Goal: Task Accomplishment & Management: Use online tool/utility

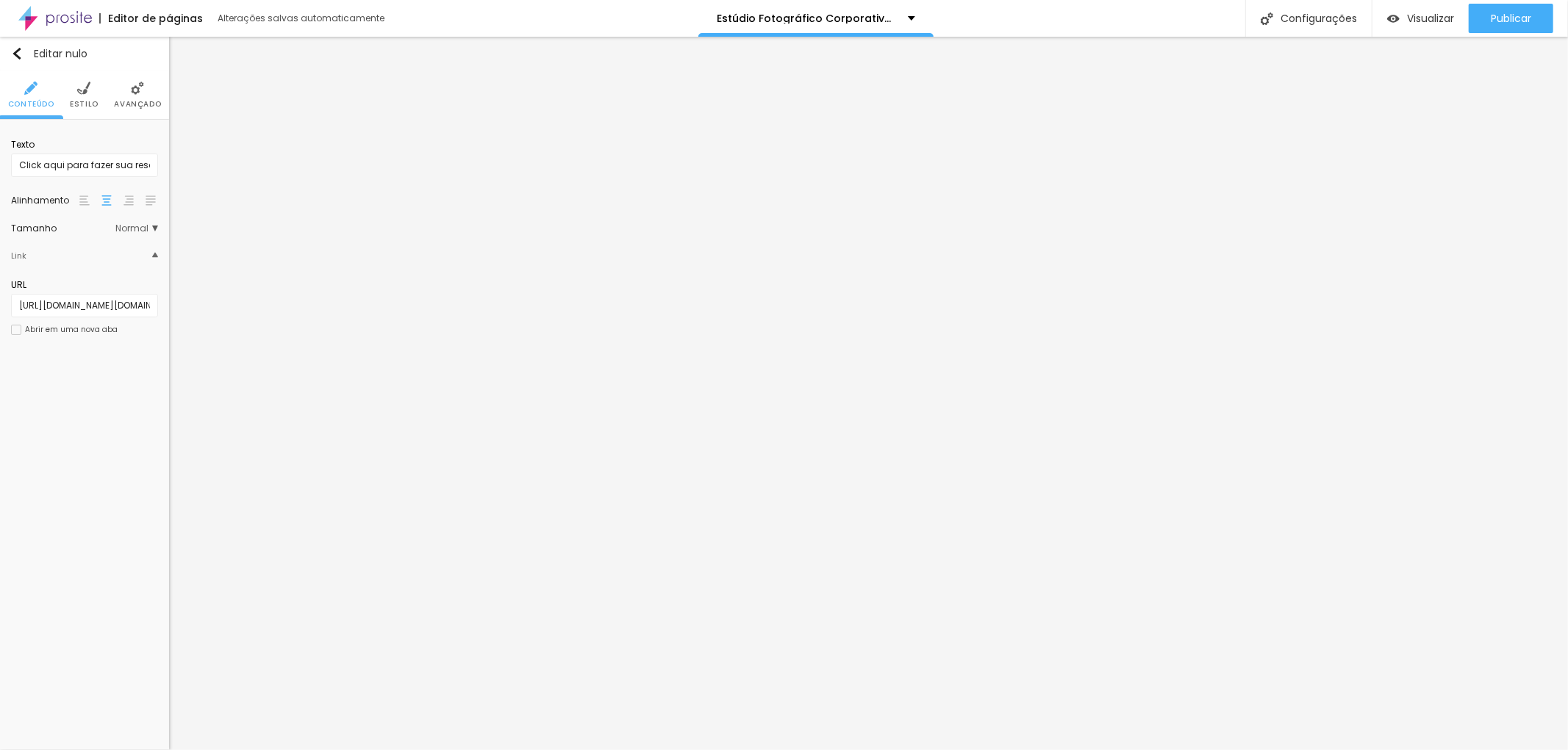
click at [83, 97] on li "Estilo" at bounding box center [83, 94] width 29 height 49
click at [136, 92] on img at bounding box center [137, 87] width 13 height 13
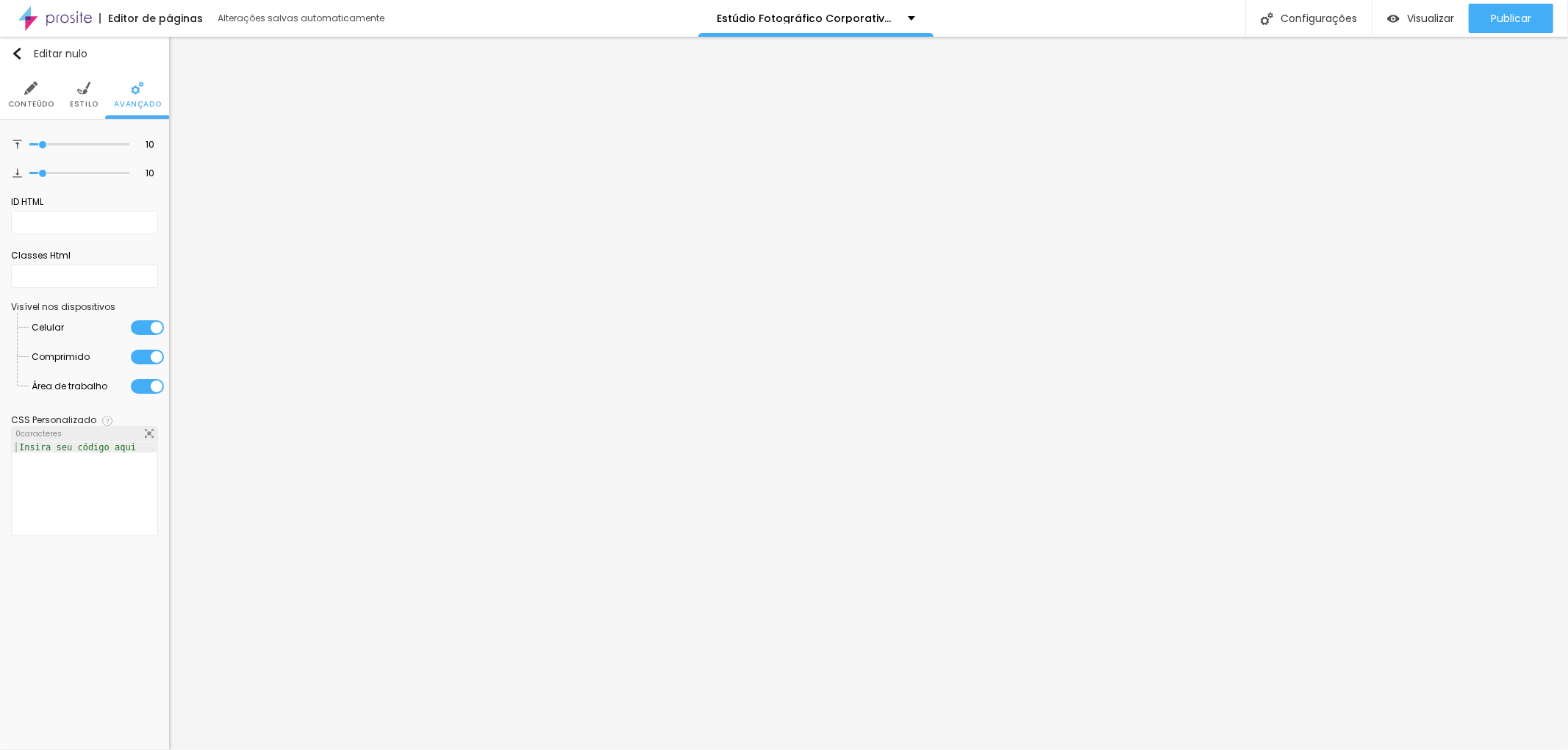
click at [89, 89] on img at bounding box center [83, 87] width 13 height 13
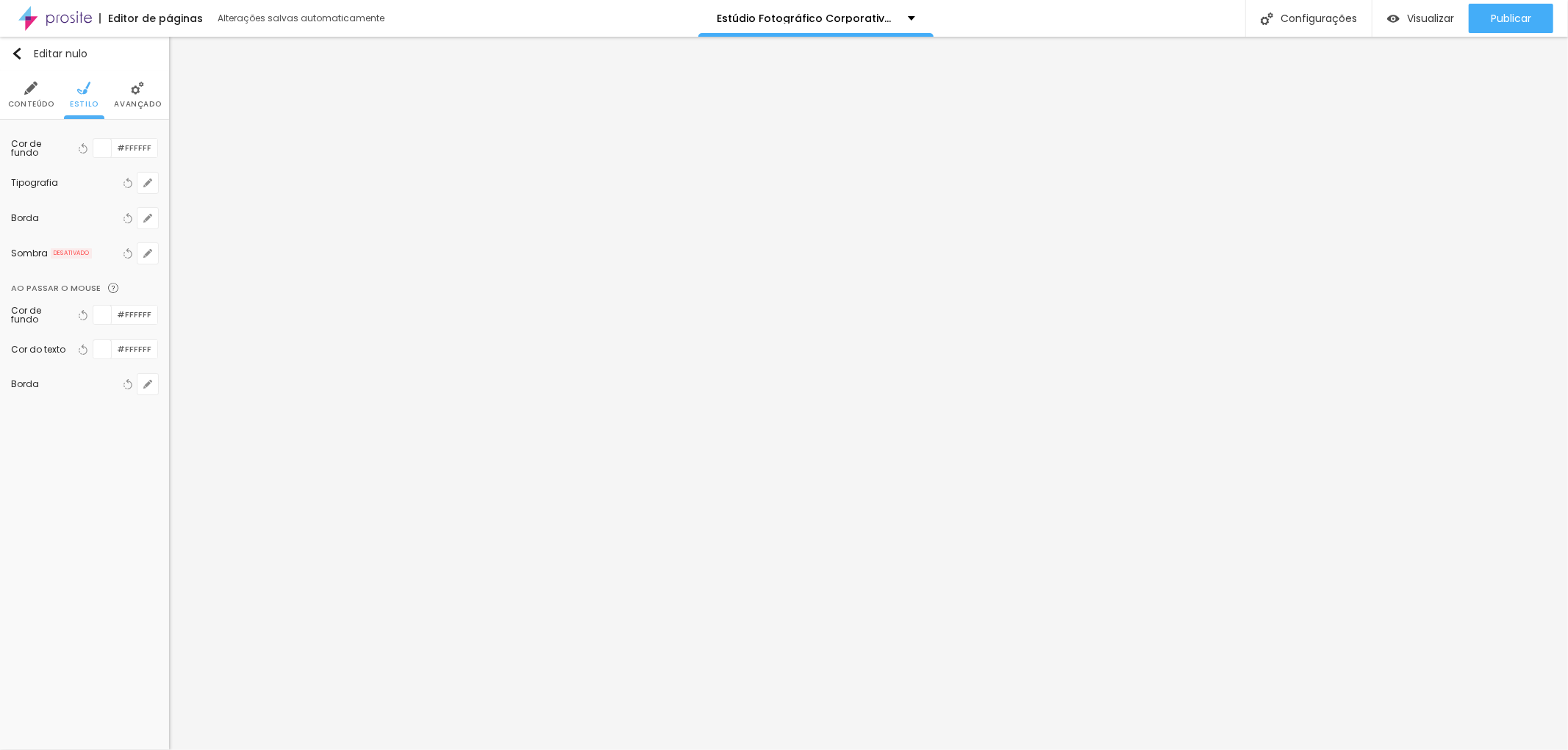
click at [26, 94] on img at bounding box center [30, 87] width 13 height 13
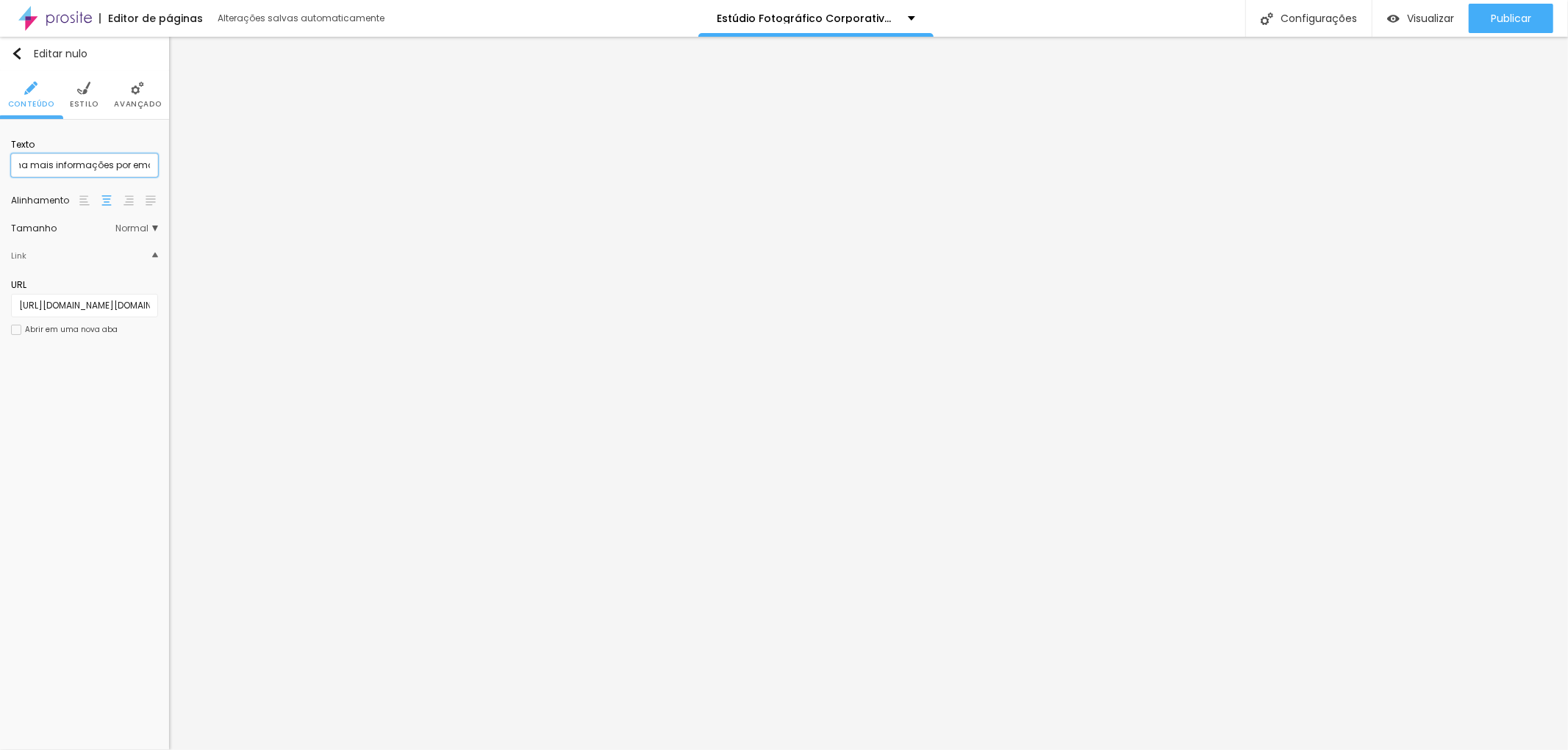
scroll to position [0, 86]
type input "Click aqui e obtenha mais informações por email"
click at [21, 50] on img "button" at bounding box center [17, 54] width 12 height 12
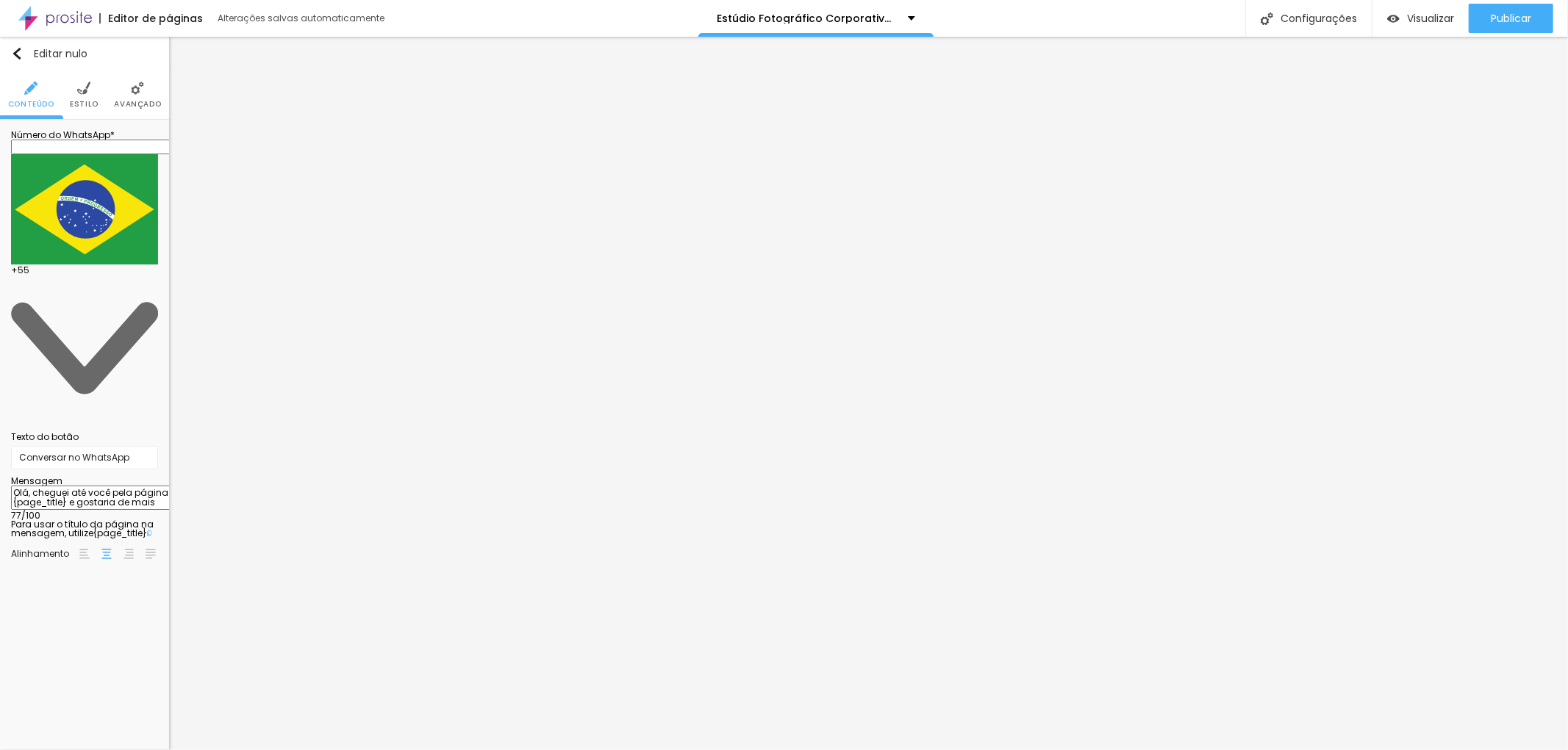
click at [81, 155] on input "text" at bounding box center [99, 147] width 177 height 15
click at [89, 155] on input "text" at bounding box center [99, 147] width 177 height 15
click at [79, 155] on input "text" at bounding box center [99, 147] width 177 height 15
type input "[PHONE_NUMBER]"
click at [107, 486] on textarea "Olá, cheguei até você pela página {page_title} e gostaria de mais informações" at bounding box center [93, 498] width 166 height 25
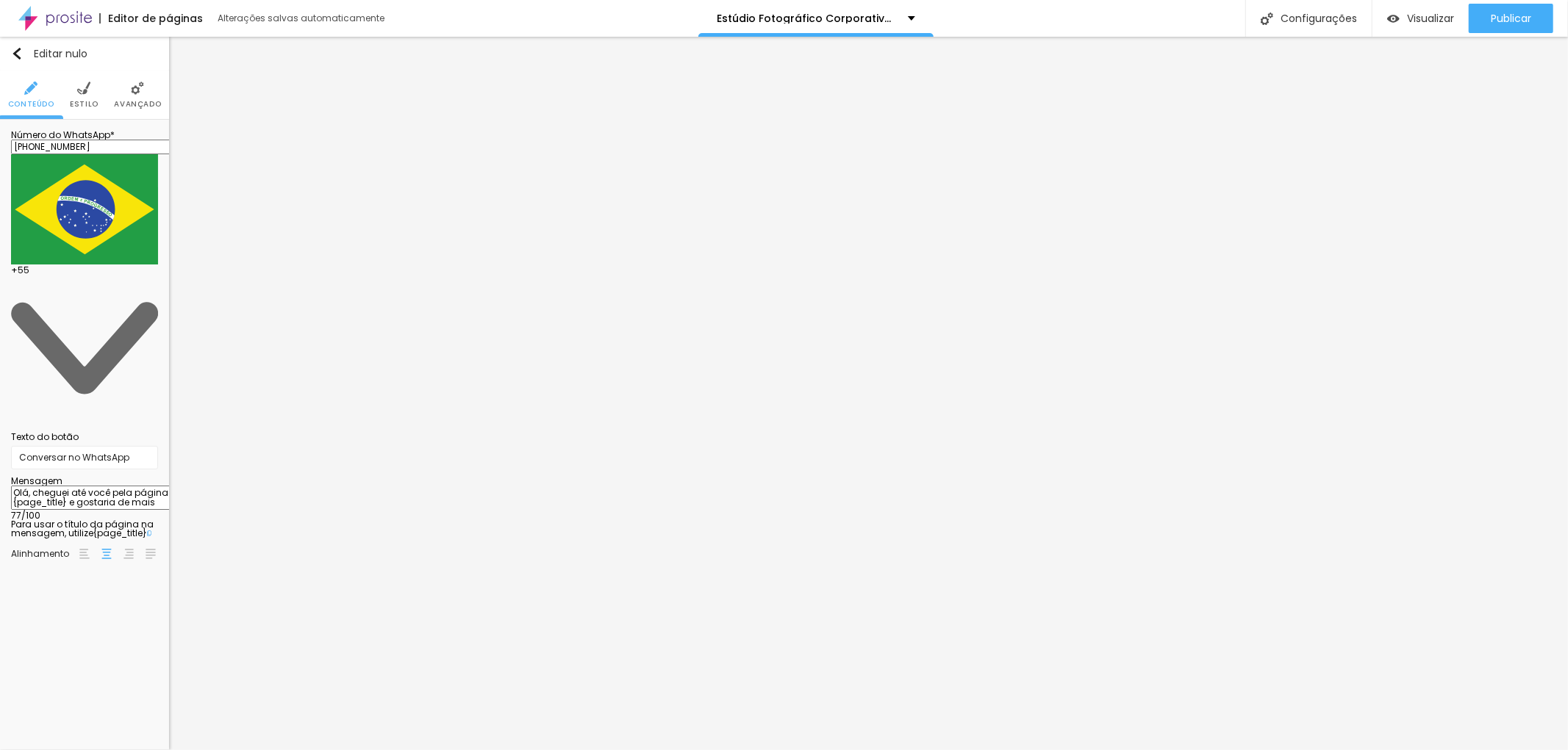
click at [111, 486] on textarea "Olá, cheguei até você pela página {page_title} e gostaria de mais informações" at bounding box center [93, 498] width 166 height 25
click at [109, 486] on textarea "Olá, cheguei até você pela página do seu site} e gostaria de mais informações" at bounding box center [93, 498] width 166 height 25
type textarea "Olá, cheguei até você pela página do seu site e gostaria de mais informações"
click at [75, 545] on div "Editar nulo Conteúdo Estilo Avançado Número do WhatsApp * [PHONE_NUMBER] + 55 T…" at bounding box center [84, 393] width 169 height 713
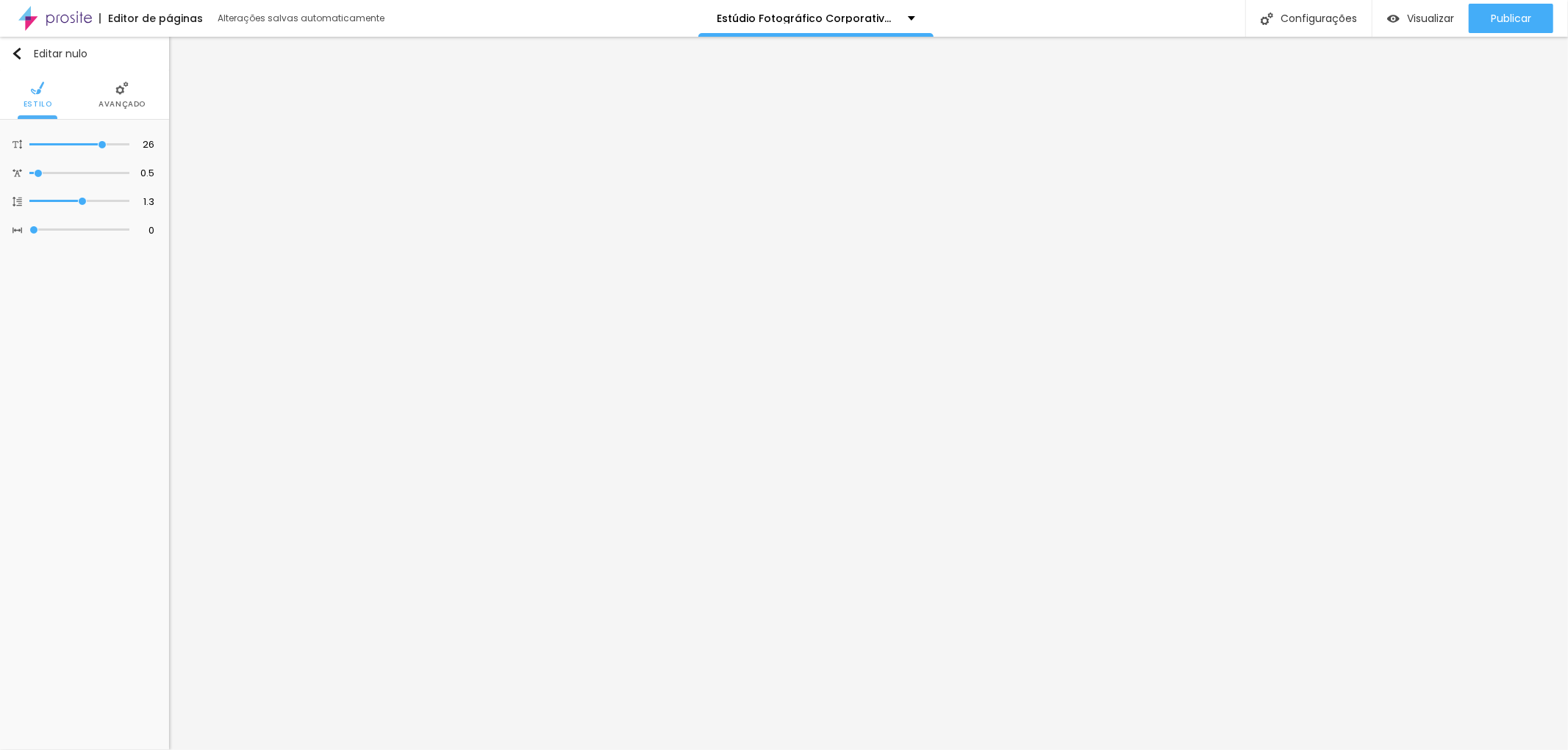
click at [126, 96] on li "Avançado" at bounding box center [121, 94] width 47 height 49
click at [137, 98] on font "Avançado" at bounding box center [121, 103] width 47 height 11
click at [113, 92] on li "Avançado" at bounding box center [121, 94] width 47 height 49
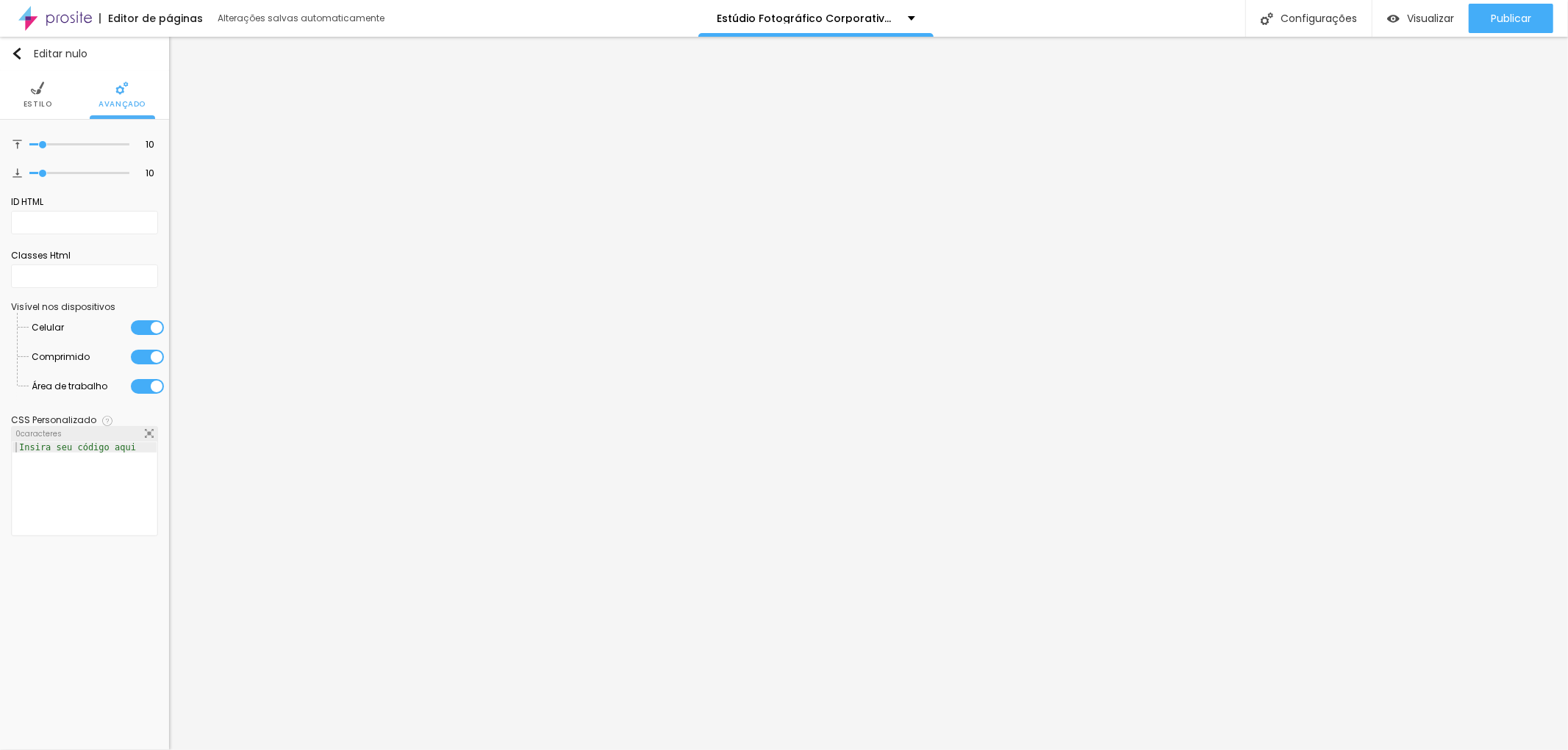
click at [33, 97] on li "Estilo" at bounding box center [38, 94] width 29 height 49
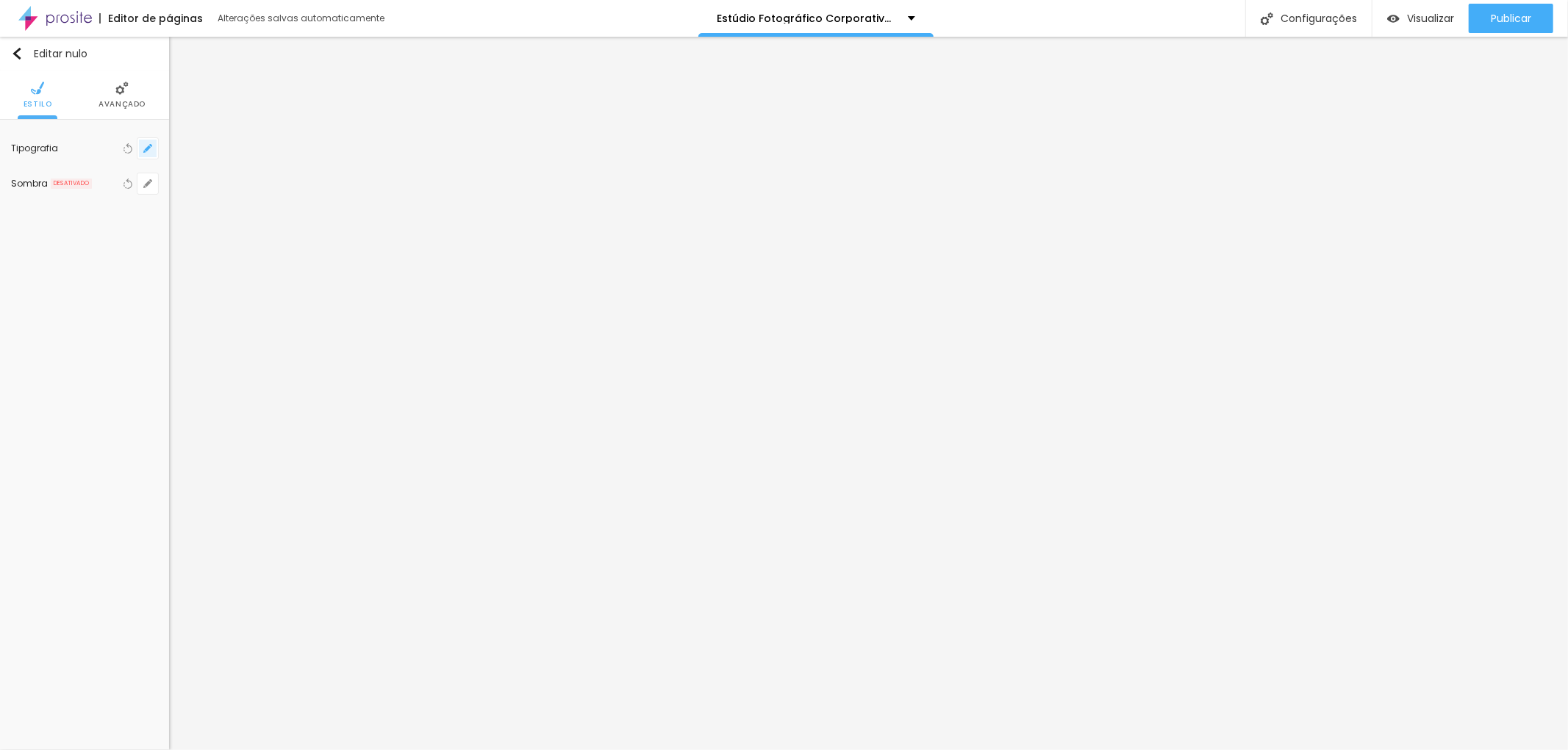
click at [144, 155] on button "button" at bounding box center [147, 148] width 21 height 21
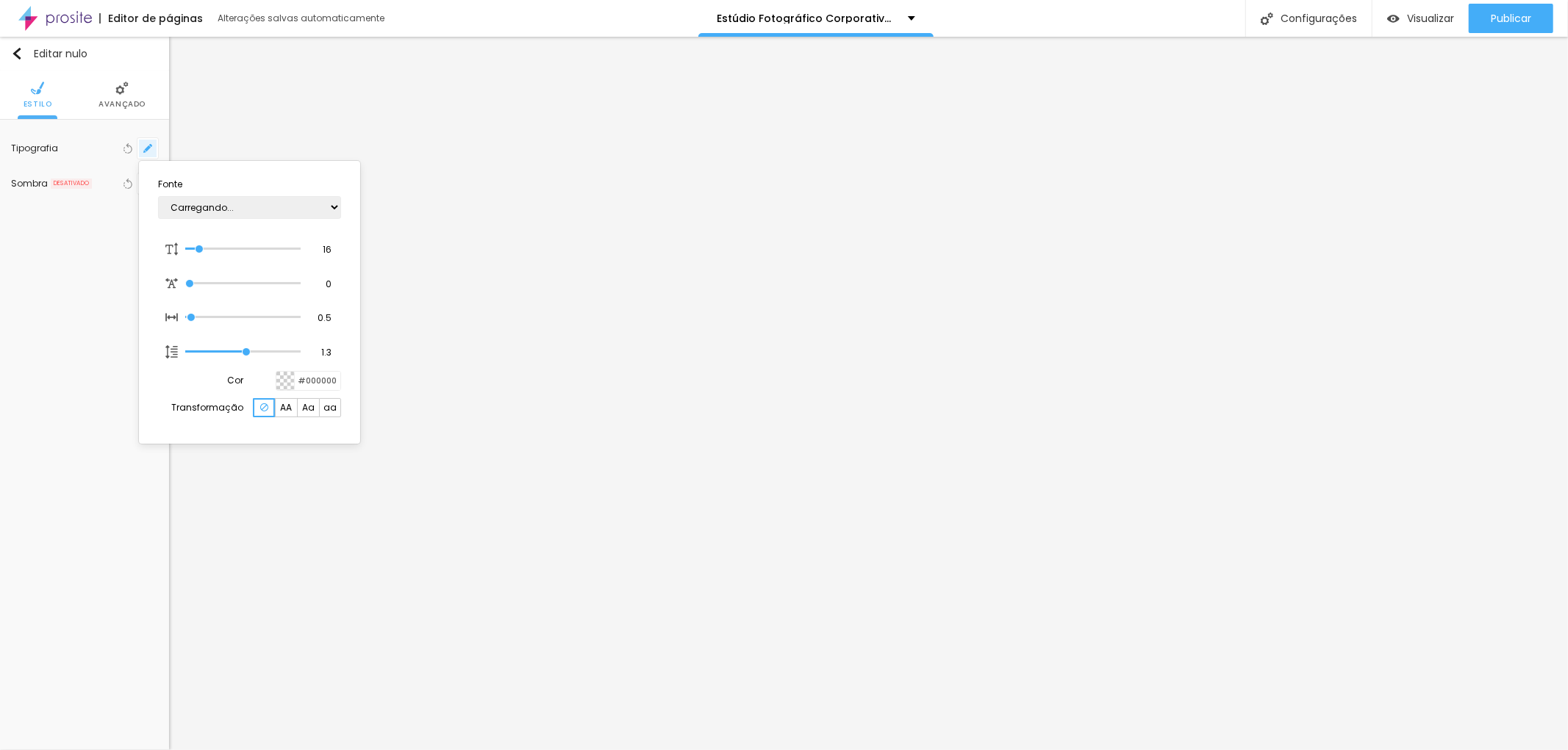
type input "1"
drag, startPoint x: 1563, startPoint y: 131, endPoint x: 1555, endPoint y: 171, distance: 40.8
click at [1555, 171] on div at bounding box center [784, 375] width 1568 height 750
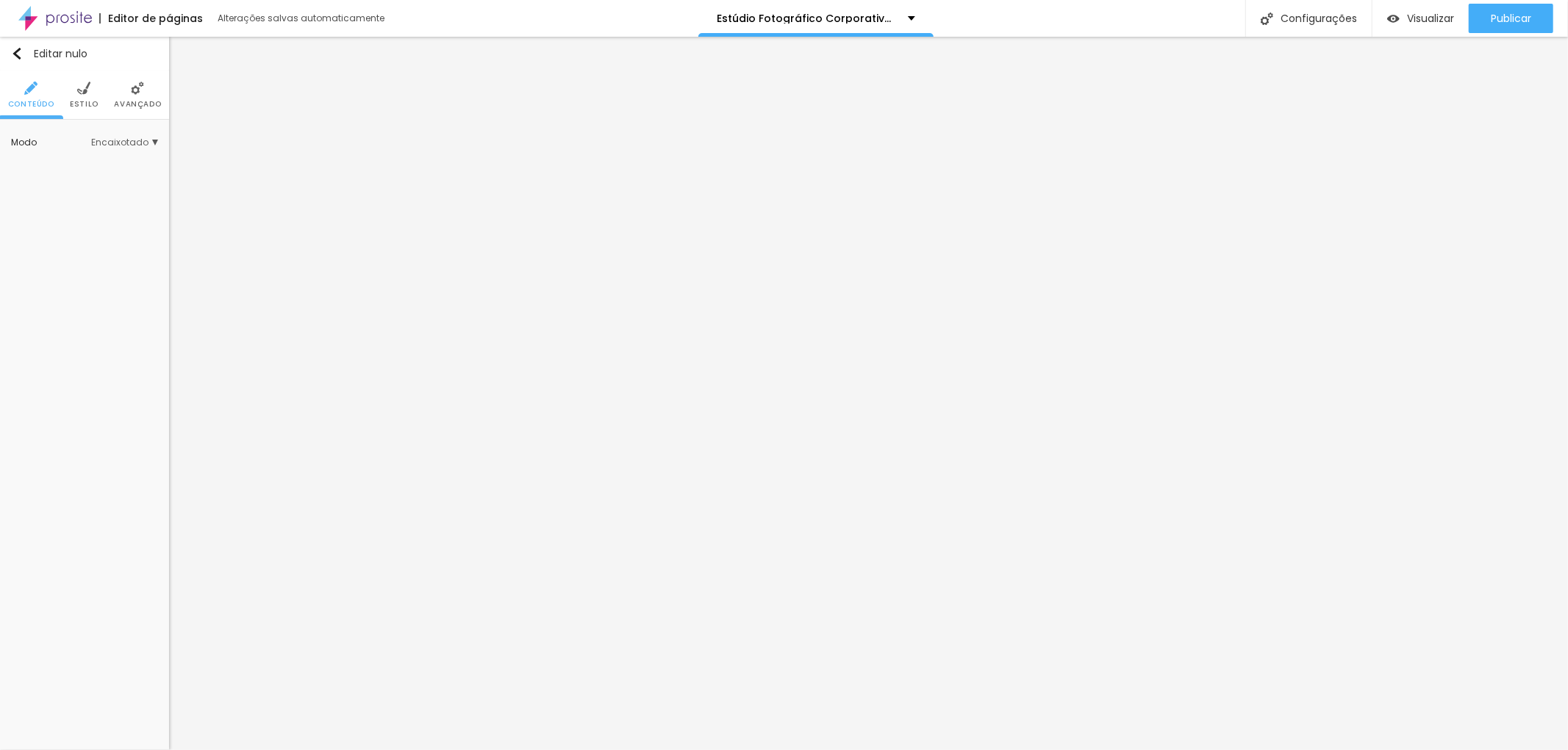
click at [121, 93] on li "Avançado" at bounding box center [137, 94] width 47 height 49
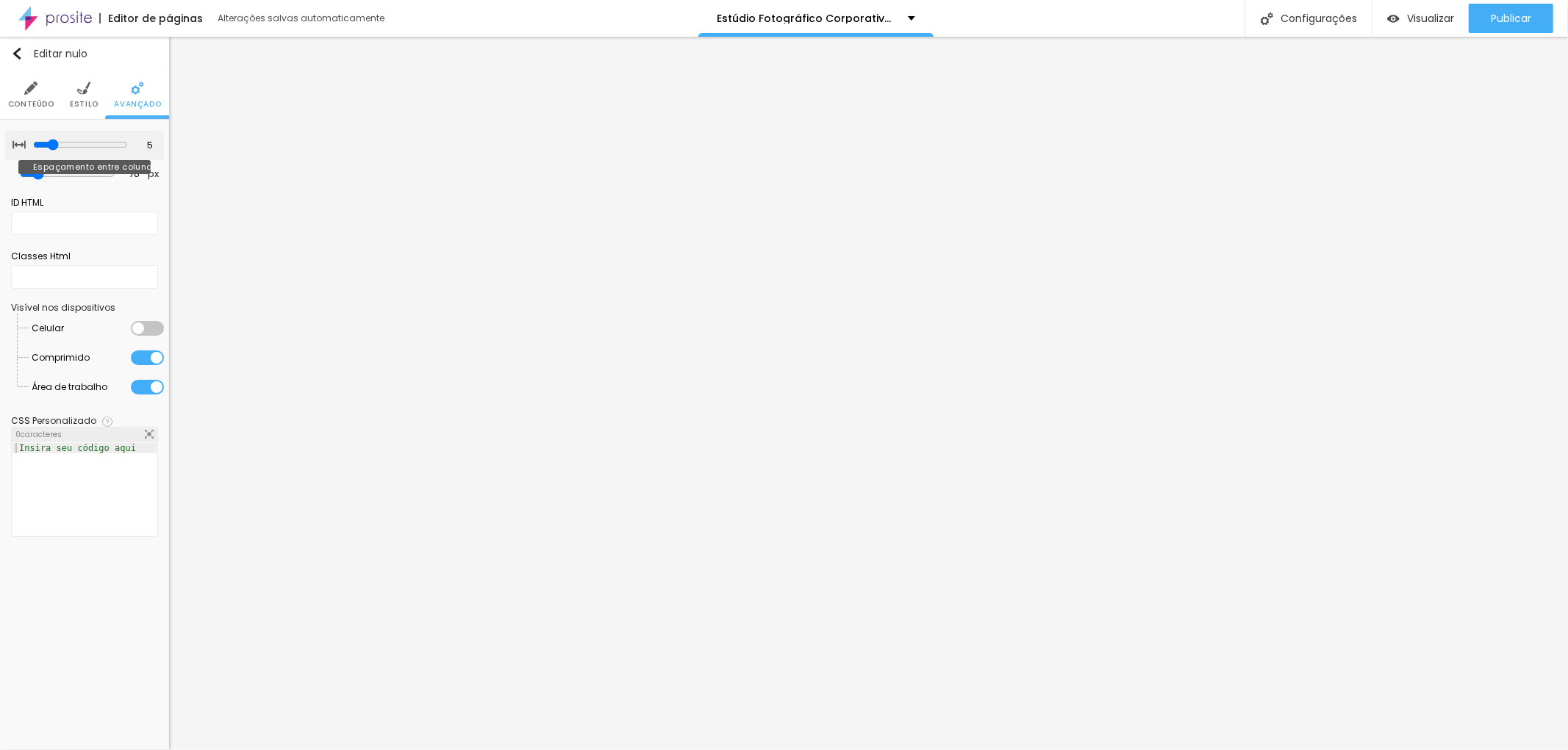
type input "10"
type input "5"
type input "10"
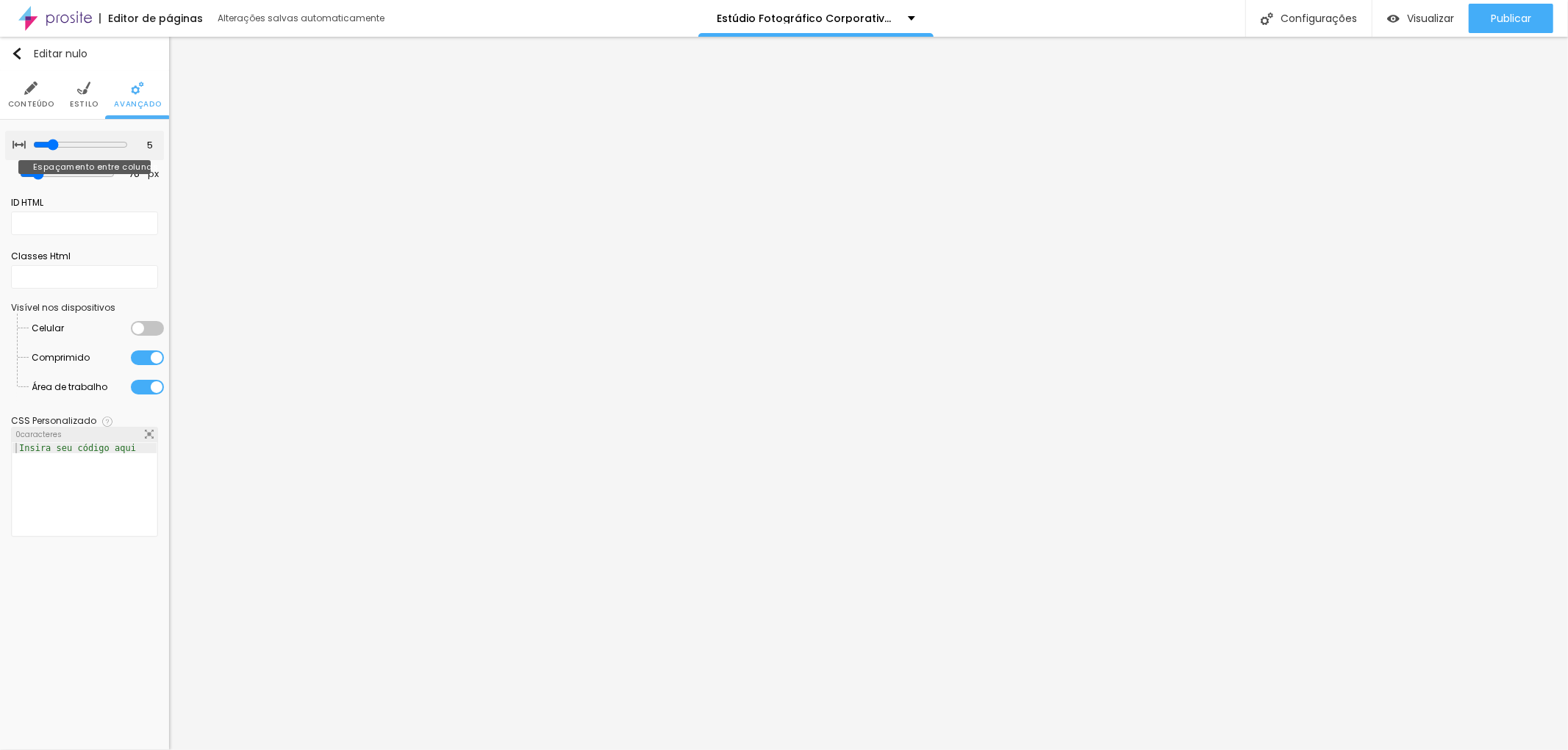
type input "10"
click at [63, 145] on input "range" at bounding box center [80, 145] width 95 height 12
type input "87"
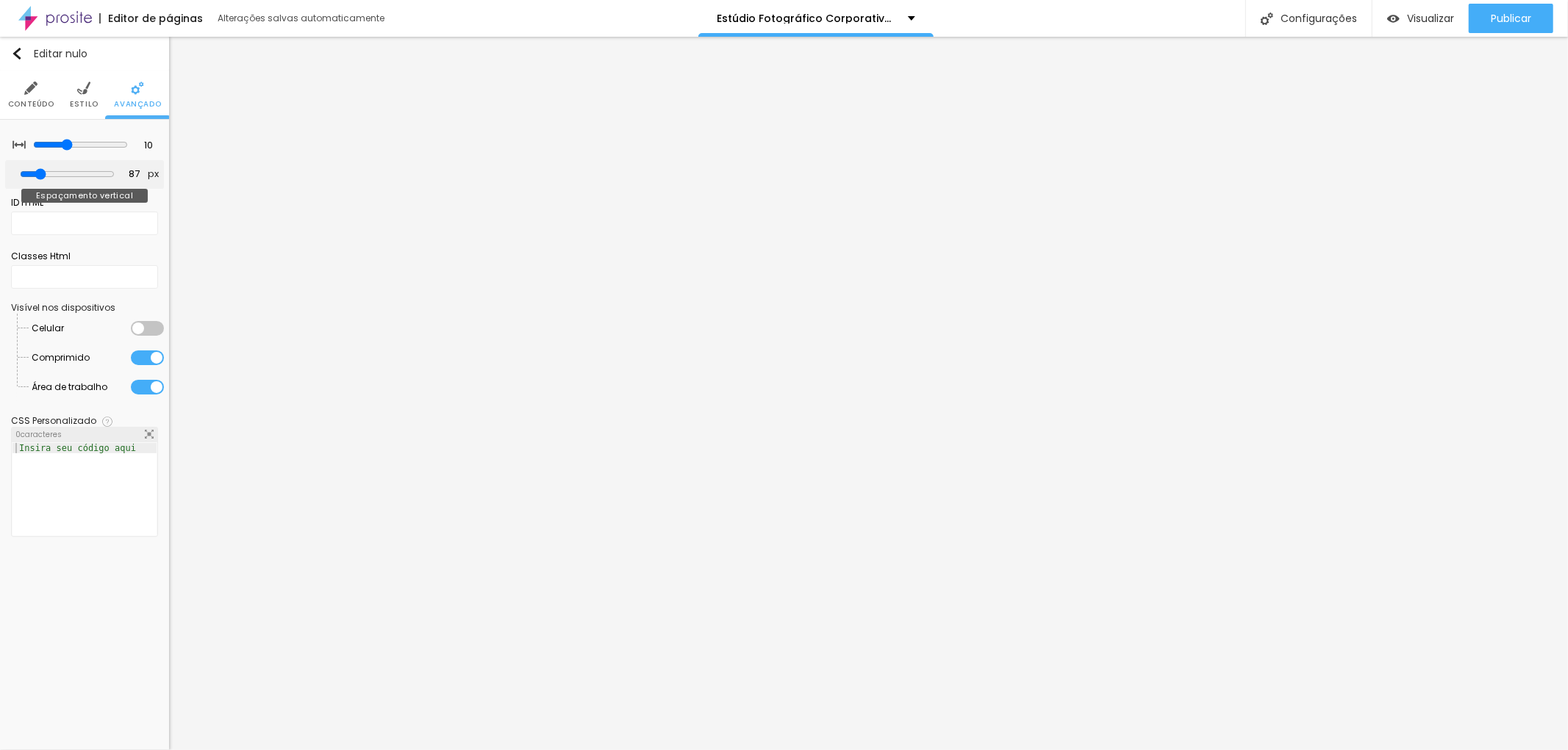
type input "163"
type input "175"
type input "181"
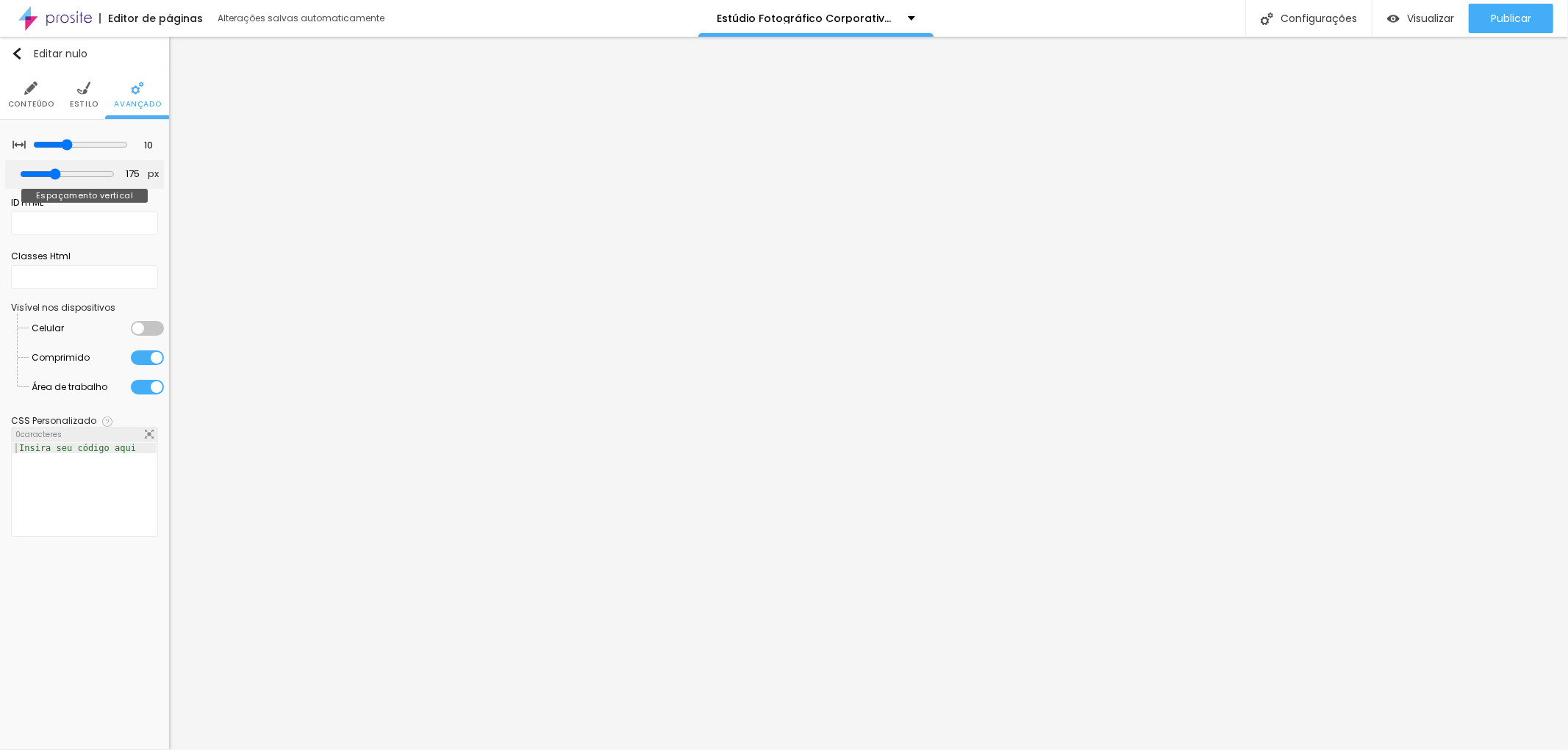
type input "181"
type input "204"
type input "210"
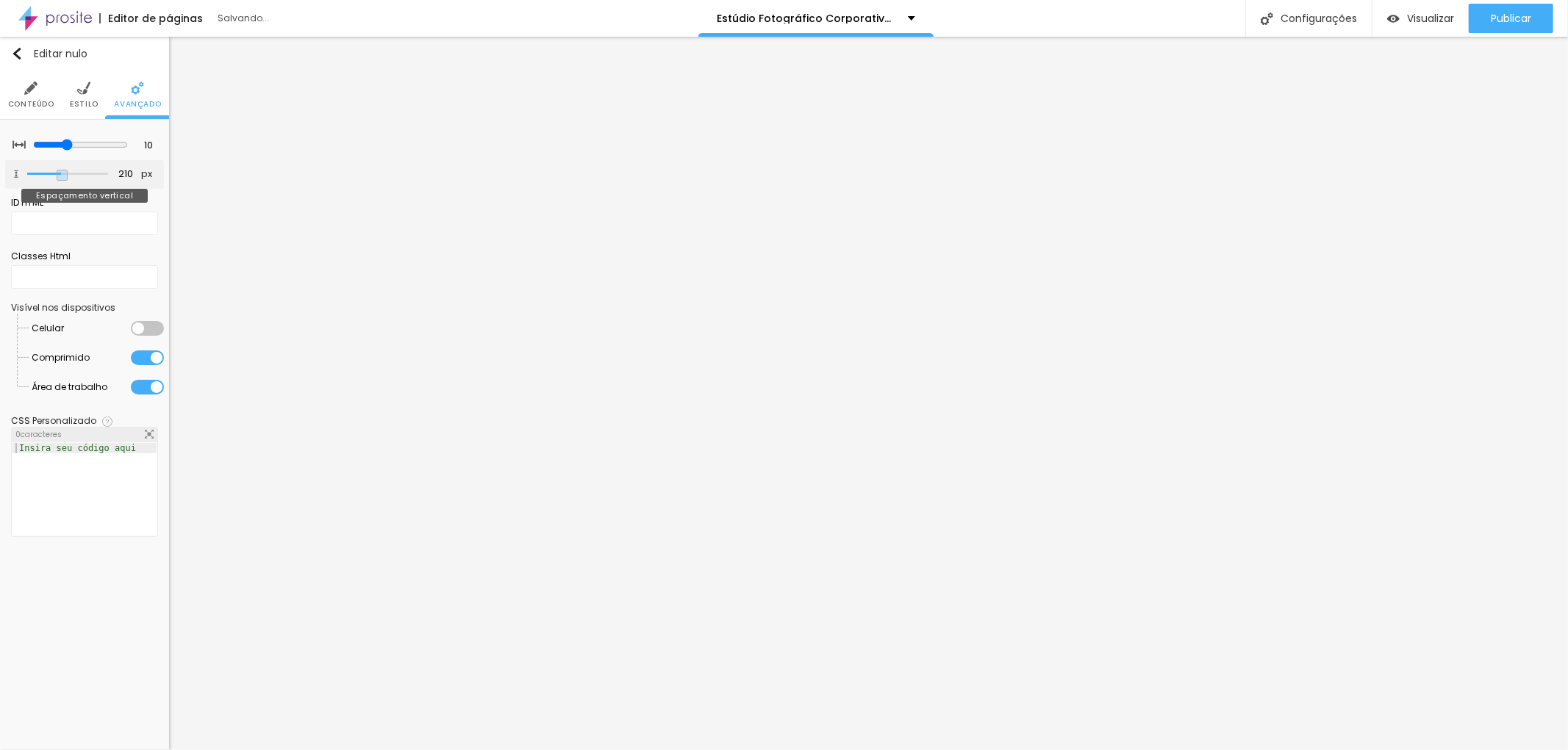
type input "216"
type input "245"
type input "263"
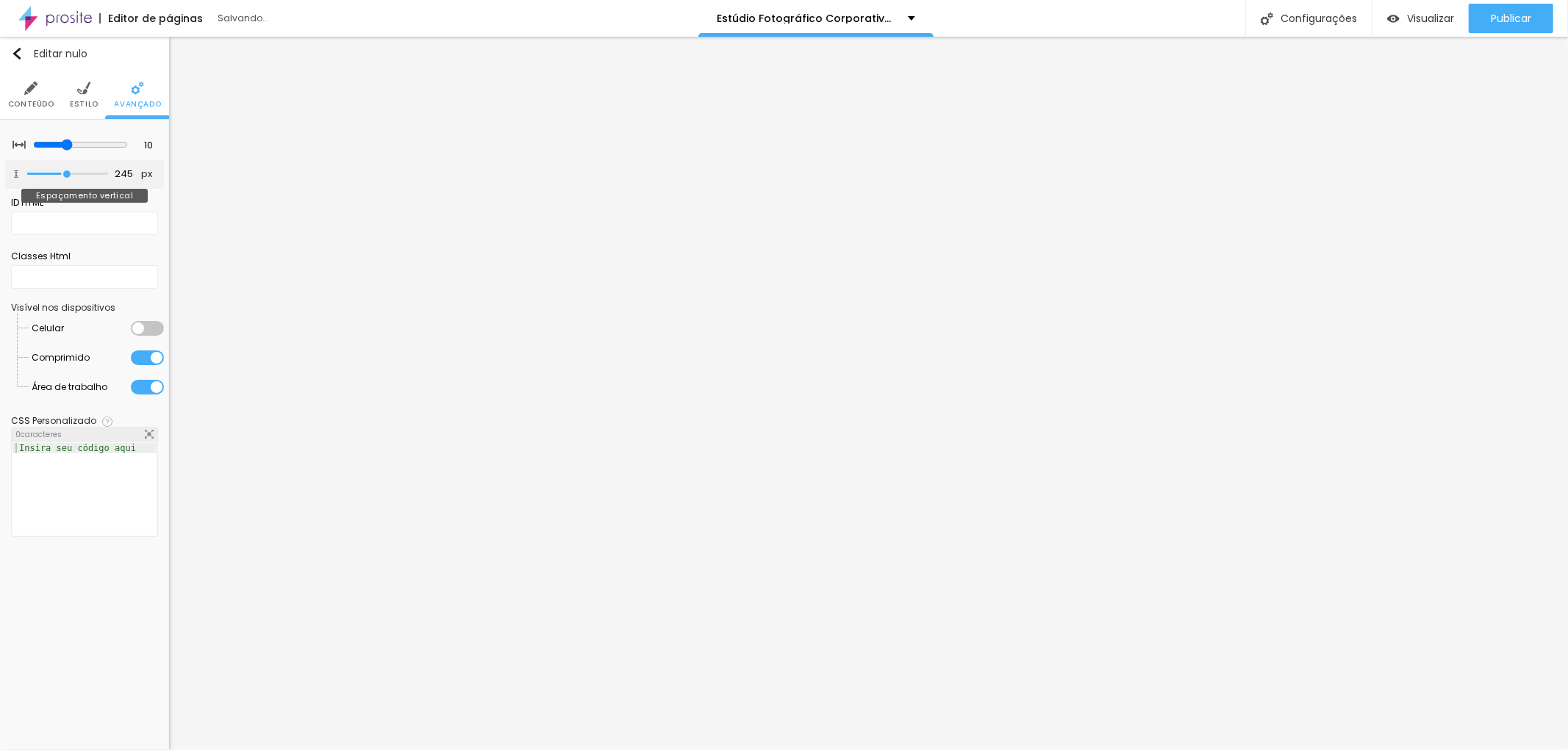
type input "263"
type input "257"
type input "251"
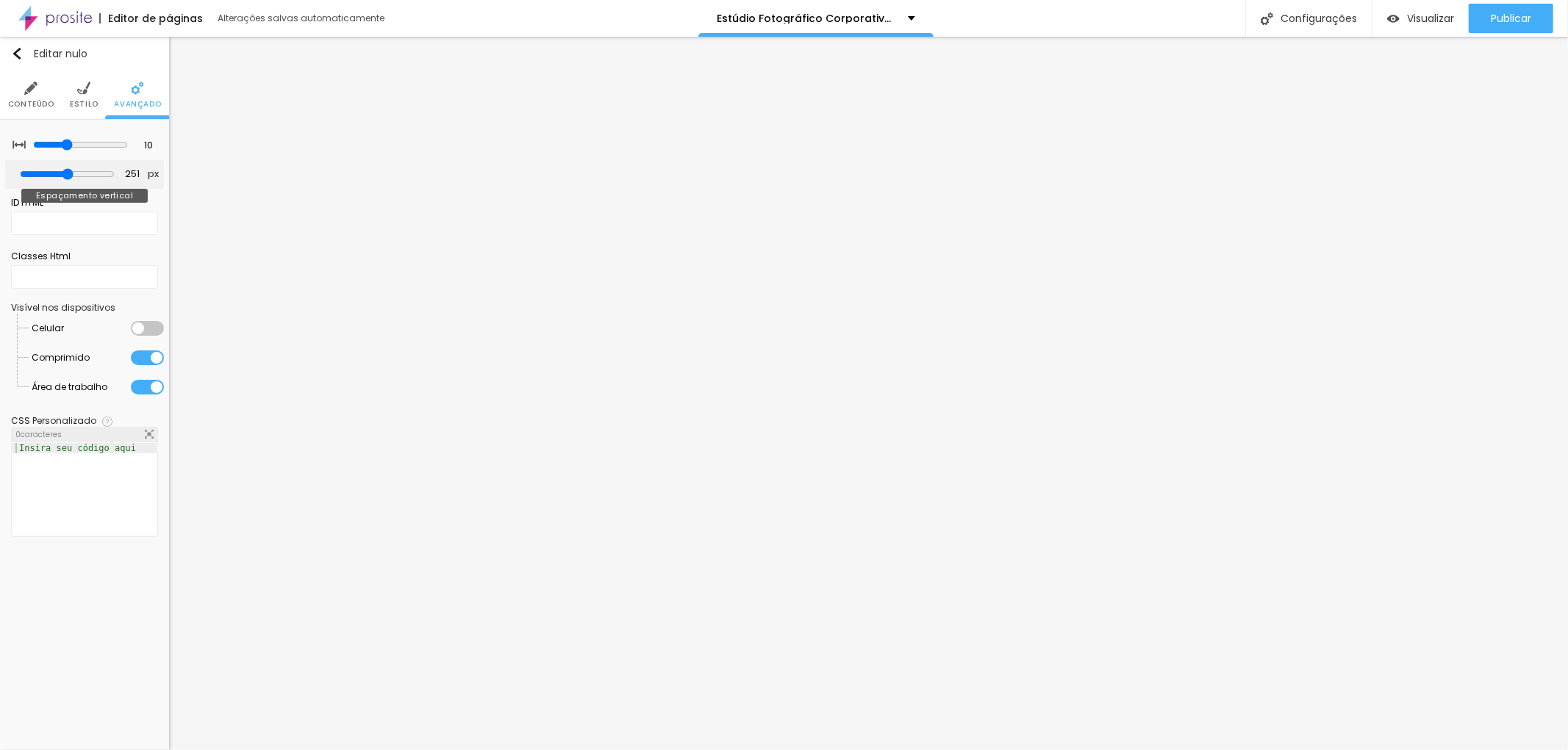
type input "239"
type input "233"
type input "227"
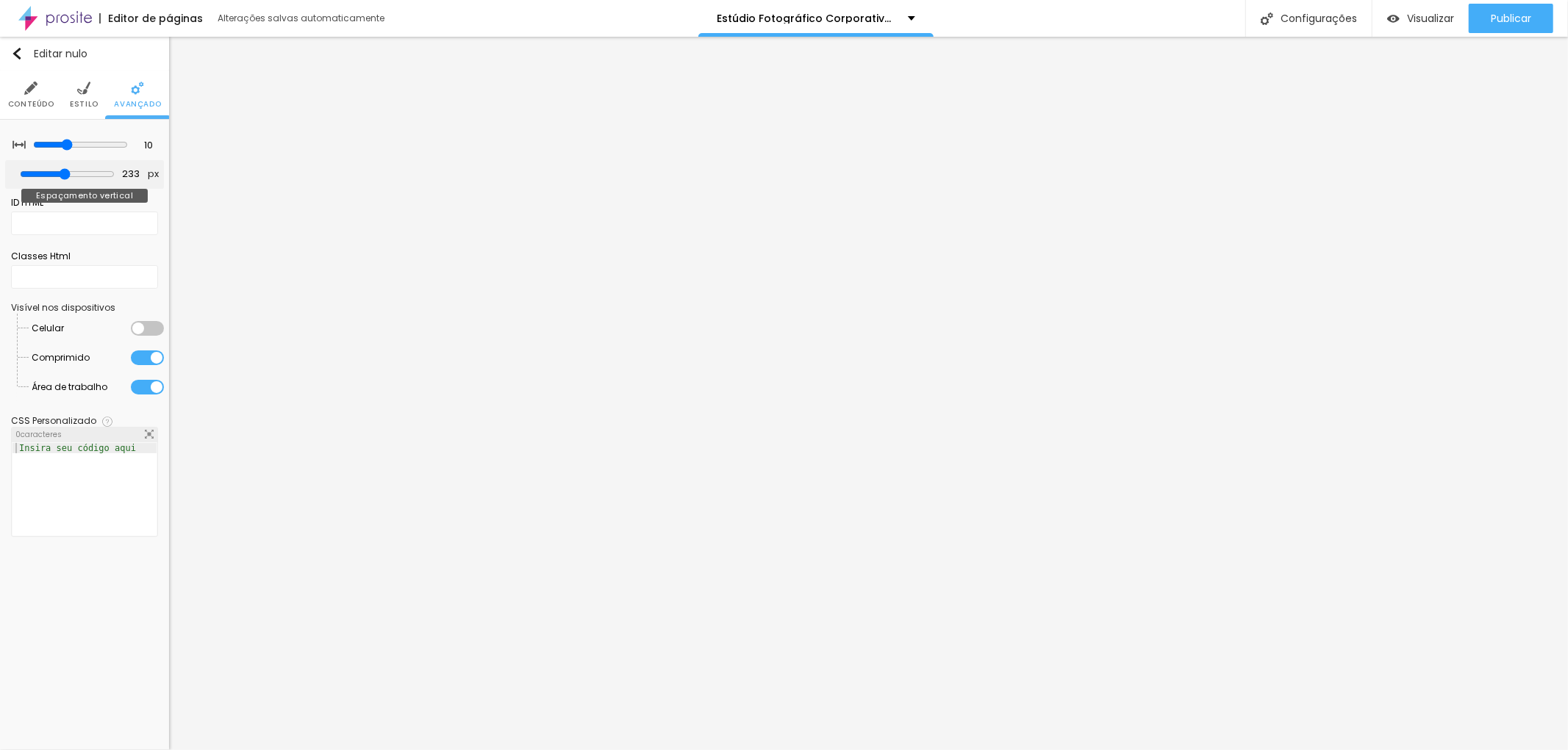
type input "227"
type input "210"
type input "204"
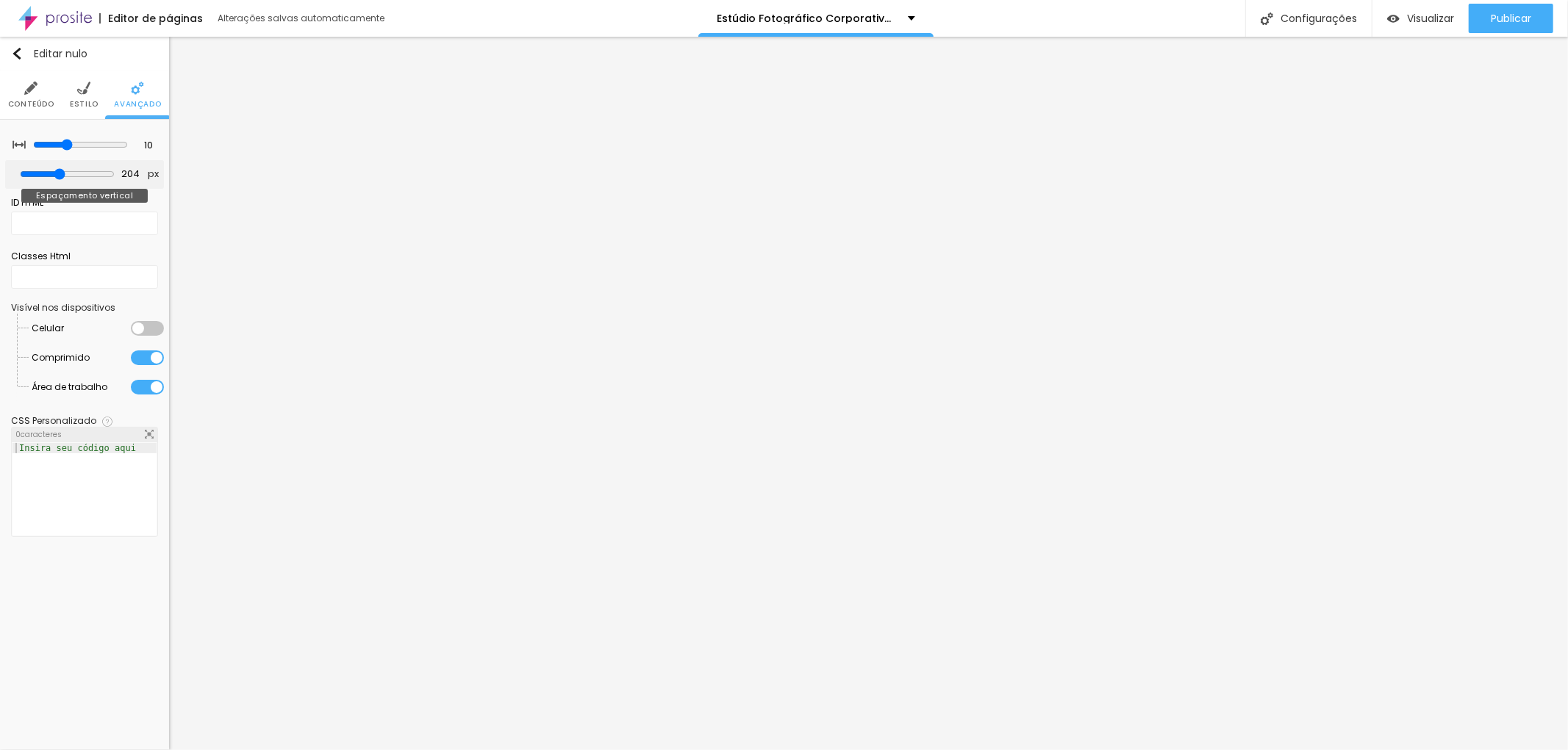
type input "198"
type input "216"
type input "222"
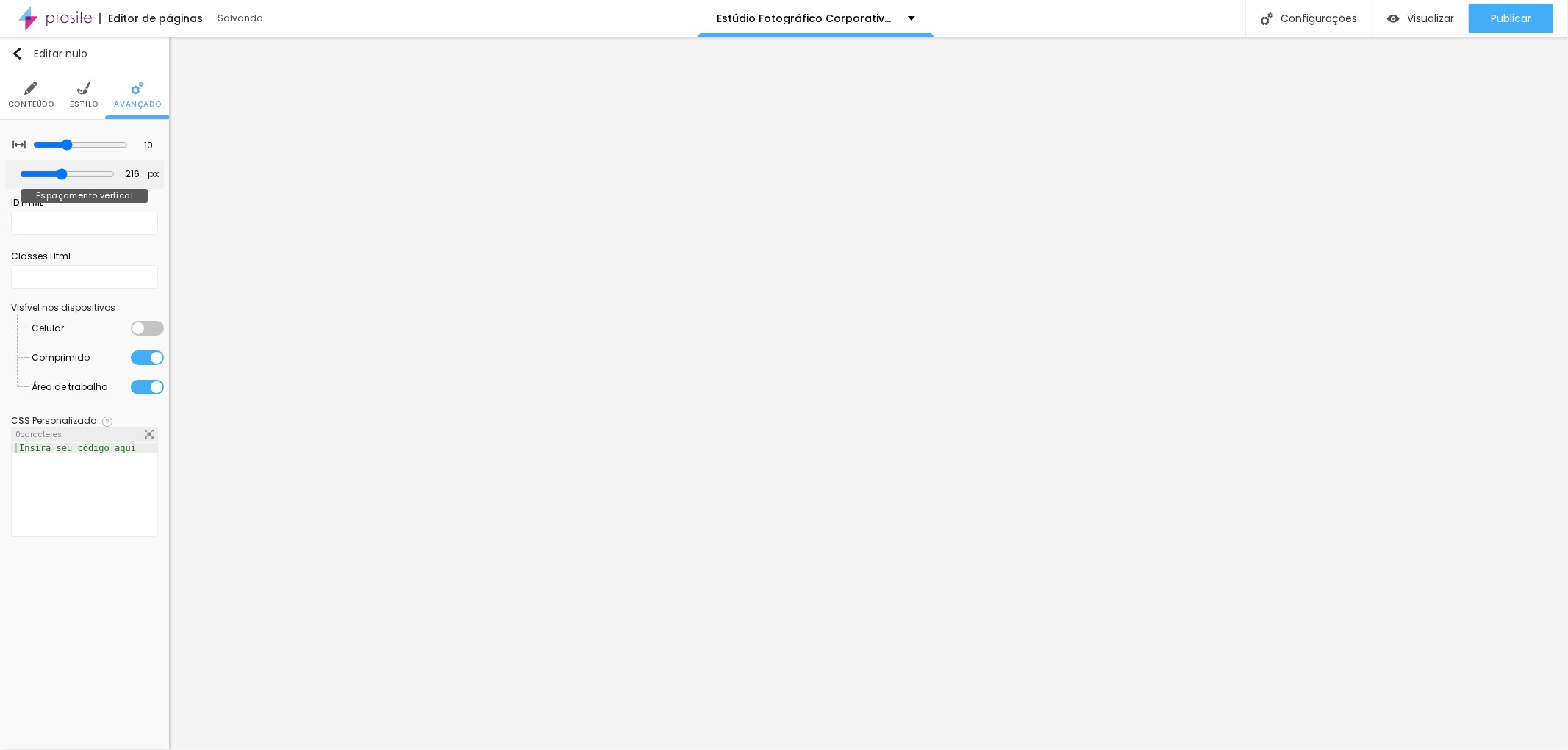
type input "222"
type input "227"
drag, startPoint x: 43, startPoint y: 169, endPoint x: 64, endPoint y: 165, distance: 21.4
type input "227"
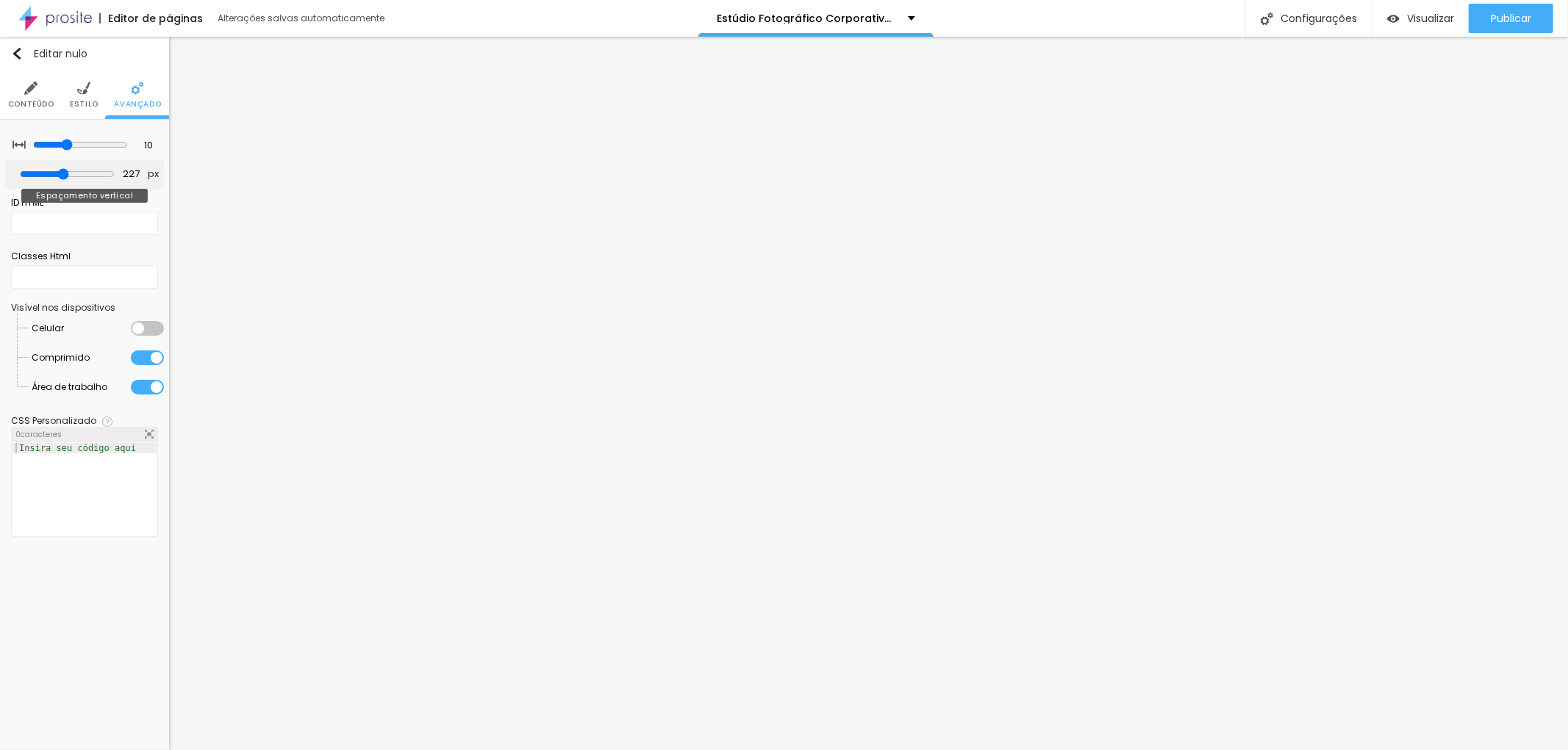
click at [64, 169] on input "range" at bounding box center [67, 175] width 95 height 12
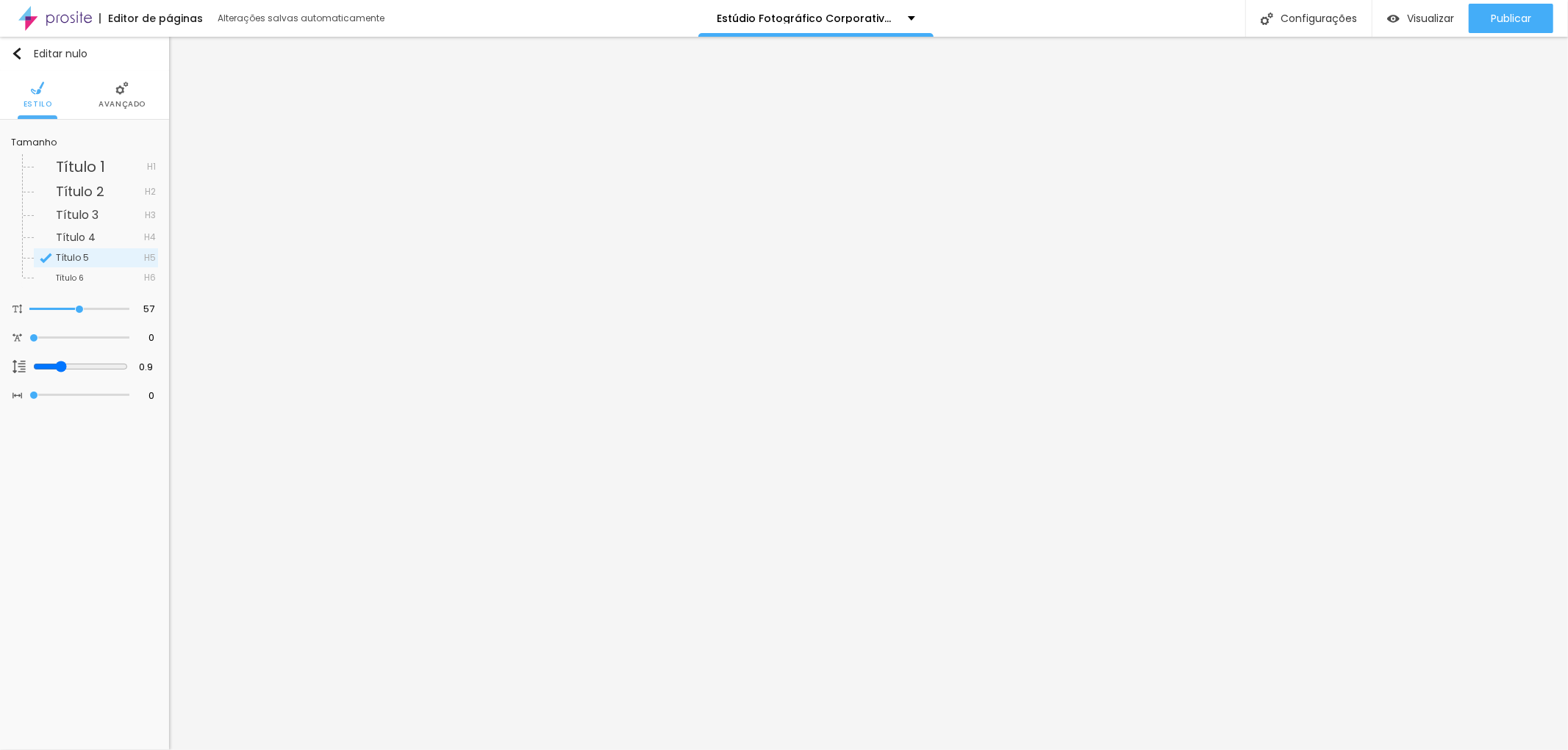
click at [125, 101] on font "Avançado" at bounding box center [121, 103] width 47 height 11
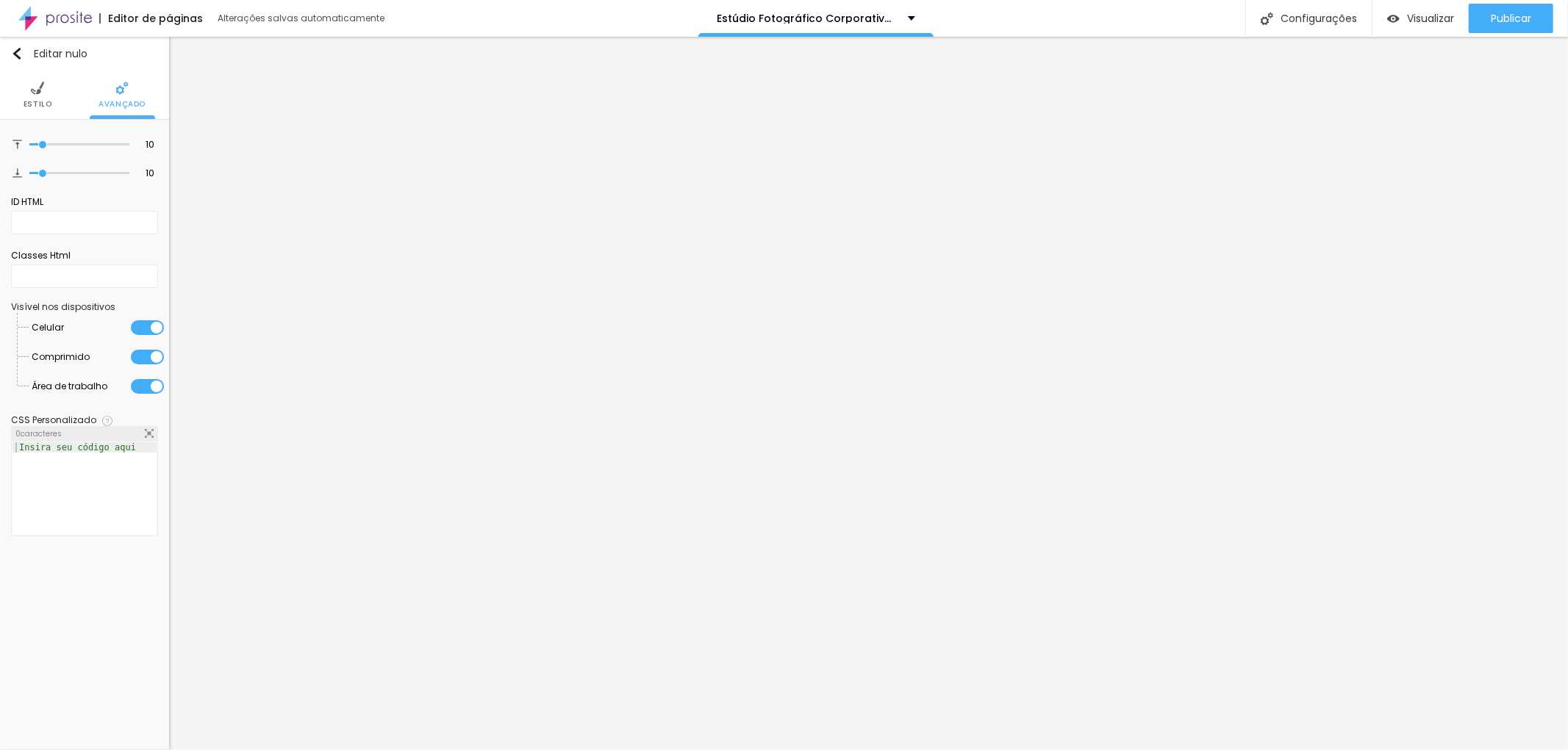
click at [35, 104] on font "Estilo" at bounding box center [38, 103] width 29 height 11
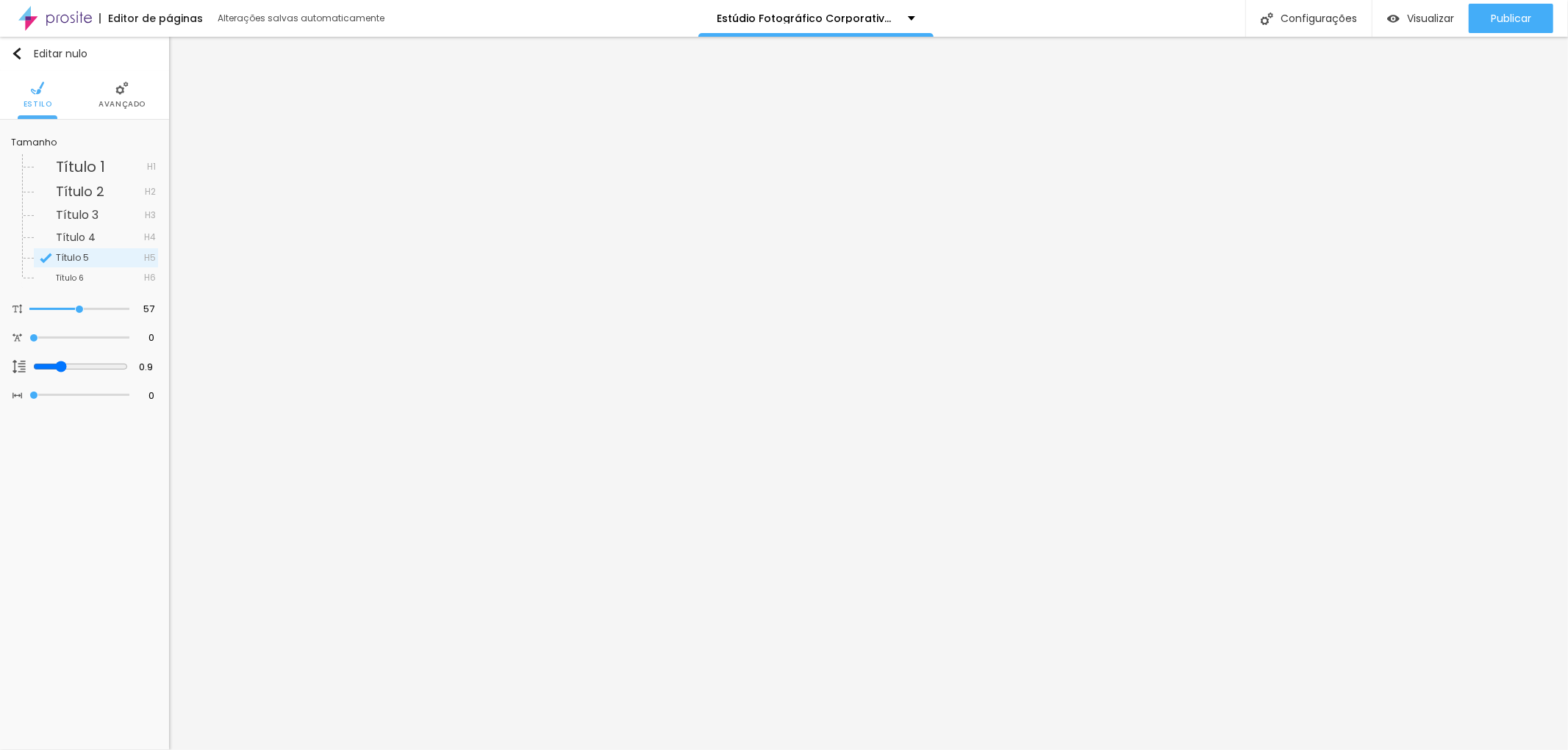
click at [127, 93] on img at bounding box center [121, 87] width 13 height 13
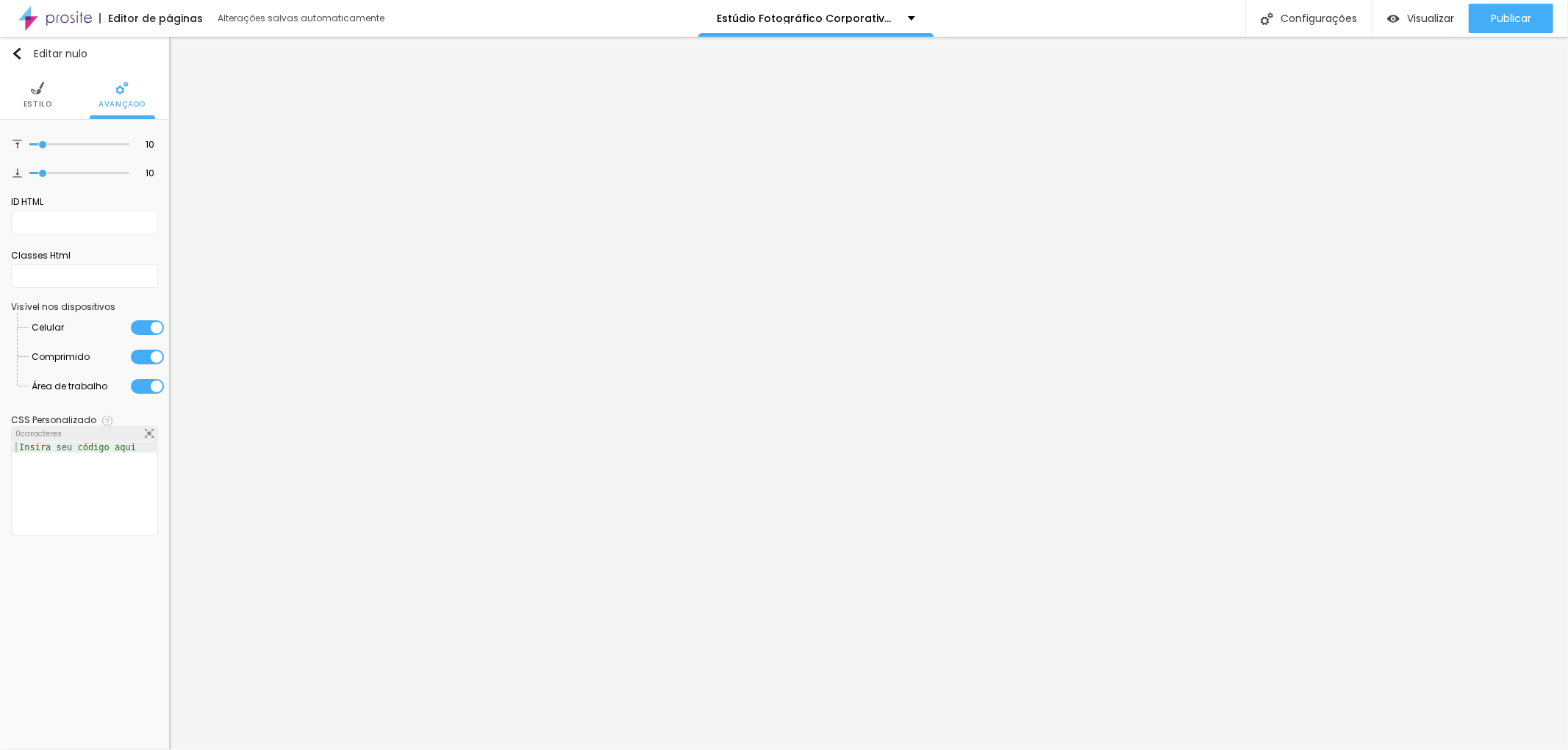
click at [30, 97] on li "Estilo" at bounding box center [38, 94] width 29 height 49
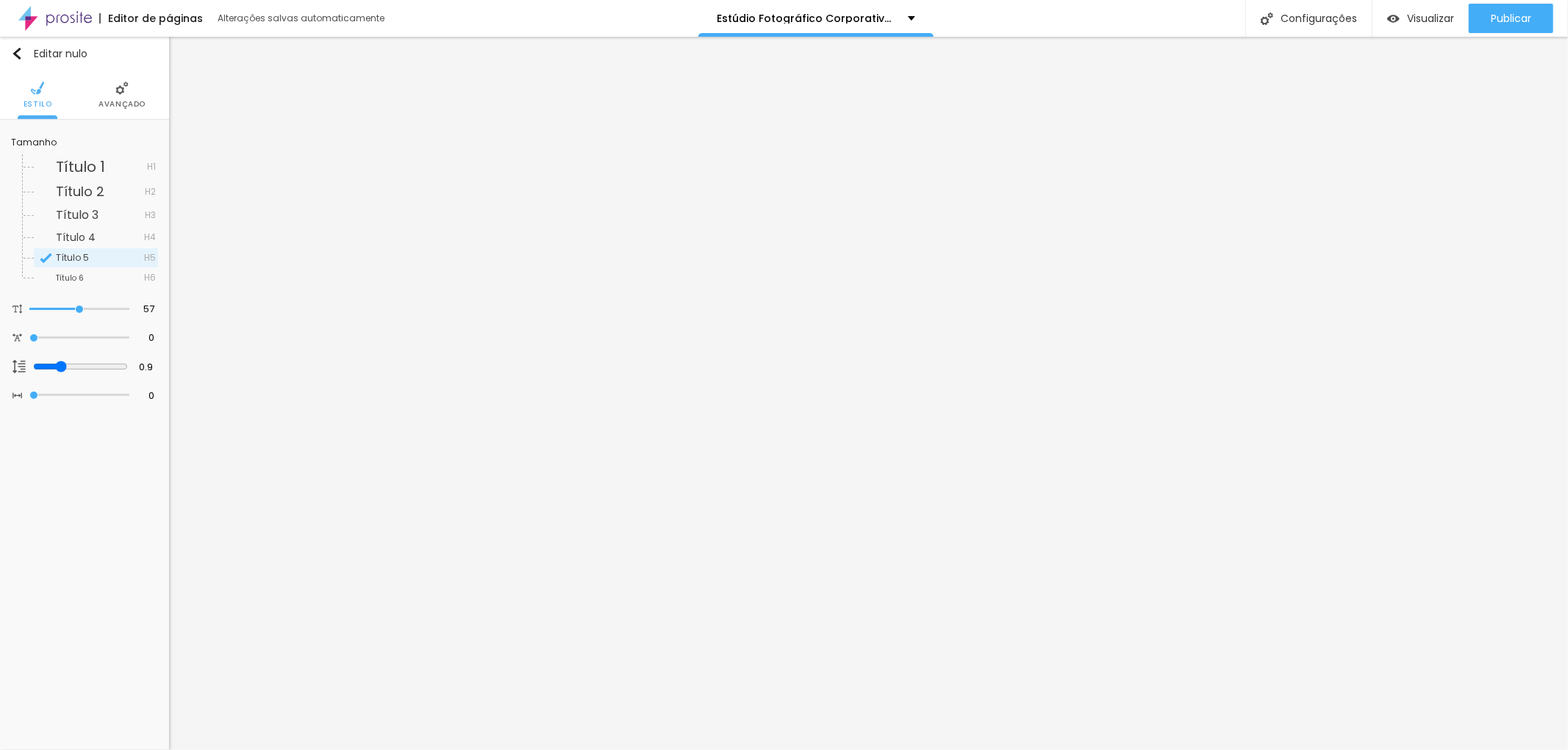
click at [123, 92] on img at bounding box center [121, 87] width 13 height 13
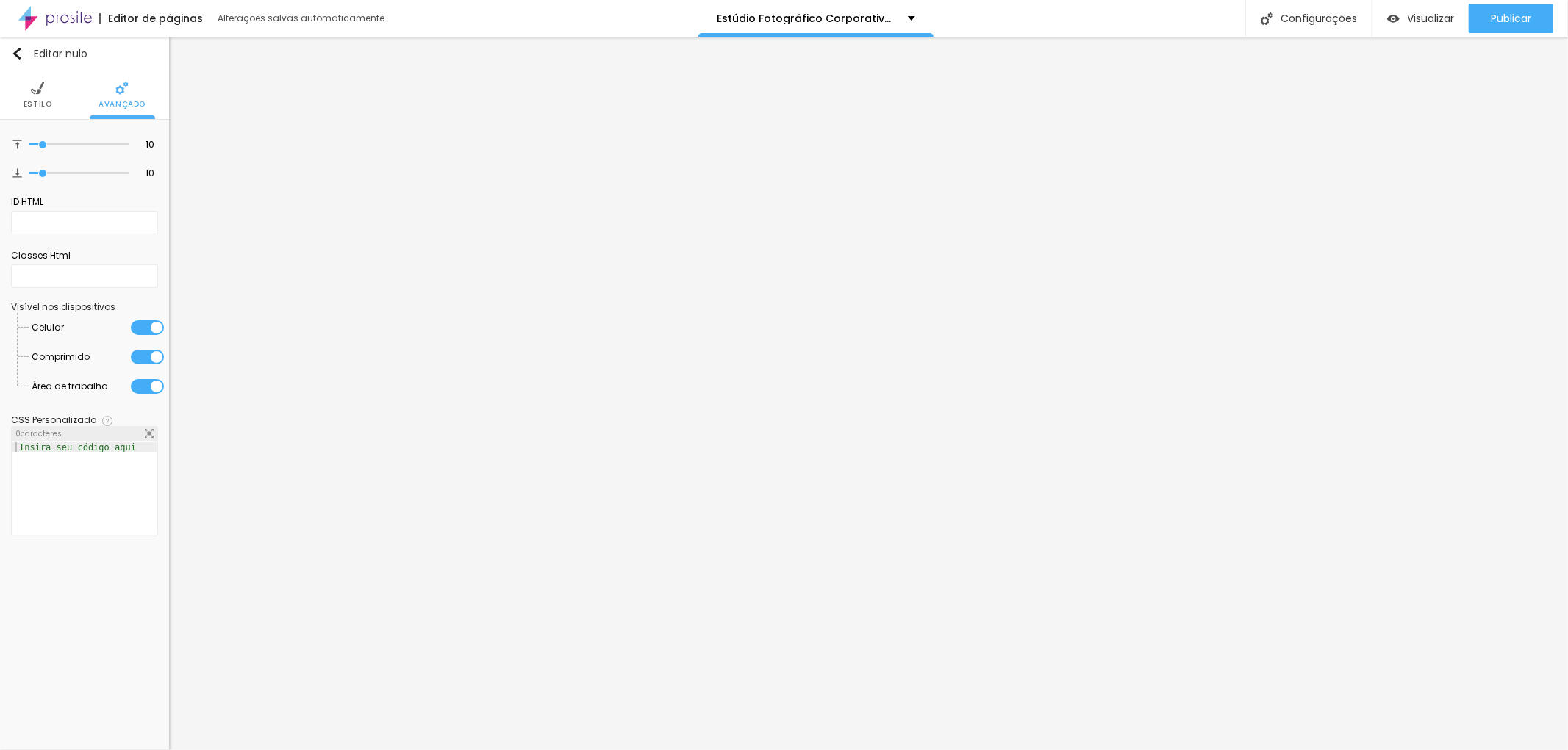
click at [44, 97] on li "Estilo" at bounding box center [38, 94] width 29 height 49
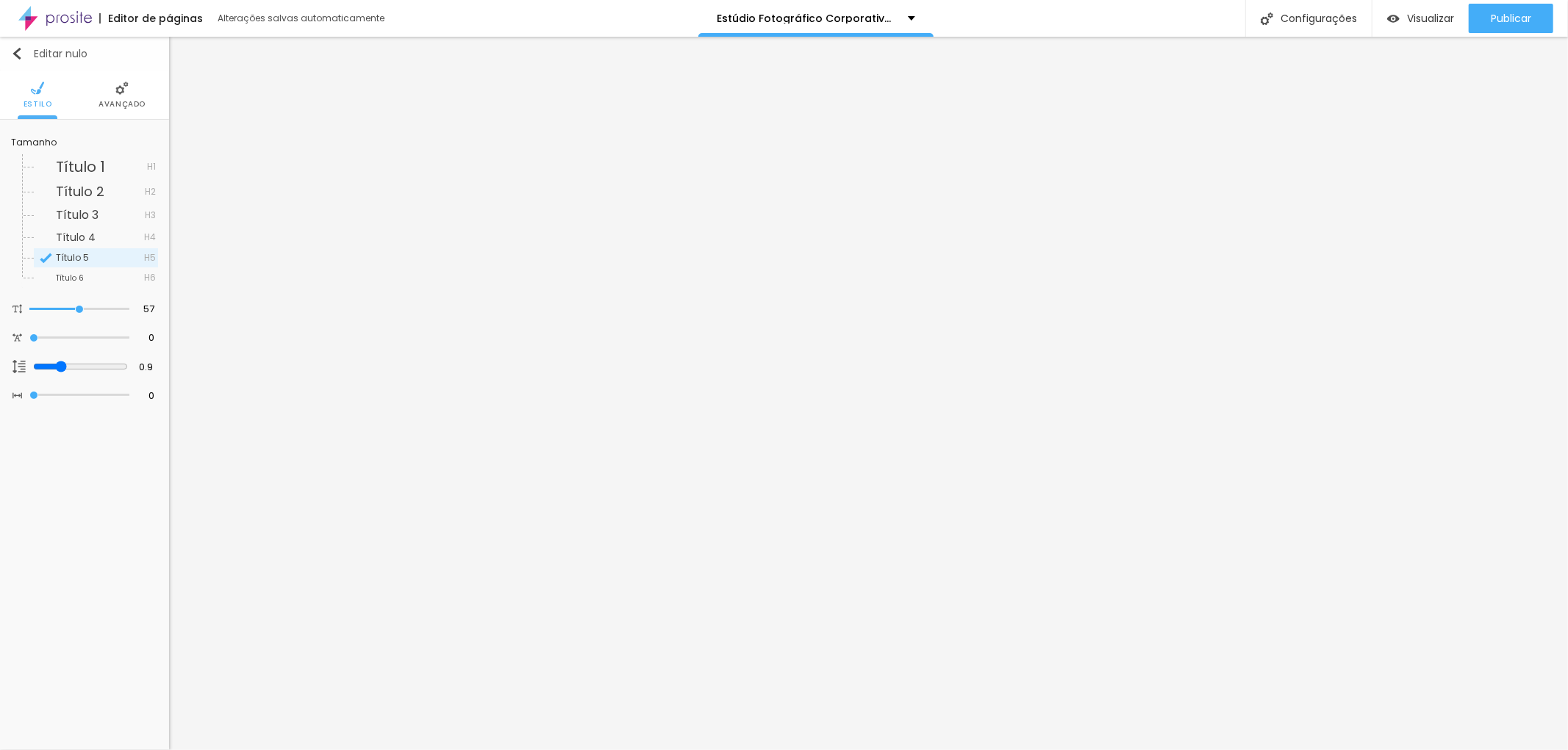
click at [17, 57] on img "button" at bounding box center [17, 54] width 12 height 12
click at [17, 56] on img "button" at bounding box center [17, 54] width 12 height 12
click at [119, 86] on img at bounding box center [121, 87] width 13 height 13
click at [114, 100] on font "Avançado" at bounding box center [121, 103] width 47 height 11
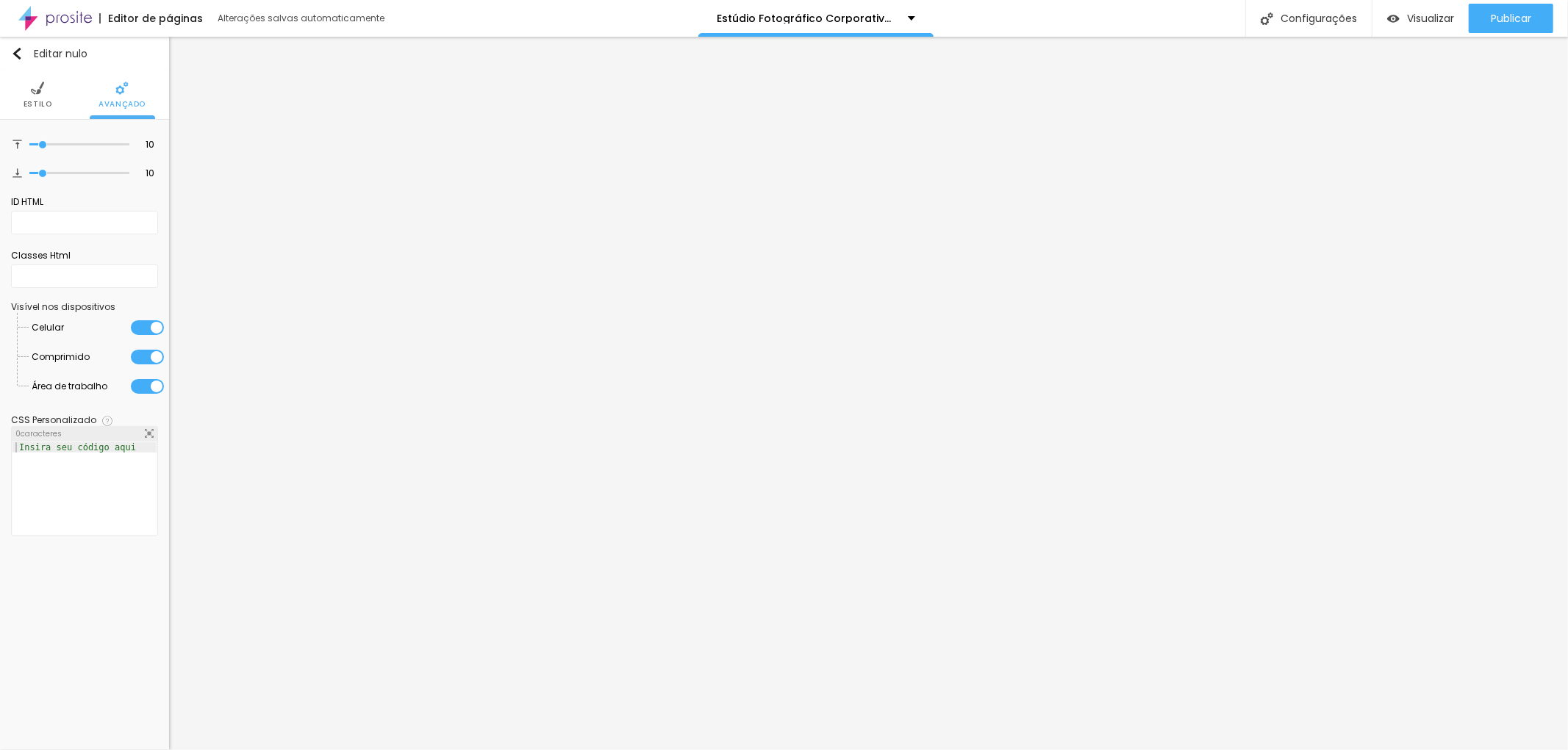
click at [35, 106] on font "Estilo" at bounding box center [38, 103] width 29 height 11
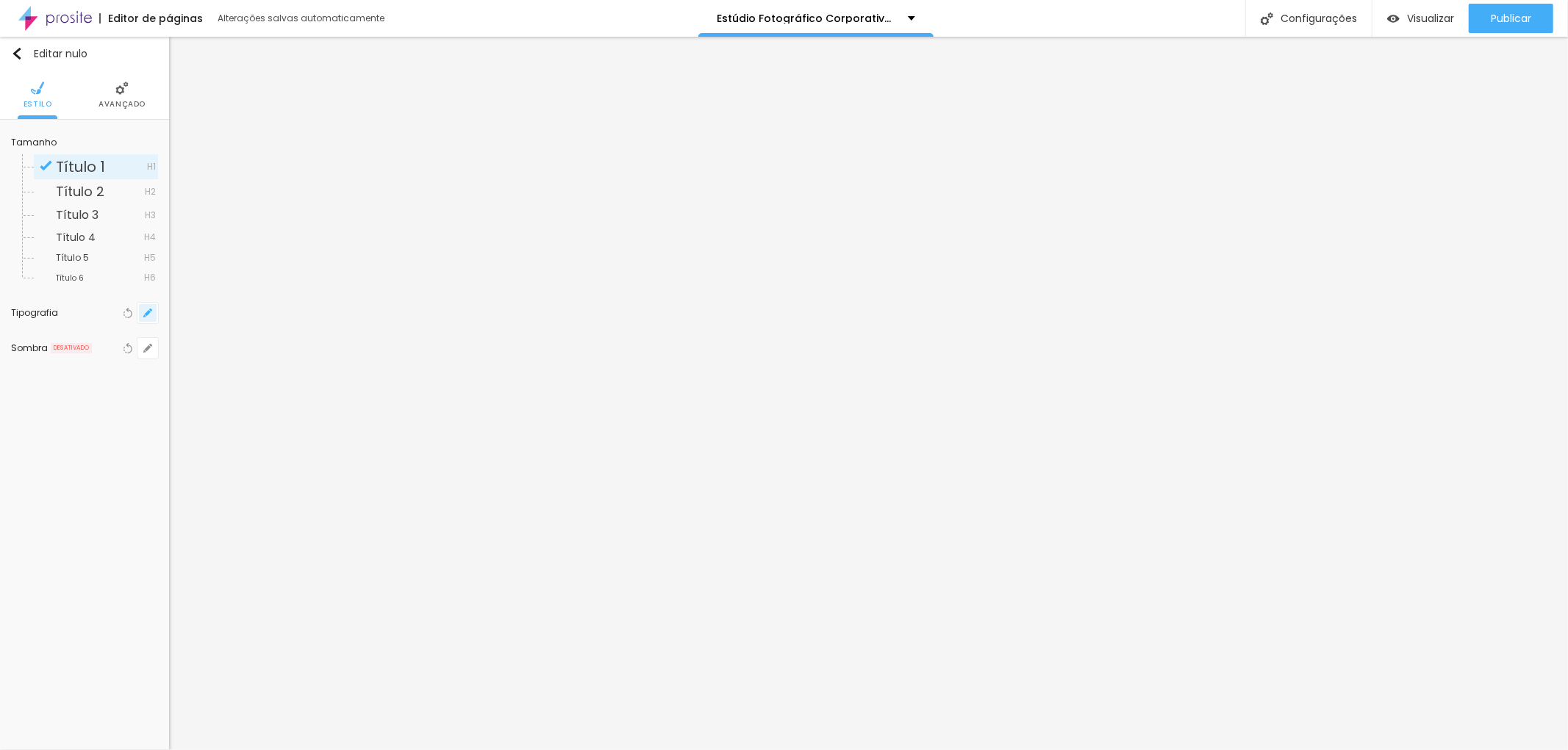
click at [155, 312] on button "button" at bounding box center [147, 312] width 21 height 21
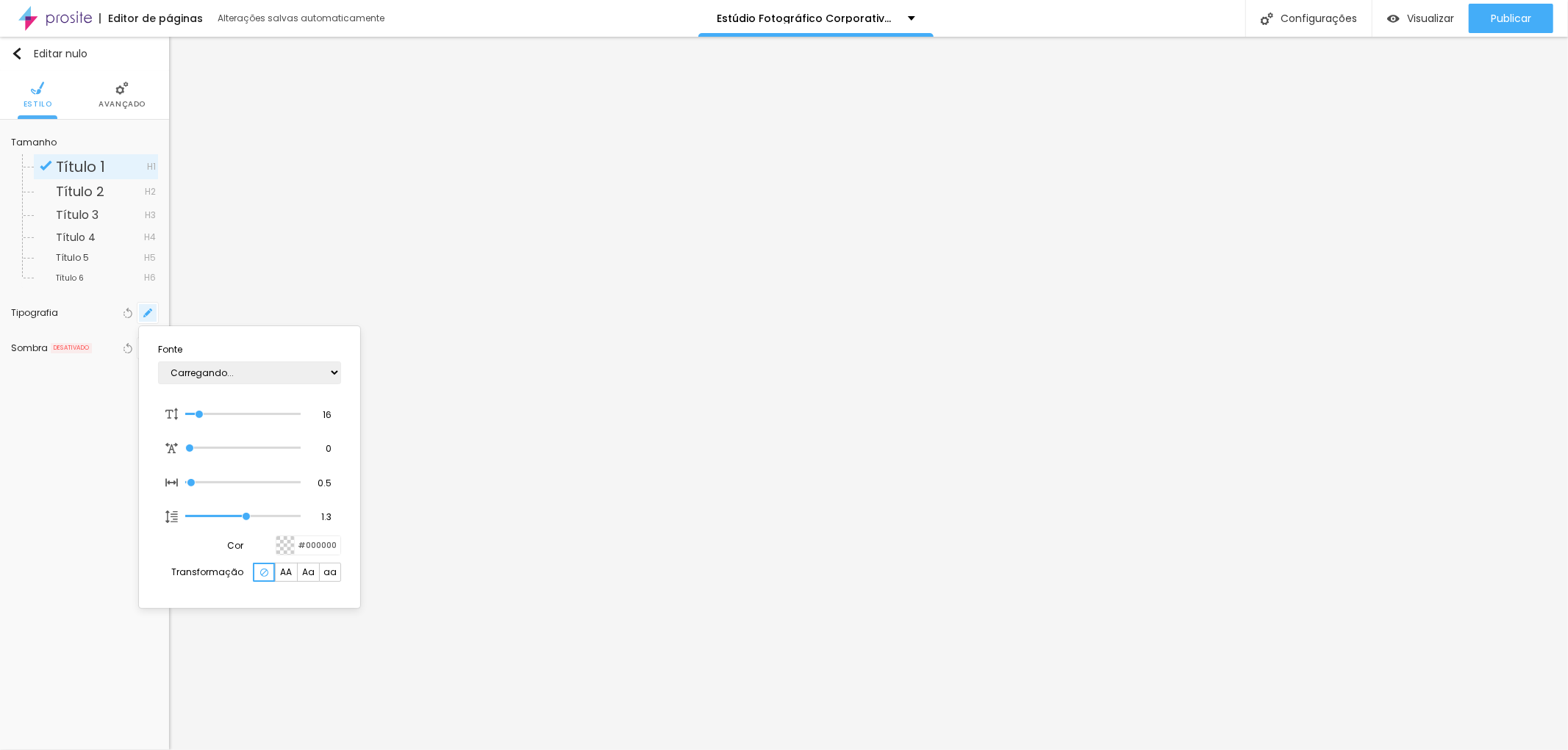
type input "1"
click at [332, 375] on select "AbrilFatface-Regular Actor-Regular Alegreya AlegreyaBlack [PERSON_NAME] Allan-R…" at bounding box center [249, 372] width 183 height 23
select select "MontserratBold"
click at [158, 361] on select "AbrilFatface-Regular Actor-Regular Alegreya AlegreyaBlack [PERSON_NAME] Allan-R…" at bounding box center [249, 372] width 183 height 23
type input "1"
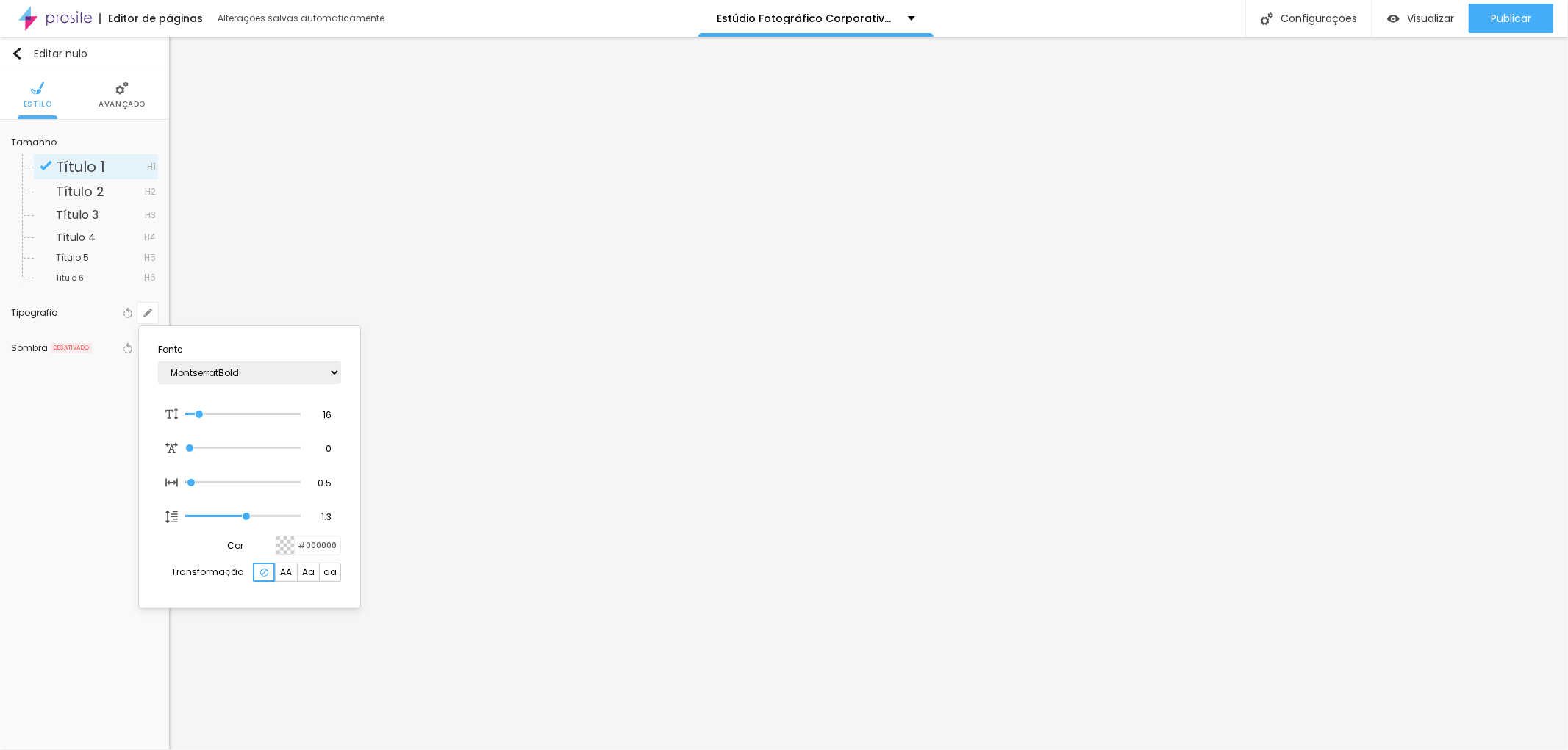
click at [704, 229] on div at bounding box center [784, 375] width 1568 height 750
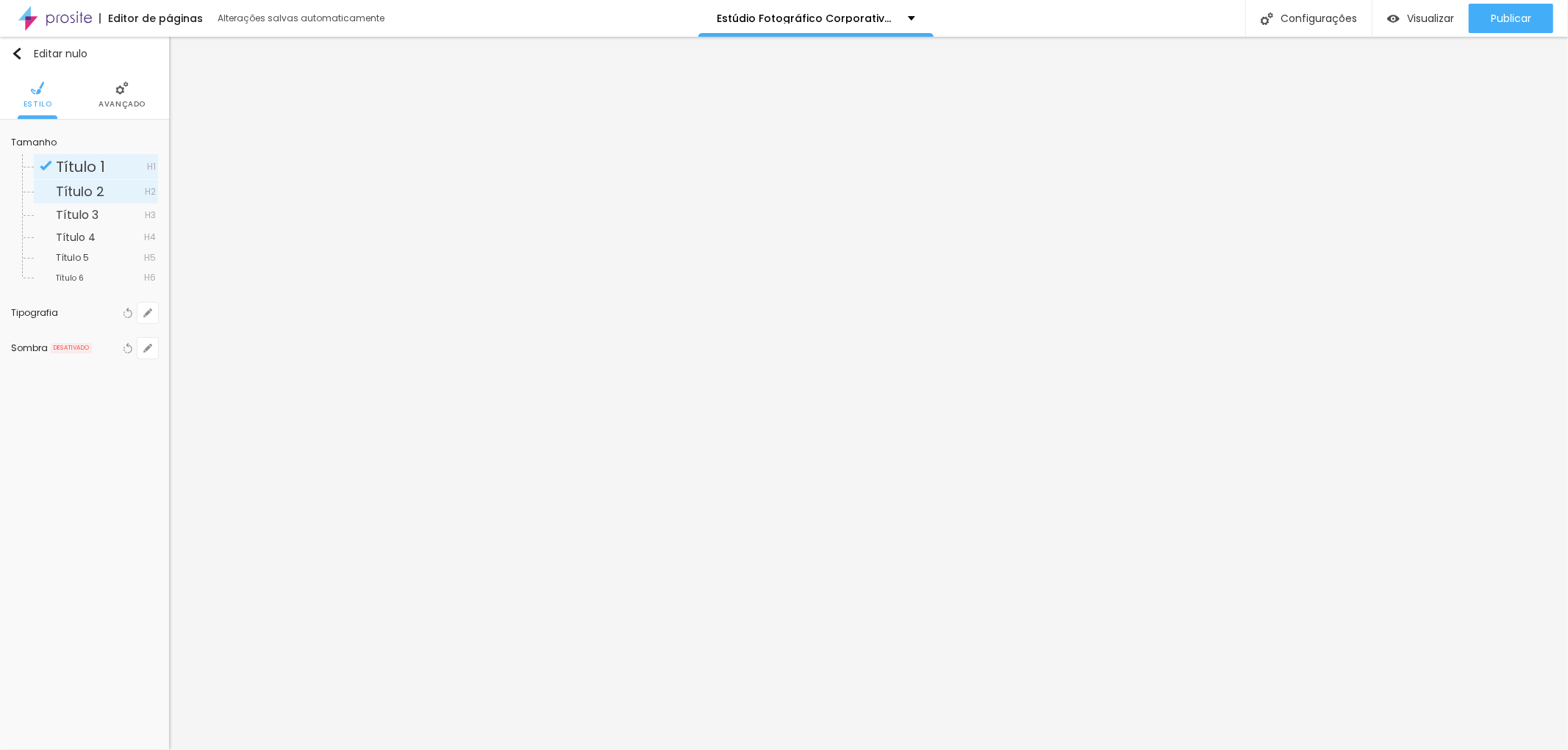
click at [91, 184] on font "Título 2" at bounding box center [79, 191] width 49 height 19
click at [110, 152] on div "Titulo 1 H1 Titulo 2 H2 Titulo 3 H3 Titulo 4 H4 Titulo 5 H5 Titulo 6 H6" at bounding box center [84, 217] width 147 height 141
click at [97, 166] on font "Título 1" at bounding box center [80, 167] width 50 height 21
click at [133, 89] on li "Avançado" at bounding box center [121, 94] width 47 height 49
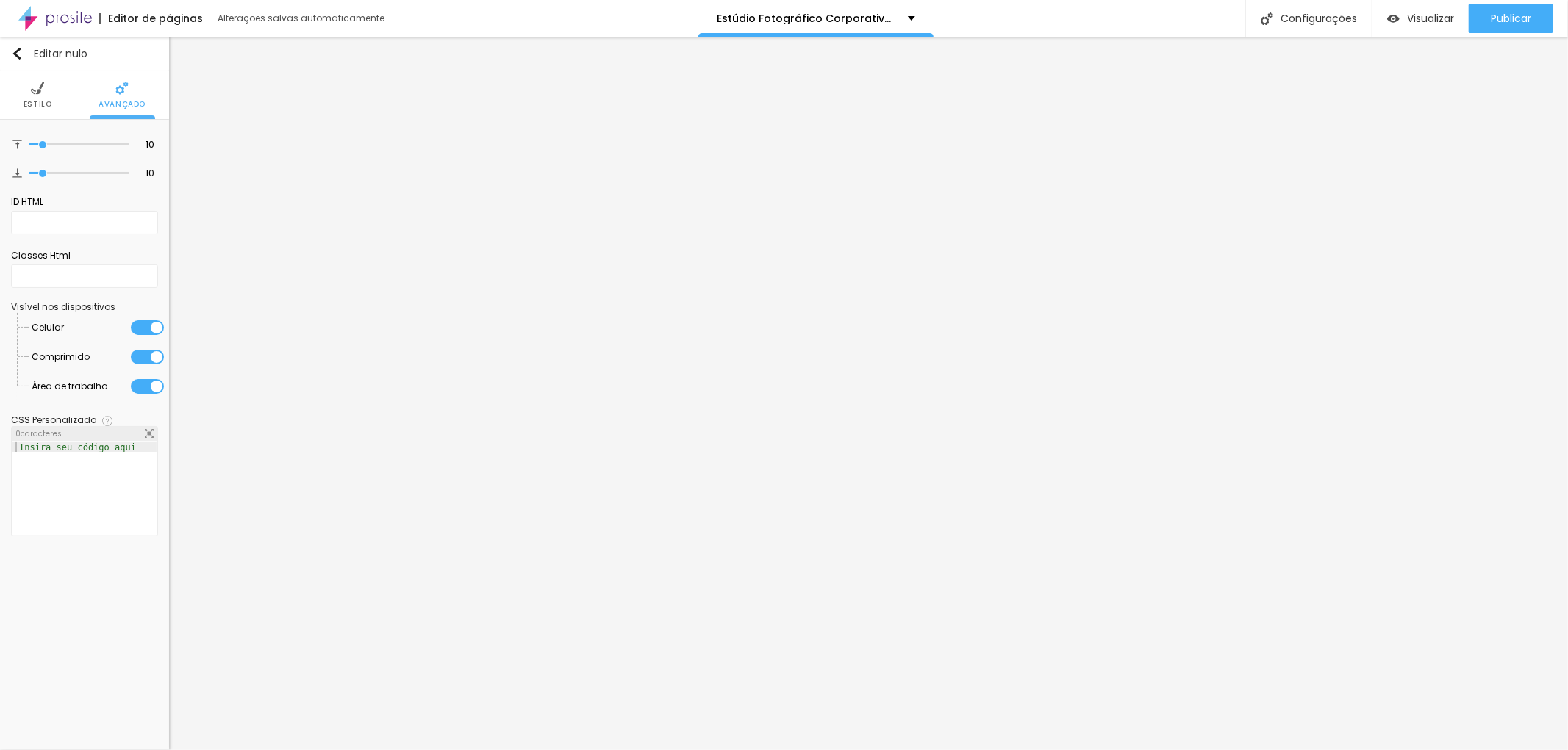
click at [45, 101] on font "Estilo" at bounding box center [38, 103] width 29 height 11
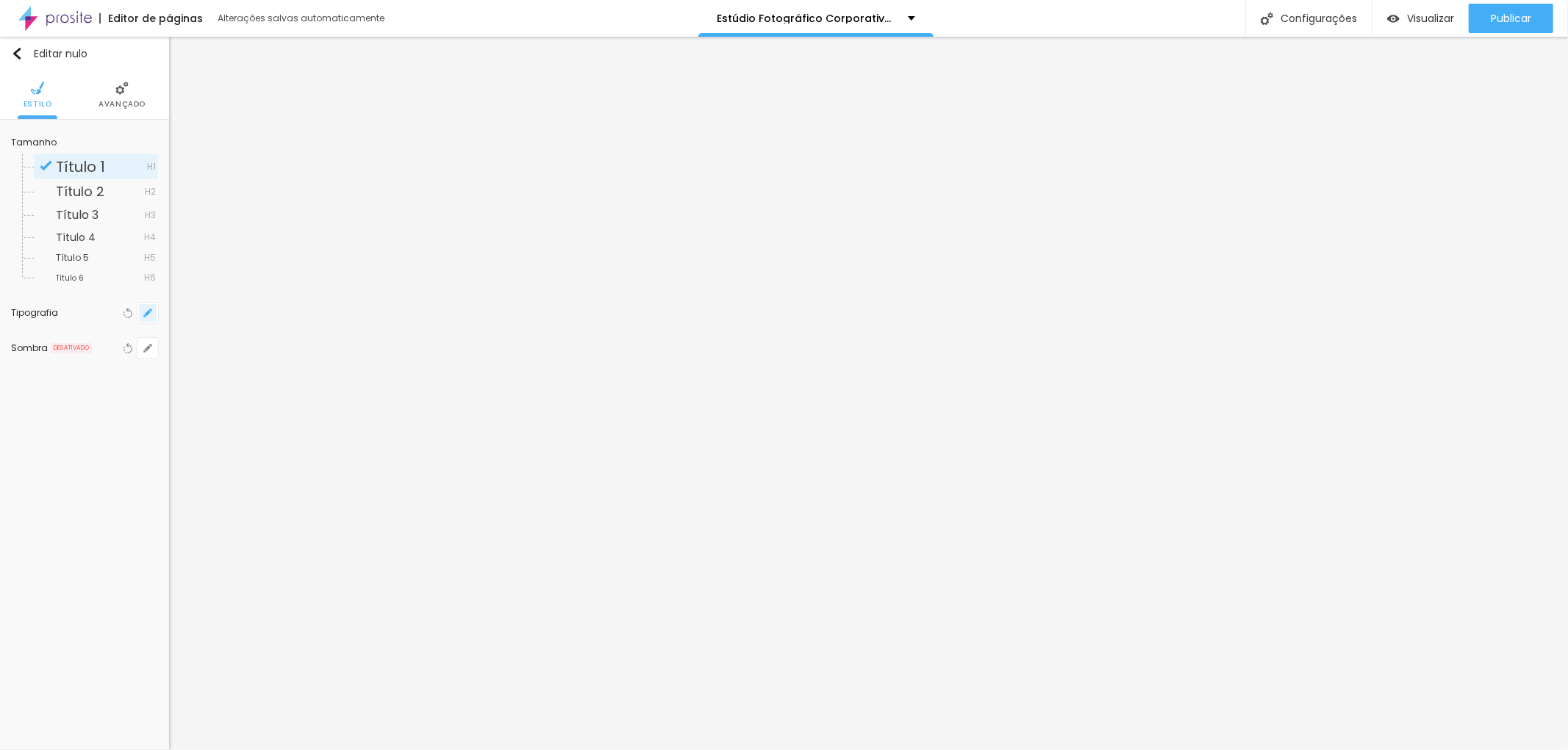
click at [153, 313] on button "button" at bounding box center [147, 312] width 21 height 21
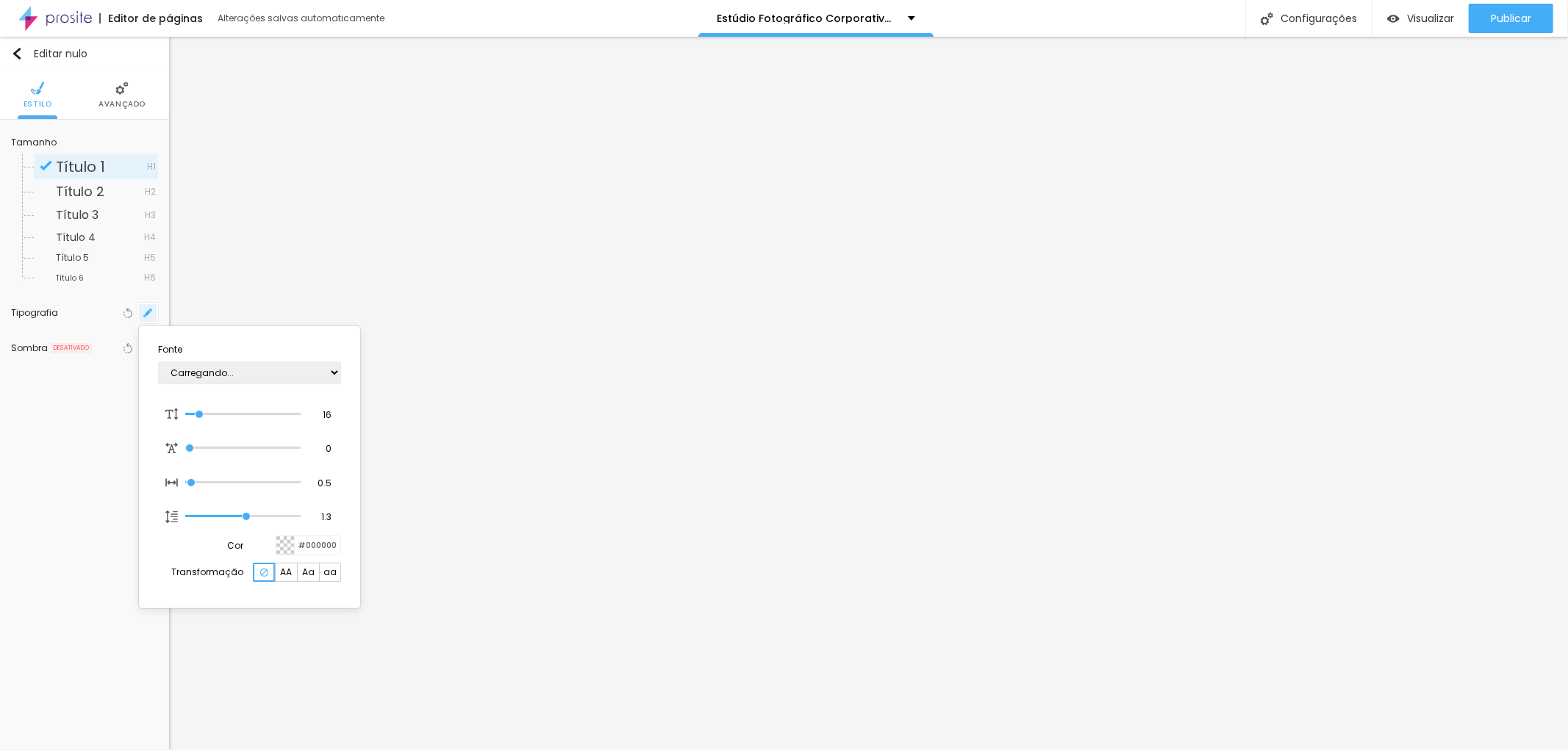
type input "1"
type input "17"
type input "1"
type input "20"
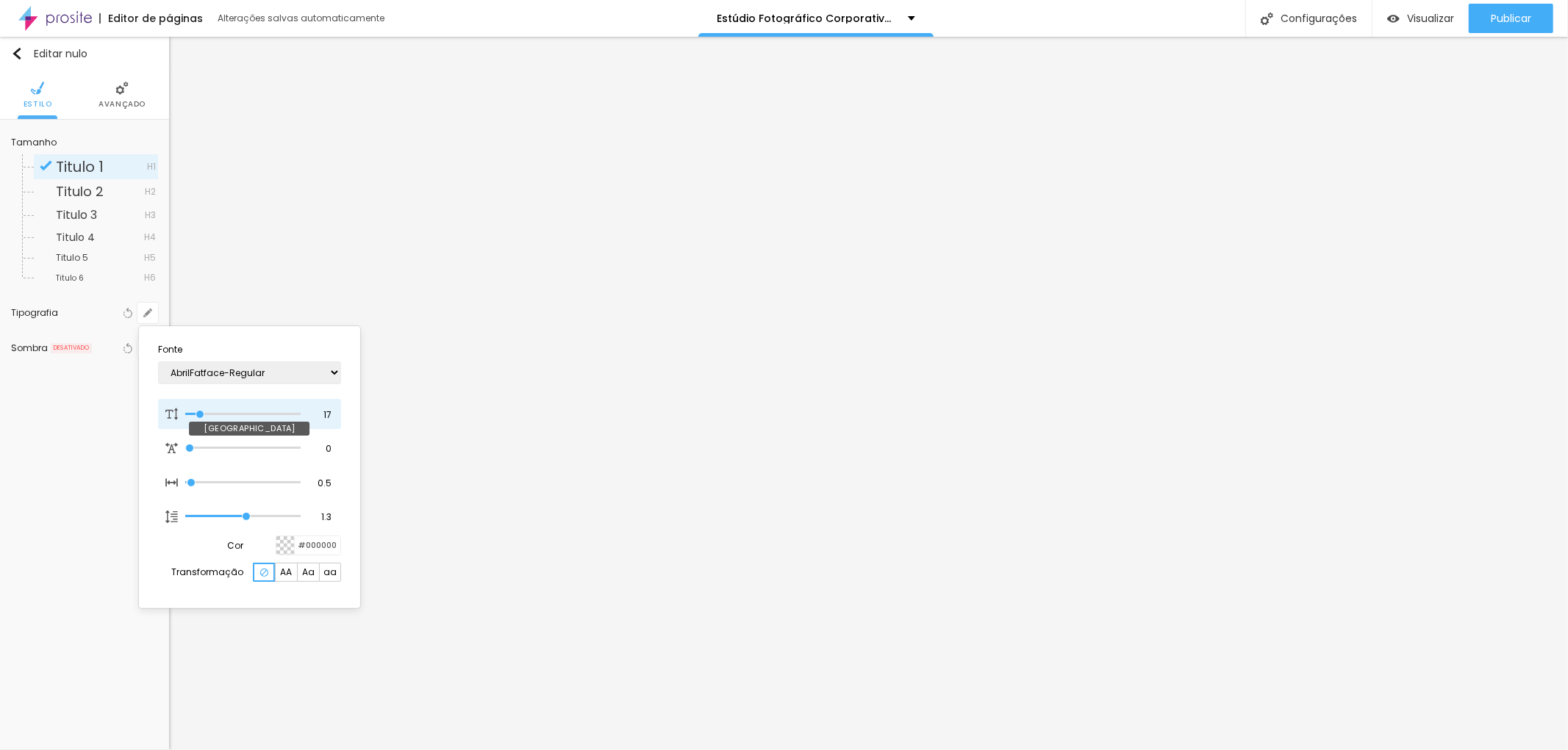
type input "20"
type input "1"
type input "22"
type input "1"
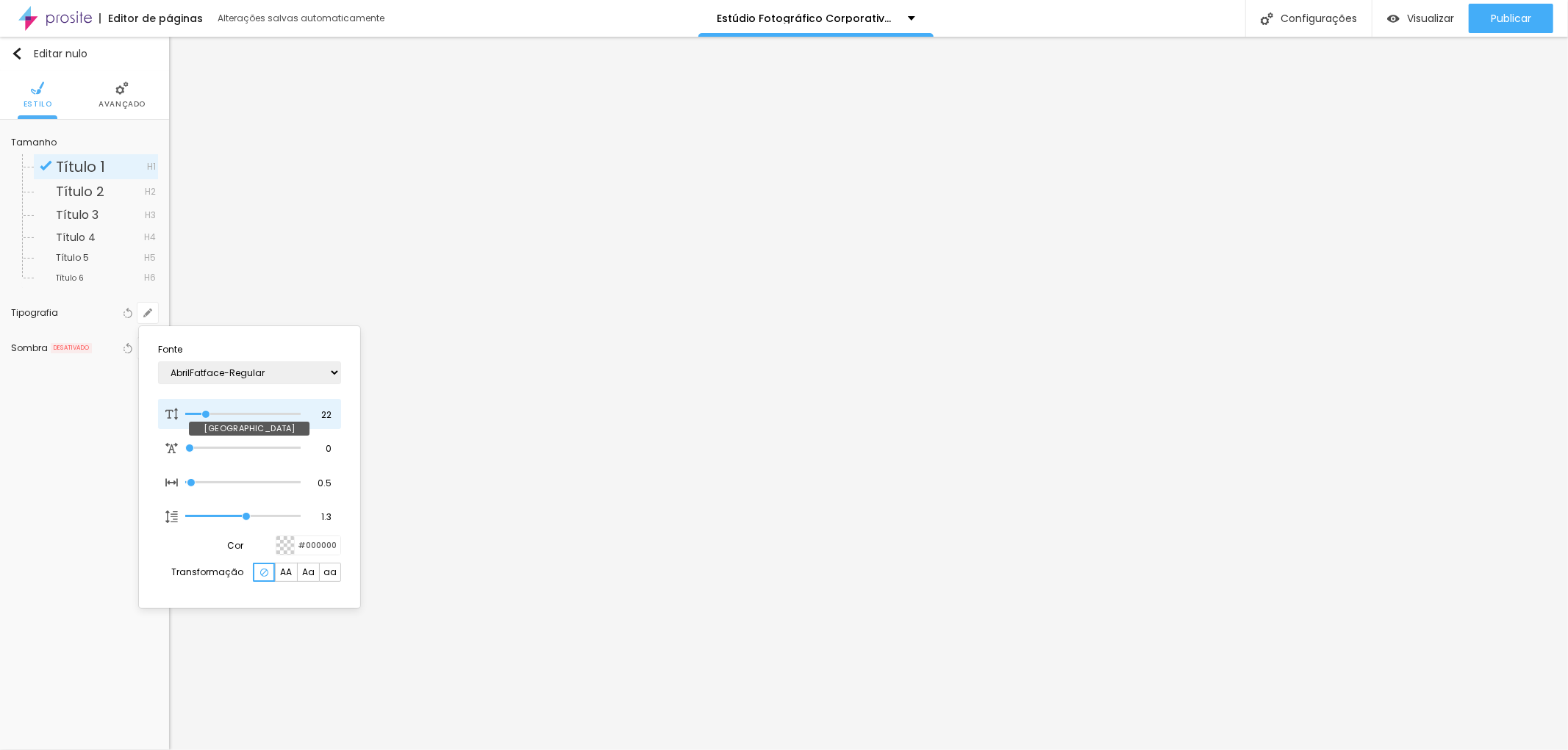
type input "26"
type input "1"
type input "32"
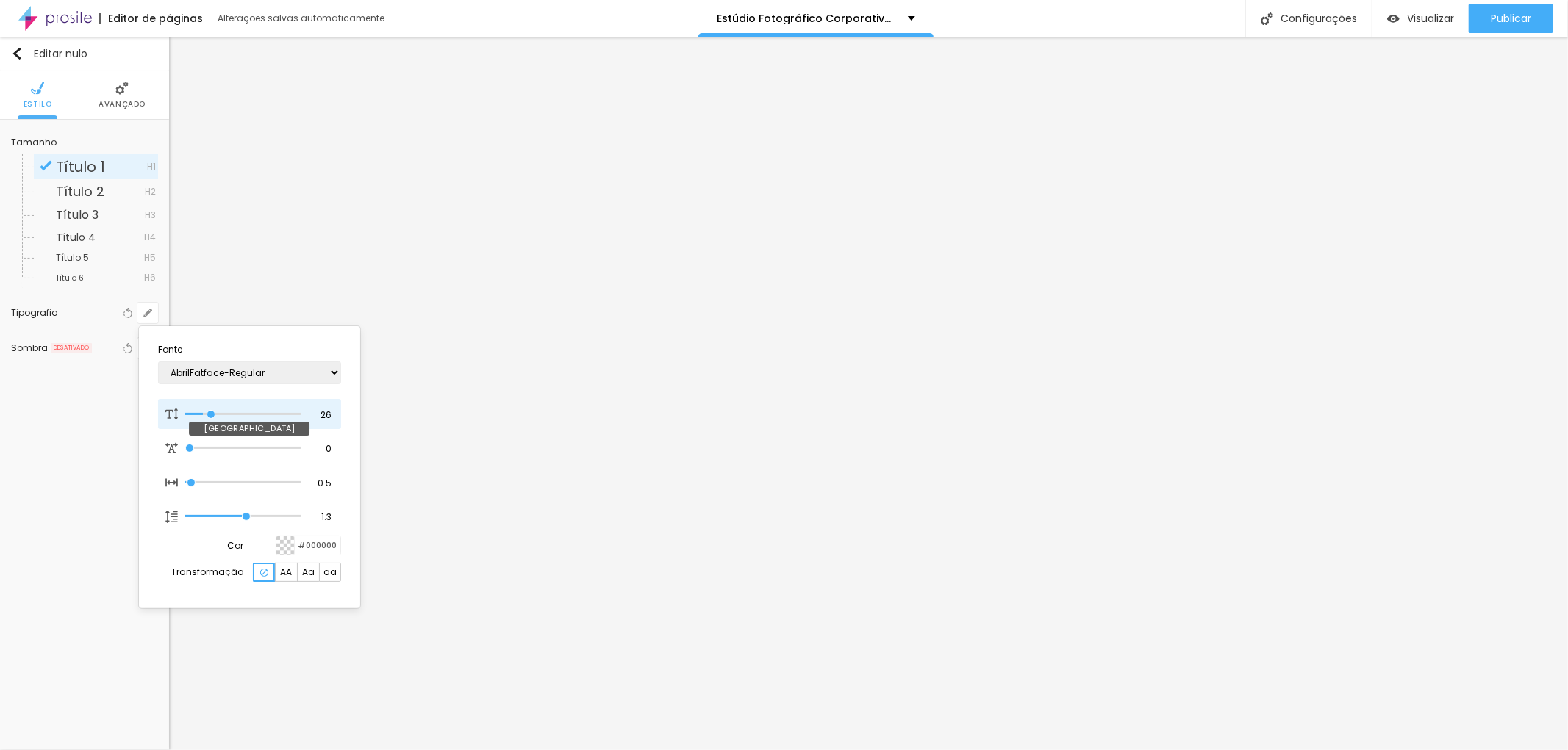
type input "1"
type input "33"
type input "1"
type input "34"
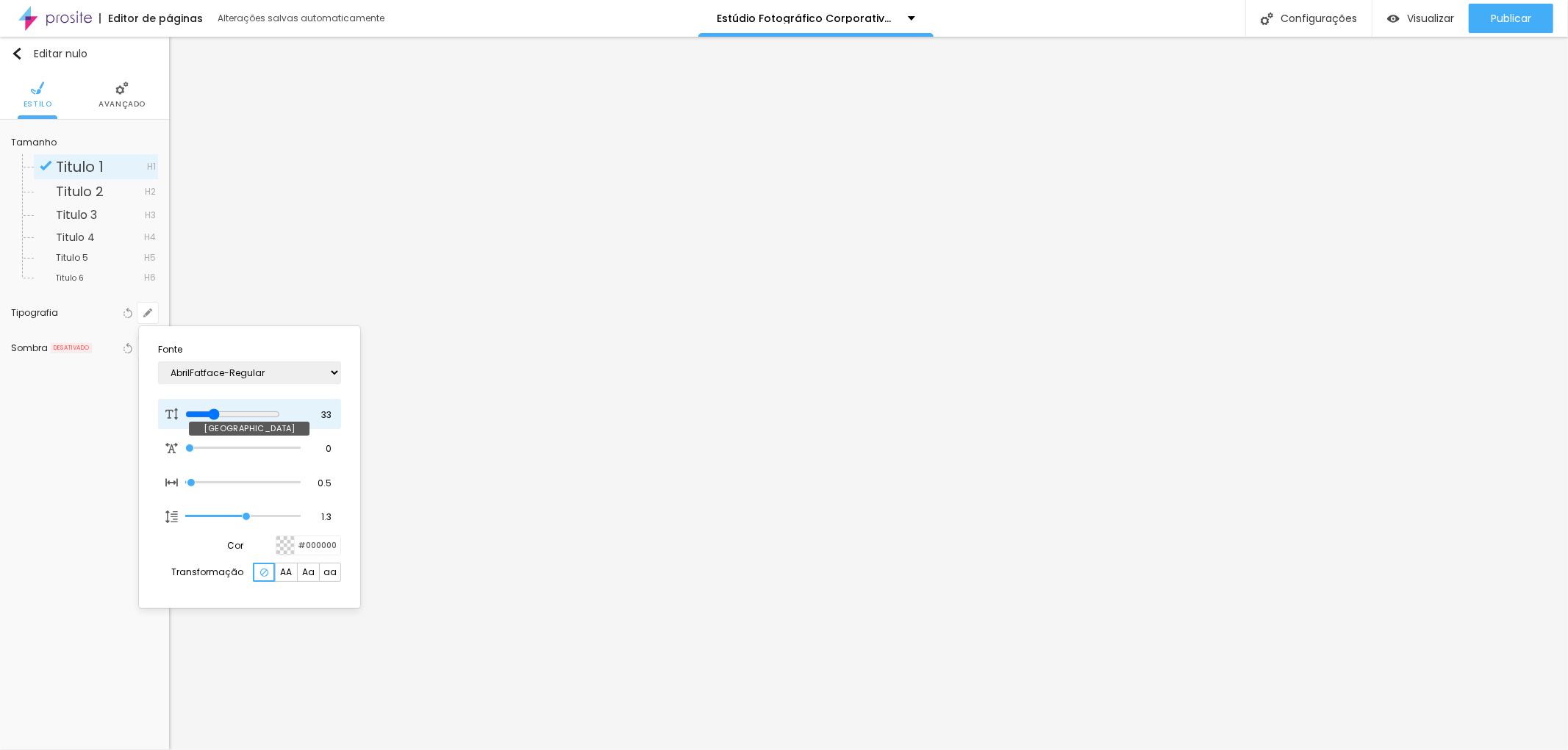
type input "34"
type input "1"
type input "35"
type input "1"
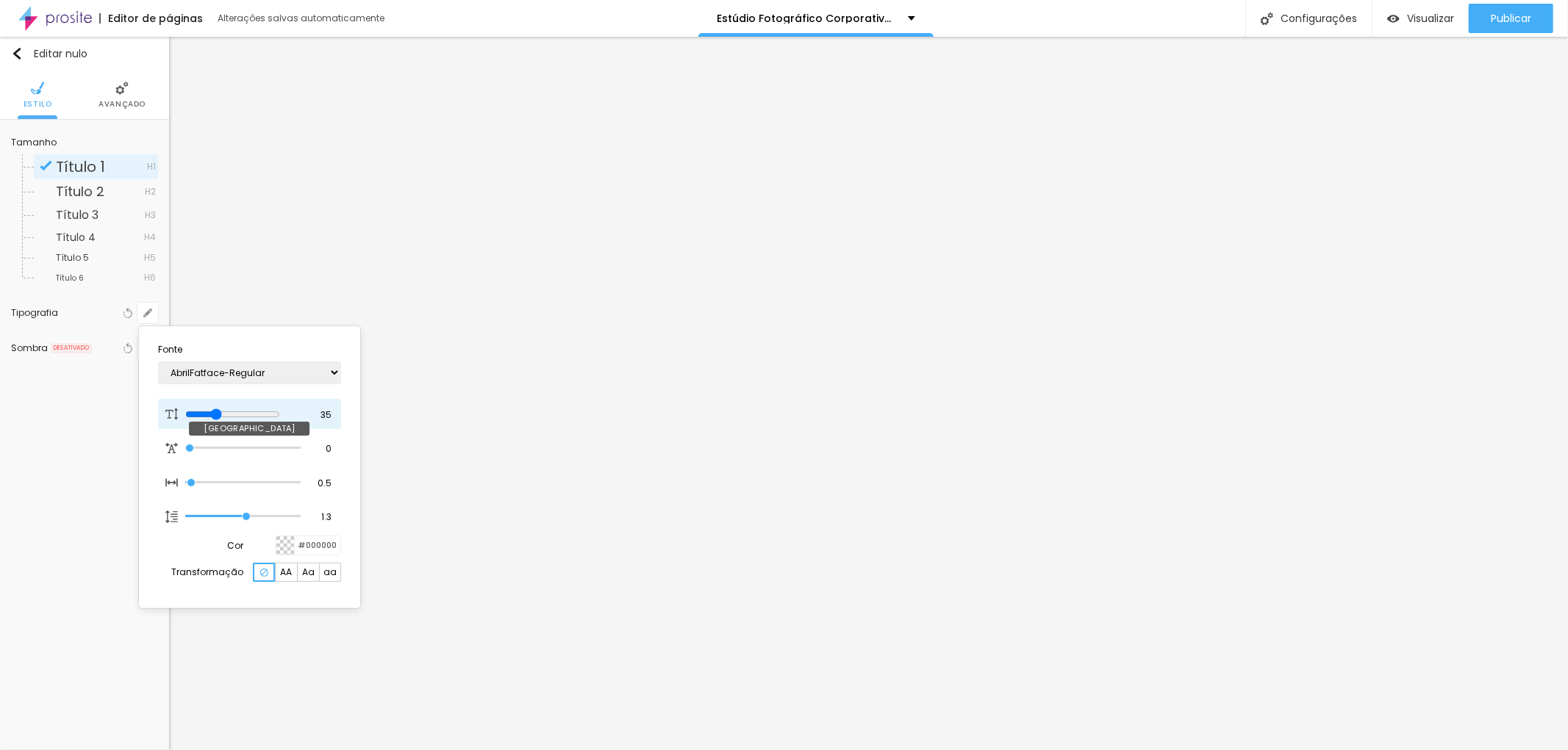
type input "36"
type input "1"
type input "37"
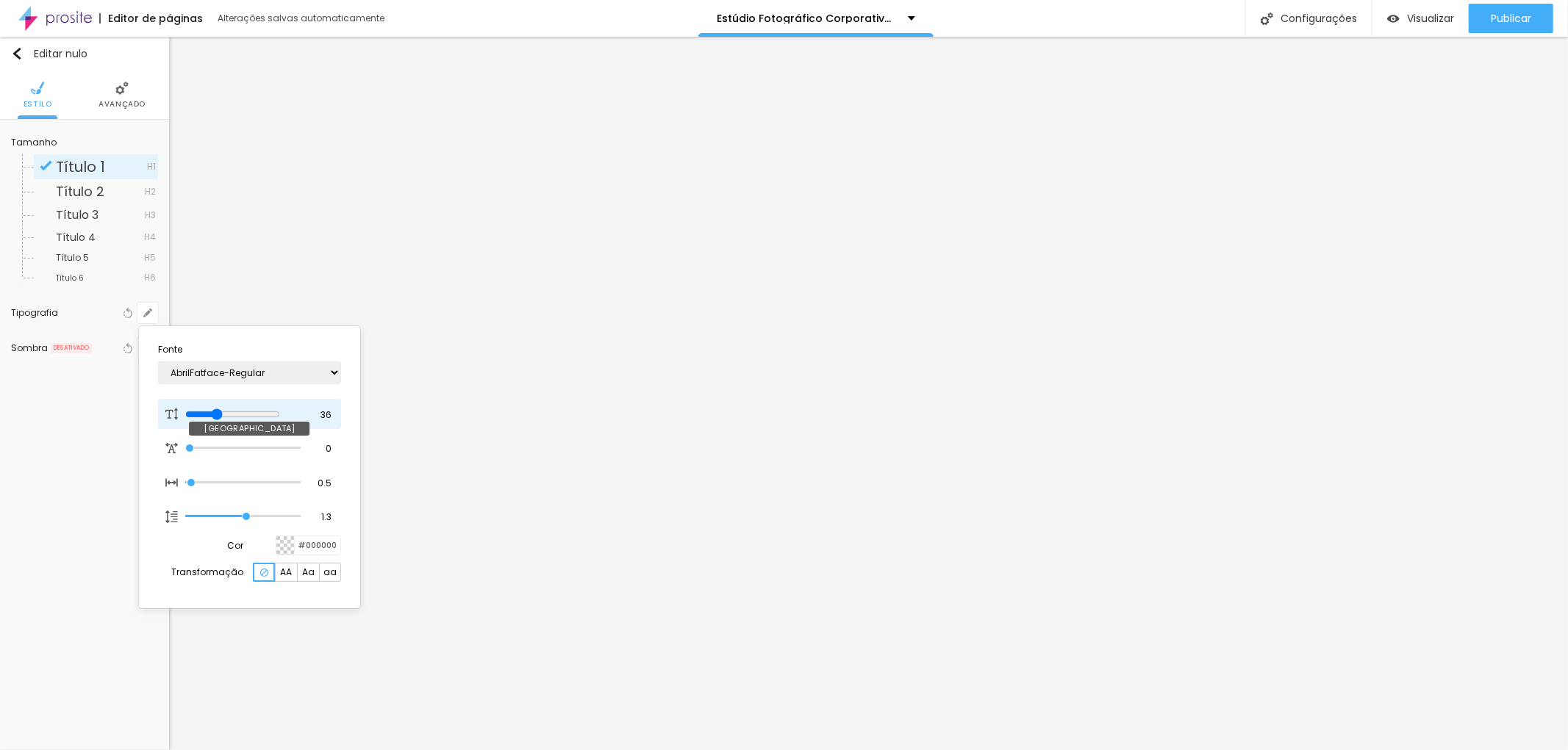
type input "1"
type input "39"
type input "1"
type input "41"
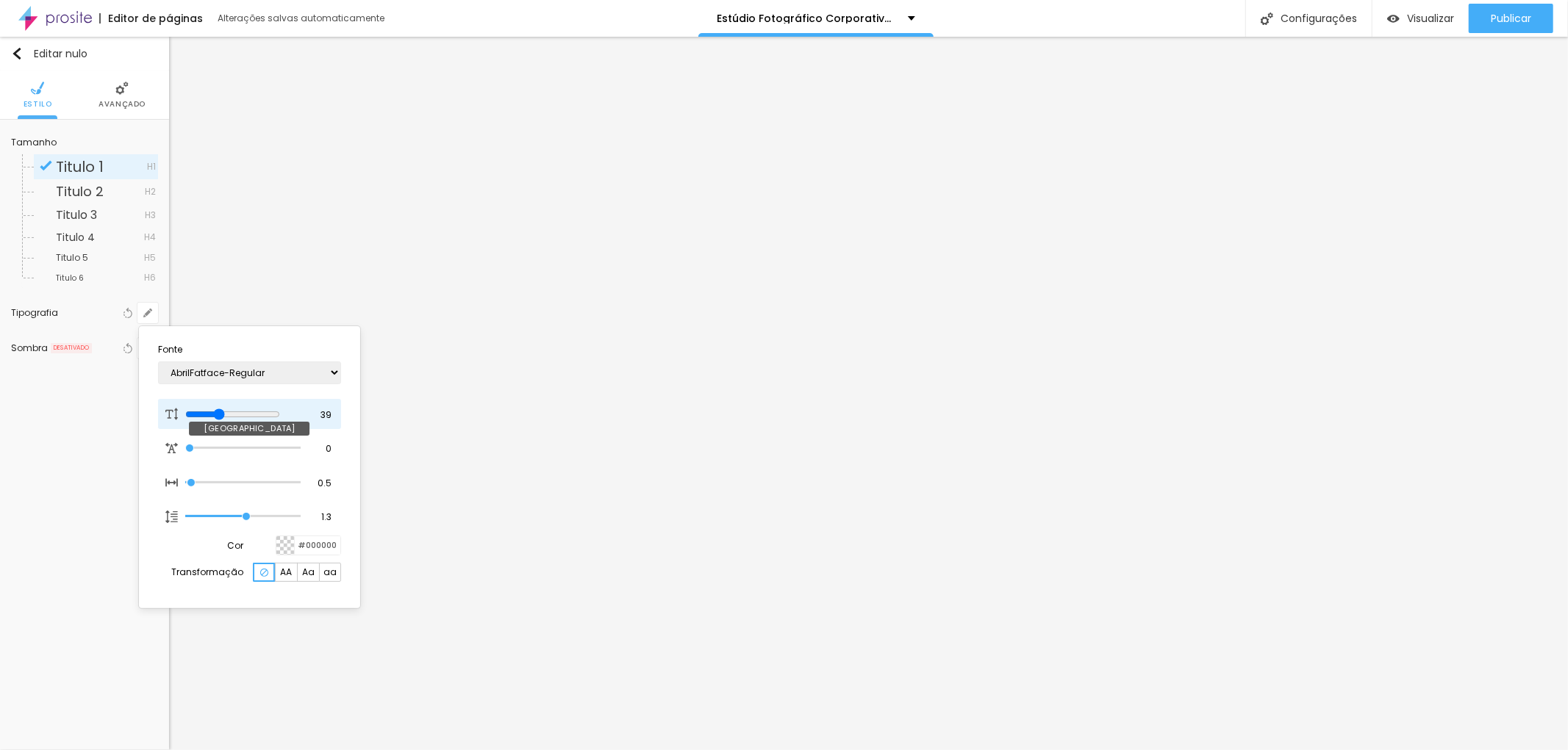
type input "41"
type input "1"
type input "43"
type input "1"
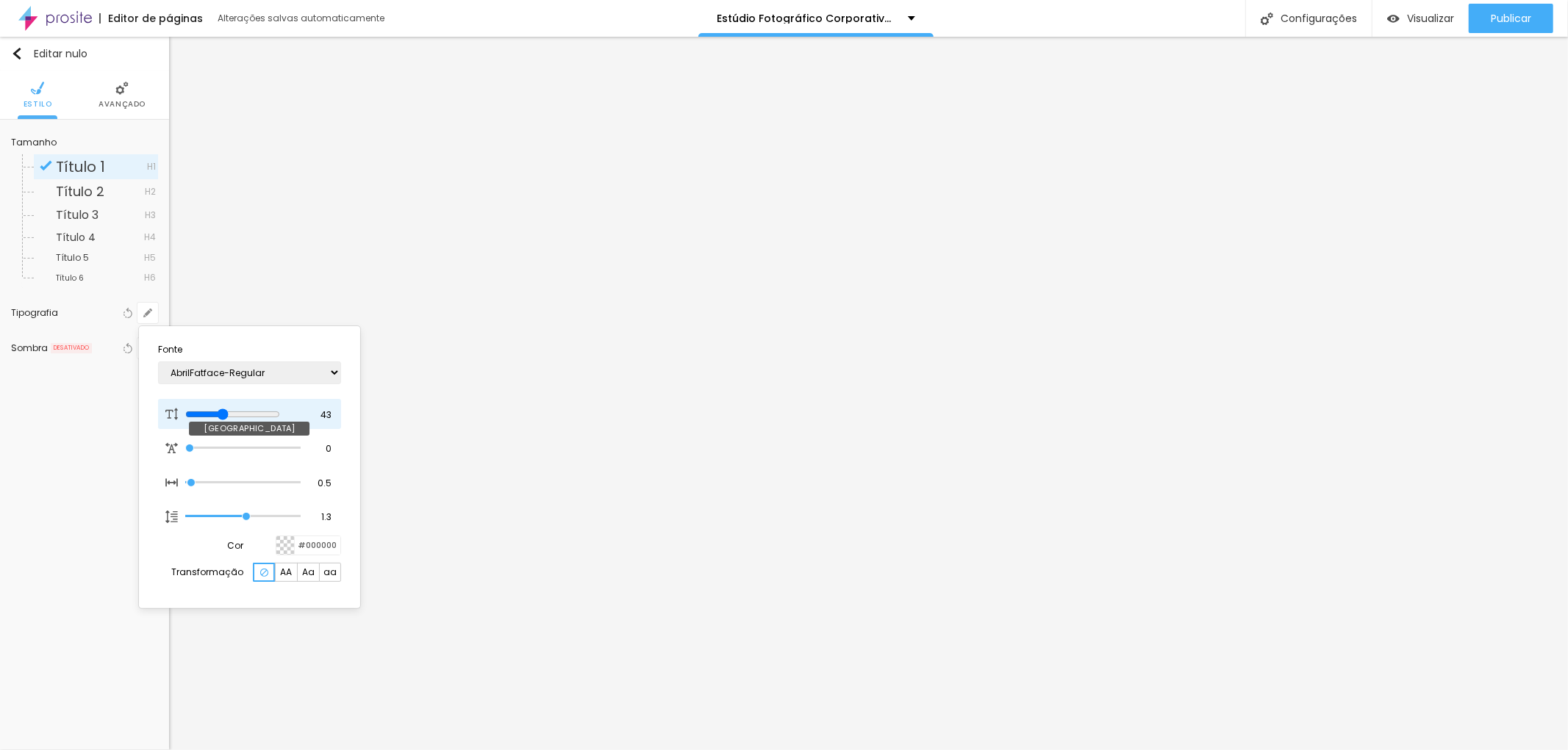
type input "72"
type input "1"
type input "81"
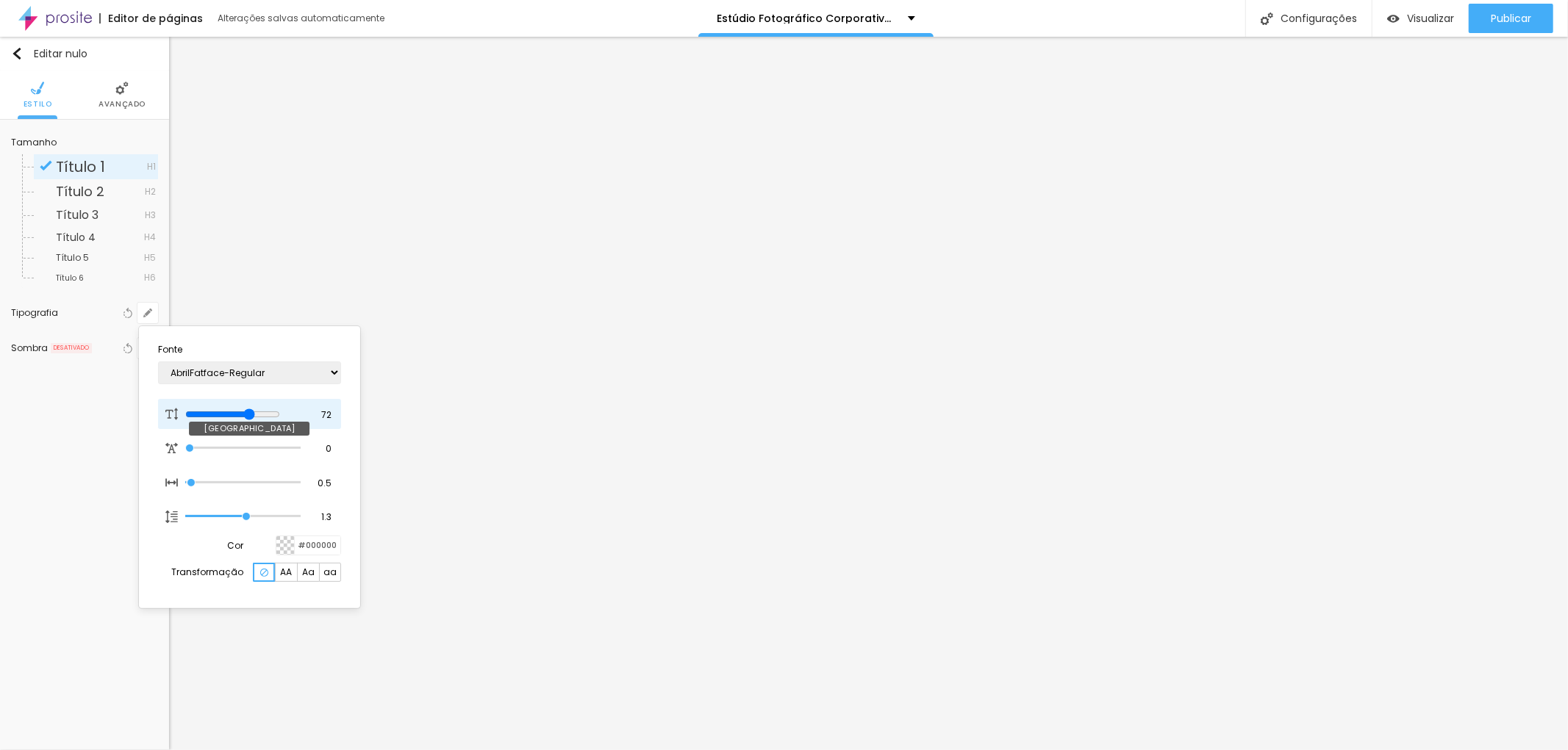
type input "1"
type input "78"
type input "1"
type input "74"
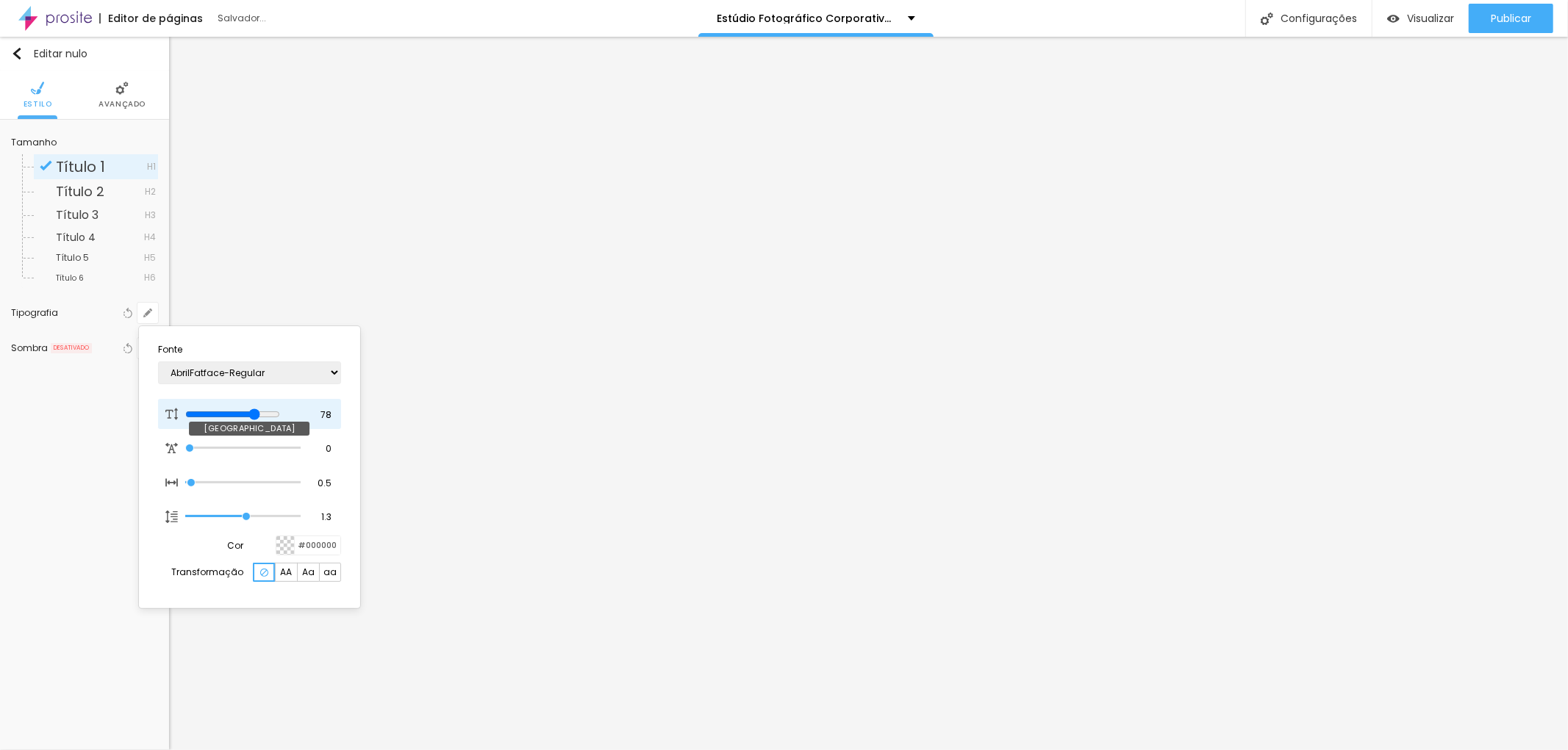
type input "74"
type input "1"
type input "71"
type input "1"
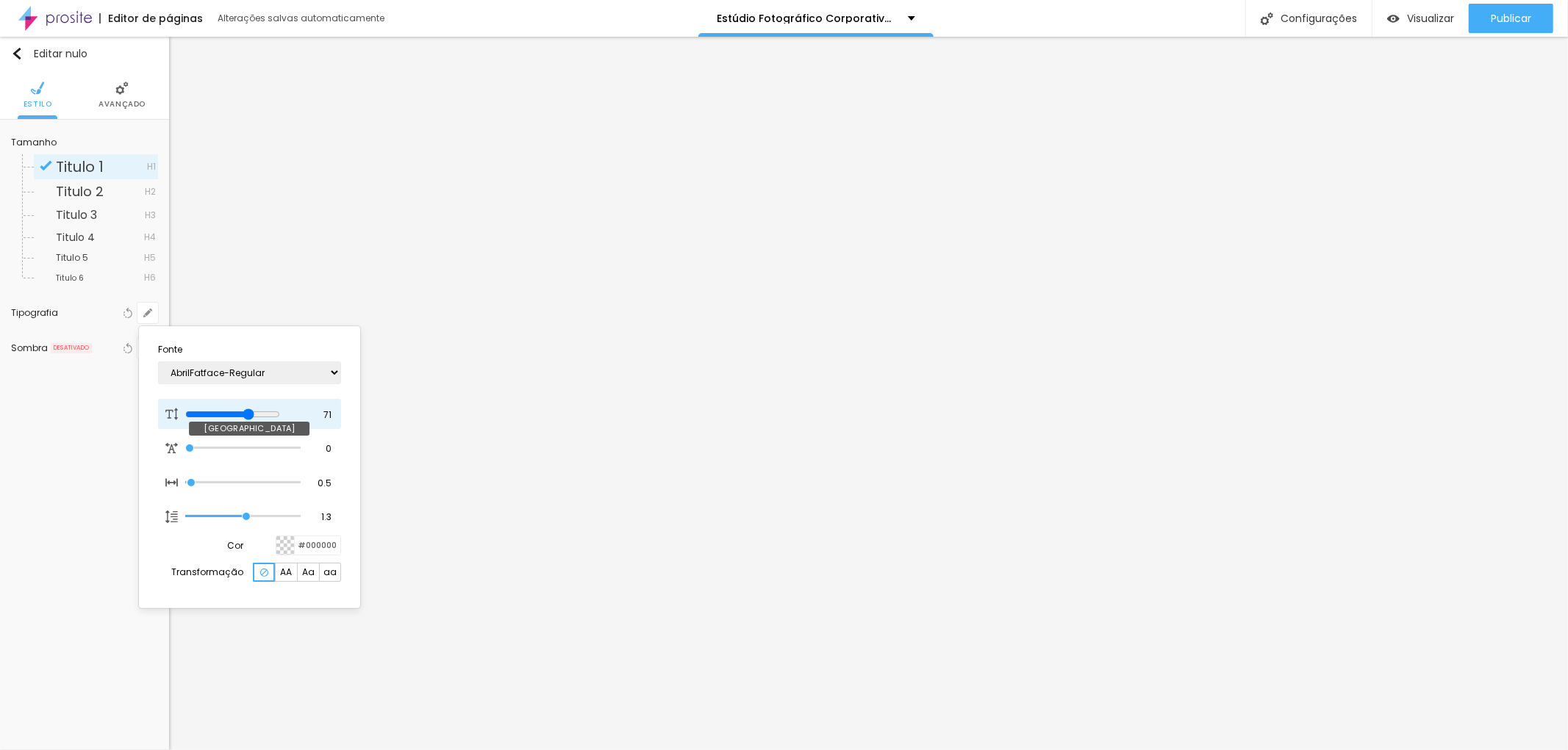
type input "70"
type input "1"
type input "67"
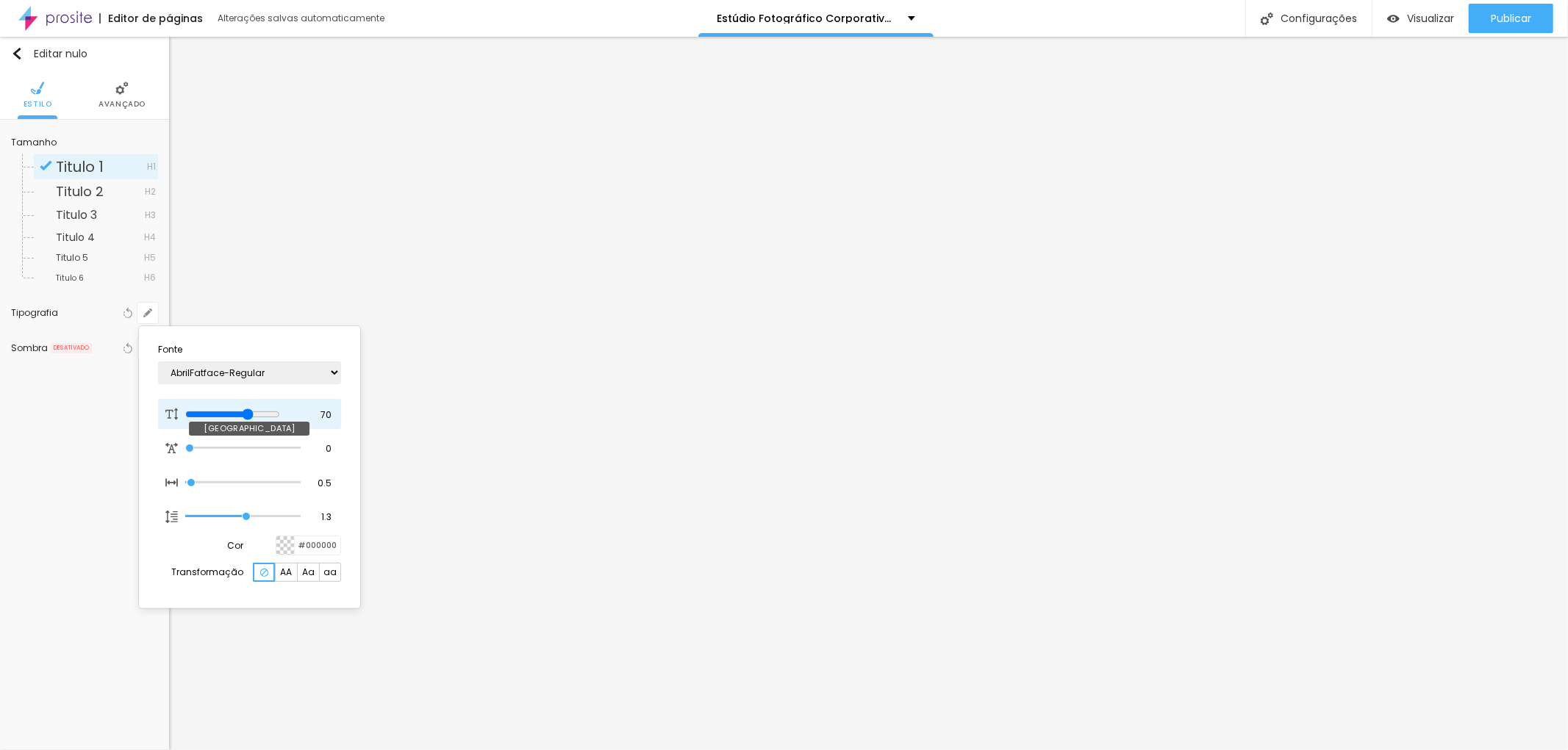
type input "1"
type input "63"
type input "1"
type input "61"
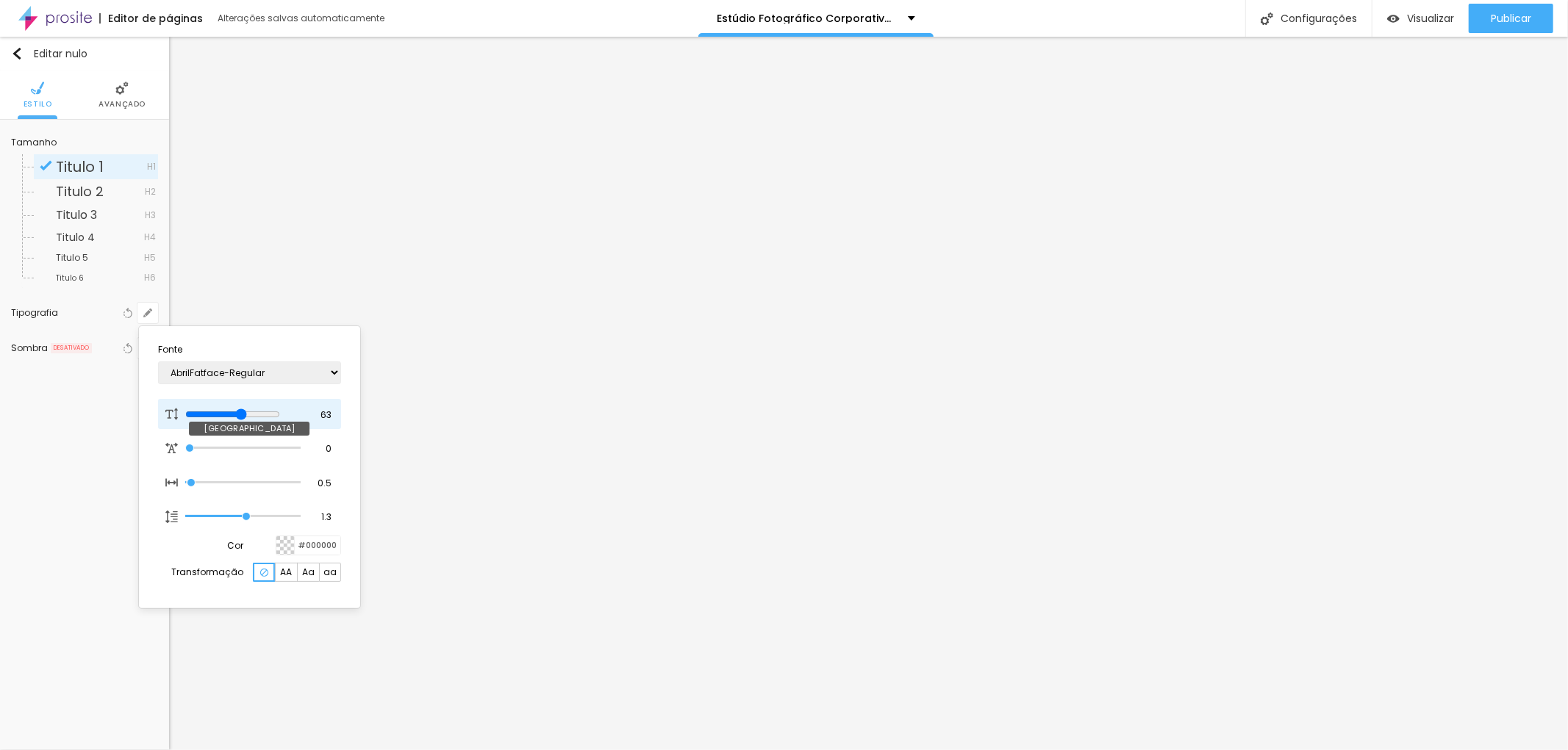
type input "61"
type input "1"
type input "54"
type input "1"
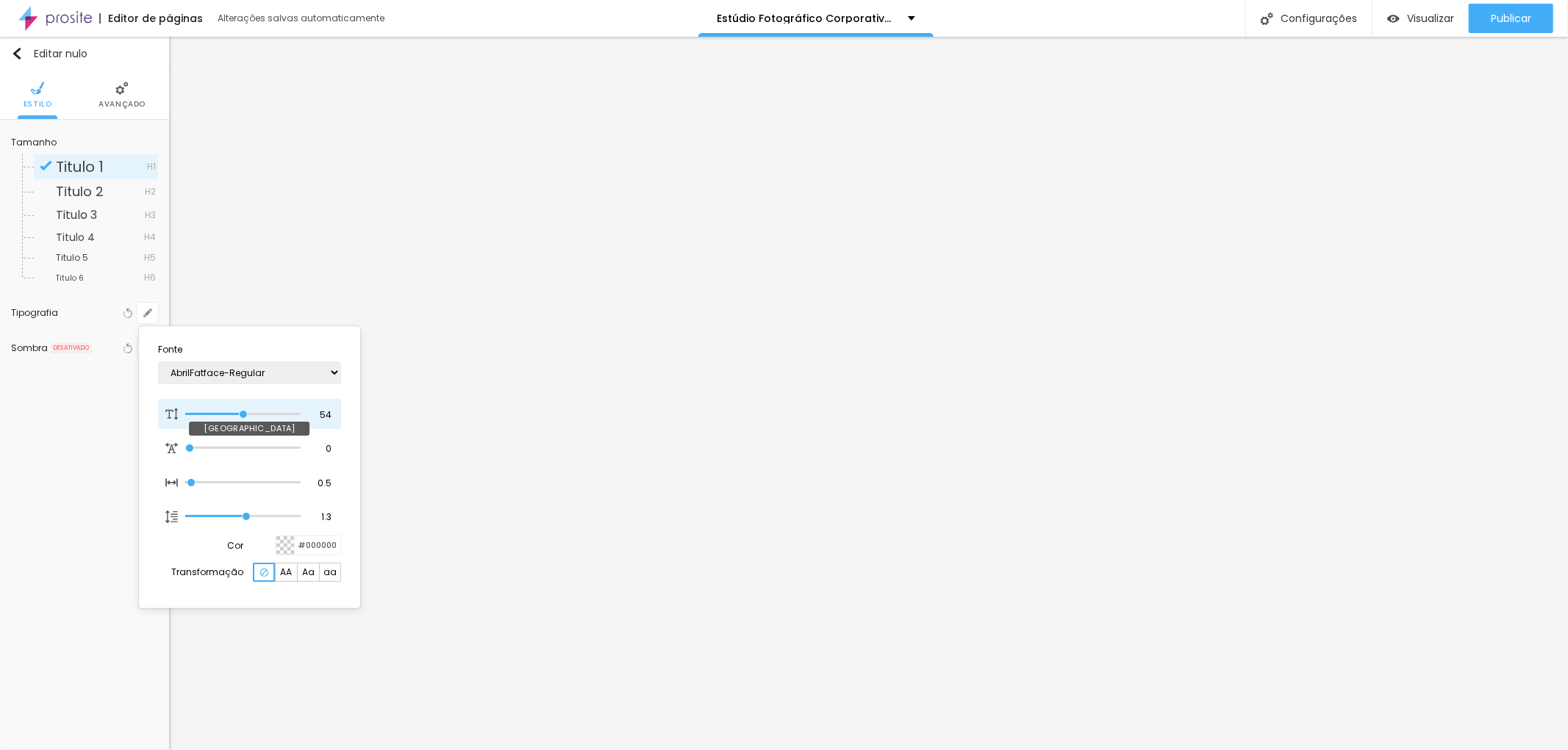
type input "36"
type input "1"
type input "38"
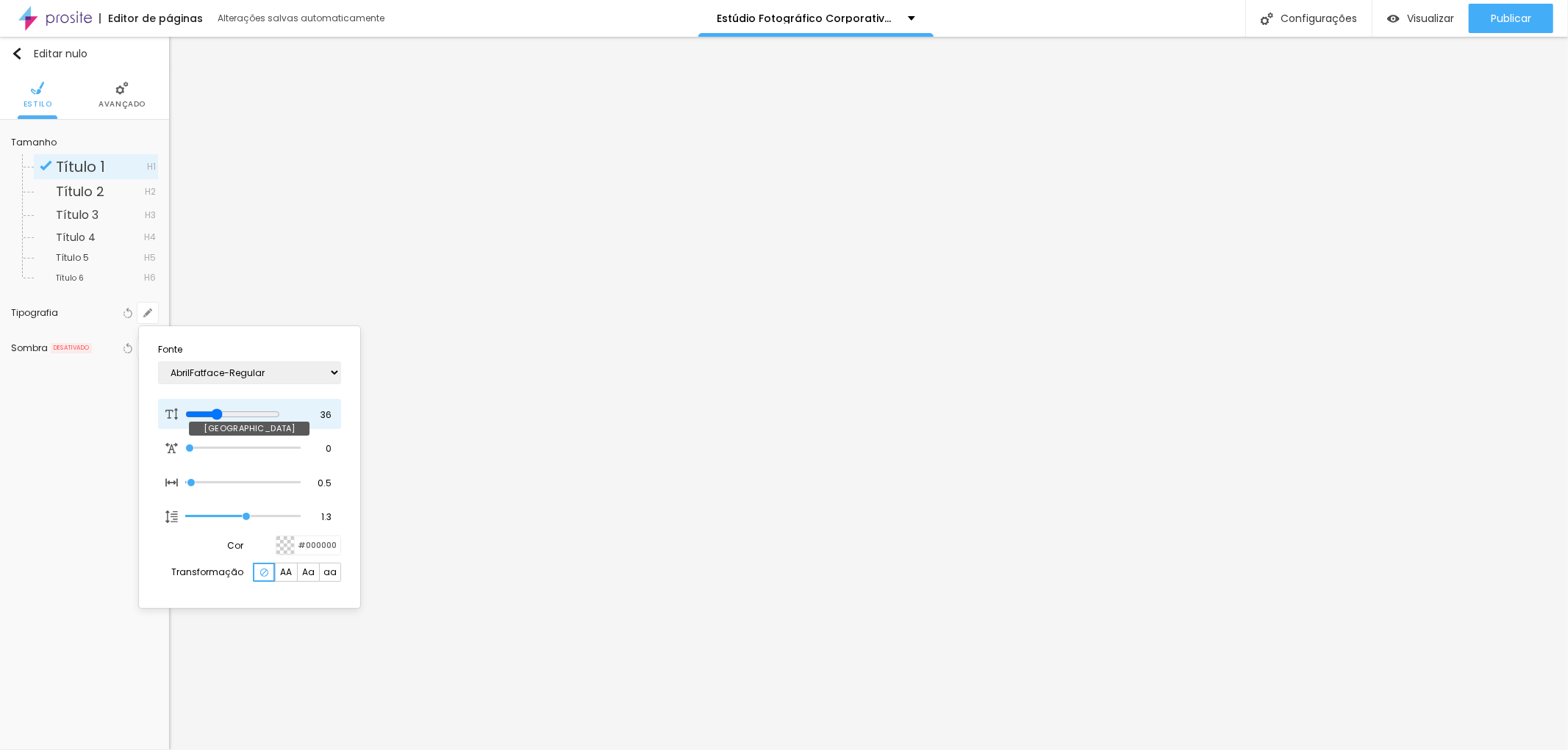
type input "1"
type input "40"
type input "1"
type input "41"
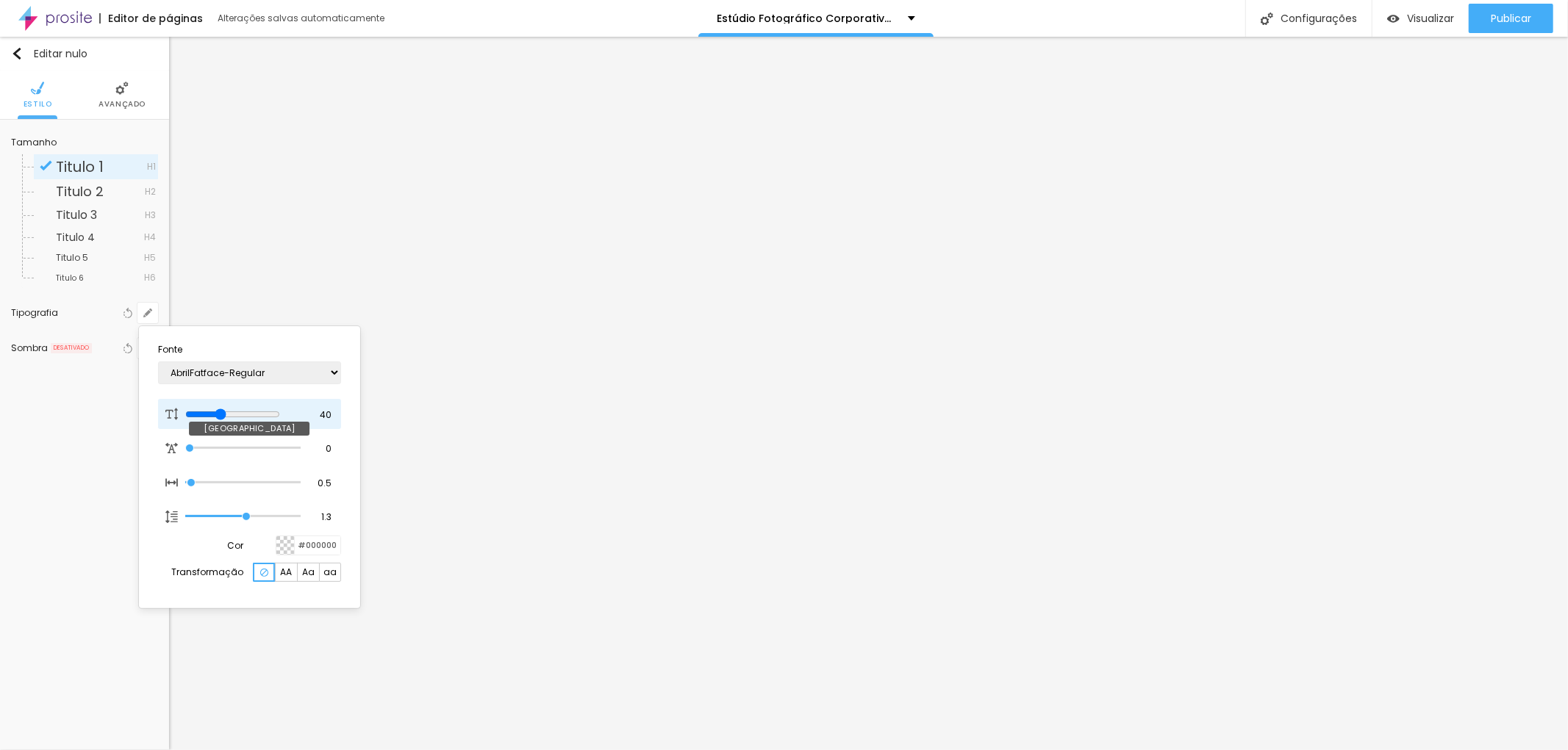
type input "41"
type input "1"
type input "43"
type input "1"
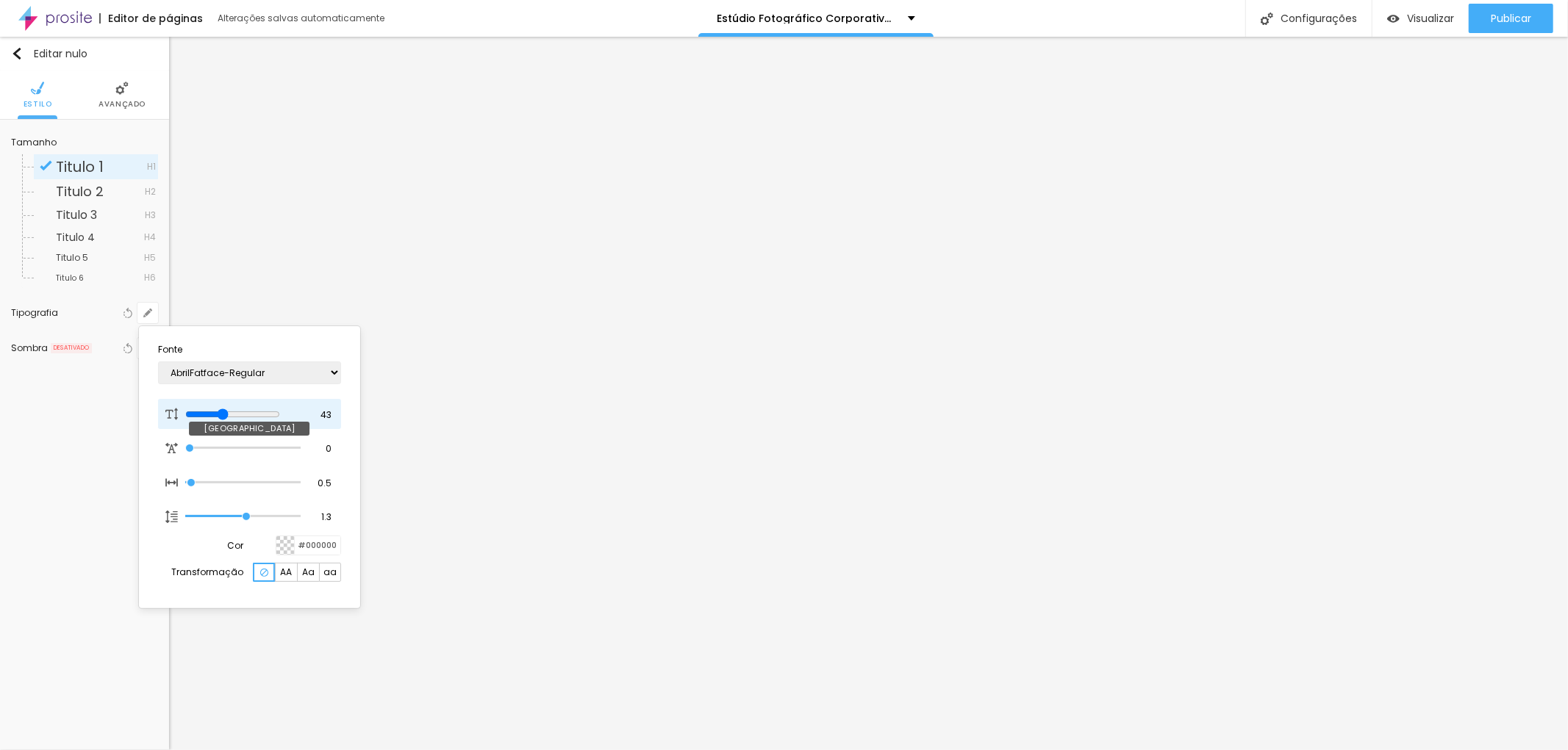
type input "44"
type input "1"
type input "45"
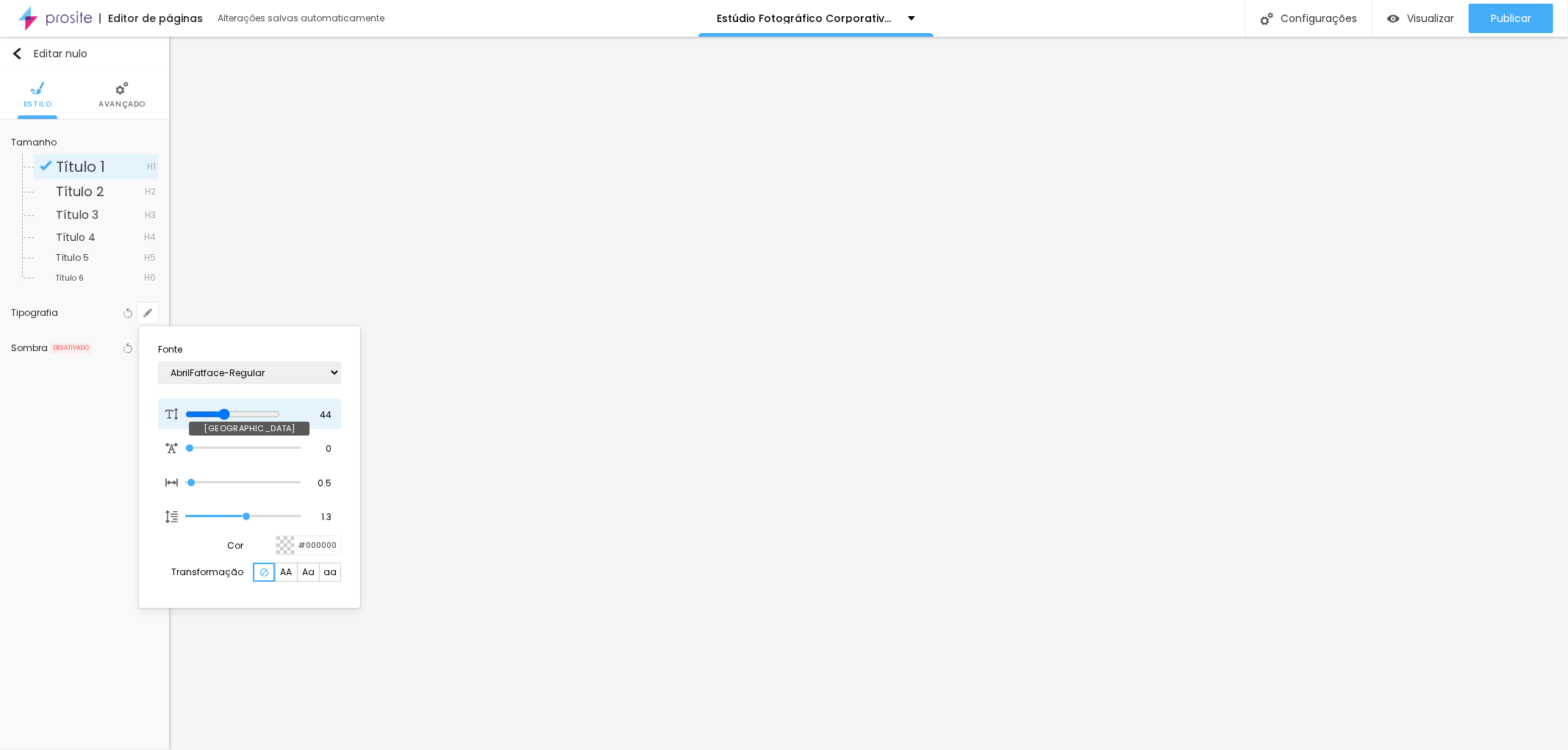
type input "1"
type input "51"
type input "1"
type input "50"
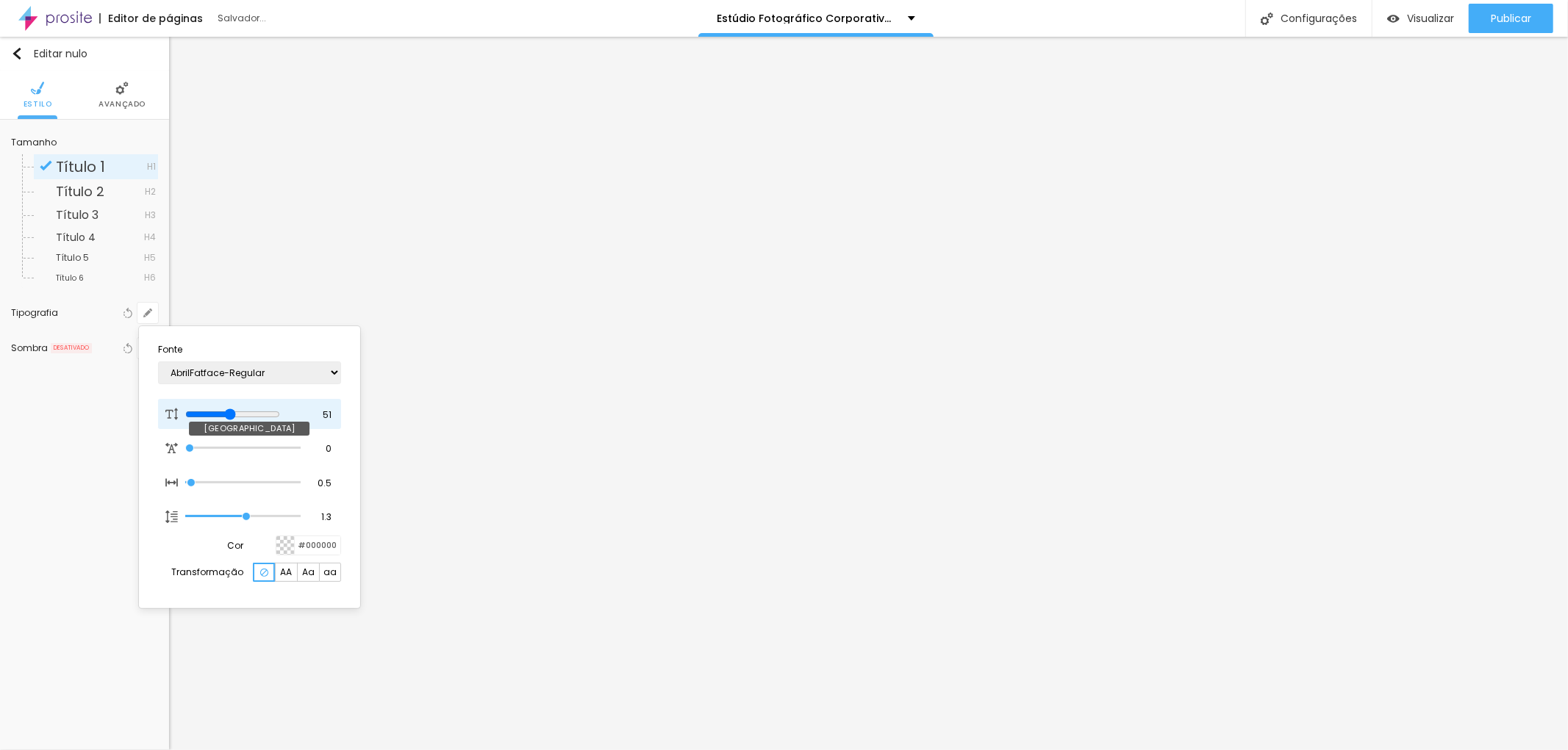
type input "50"
type input "1"
type input "49"
type input "1"
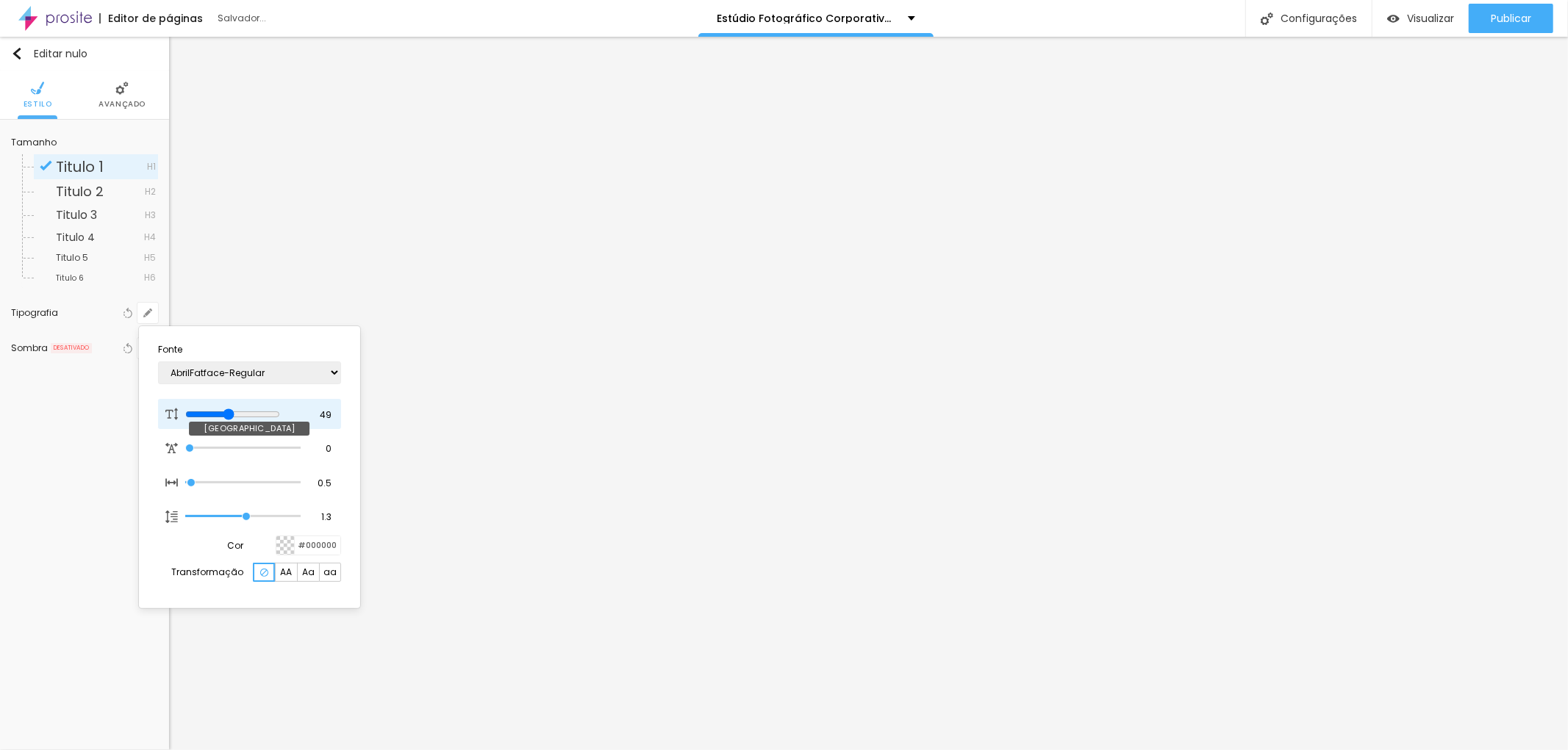
type input "47"
type input "1"
drag, startPoint x: 199, startPoint y: 409, endPoint x: 235, endPoint y: 414, distance: 36.3
type input "47"
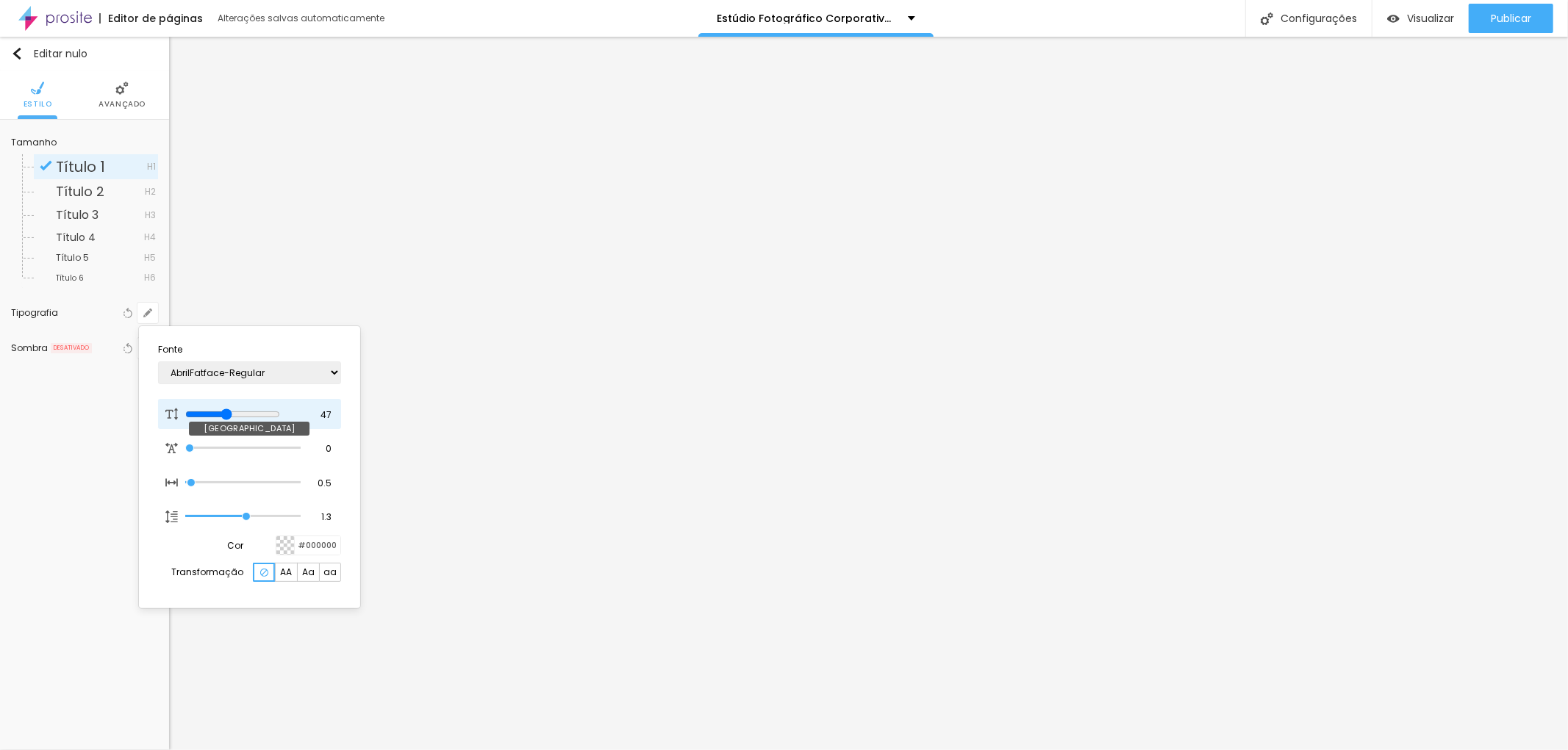
click at [235, 414] on input "range" at bounding box center [233, 415] width 95 height 12
type input "1"
click at [628, 203] on div at bounding box center [784, 375] width 1568 height 750
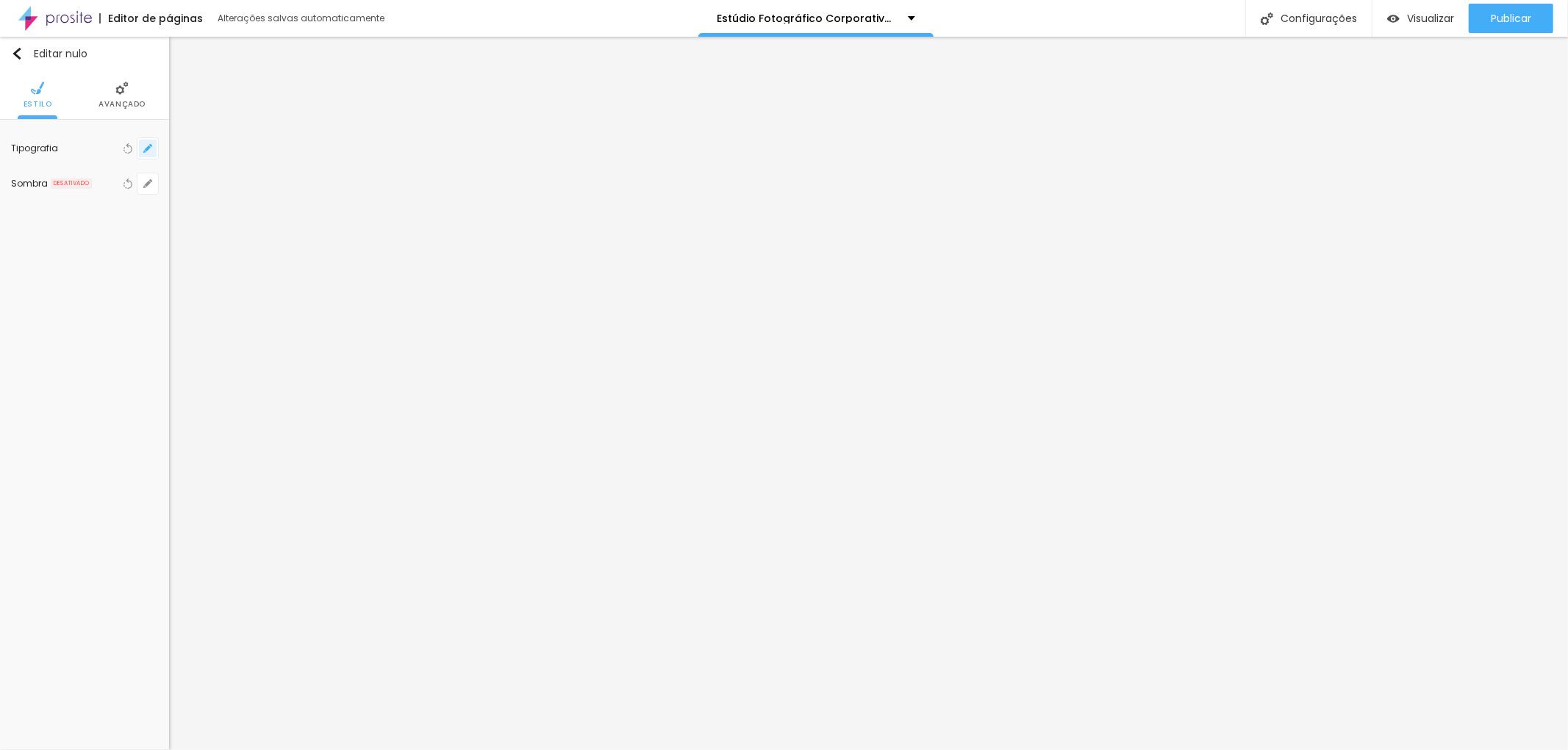
click at [148, 144] on icon "button" at bounding box center [147, 148] width 9 height 9
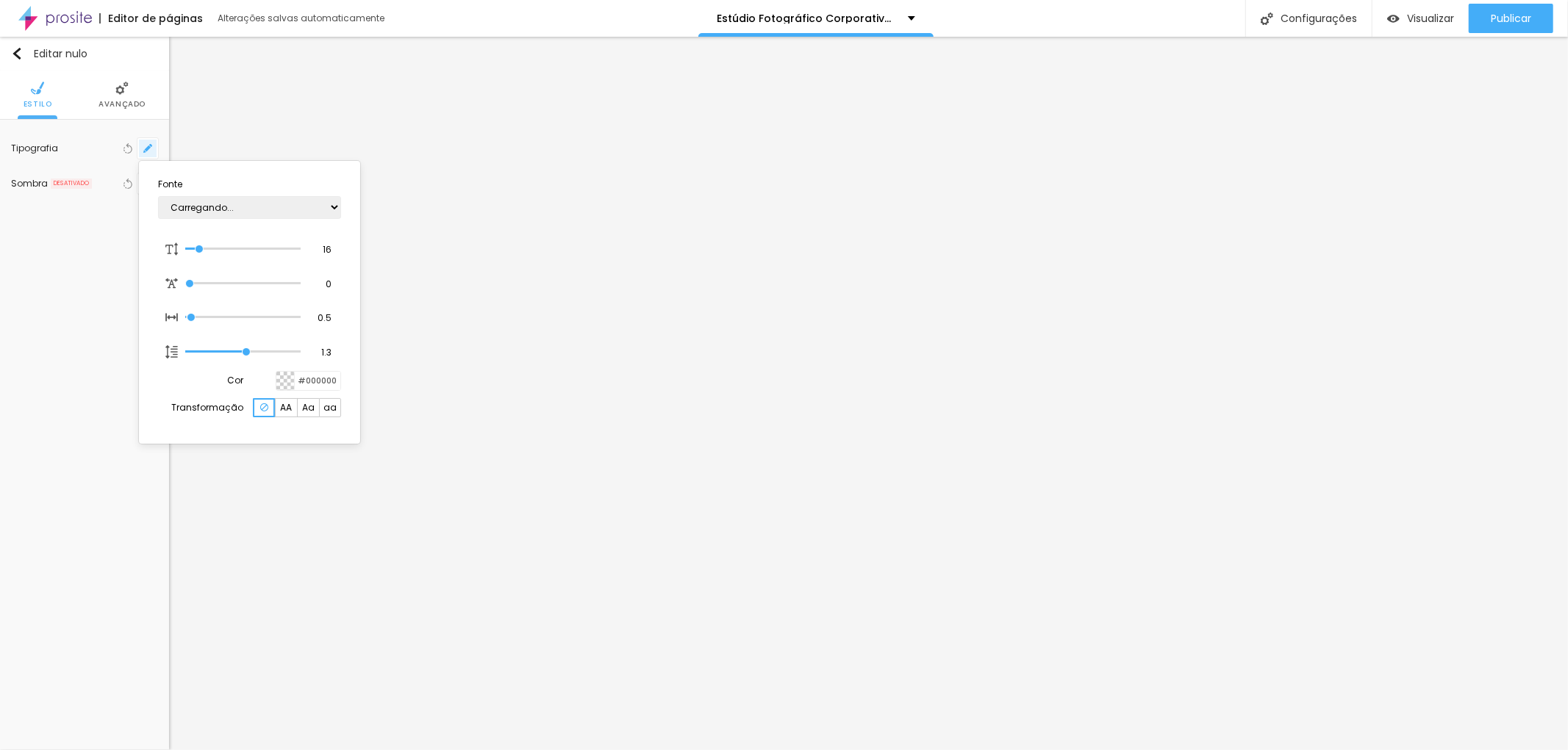
type input "1"
click at [332, 205] on select "AbrilFatface-Regular Actor-Regular Alegreya AlegreyaBlack [PERSON_NAME] Allan-R…" at bounding box center [249, 207] width 183 height 23
select select "OpenSans"
click at [158, 196] on select "AbrilFatface-Regular Actor-Regular Alegreya AlegreyaBlack [PERSON_NAME] Allan-R…" at bounding box center [249, 207] width 183 height 23
type input "1"
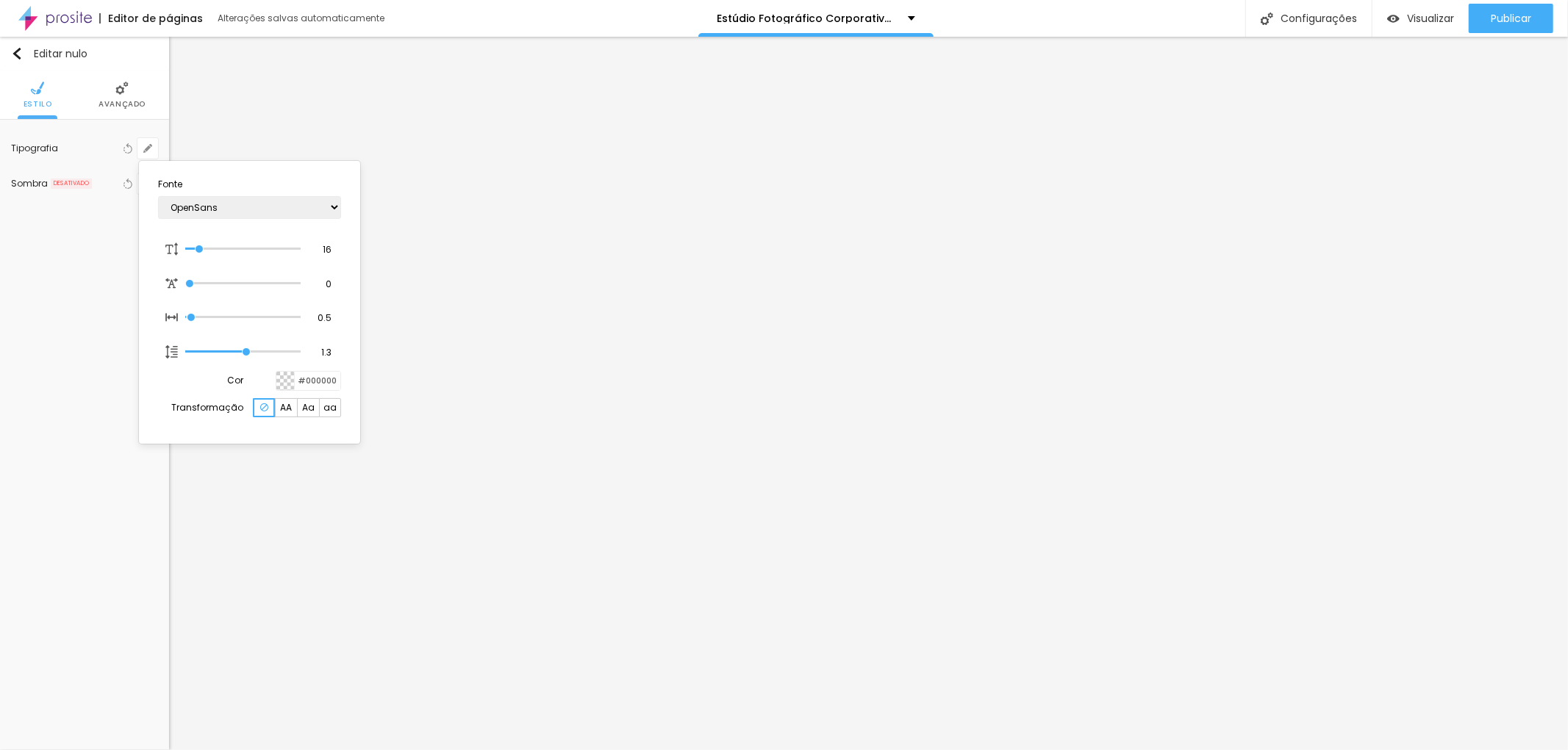
click at [910, 268] on div at bounding box center [784, 375] width 1568 height 750
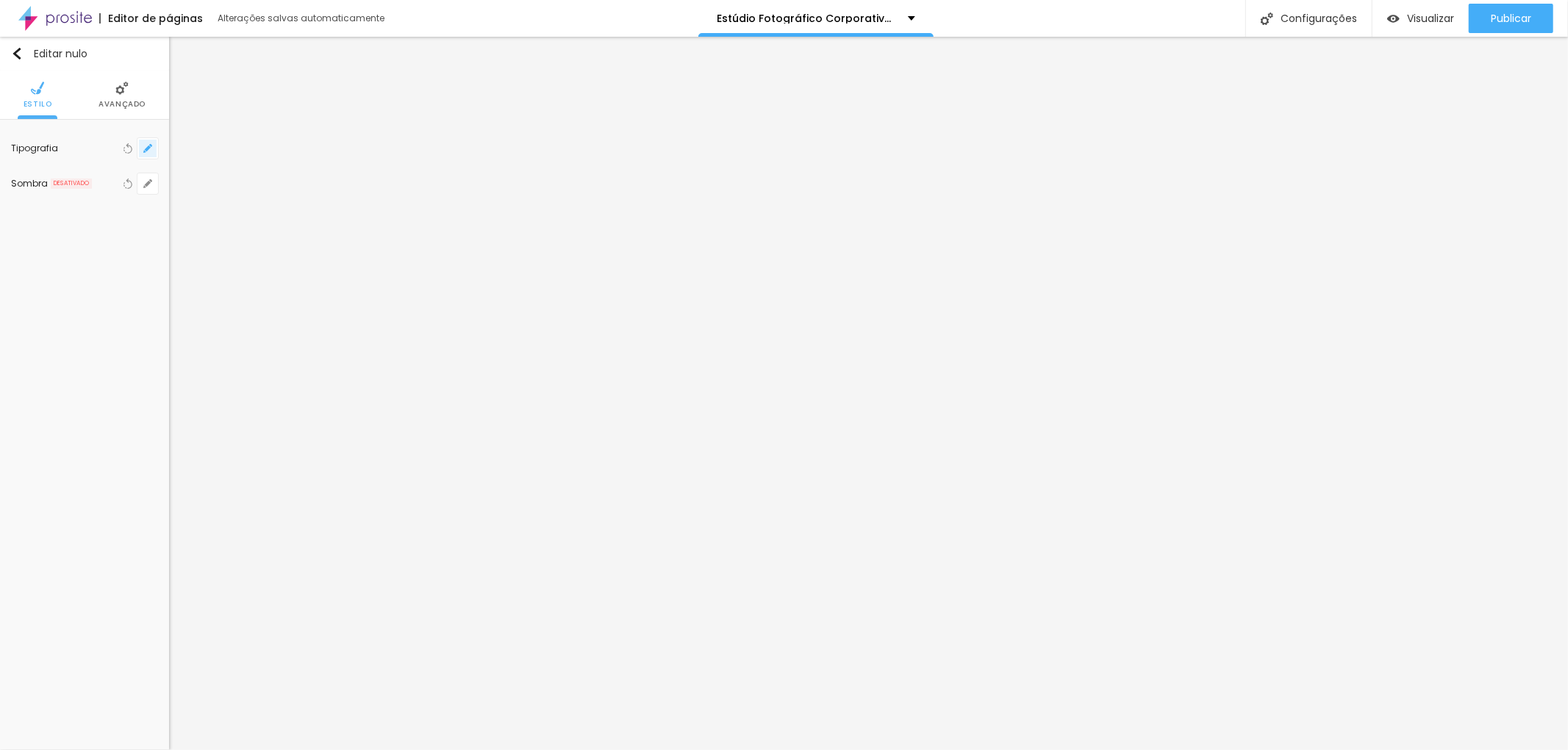
click at [149, 144] on icon "button" at bounding box center [147, 148] width 9 height 9
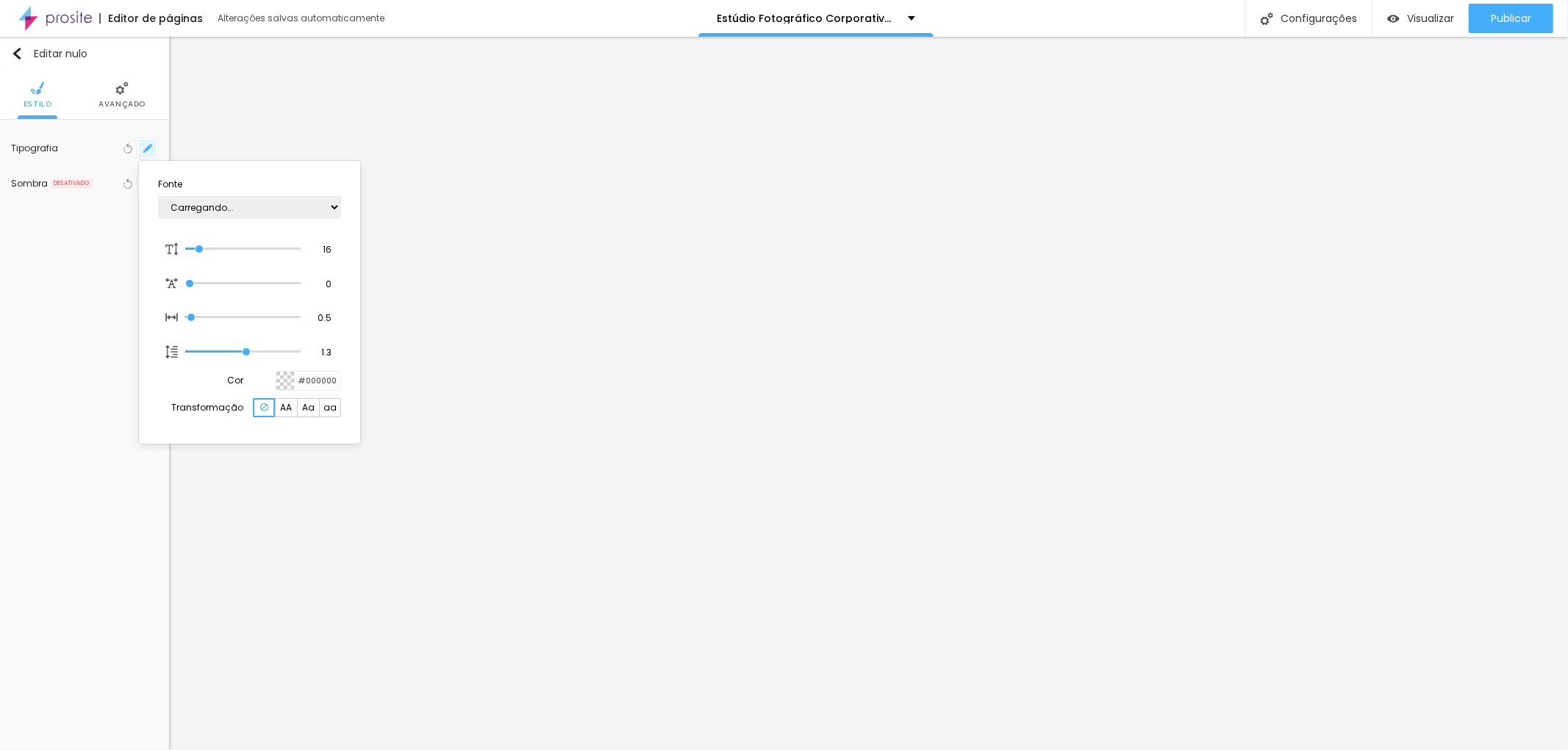
type input "1"
drag, startPoint x: 195, startPoint y: 253, endPoint x: 199, endPoint y: 246, distance: 8.1
click at [210, 252] on div at bounding box center [243, 249] width 115 height 15
type input "17"
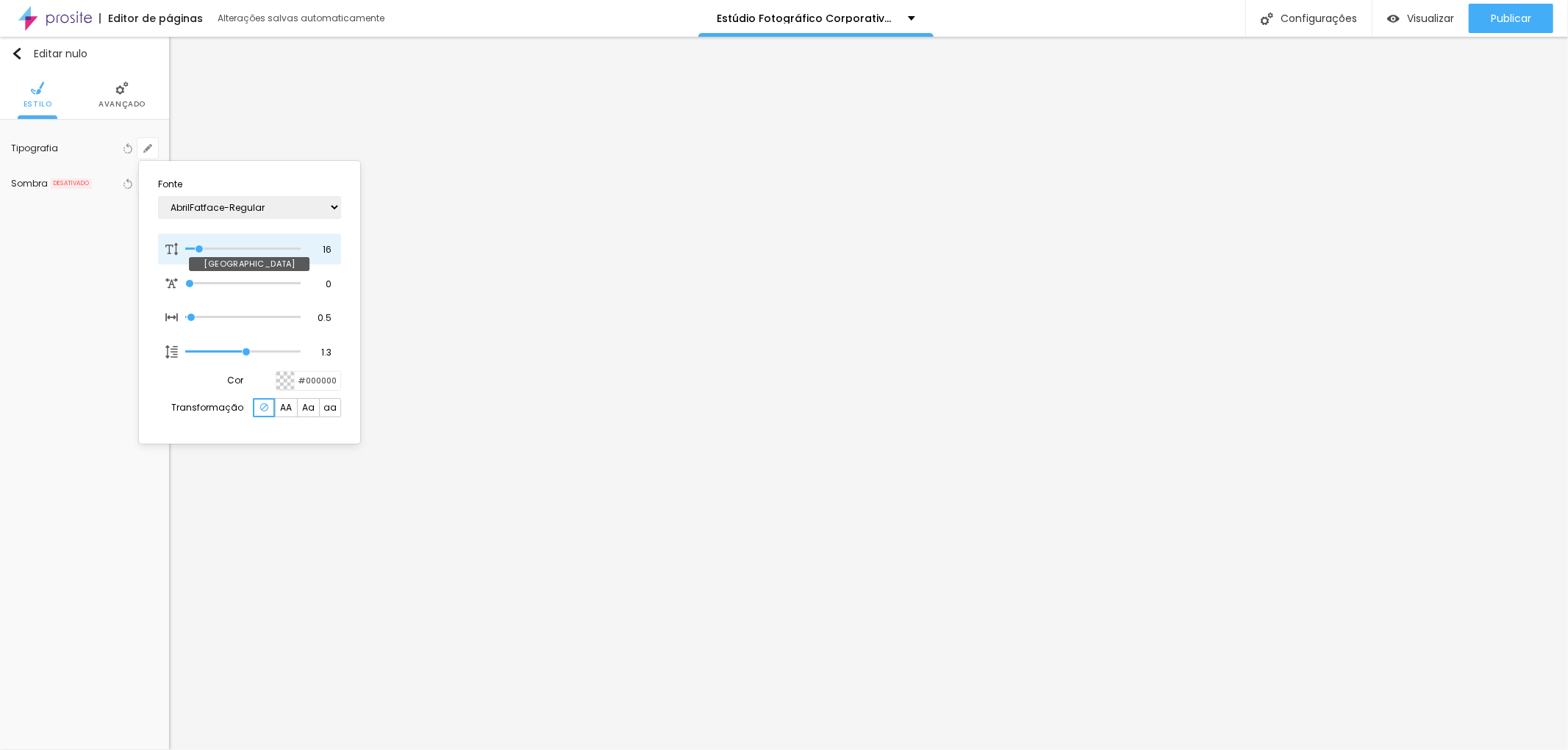
type input "1"
type input "20"
type input "1"
type input "25"
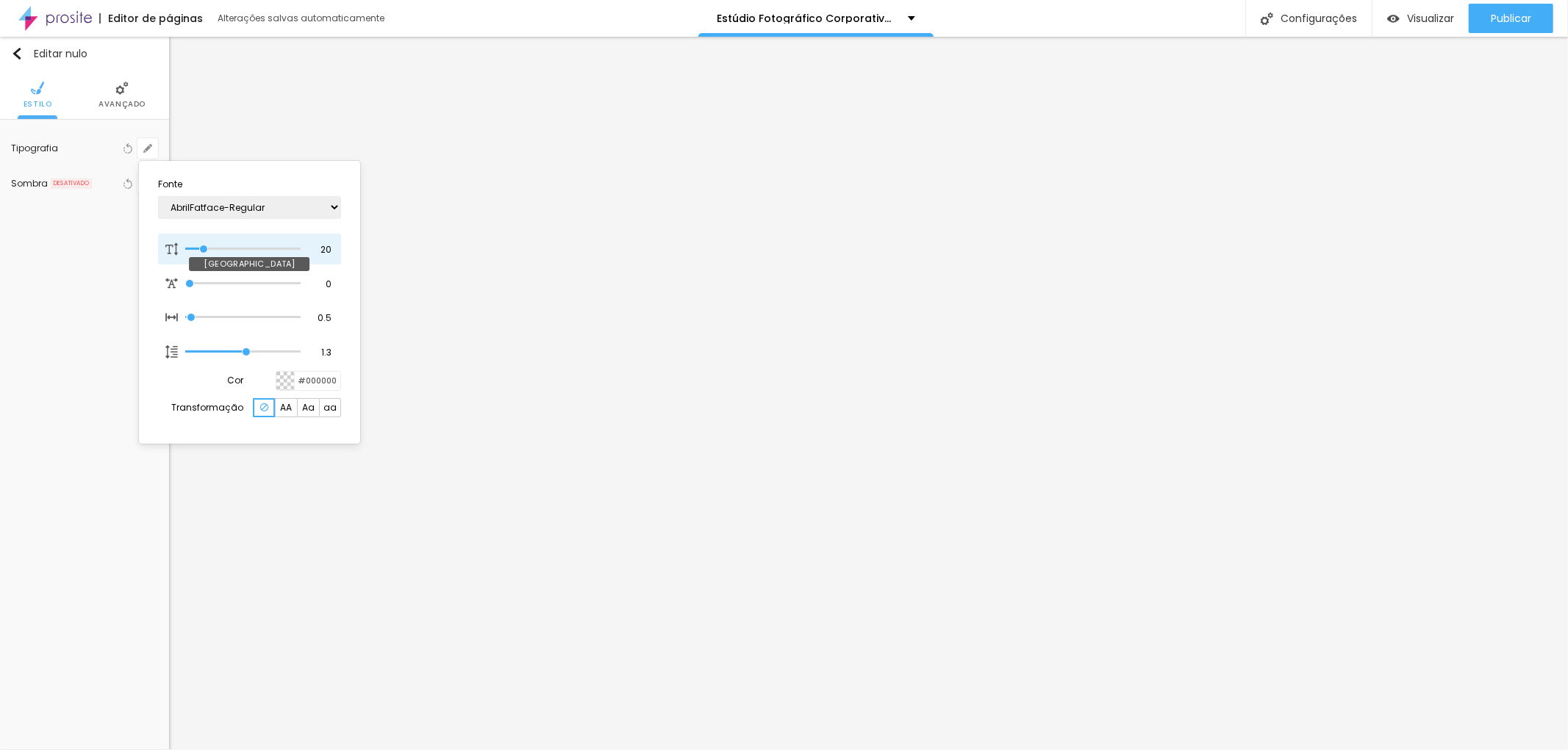
type input "25"
type input "1"
type input "28"
type input "1"
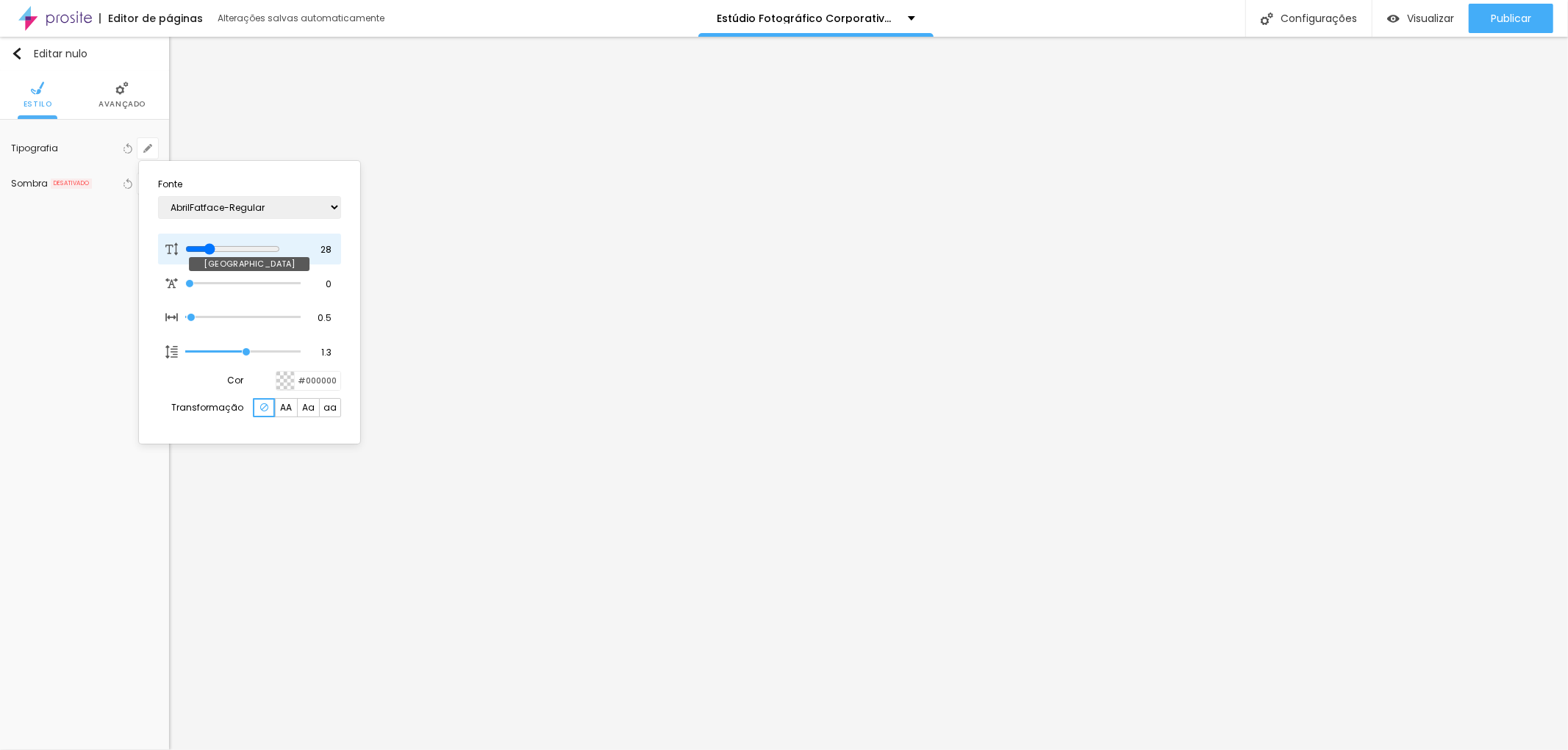
type input "27"
type input "1"
type input "26"
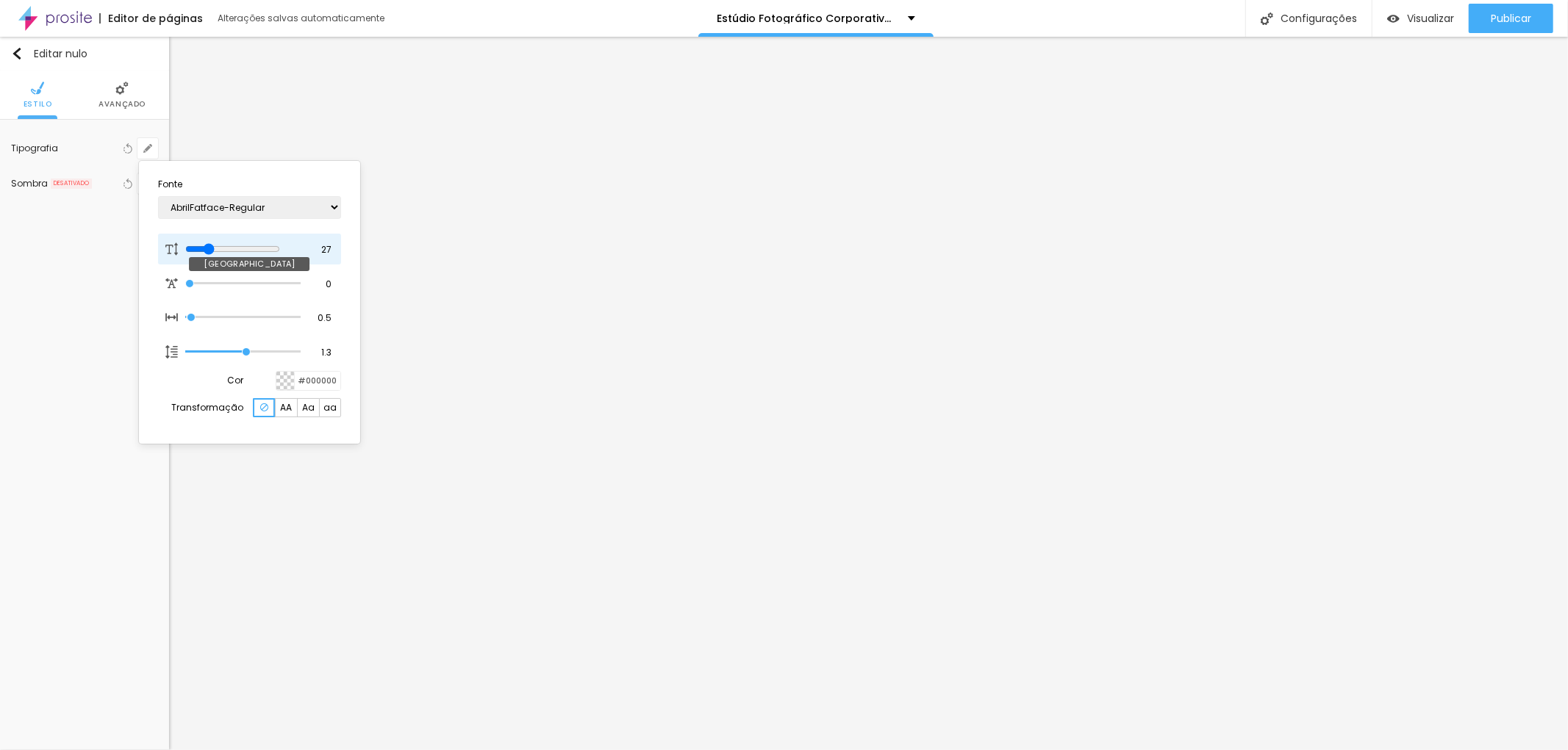
type input "1"
type input "25"
type input "1"
type input "24"
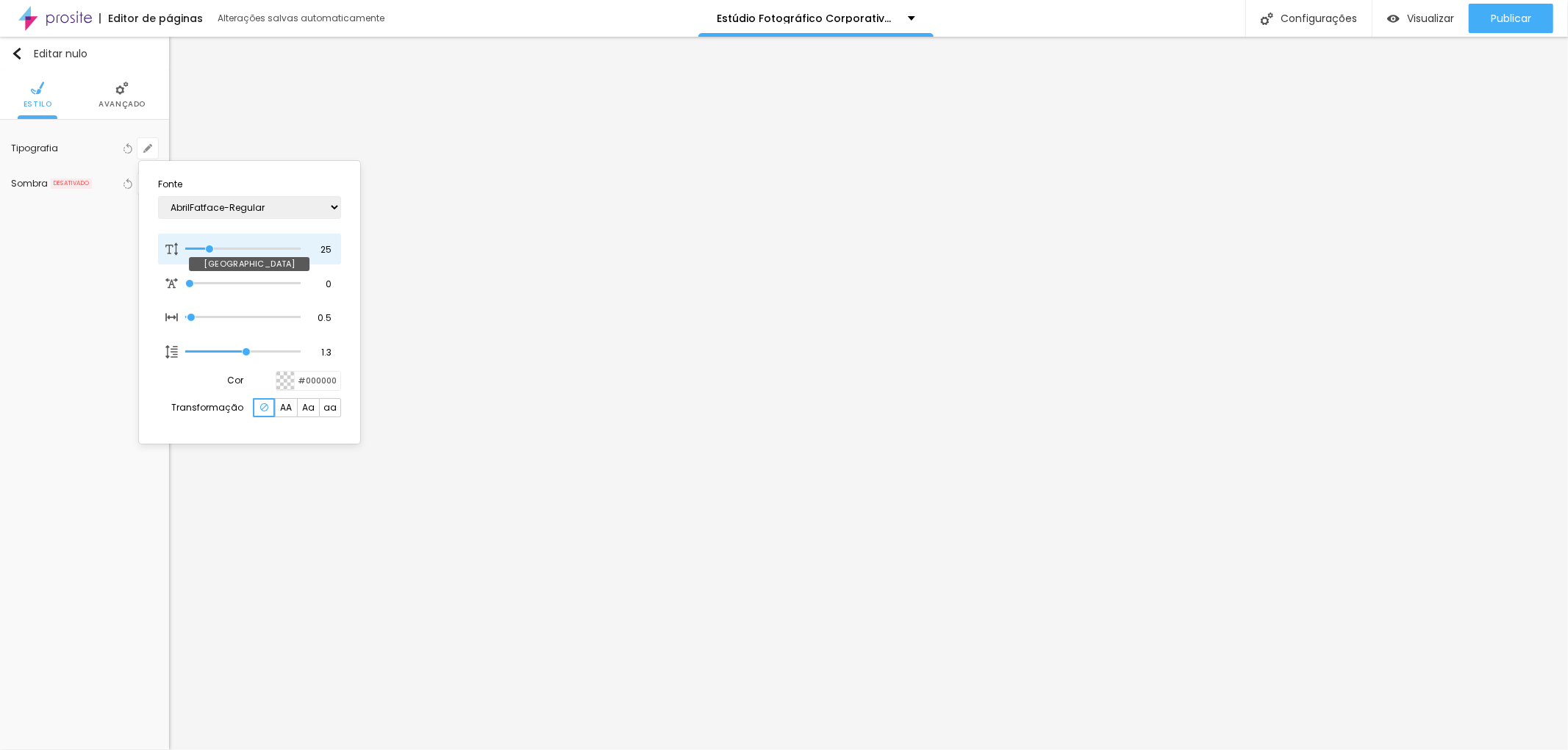
type input "24"
type input "1"
drag, startPoint x: 199, startPoint y: 246, endPoint x: 208, endPoint y: 240, distance: 10.8
type input "24"
click at [208, 245] on input "range" at bounding box center [243, 248] width 115 height 7
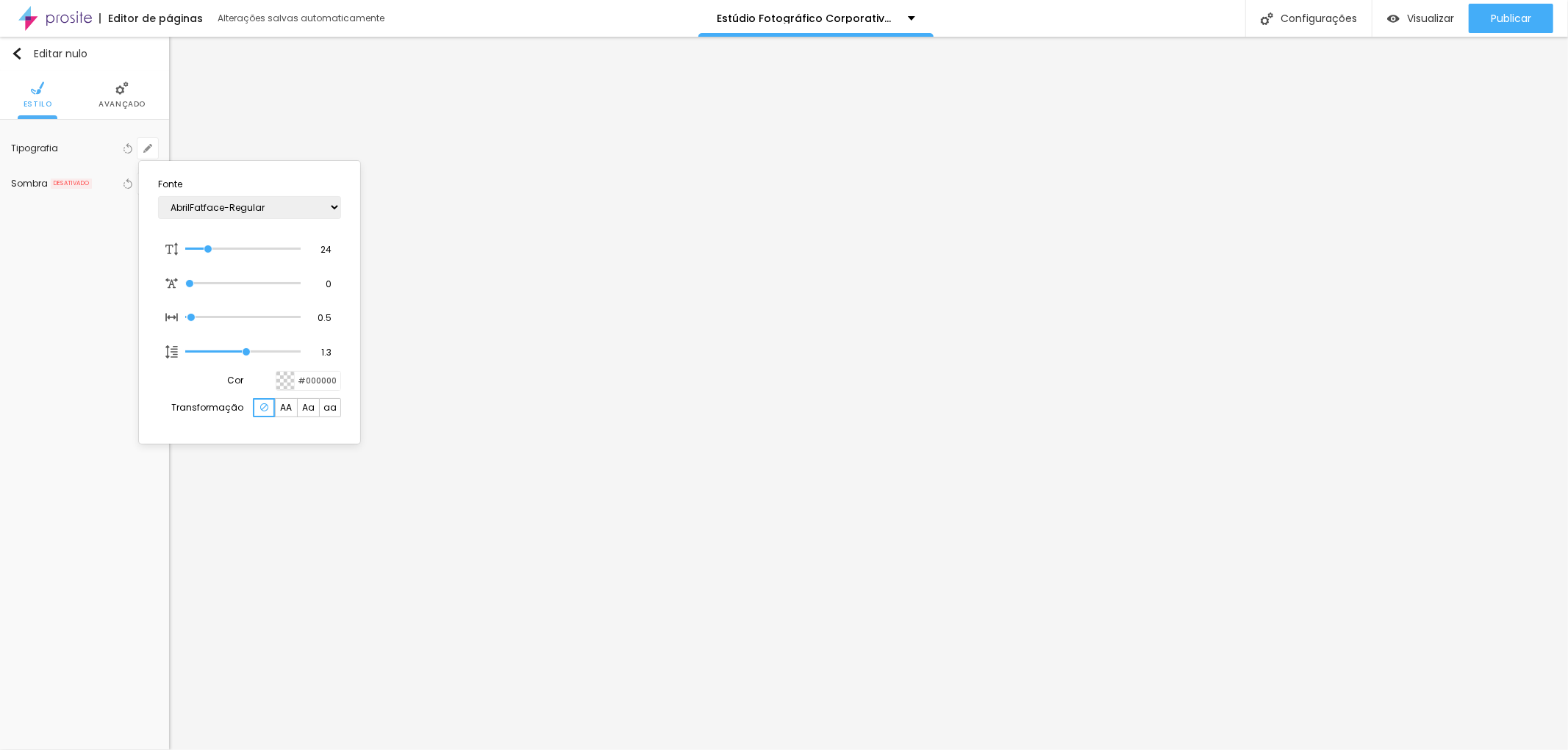
click at [581, 320] on div at bounding box center [784, 375] width 1568 height 750
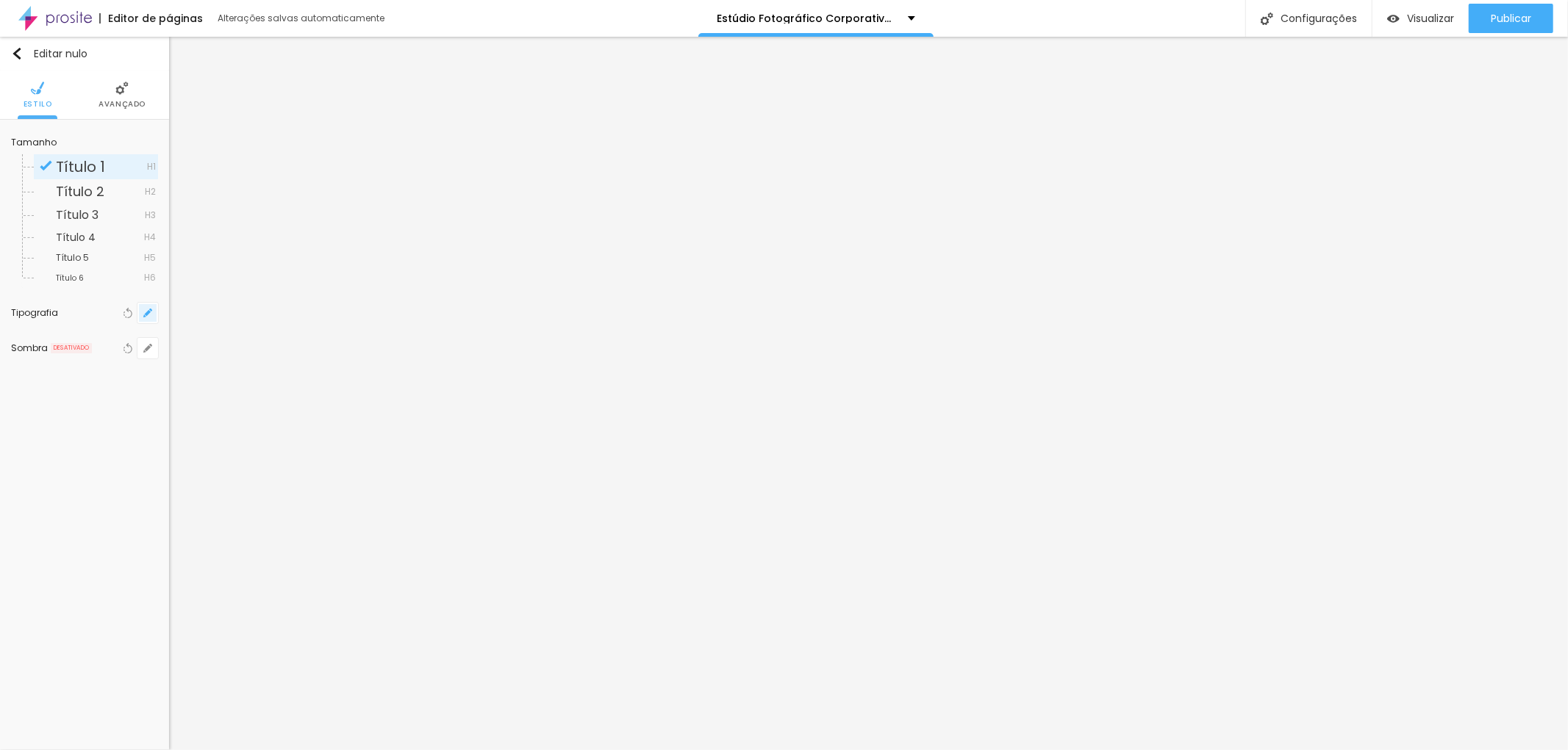
click at [153, 312] on button "button" at bounding box center [147, 312] width 21 height 21
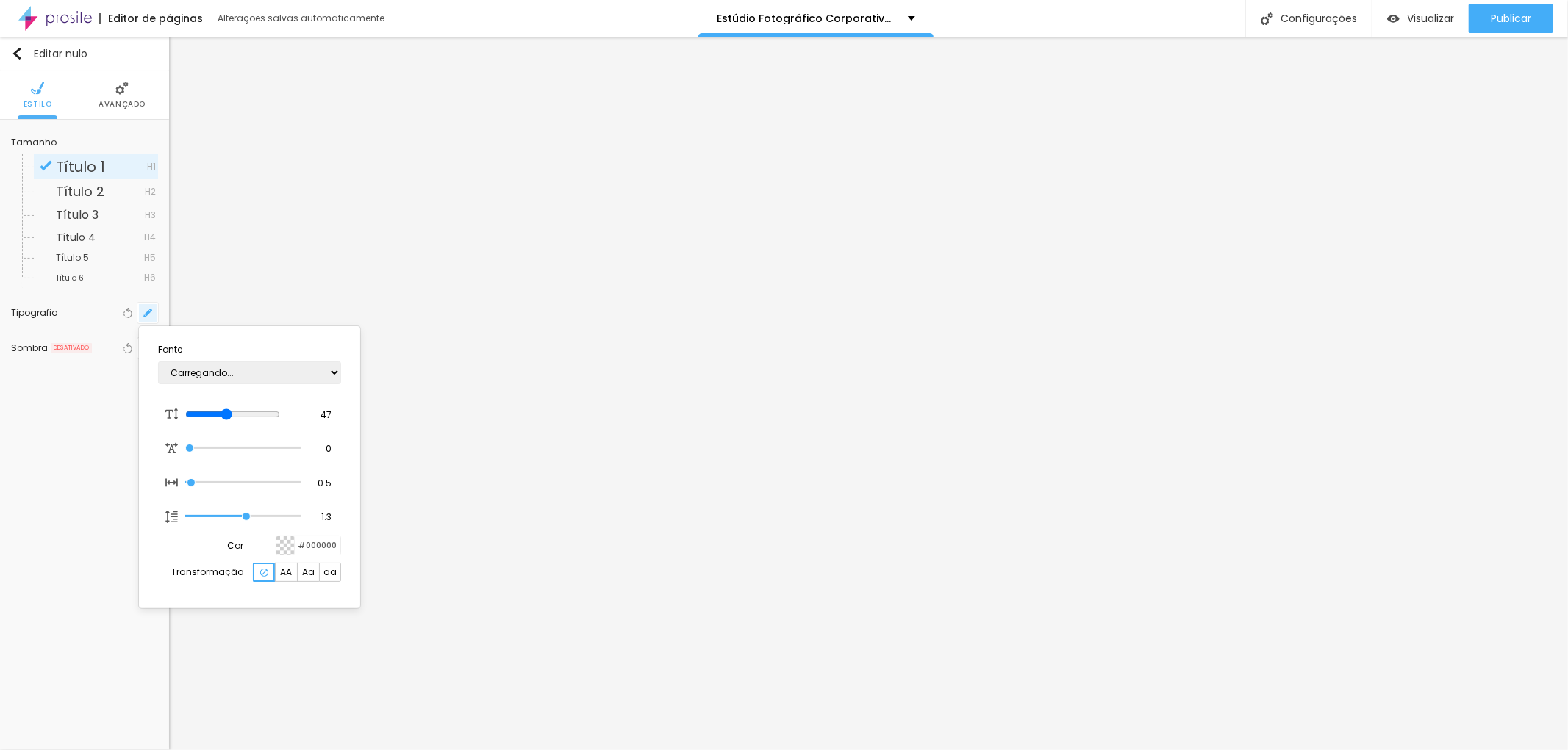
type input "1"
drag, startPoint x: 228, startPoint y: 405, endPoint x: 237, endPoint y: 406, distance: 9.1
click at [237, 409] on div at bounding box center [243, 415] width 115 height 13
type input "46"
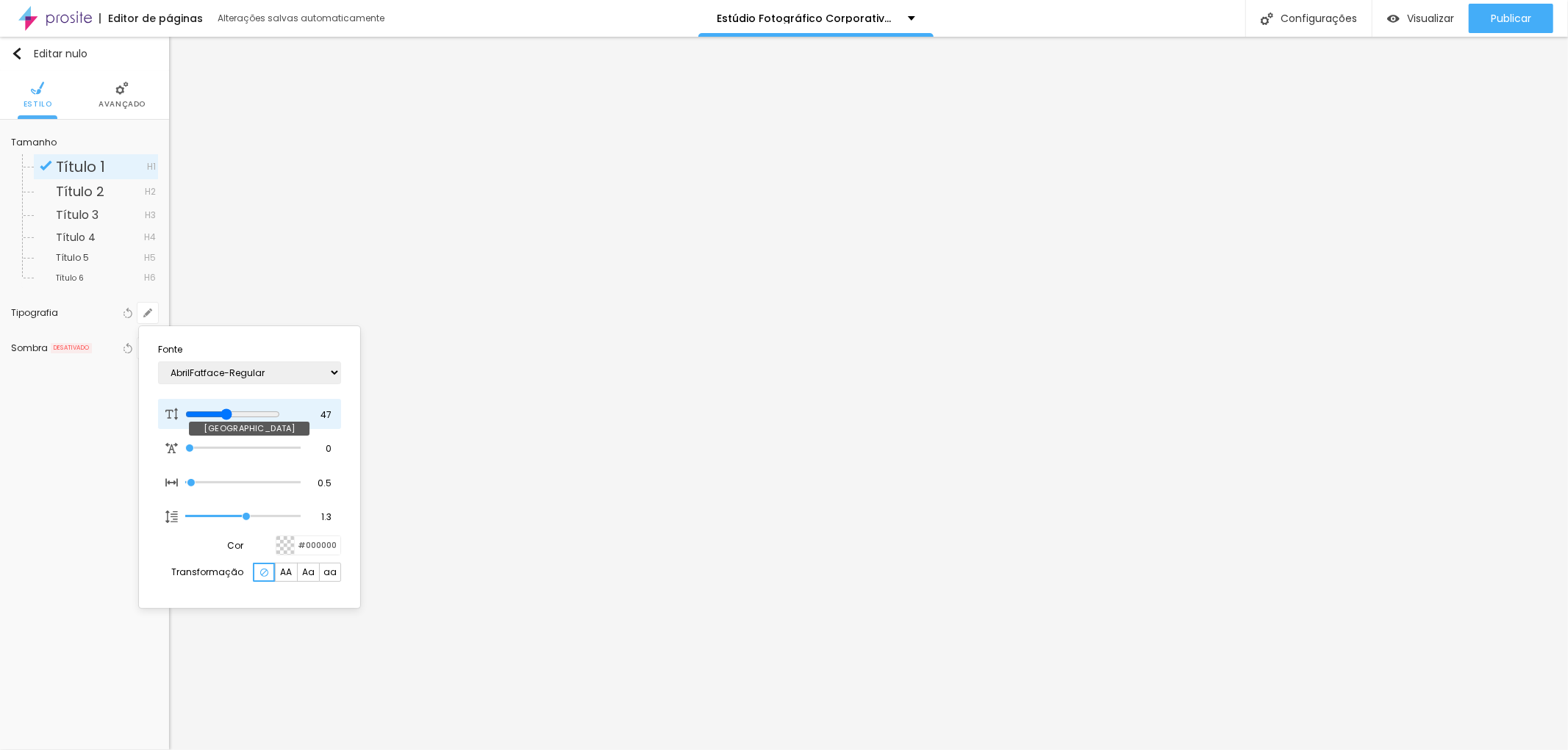
type input "1"
type input "47"
type input "1"
type input "48"
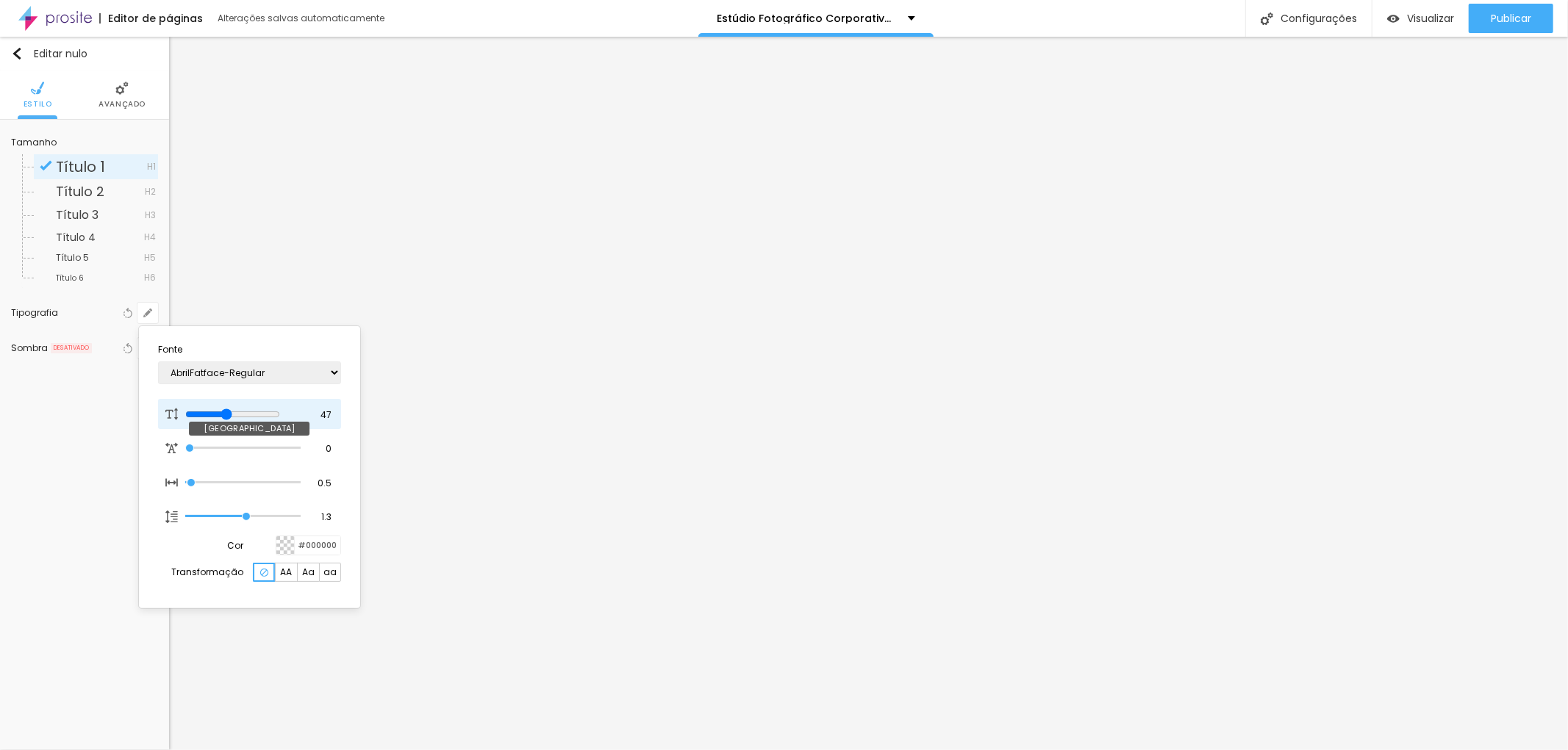
type input "48"
type input "1"
type input "49"
drag, startPoint x: 231, startPoint y: 414, endPoint x: 246, endPoint y: 417, distance: 15.3
click at [246, 417] on input "range" at bounding box center [233, 415] width 95 height 12
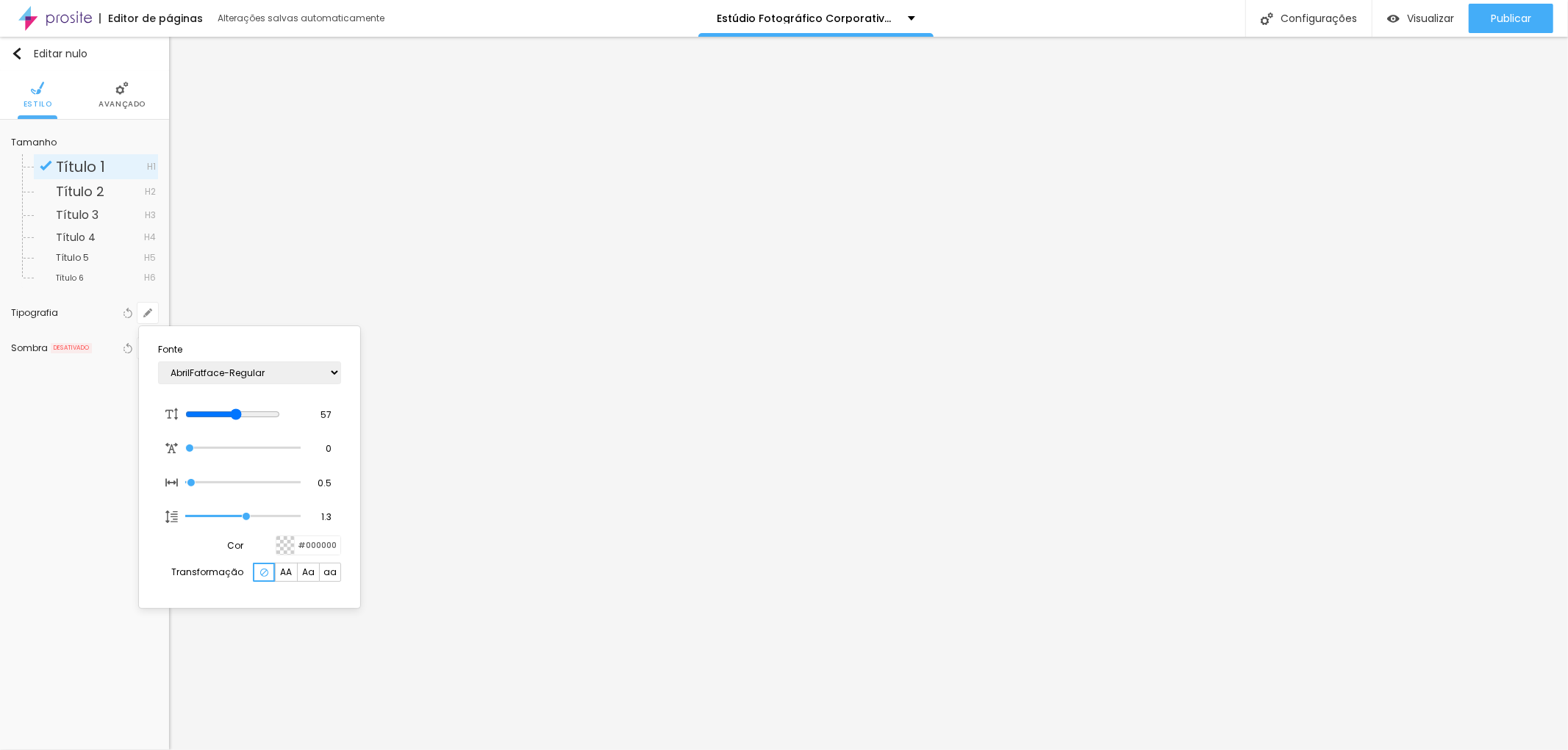
click at [971, 259] on div at bounding box center [784, 375] width 1568 height 750
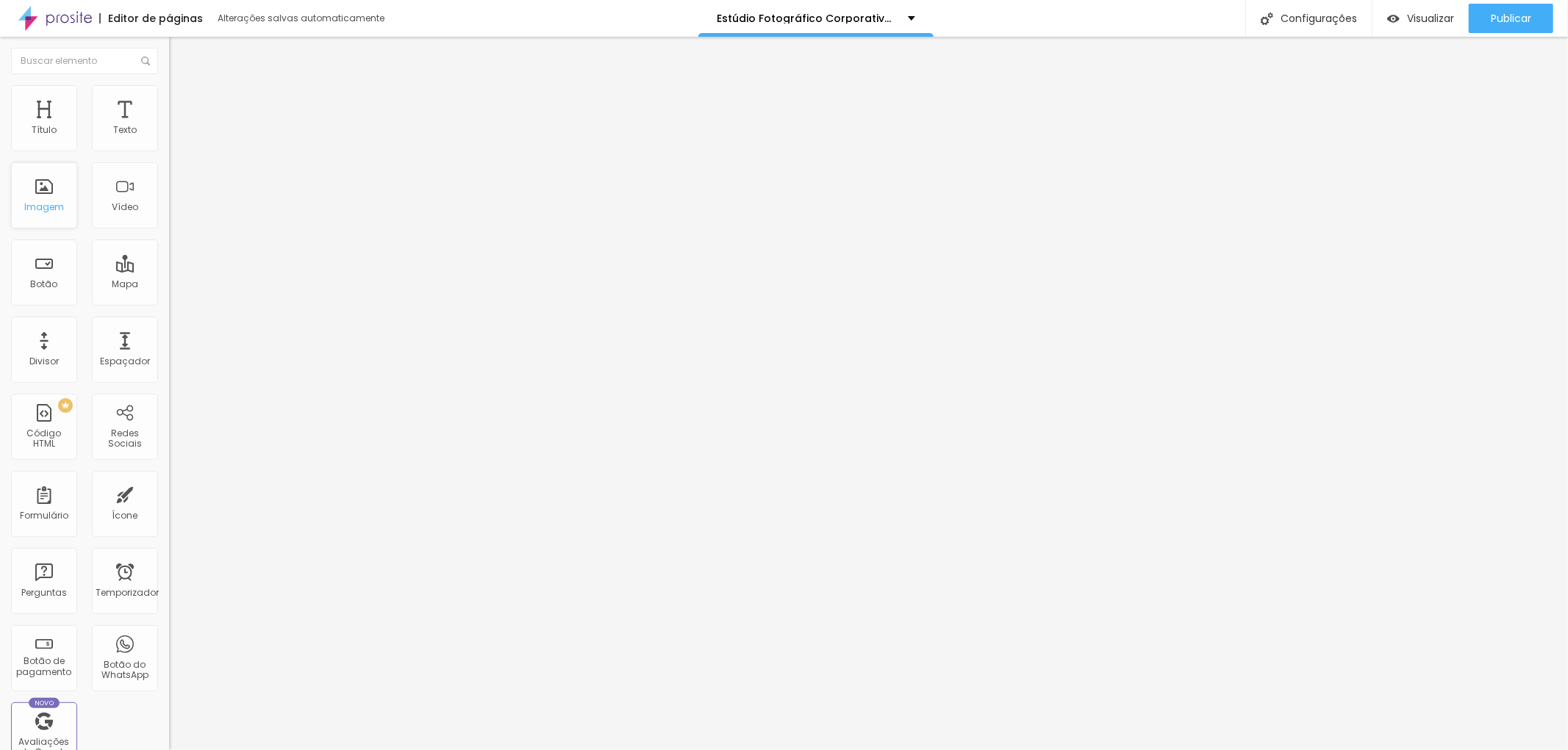
click at [52, 189] on div "Imagem" at bounding box center [44, 195] width 66 height 66
click at [53, 211] on font "Imagem" at bounding box center [44, 206] width 40 height 13
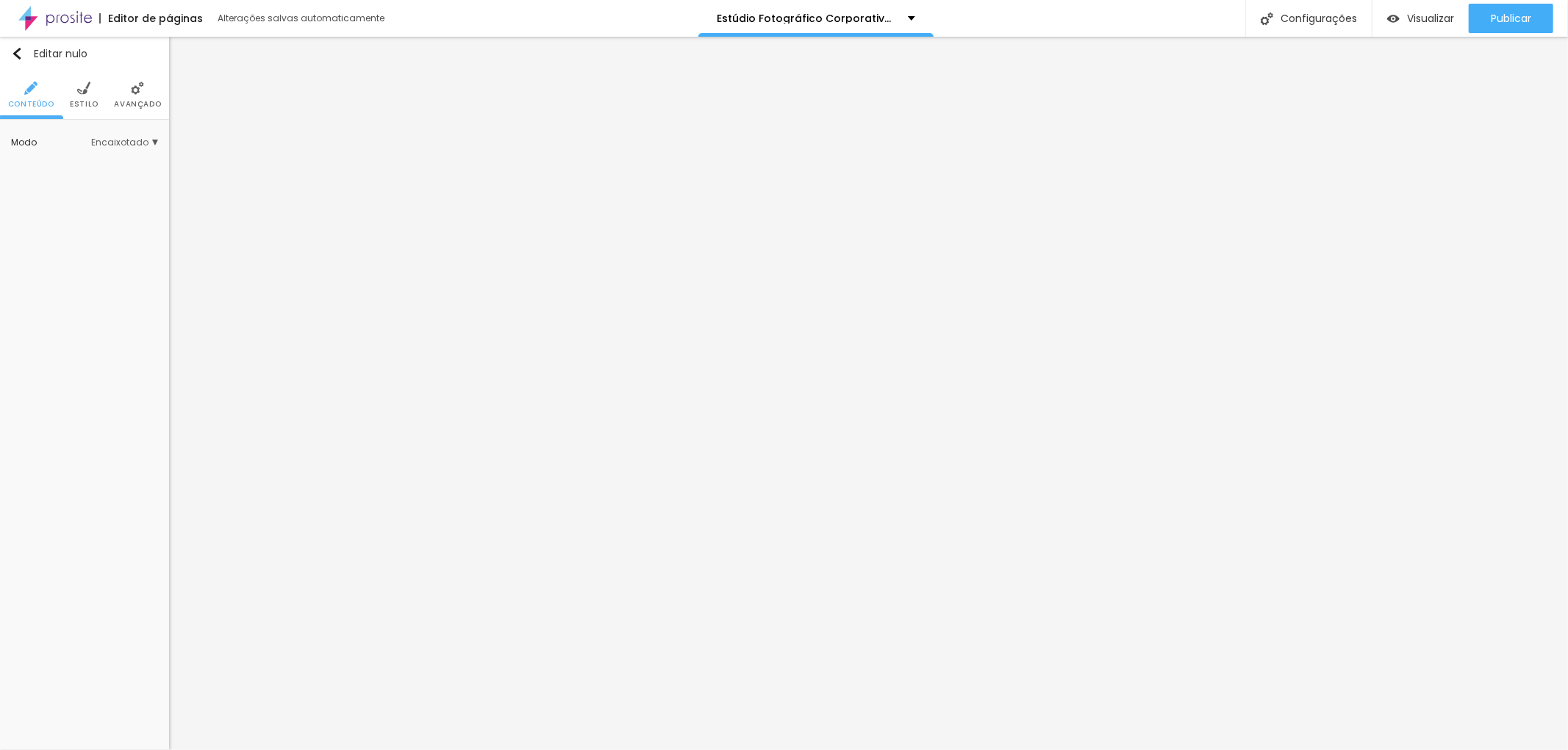
click at [83, 97] on li "Estilo" at bounding box center [83, 94] width 29 height 49
click at [67, 209] on font "Trocar imagem" at bounding box center [77, 208] width 71 height 13
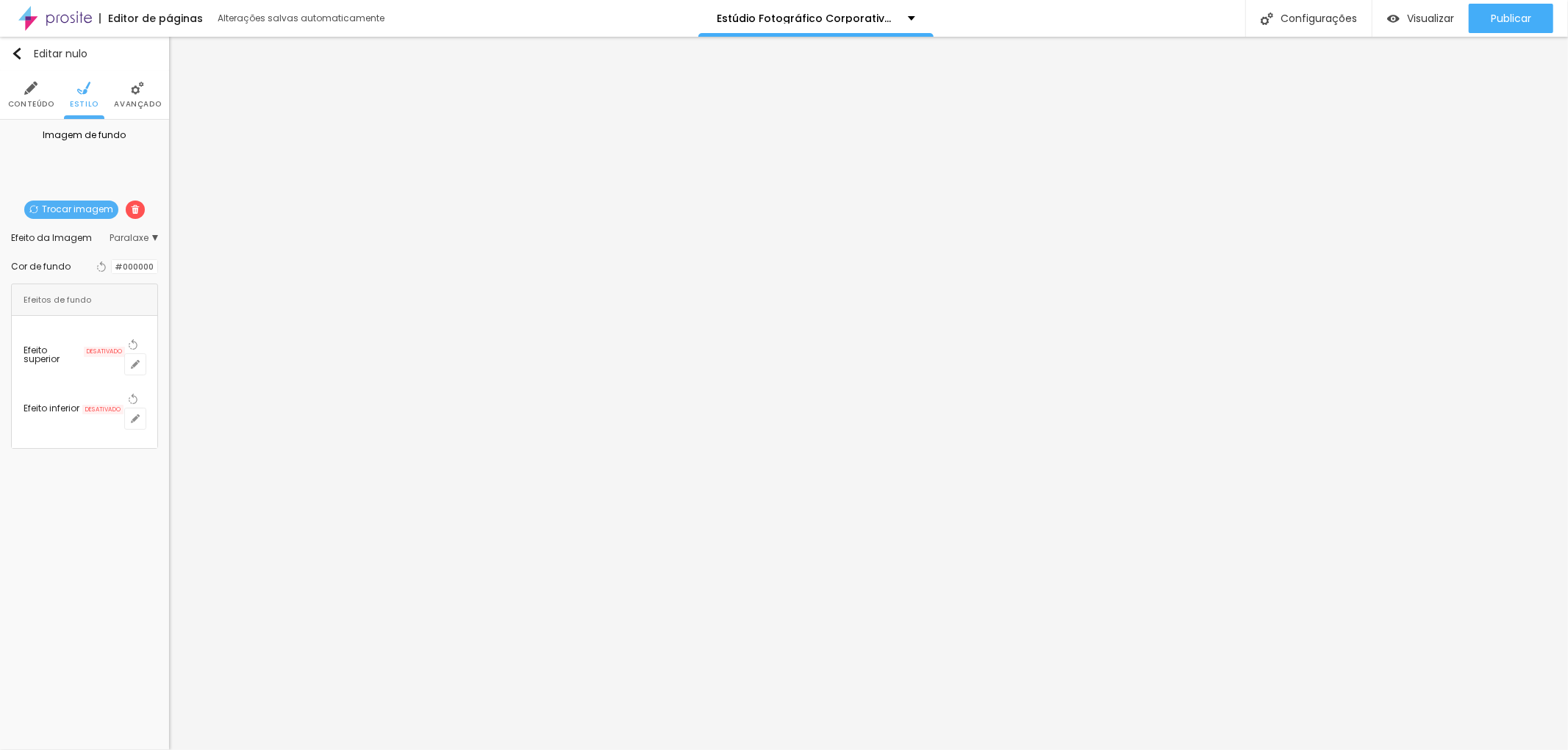
click at [79, 100] on font "Estilo" at bounding box center [83, 103] width 29 height 11
click at [117, 448] on div "Editar nulo Conteúdo Estilo Avançado Imagem de fundo Trocar imagem Efeito da Im…" at bounding box center [84, 393] width 169 height 713
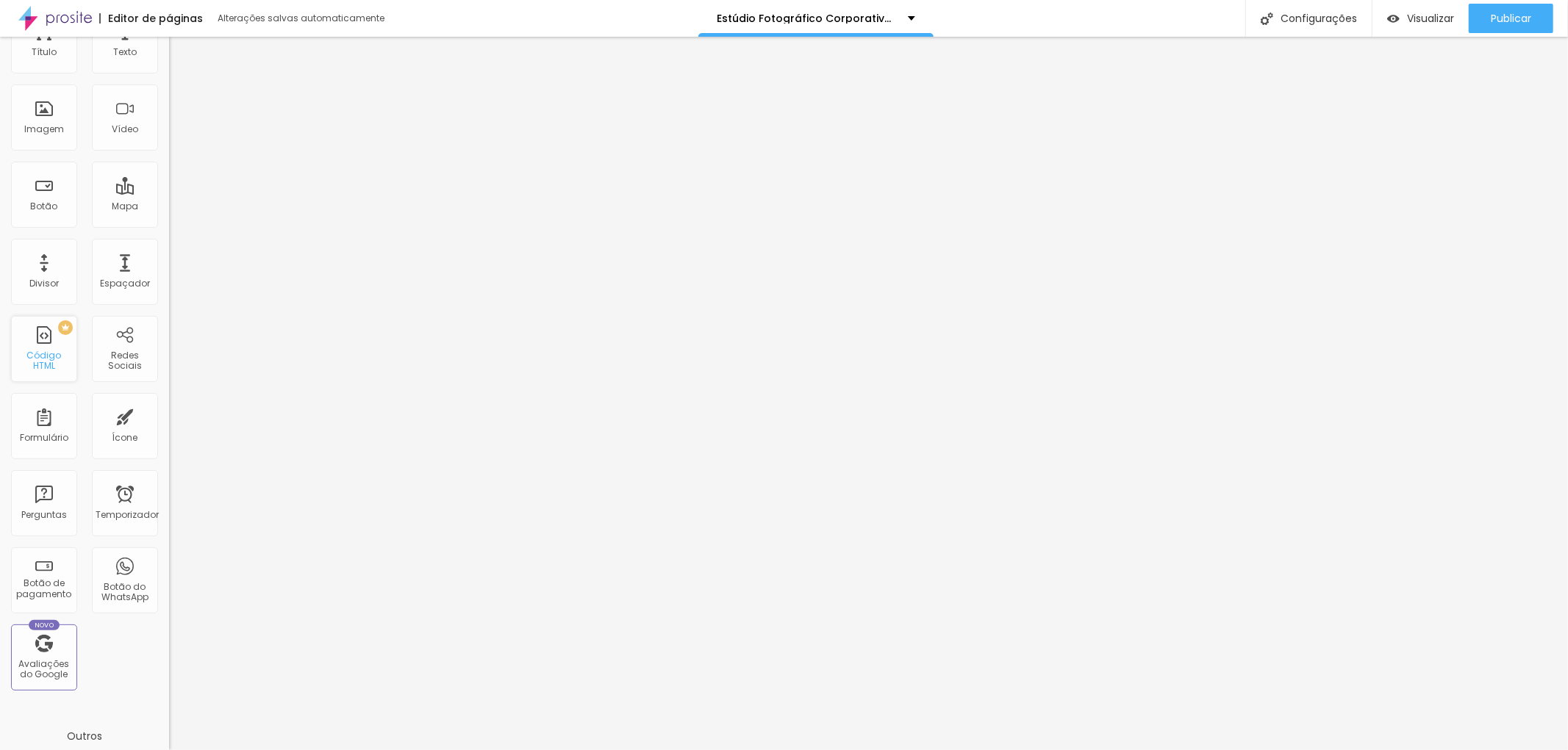
scroll to position [0, 0]
click at [56, 282] on font "Botão" at bounding box center [44, 284] width 27 height 13
click at [56, 287] on font "Botão" at bounding box center [44, 284] width 27 height 13
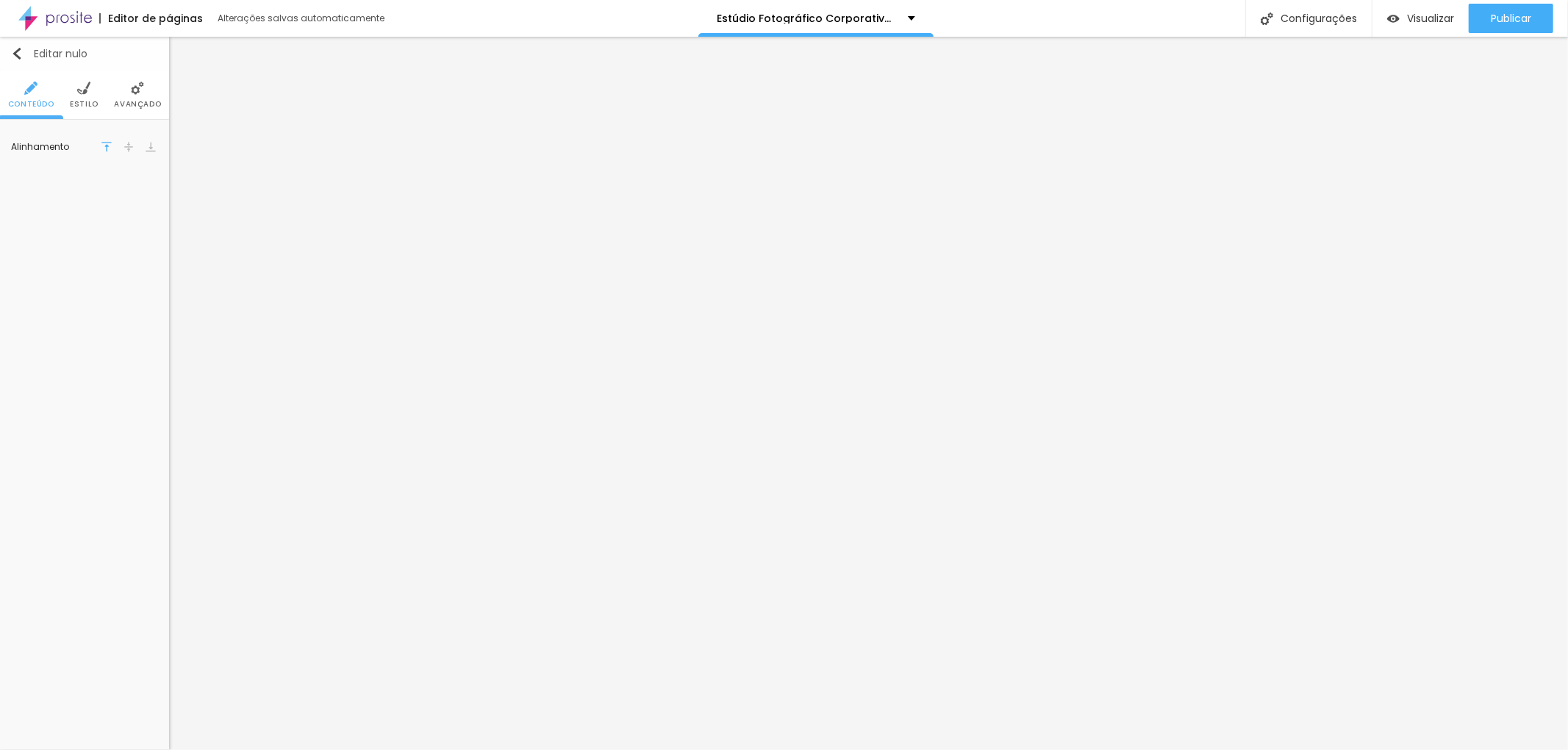
click at [16, 48] on img "button" at bounding box center [17, 54] width 12 height 12
drag, startPoint x: 106, startPoint y: 166, endPoint x: 153, endPoint y: 163, distance: 47.1
click at [153, 163] on input "Click aqui e obtenha mais informações por email" at bounding box center [84, 166] width 147 height 24
click at [151, 163] on input "Click aqui e obtenha mais informações por email" at bounding box center [84, 166] width 147 height 24
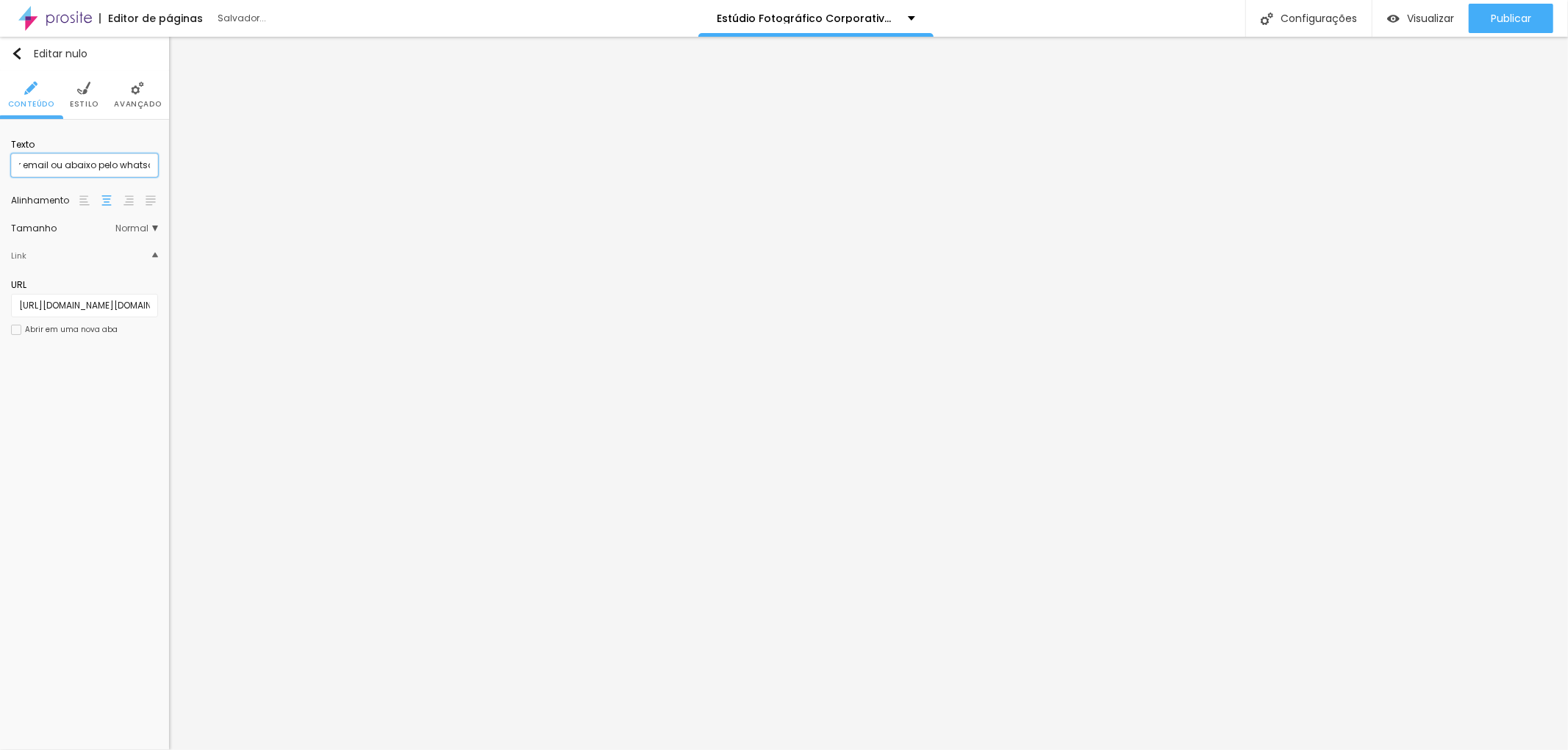
scroll to position [0, 200]
click at [140, 164] on input "Click aqui e obtenha mais informações por email ou abaixo pelo whatsaap" at bounding box center [84, 166] width 147 height 24
click at [143, 167] on input "Click aqui e obtenha mais informações por email ou abaixo pelo whatsap" at bounding box center [84, 166] width 147 height 24
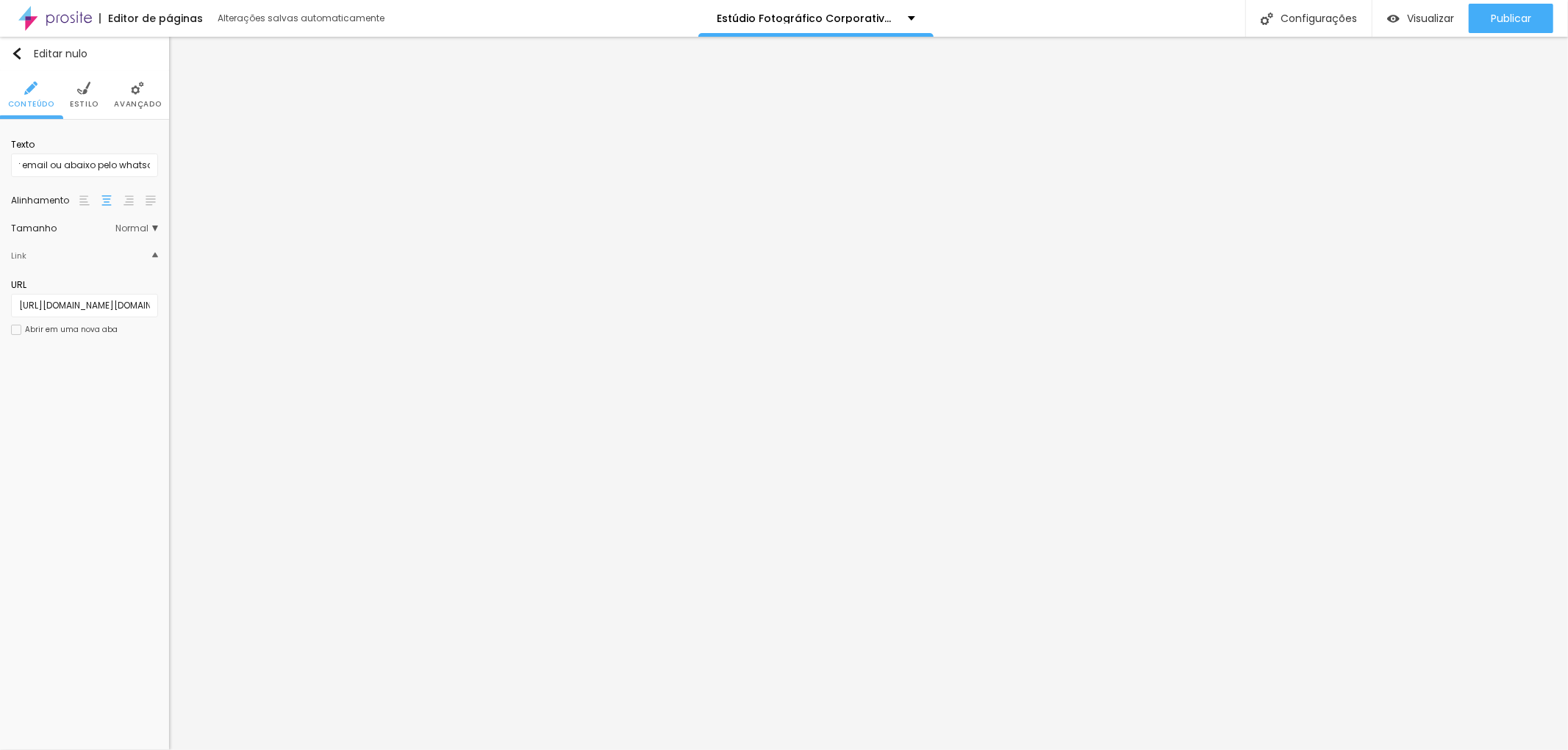
click at [141, 131] on div "Texto Click aqui e obtenha mais informações por email ou abaixo pelo whatsapp" at bounding box center [84, 158] width 147 height 54
click at [26, 54] on div "Editar nulo" at bounding box center [49, 54] width 76 height 12
click at [24, 61] on button "Editar nulo" at bounding box center [84, 54] width 169 height 34
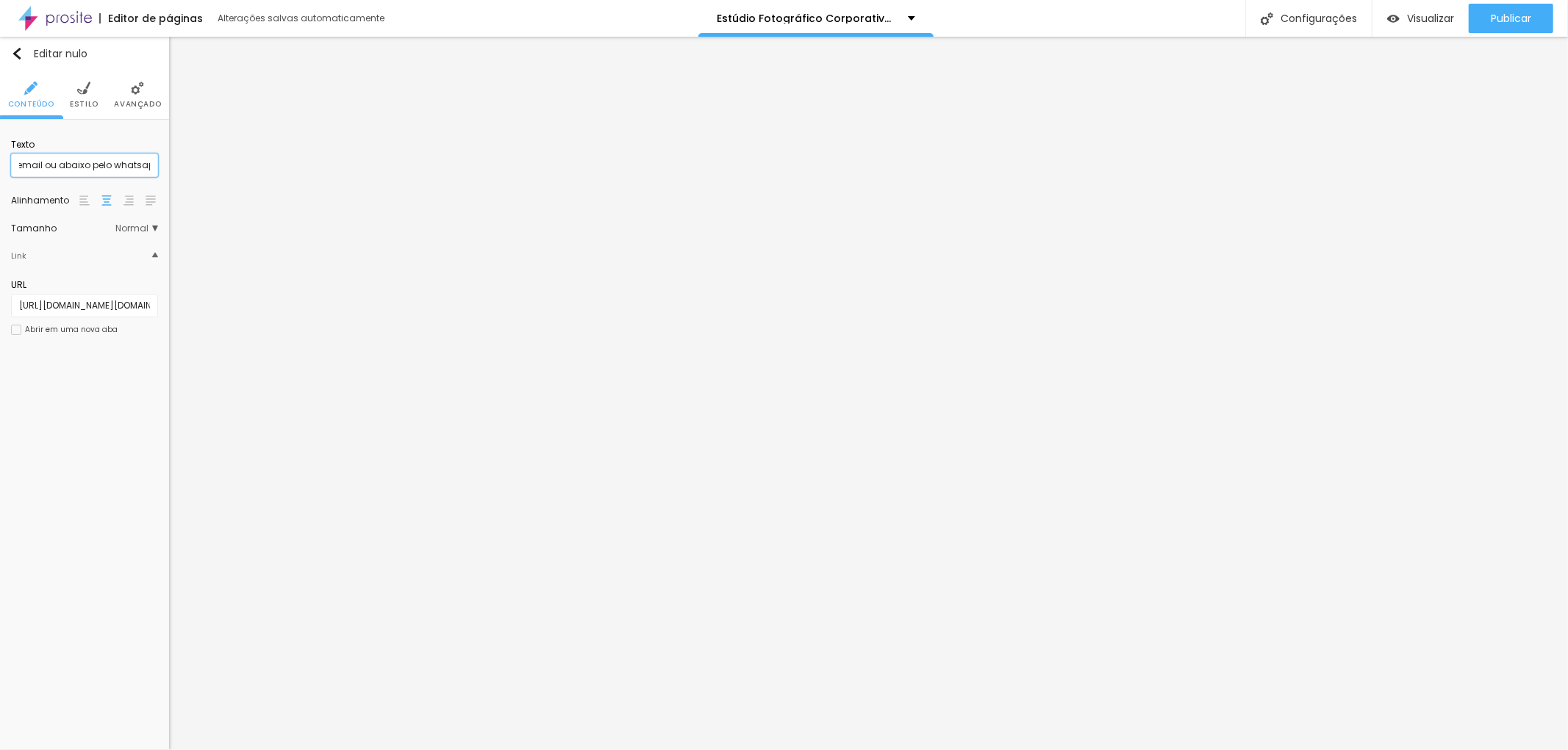
drag, startPoint x: 88, startPoint y: 166, endPoint x: 140, endPoint y: 157, distance: 52.8
click at [140, 157] on input "Click aqui e obtenha mais informações por email ou abaixo pelo whatsapp" at bounding box center [84, 166] width 147 height 24
click at [149, 163] on input "Click aqui e obtenha mais informações por email ou abaixo pelo whatsapp" at bounding box center [84, 166] width 147 height 24
click at [76, 358] on div "Texto Click aqui e obtenha mais informações por email Alinhamento Tamanho Norma…" at bounding box center [84, 242] width 169 height 244
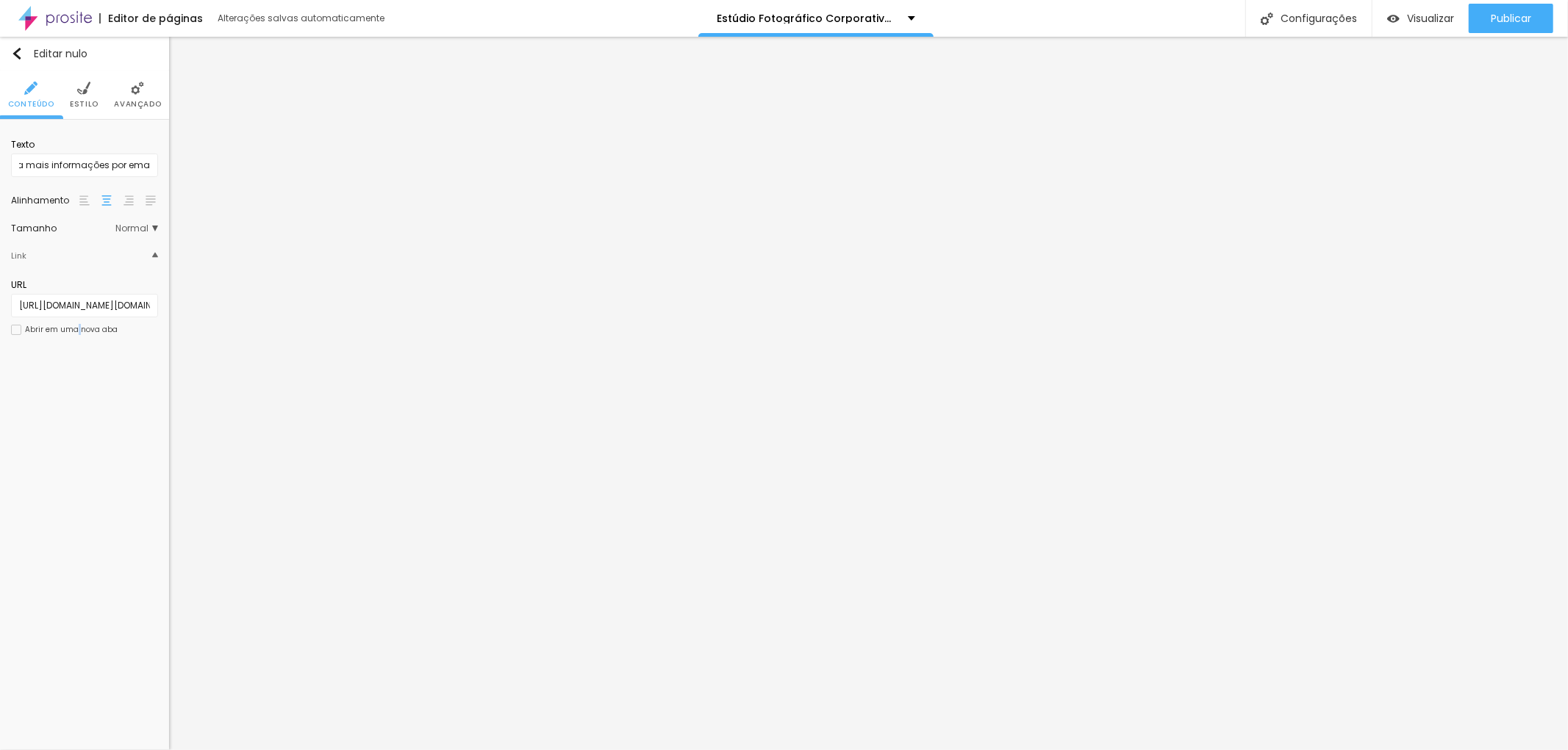
scroll to position [0, 0]
click at [128, 100] on font "Avançado" at bounding box center [121, 103] width 47 height 11
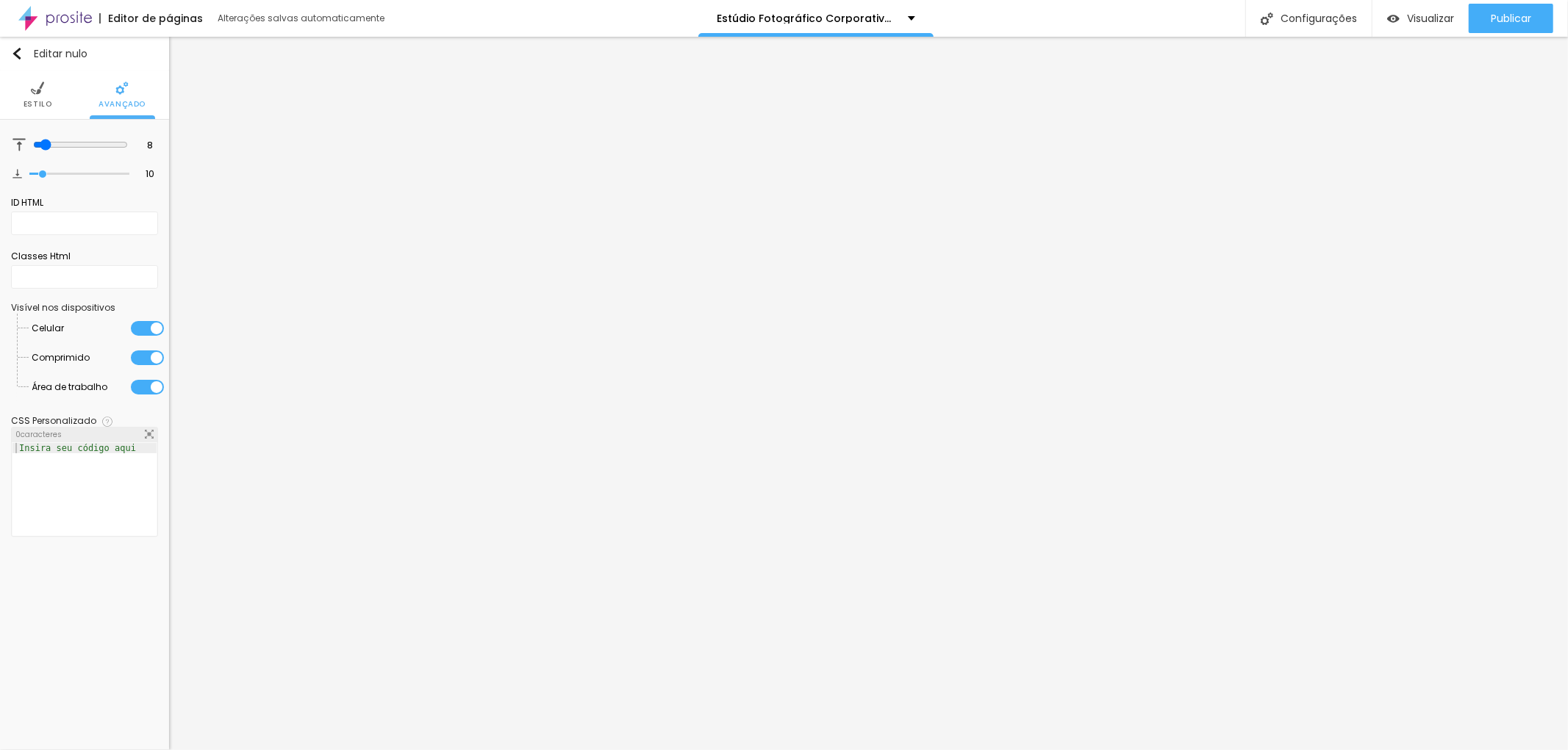
click at [39, 103] on font "Estilo" at bounding box center [38, 103] width 29 height 11
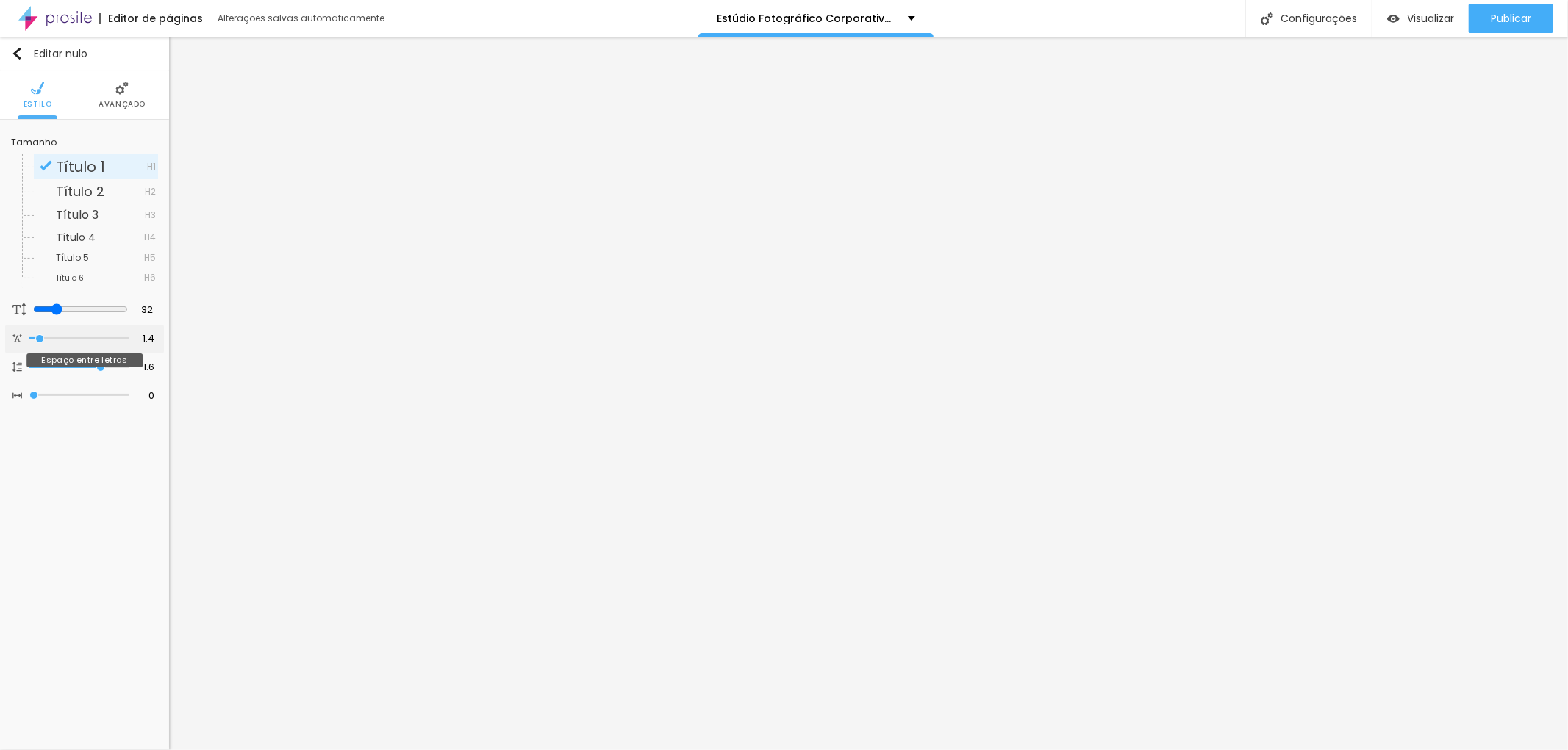
click at [41, 335] on input "range" at bounding box center [79, 338] width 100 height 7
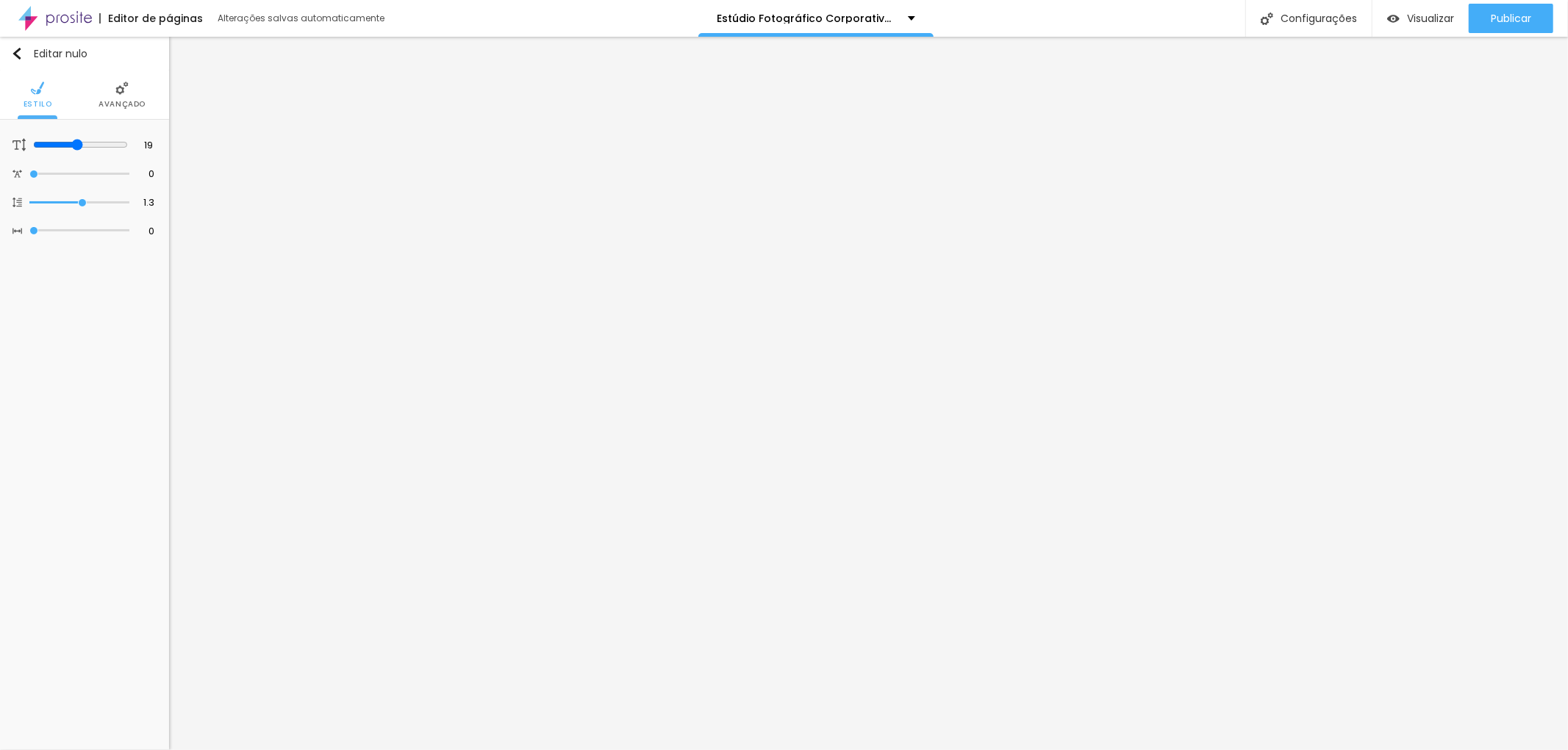
click at [121, 97] on li "Avançado" at bounding box center [121, 94] width 47 height 49
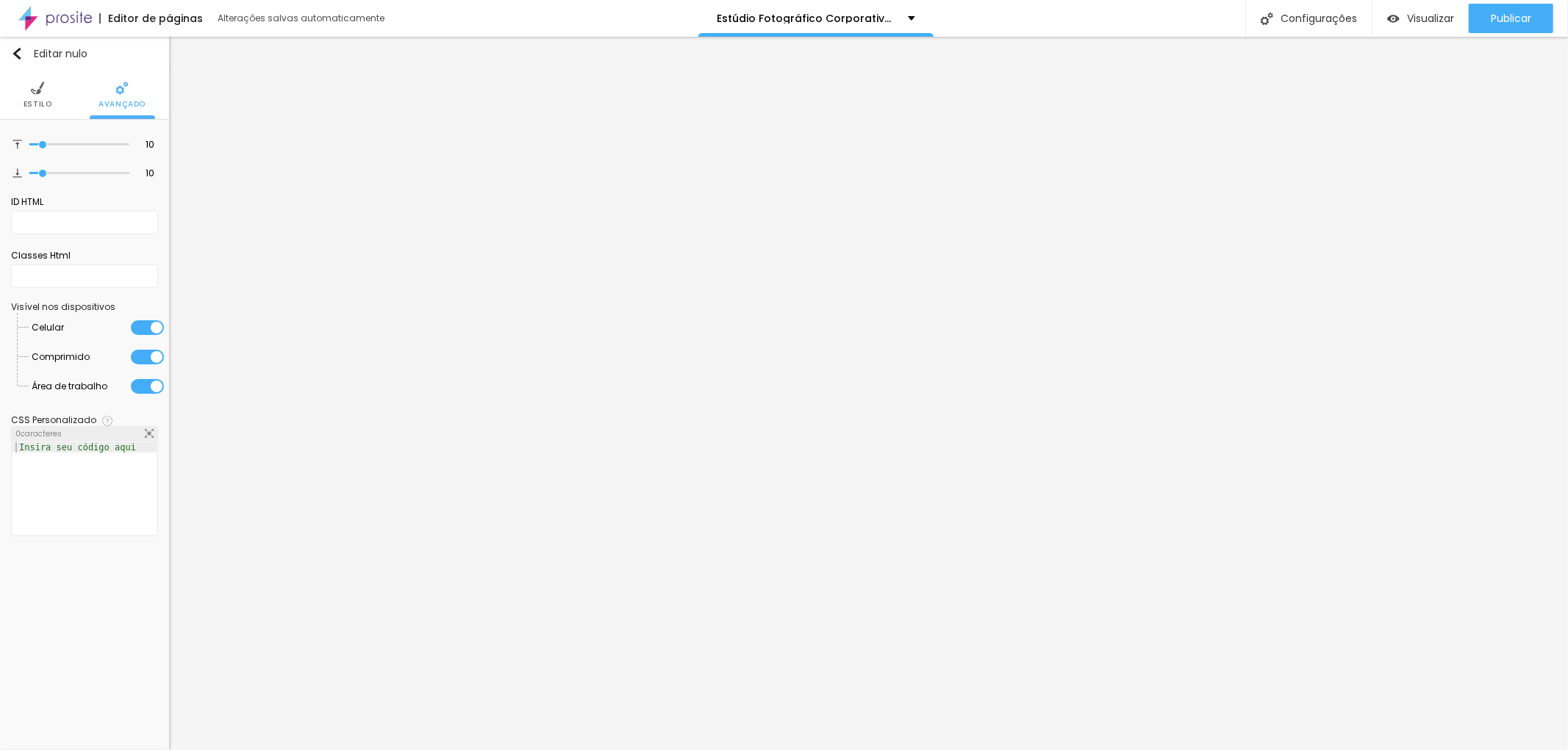
click at [38, 109] on li "Estilo" at bounding box center [38, 94] width 29 height 49
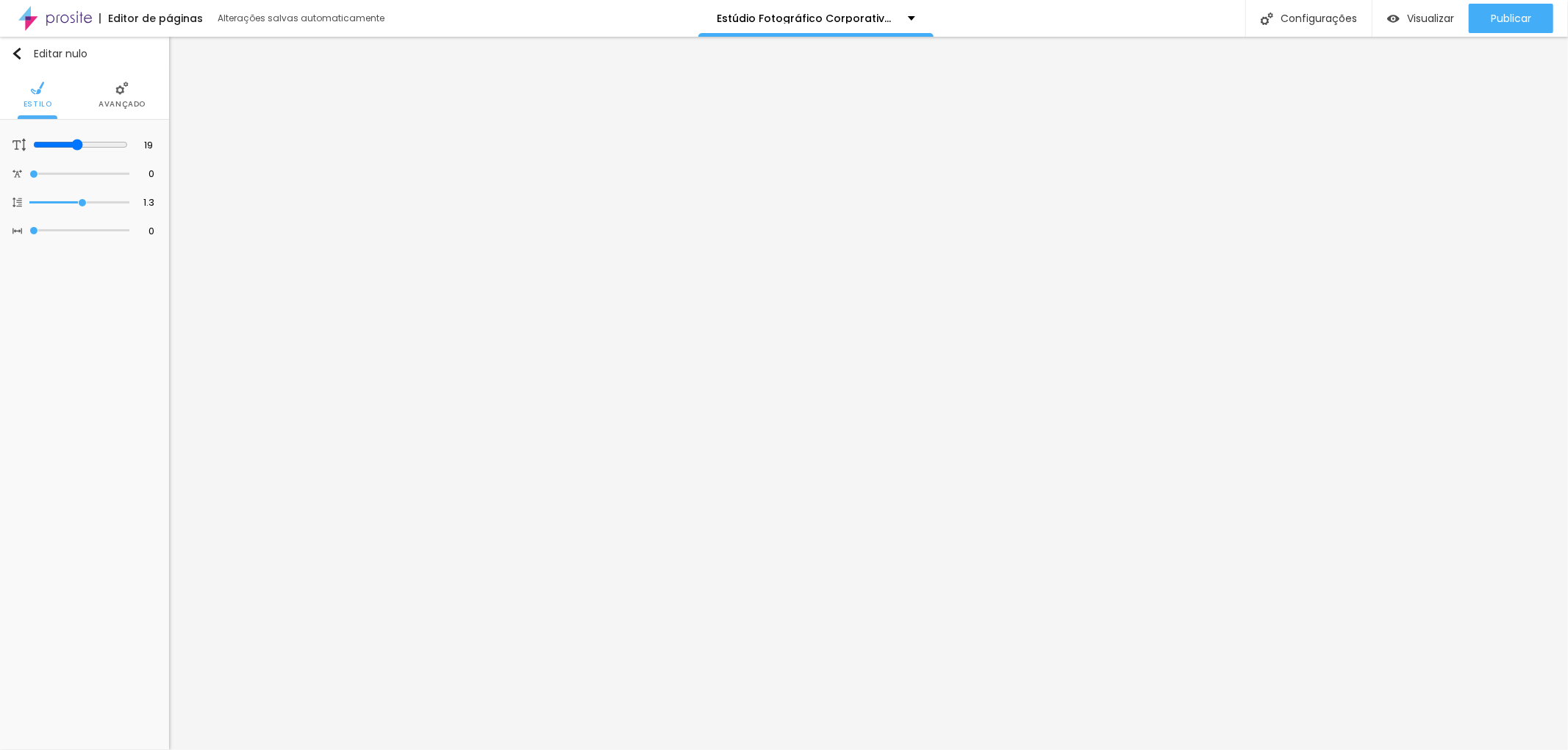
click at [128, 93] on img at bounding box center [121, 87] width 13 height 13
click at [84, 92] on img at bounding box center [83, 87] width 13 height 13
click at [33, 90] on img at bounding box center [30, 87] width 13 height 13
click at [17, 56] on img "button" at bounding box center [17, 54] width 12 height 12
click at [126, 78] on li "Avançado" at bounding box center [121, 94] width 47 height 49
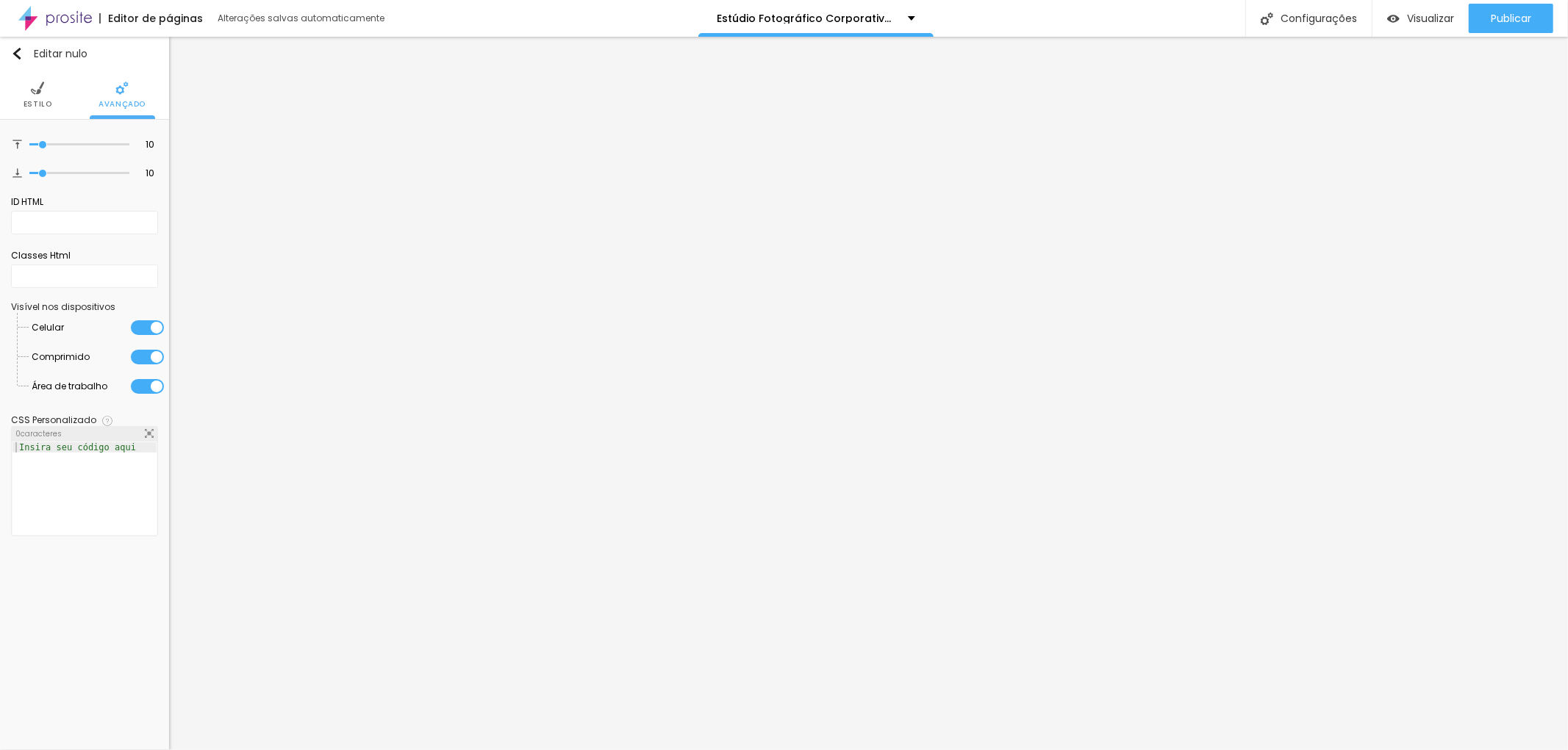
click at [39, 98] on font "Estilo" at bounding box center [38, 103] width 29 height 11
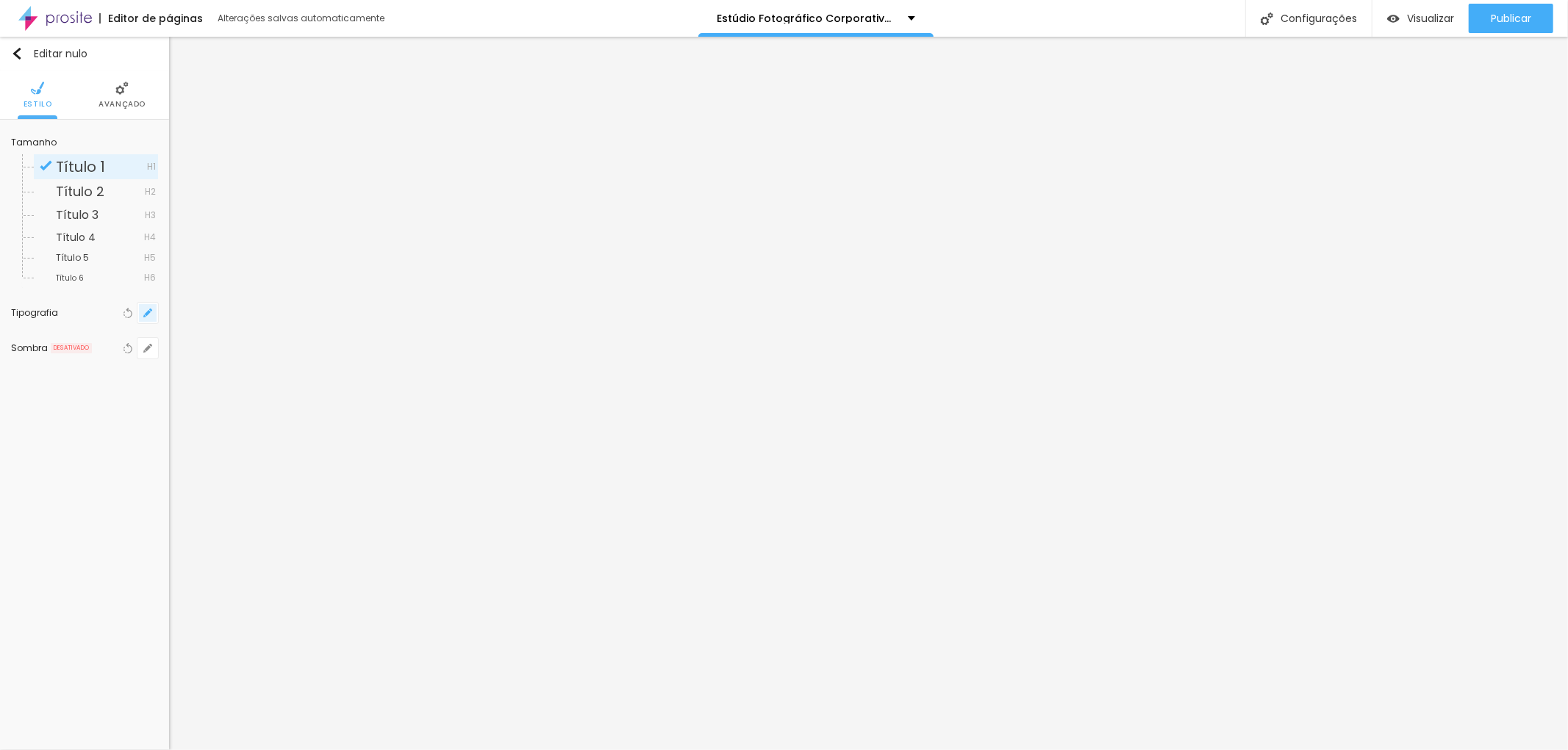
click at [153, 314] on button "button" at bounding box center [147, 312] width 21 height 21
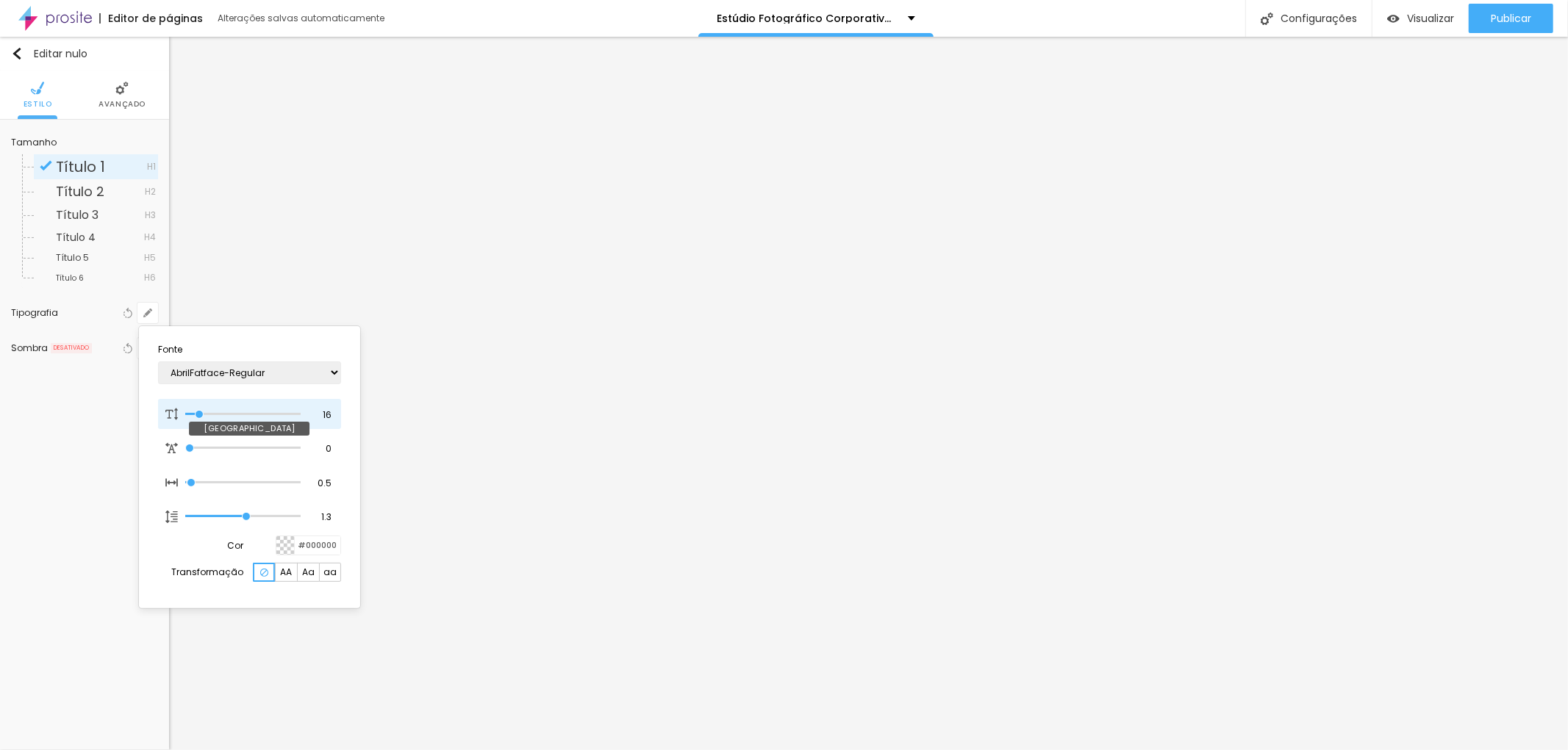
drag, startPoint x: 205, startPoint y: 417, endPoint x: 216, endPoint y: 417, distance: 11.0
click at [216, 417] on div at bounding box center [243, 414] width 115 height 15
click at [564, 146] on div at bounding box center [784, 375] width 1568 height 750
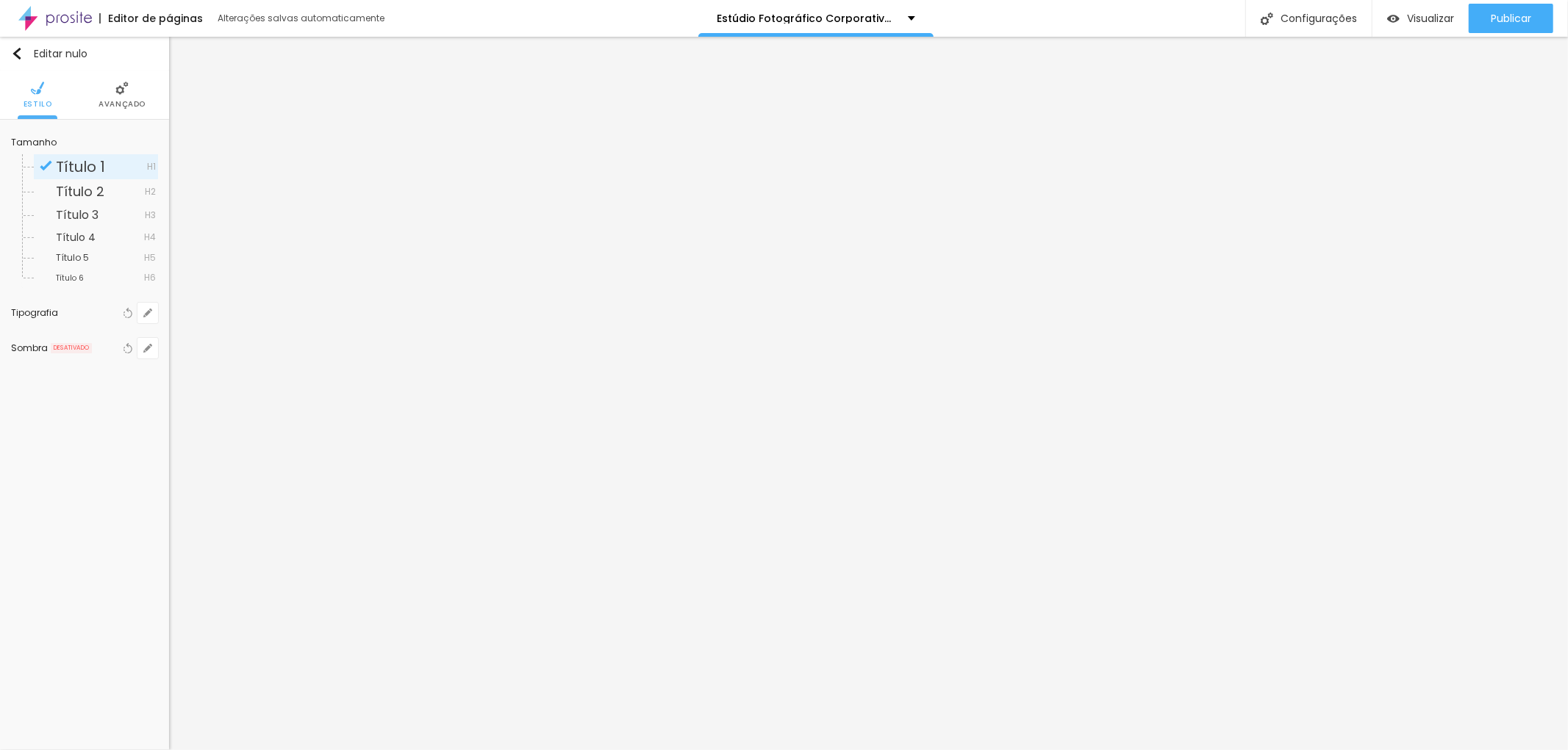
click at [126, 99] on font "Avançado" at bounding box center [121, 103] width 47 height 11
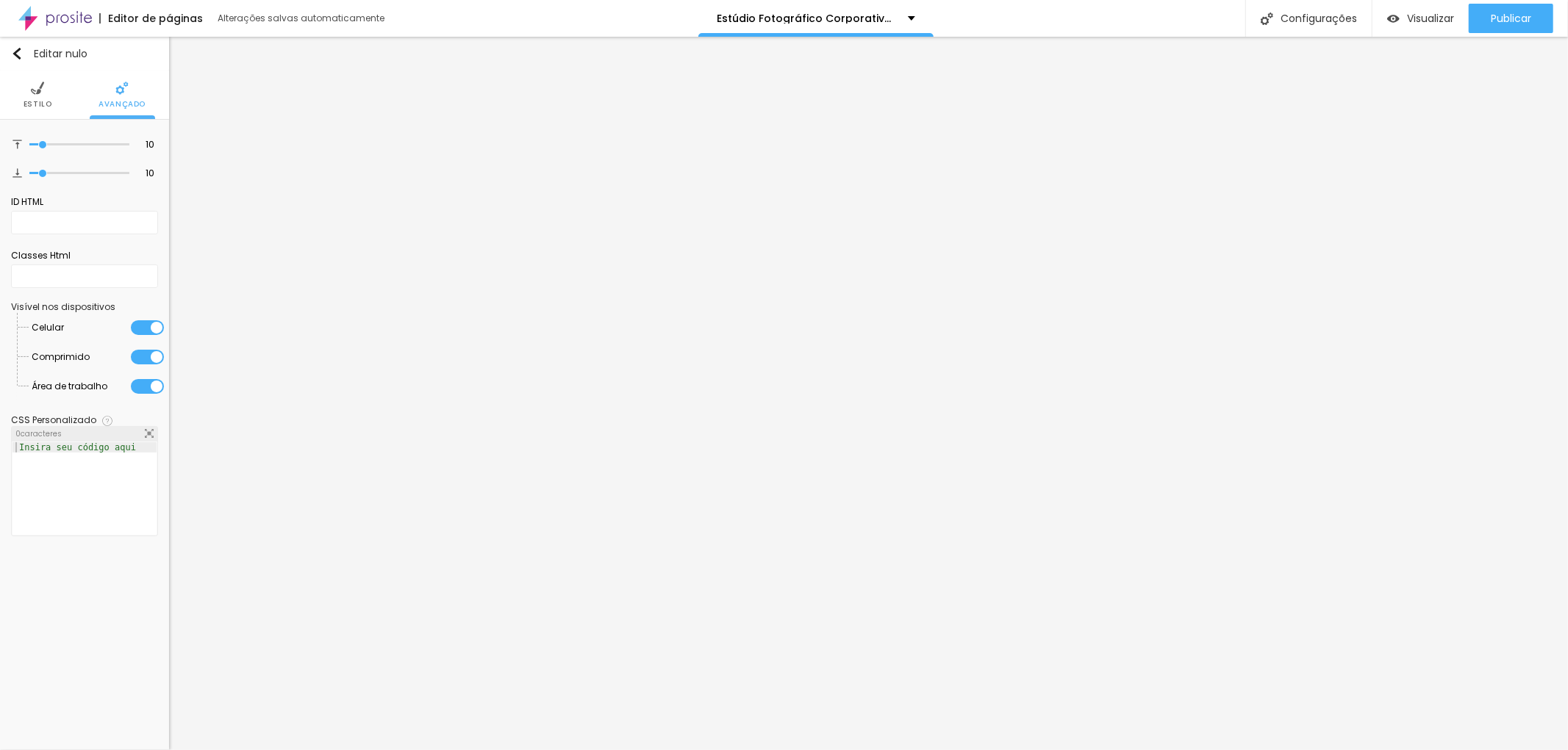
click at [33, 95] on li "Estilo" at bounding box center [38, 94] width 29 height 49
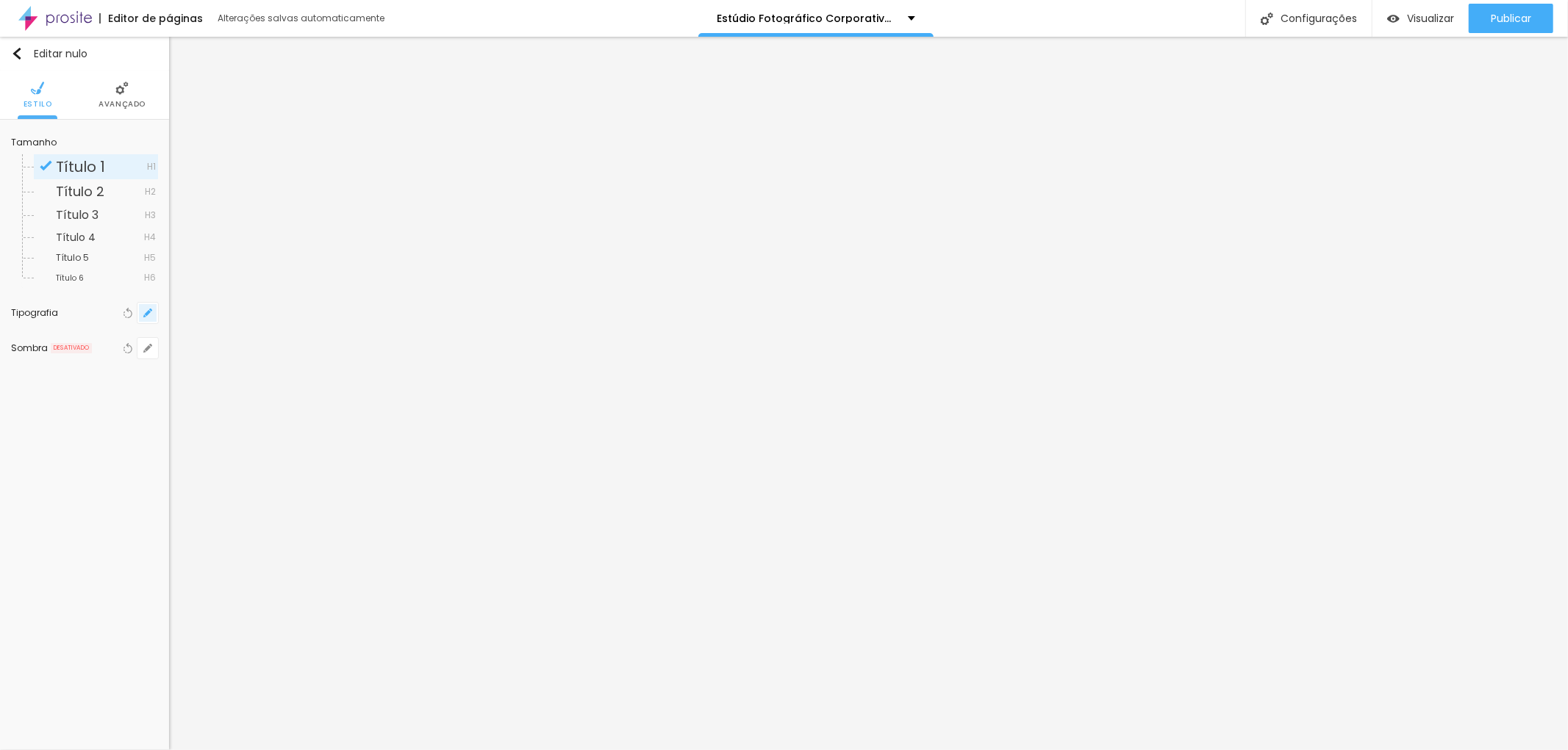
click at [151, 313] on icon "button" at bounding box center [147, 312] width 9 height 9
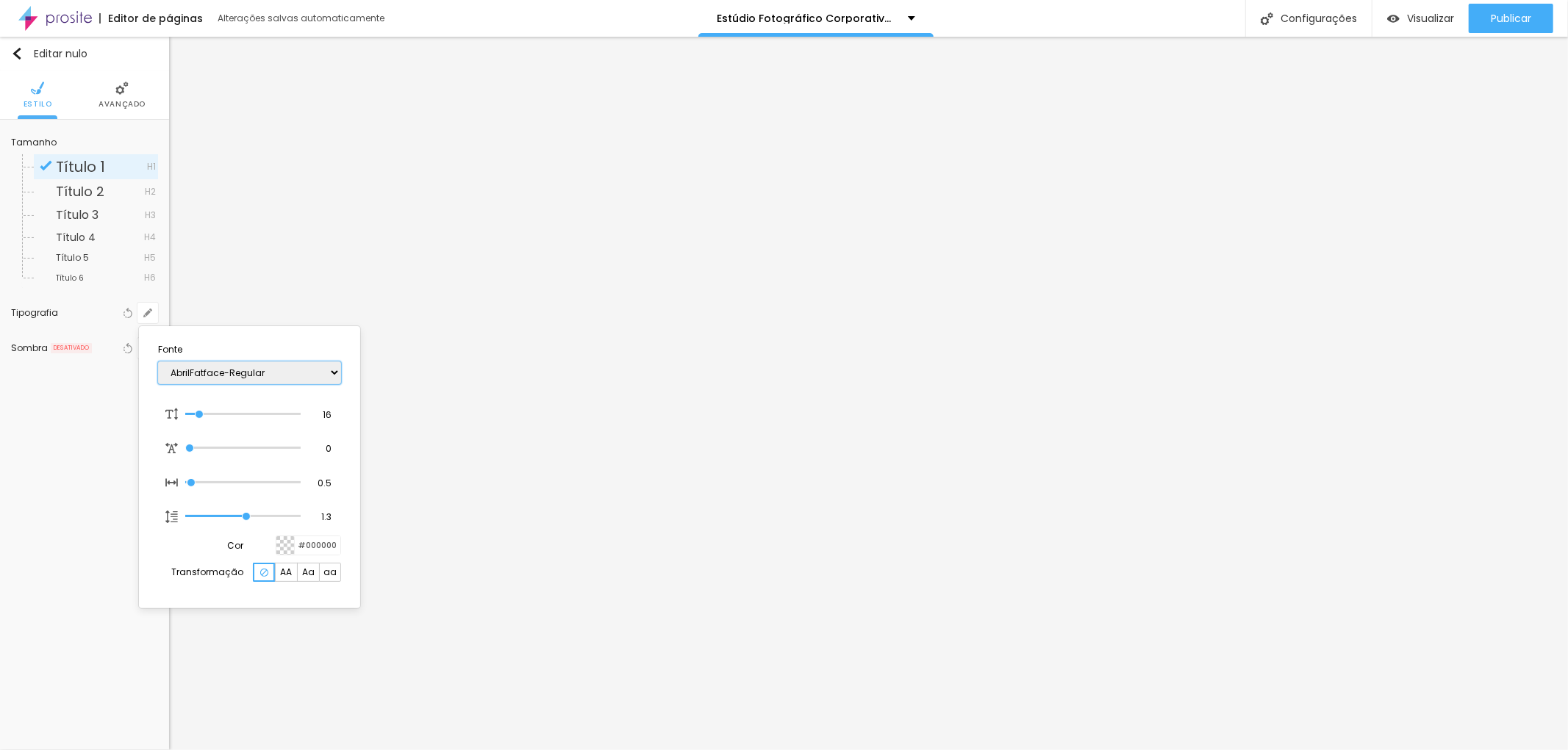
click at [327, 371] on select "AbrilFatface-Regular Actor-Regular Alegreya AlegreyaBlack [PERSON_NAME] Allan-R…" at bounding box center [249, 372] width 183 height 23
click at [158, 361] on select "AbrilFatface-Regular Actor-Regular Alegreya AlegreyaBlack [PERSON_NAME] Allan-R…" at bounding box center [249, 372] width 183 height 23
click at [716, 246] on div at bounding box center [784, 375] width 1568 height 750
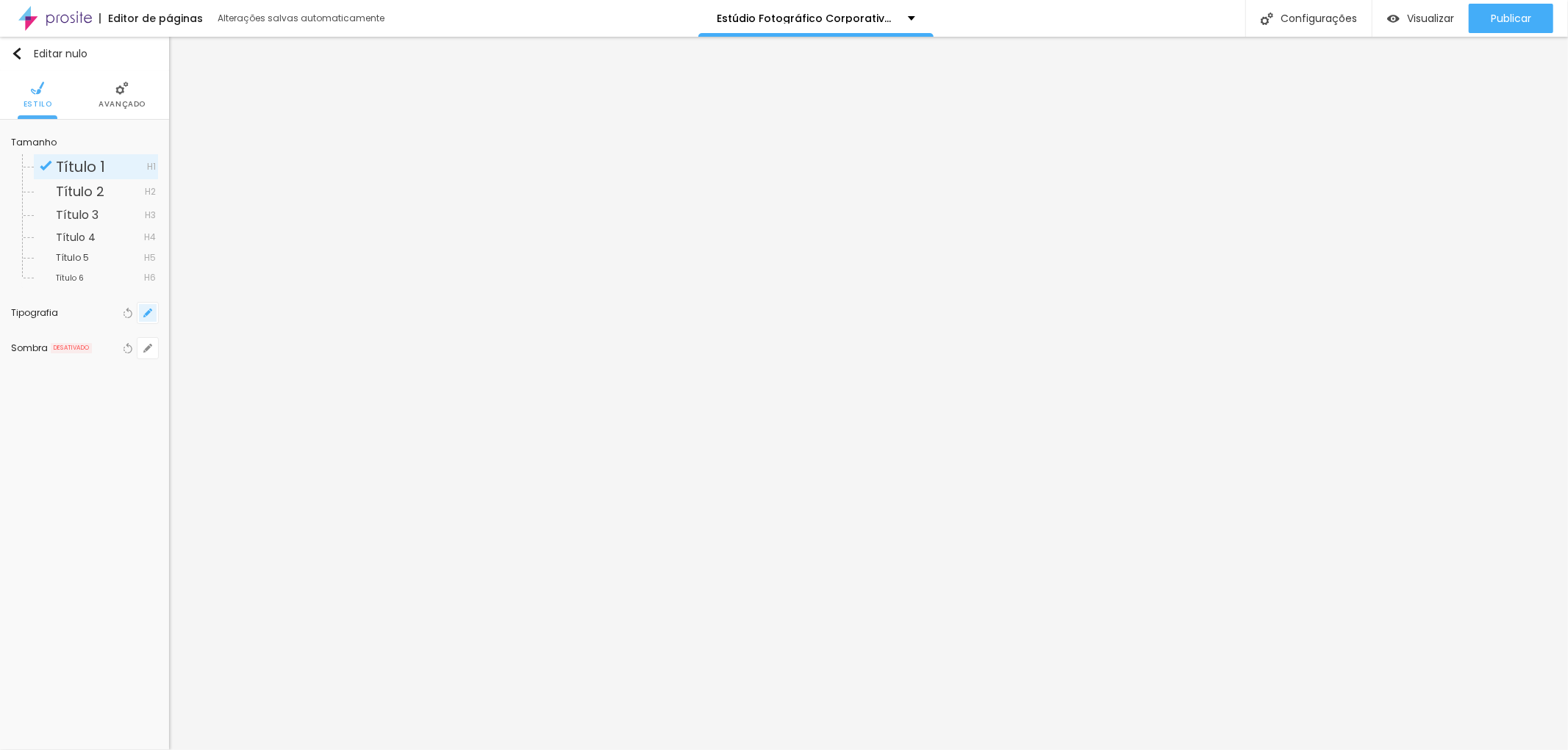
click at [148, 314] on icon "button" at bounding box center [148, 313] width 6 height 6
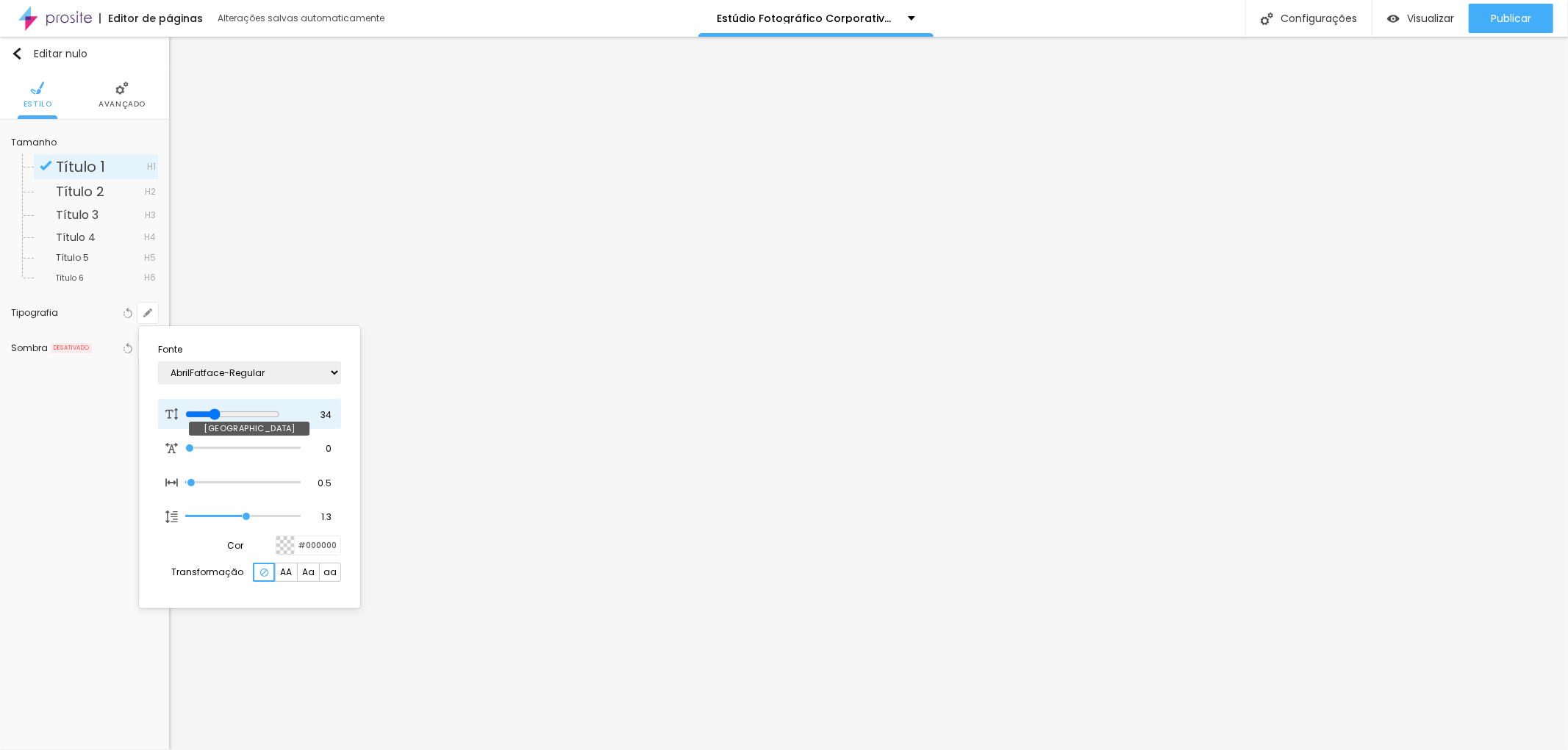
drag, startPoint x: 196, startPoint y: 410, endPoint x: 220, endPoint y: 408, distance: 24.1
click at [220, 409] on input "range" at bounding box center [233, 415] width 95 height 12
click at [980, 255] on div at bounding box center [784, 375] width 1568 height 750
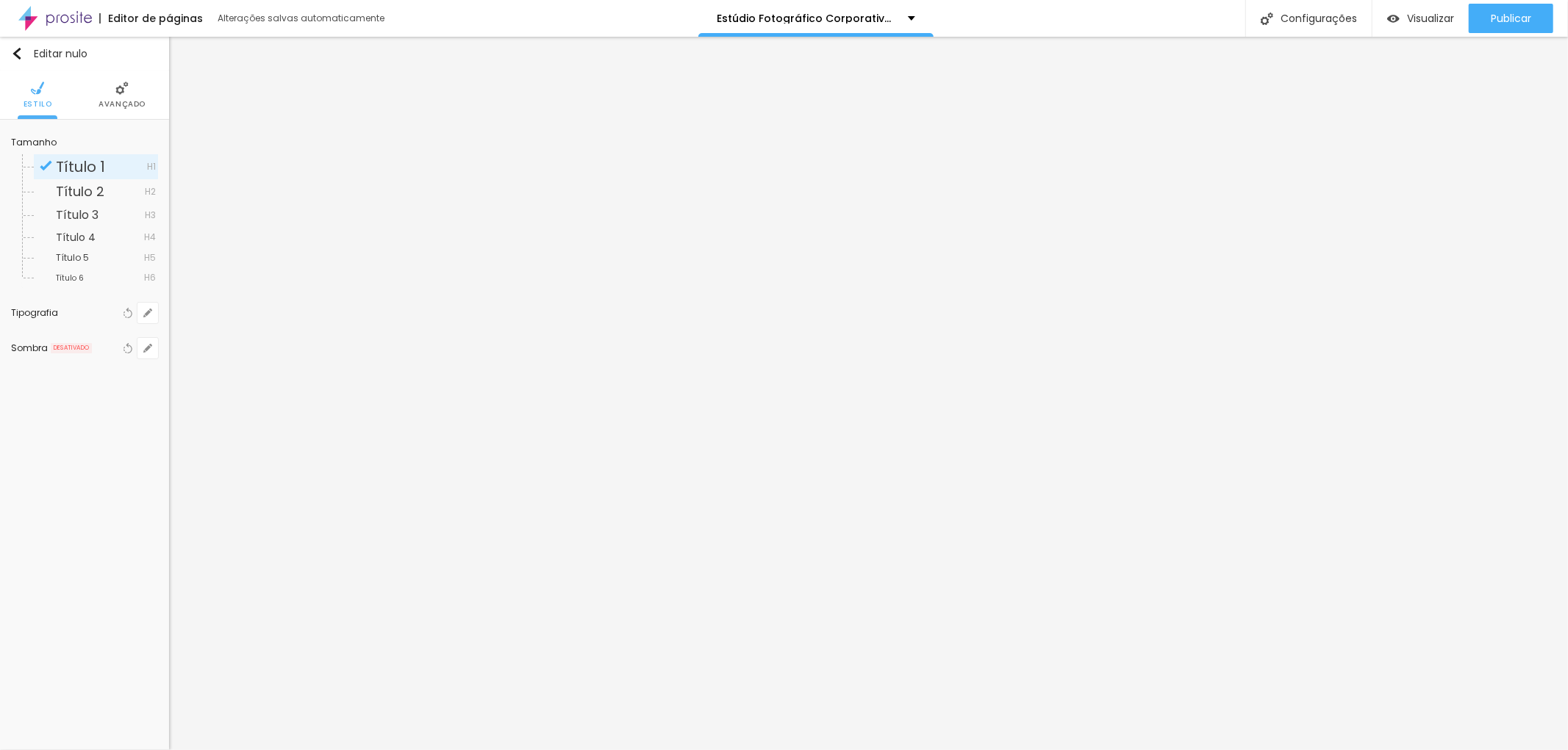
click at [123, 86] on img at bounding box center [121, 87] width 13 height 13
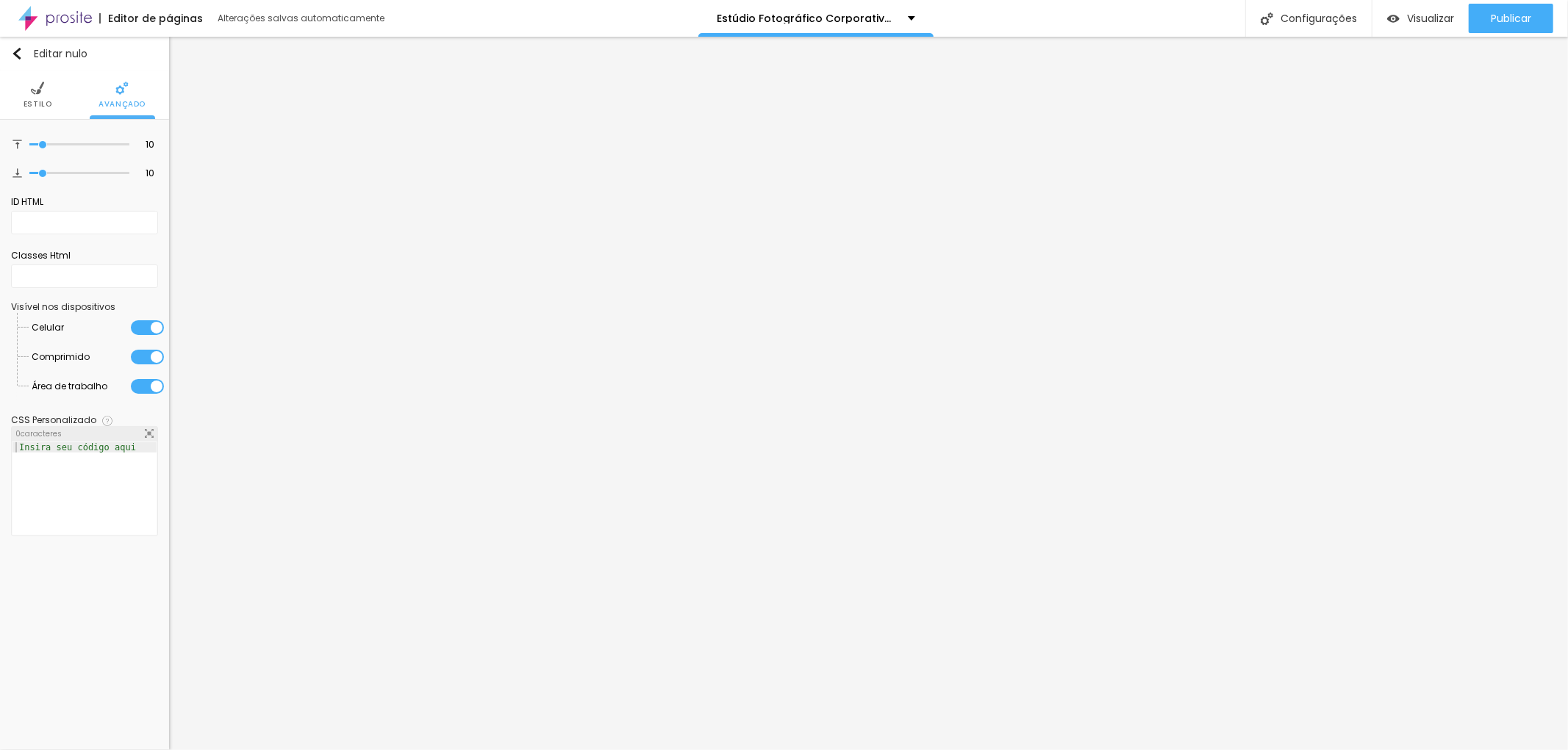
click at [43, 89] on img at bounding box center [37, 87] width 13 height 13
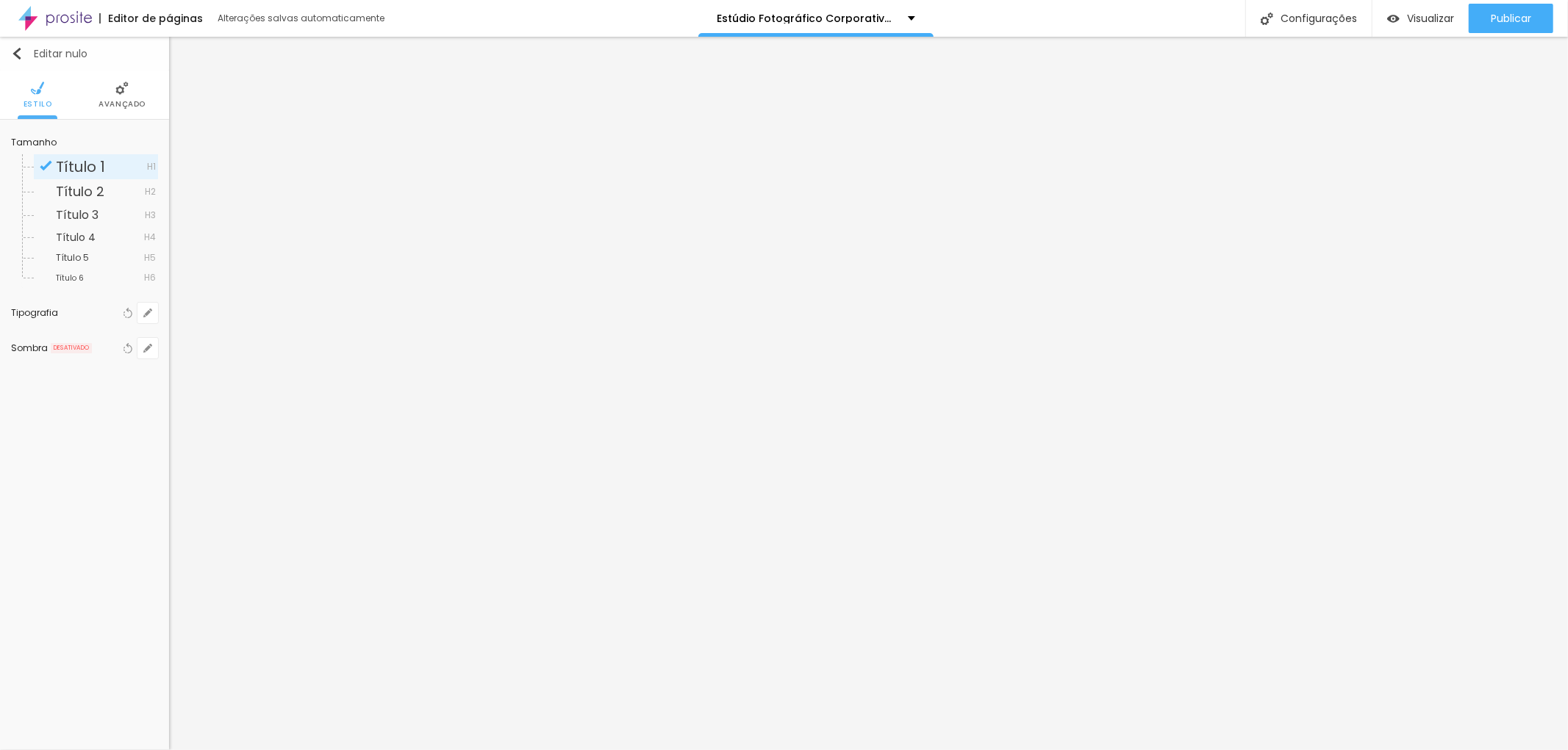
click at [25, 60] on button "Editar nulo" at bounding box center [84, 54] width 169 height 34
drag, startPoint x: 96, startPoint y: 166, endPoint x: 0, endPoint y: 188, distance: 98.5
click at [0, 188] on div "Endereço Alboom [GEOGRAPHIC_DATA] [GEOGRAPHIC_DATA] 15 Ampliação" at bounding box center [84, 188] width 169 height 137
click at [24, 164] on input "estúdio [PERSON_NAME]" at bounding box center [84, 166] width 147 height 24
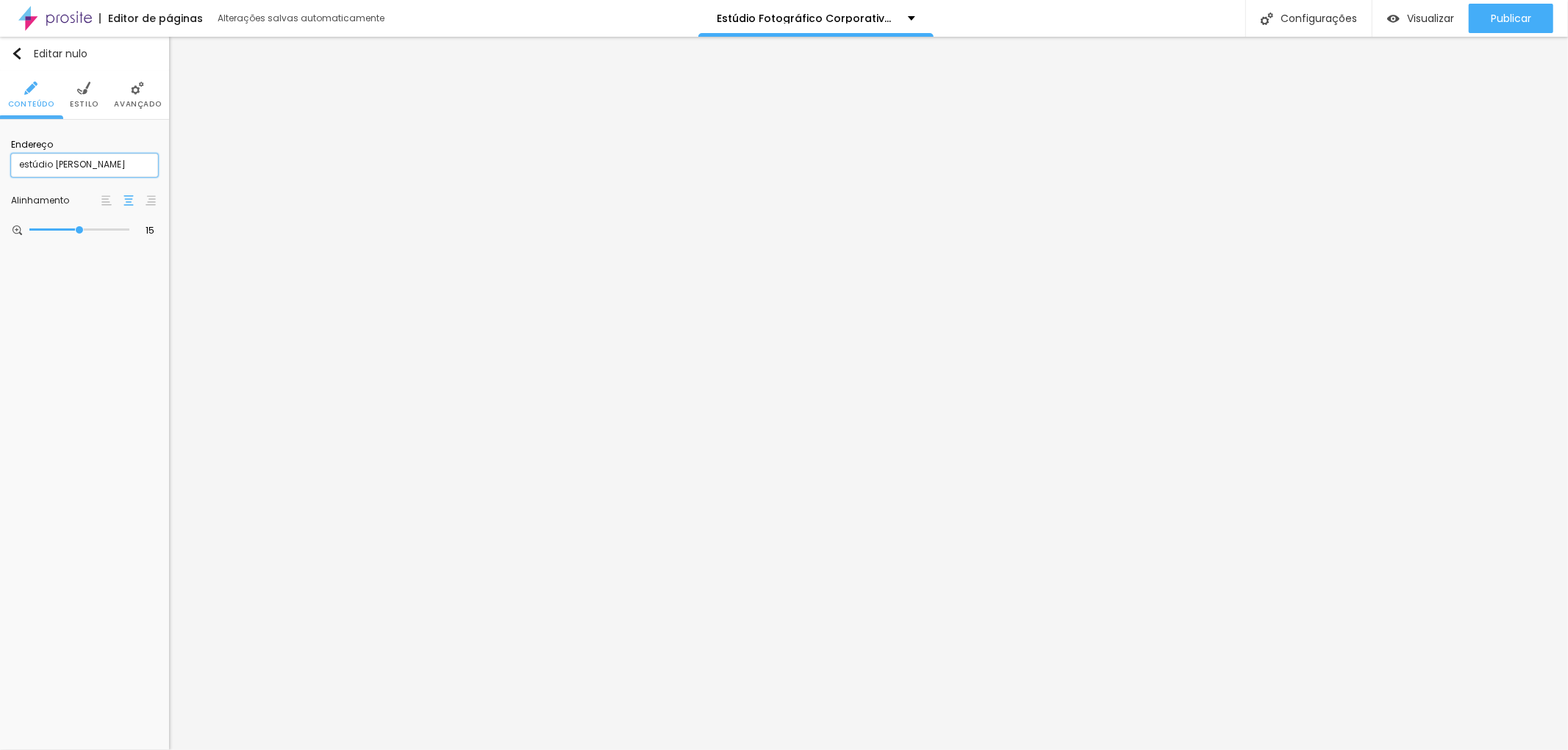
click at [28, 164] on input "estúdio [PERSON_NAME]" at bounding box center [84, 166] width 147 height 24
click at [49, 167] on input "[PERSON_NAME]" at bounding box center [84, 166] width 147 height 24
drag, startPoint x: 141, startPoint y: 160, endPoint x: 156, endPoint y: 162, distance: 15.1
click at [156, 162] on input "stúdio fotográfico [PERSON_NAME]" at bounding box center [84, 166] width 147 height 24
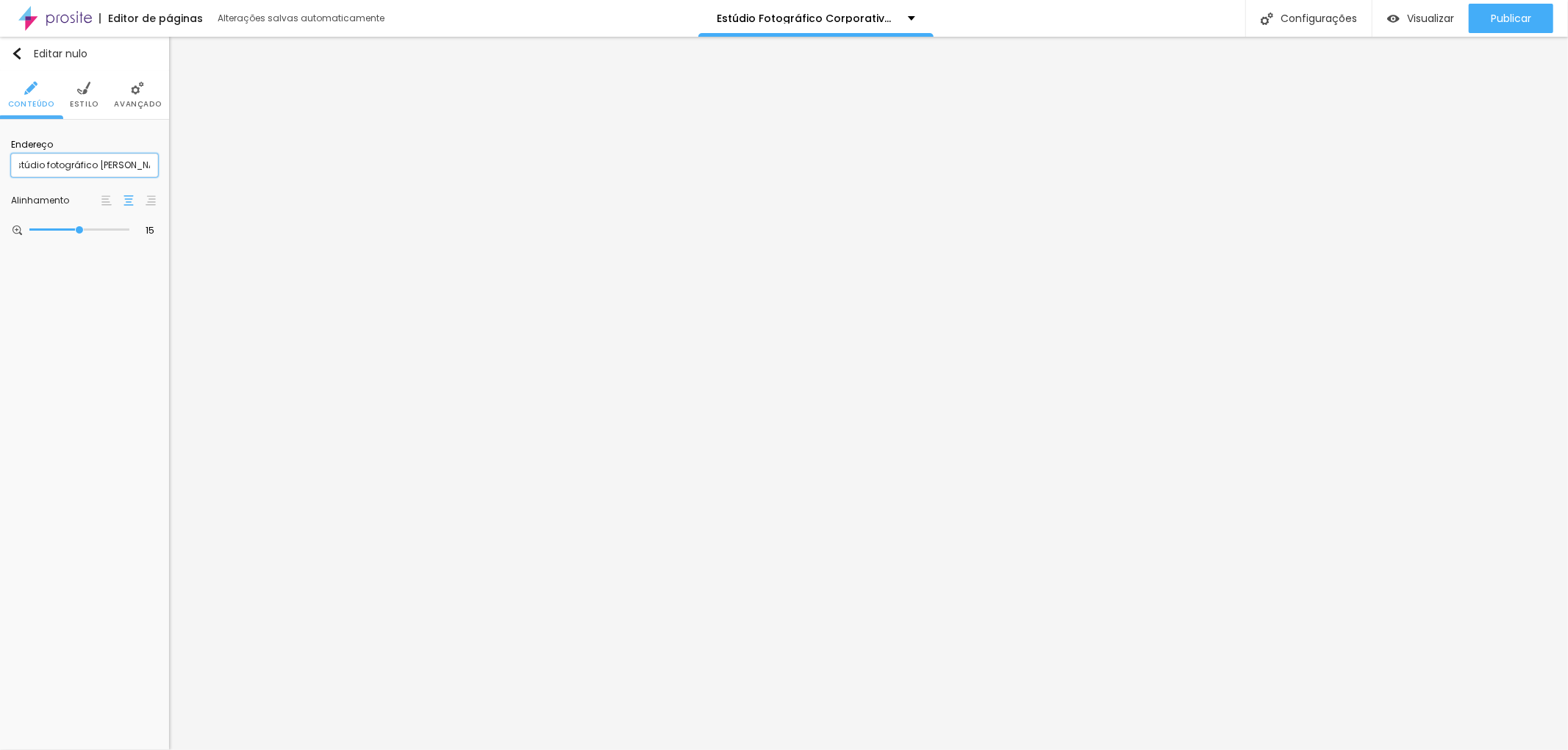
click at [155, 165] on input "stúdio fotográfico [PERSON_NAME]" at bounding box center [84, 166] width 147 height 24
click at [49, 335] on div "Editar nulo Conteúdo Estilo Avançado Endereço stúdio fotográfico [PERSON_NAME] …" at bounding box center [84, 393] width 169 height 713
click at [86, 101] on font "Estilo" at bounding box center [83, 103] width 29 height 11
click at [135, 100] on font "Avançado" at bounding box center [137, 103] width 47 height 11
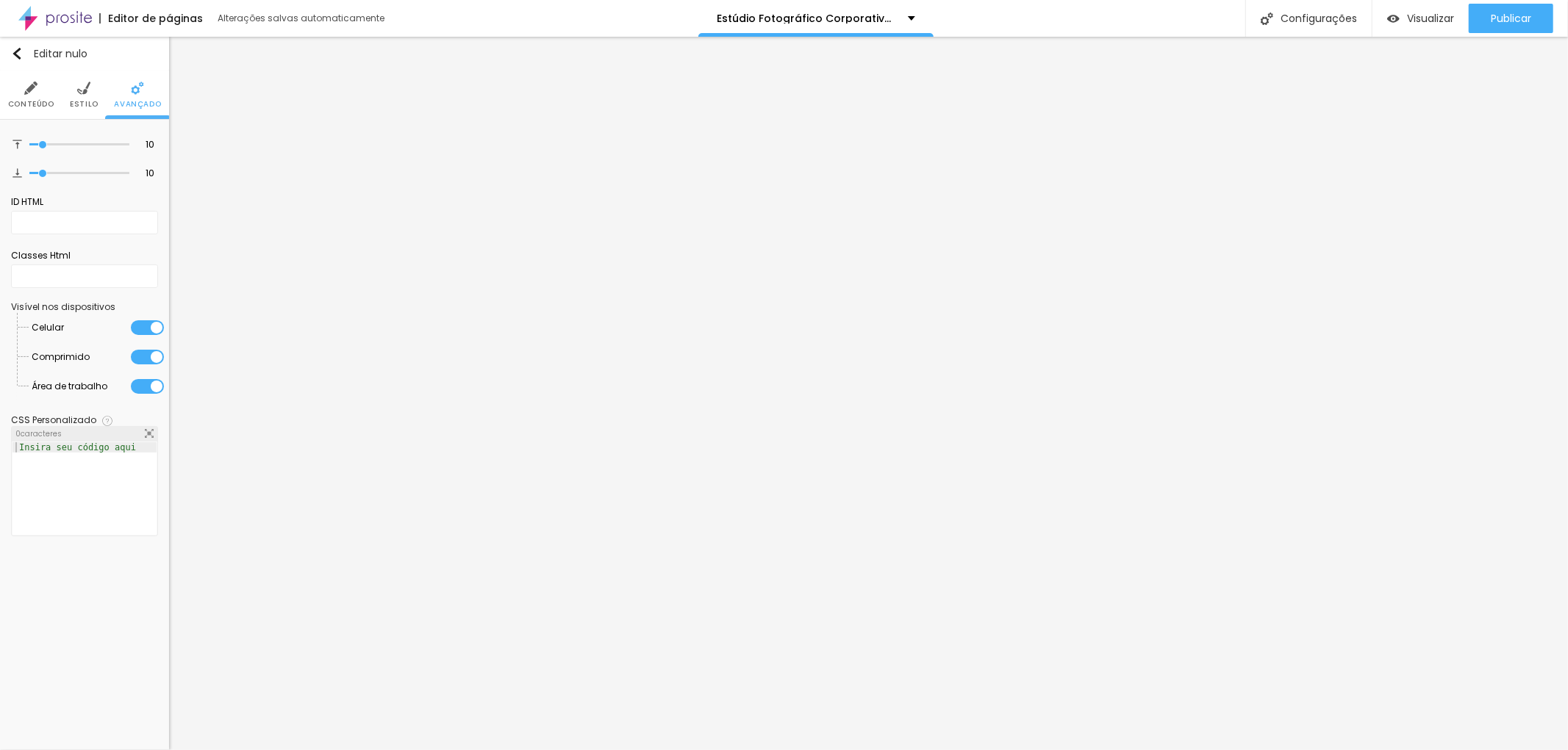
click at [77, 97] on li "Estilo" at bounding box center [83, 94] width 29 height 49
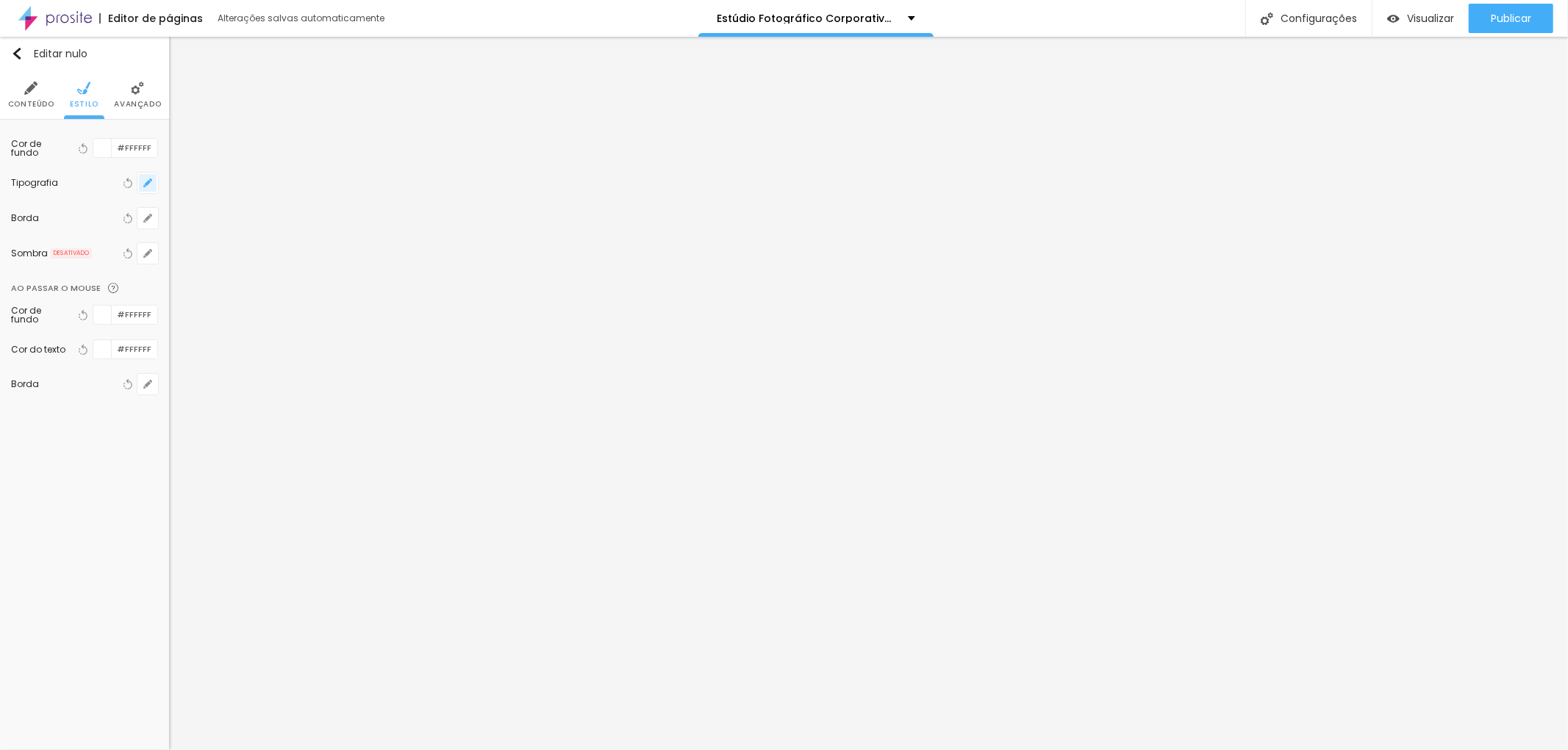
click at [148, 180] on icon "button" at bounding box center [147, 183] width 9 height 9
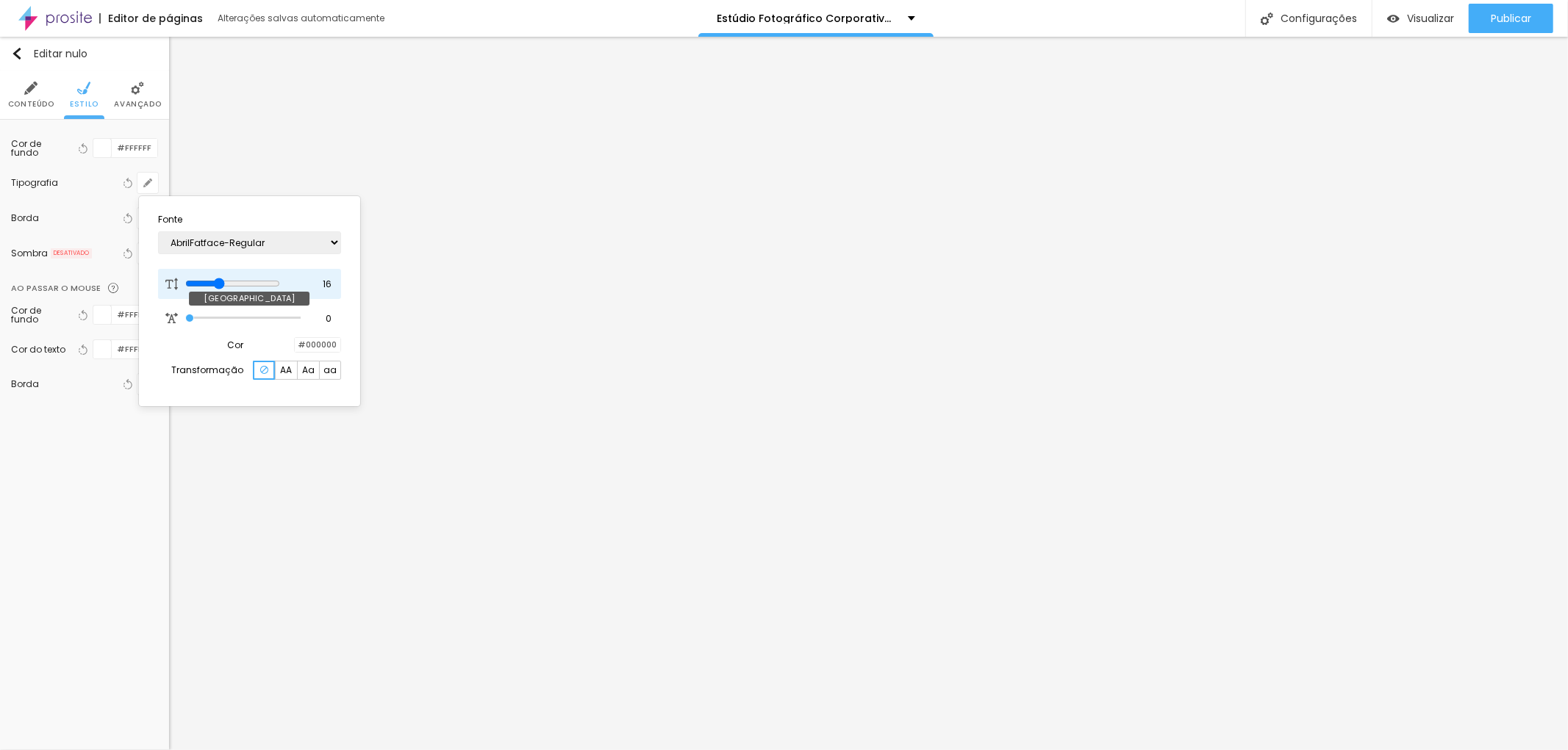
click at [226, 278] on input "range" at bounding box center [233, 284] width 95 height 12
click at [752, 512] on div at bounding box center [784, 375] width 1568 height 750
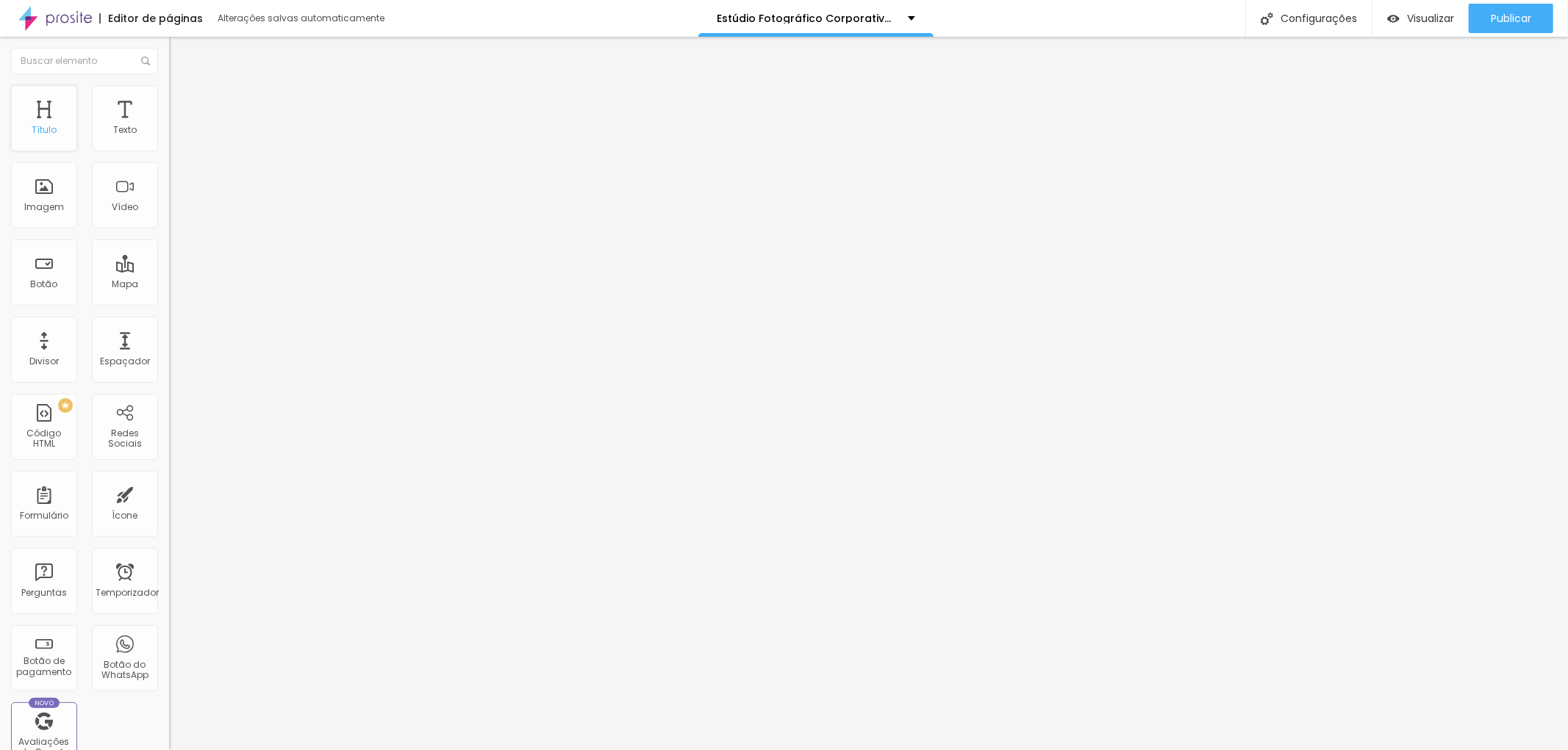
click at [53, 129] on font "Título" at bounding box center [44, 129] width 25 height 13
click at [120, 134] on font "Texto" at bounding box center [125, 129] width 24 height 13
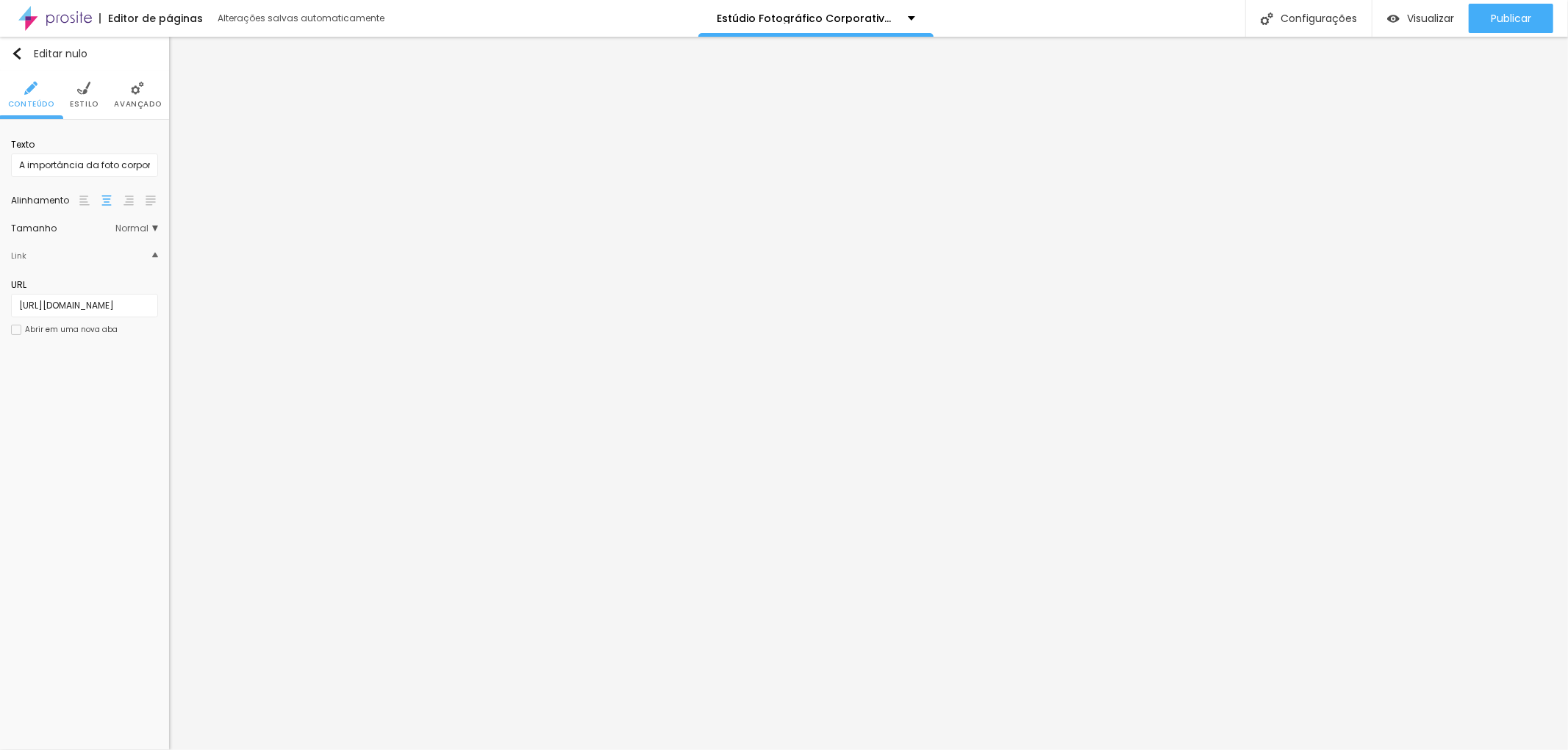
click at [89, 97] on li "Estilo" at bounding box center [83, 94] width 29 height 49
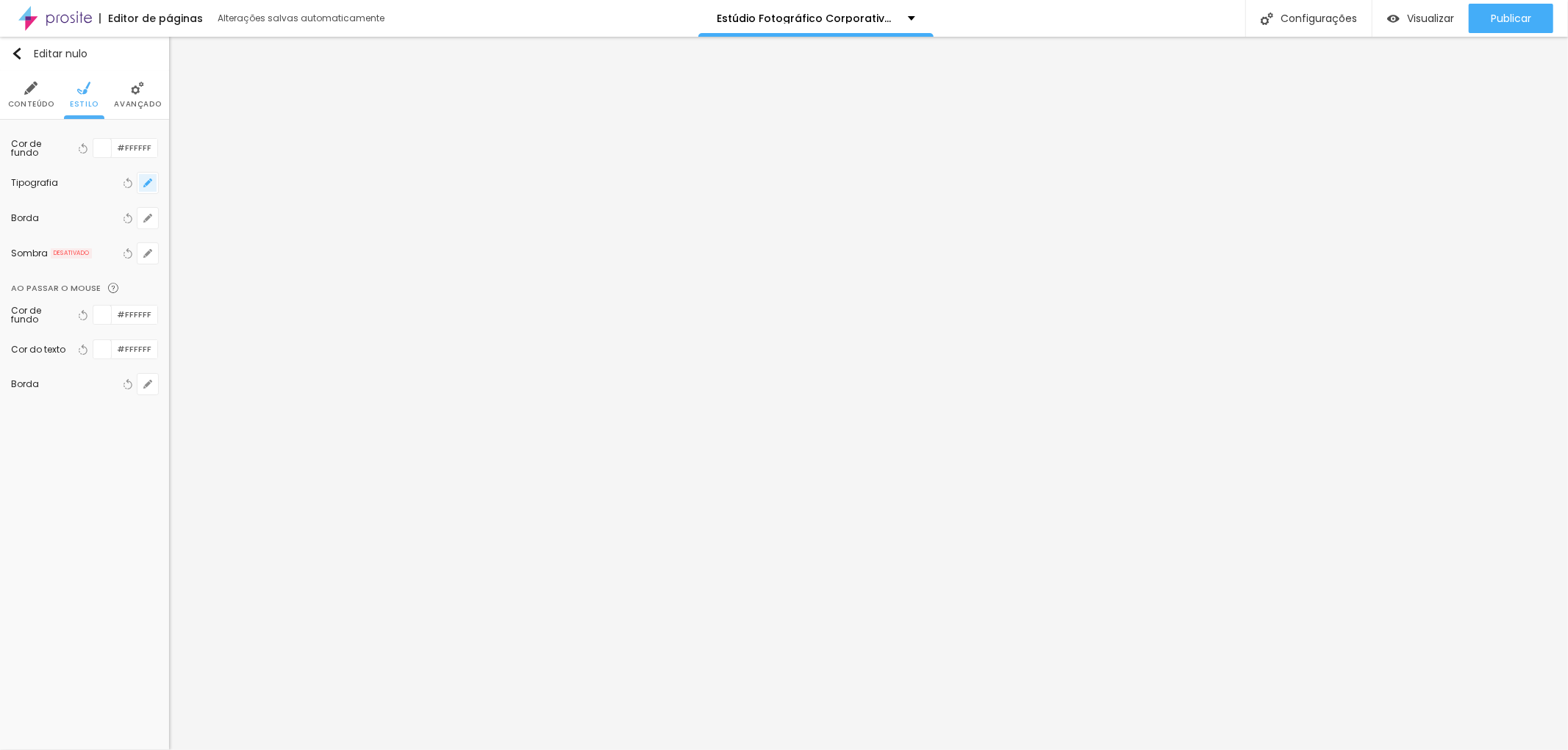
click at [151, 179] on icon "button" at bounding box center [150, 180] width 3 height 3
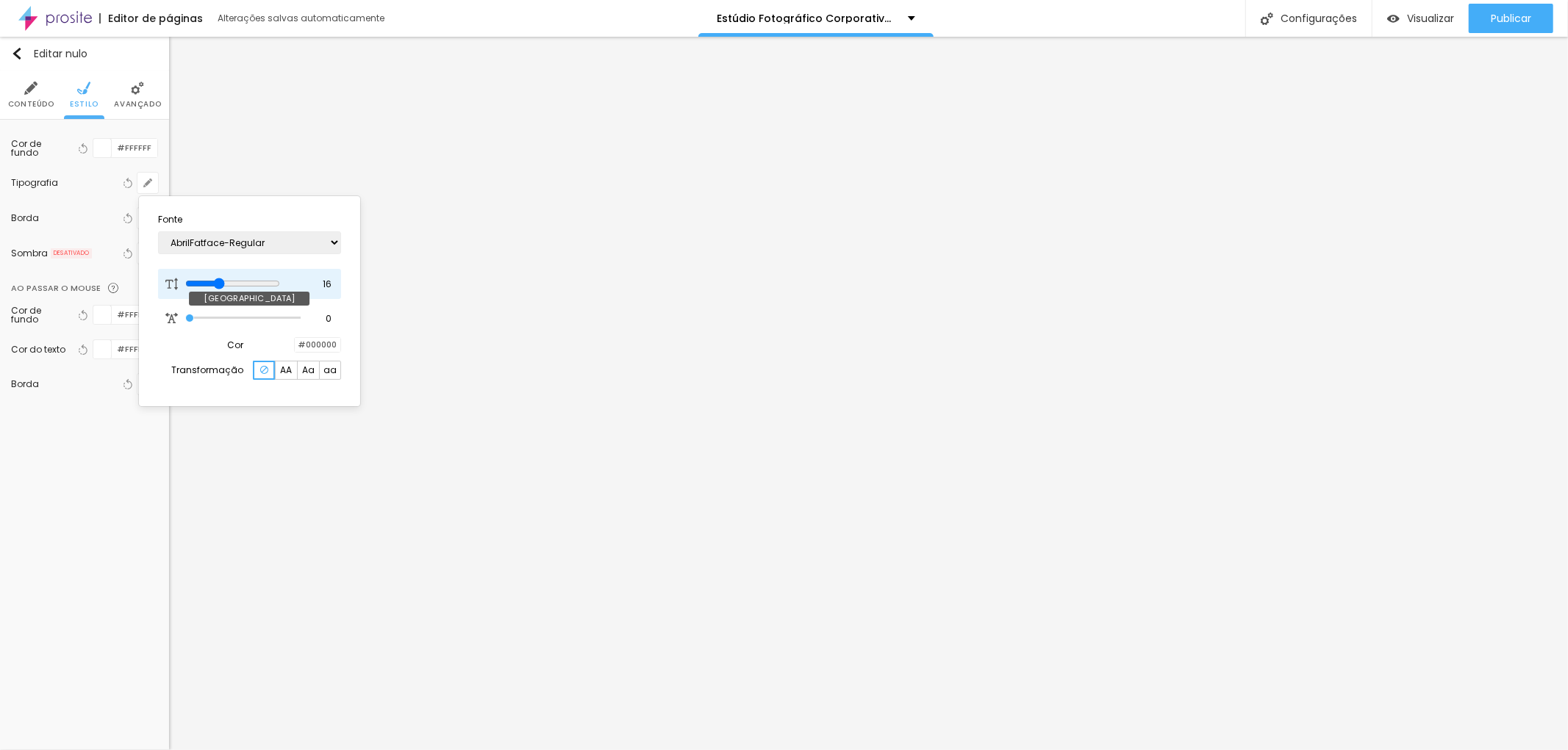
click at [224, 280] on input "range" at bounding box center [233, 284] width 95 height 12
click at [180, 459] on div at bounding box center [784, 375] width 1568 height 750
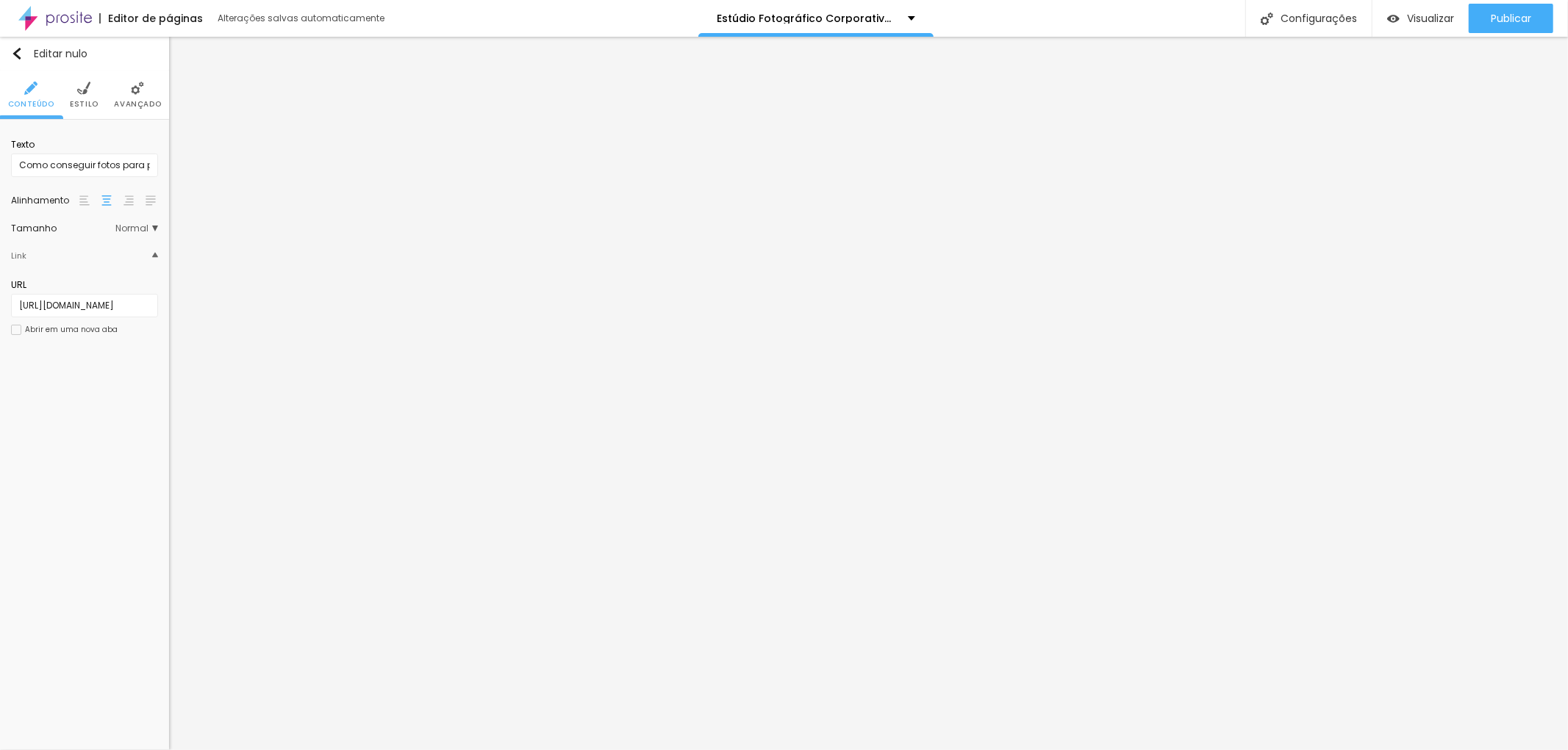
click at [80, 104] on font "Estilo" at bounding box center [83, 103] width 29 height 11
click at [145, 187] on icon "button" at bounding box center [147, 183] width 9 height 9
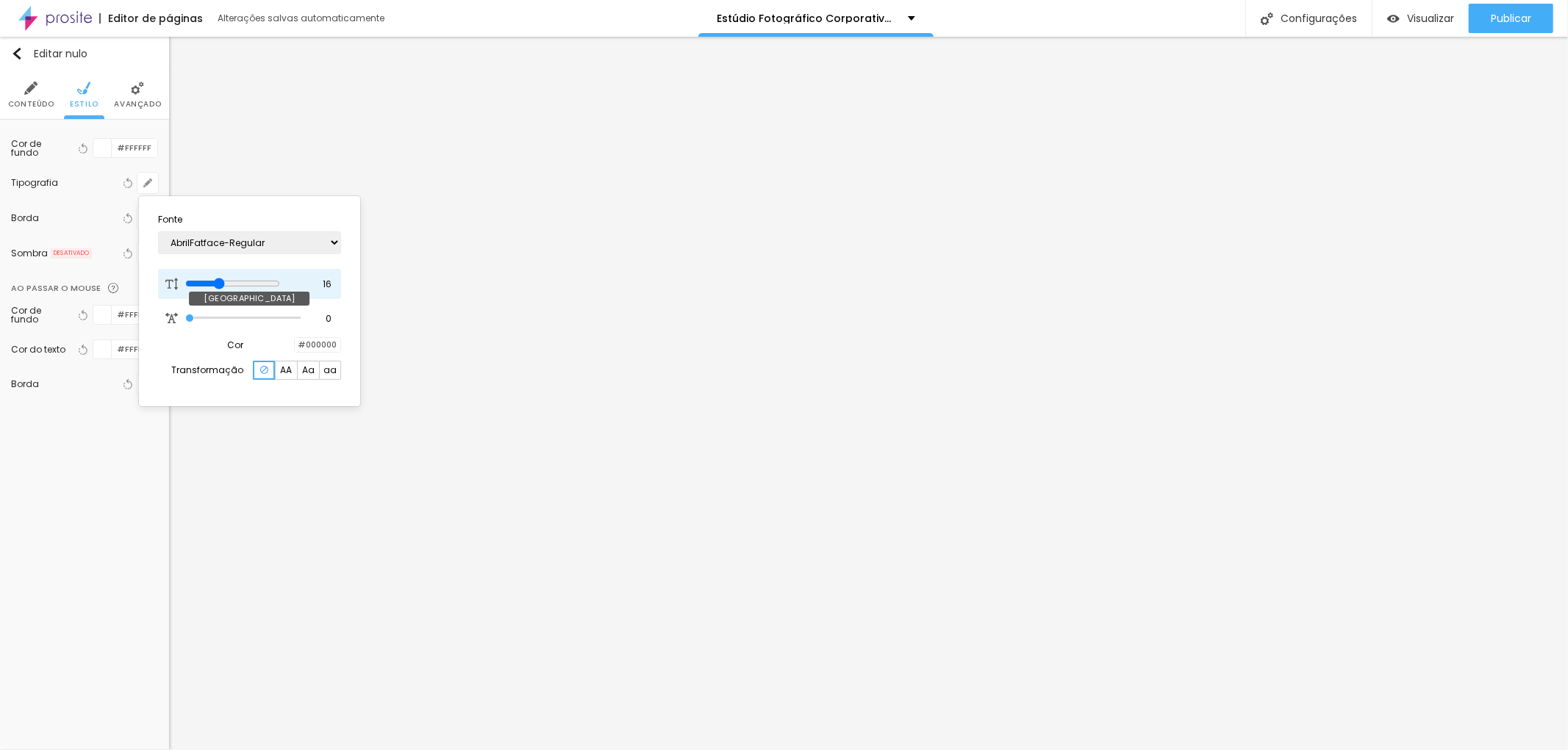
click at [226, 281] on input "range" at bounding box center [233, 284] width 95 height 12
click at [902, 614] on div at bounding box center [784, 375] width 1568 height 750
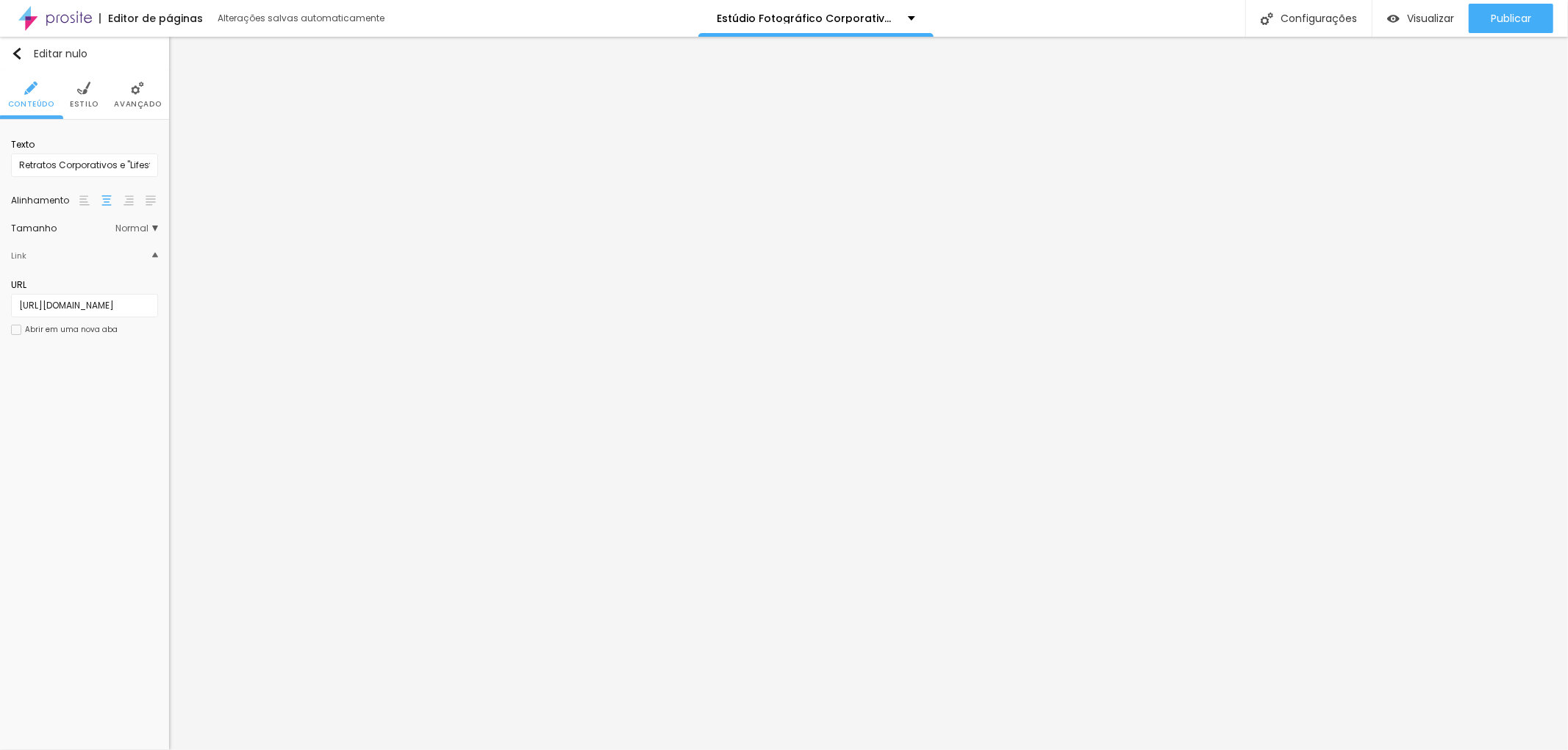
click at [91, 96] on li "Estilo" at bounding box center [83, 94] width 29 height 49
click at [148, 177] on button "button" at bounding box center [147, 183] width 21 height 21
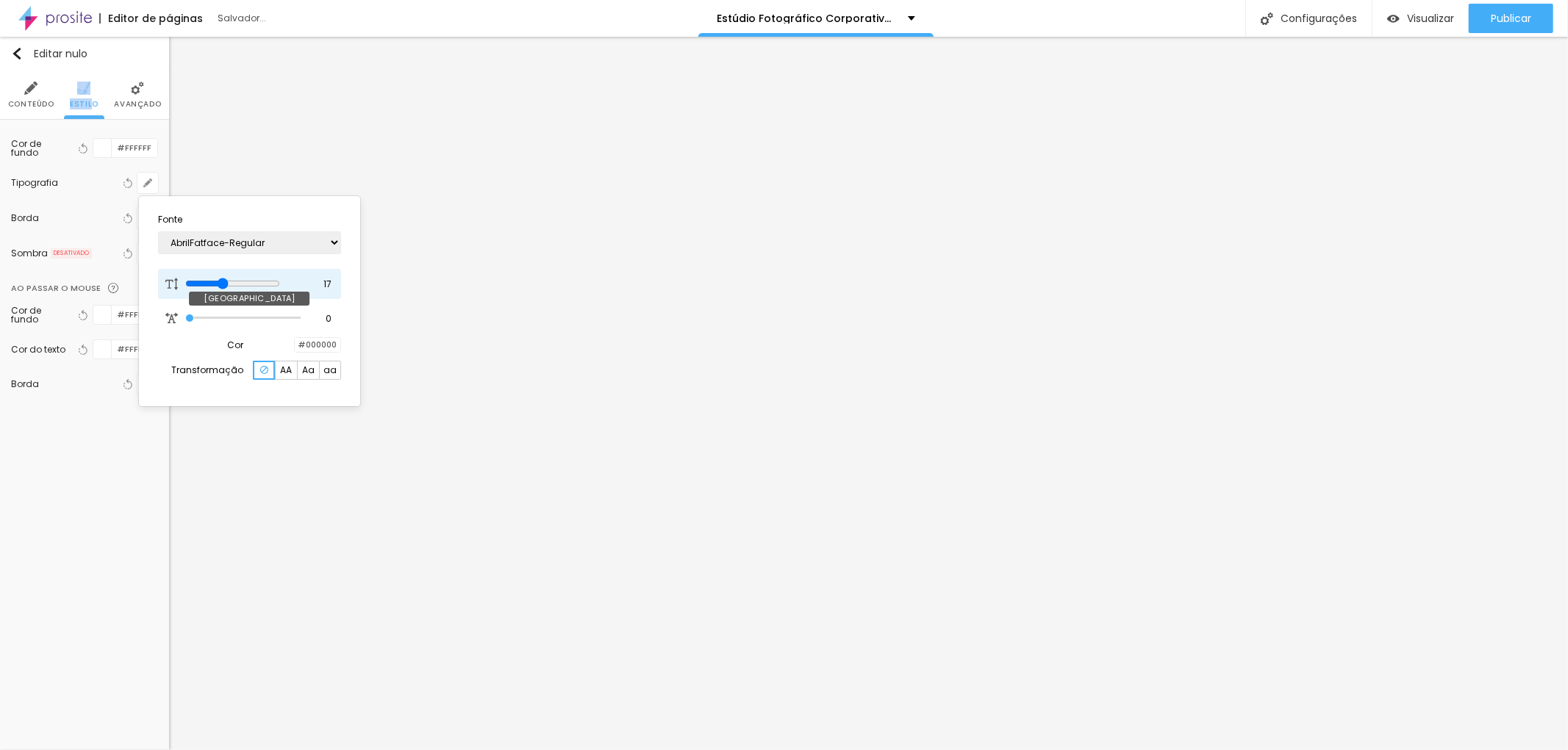
click at [228, 282] on input "range" at bounding box center [233, 284] width 95 height 12
click at [228, 281] on input "range" at bounding box center [233, 284] width 95 height 12
click at [225, 278] on input "range" at bounding box center [233, 284] width 95 height 12
click at [312, 561] on div at bounding box center [784, 375] width 1568 height 750
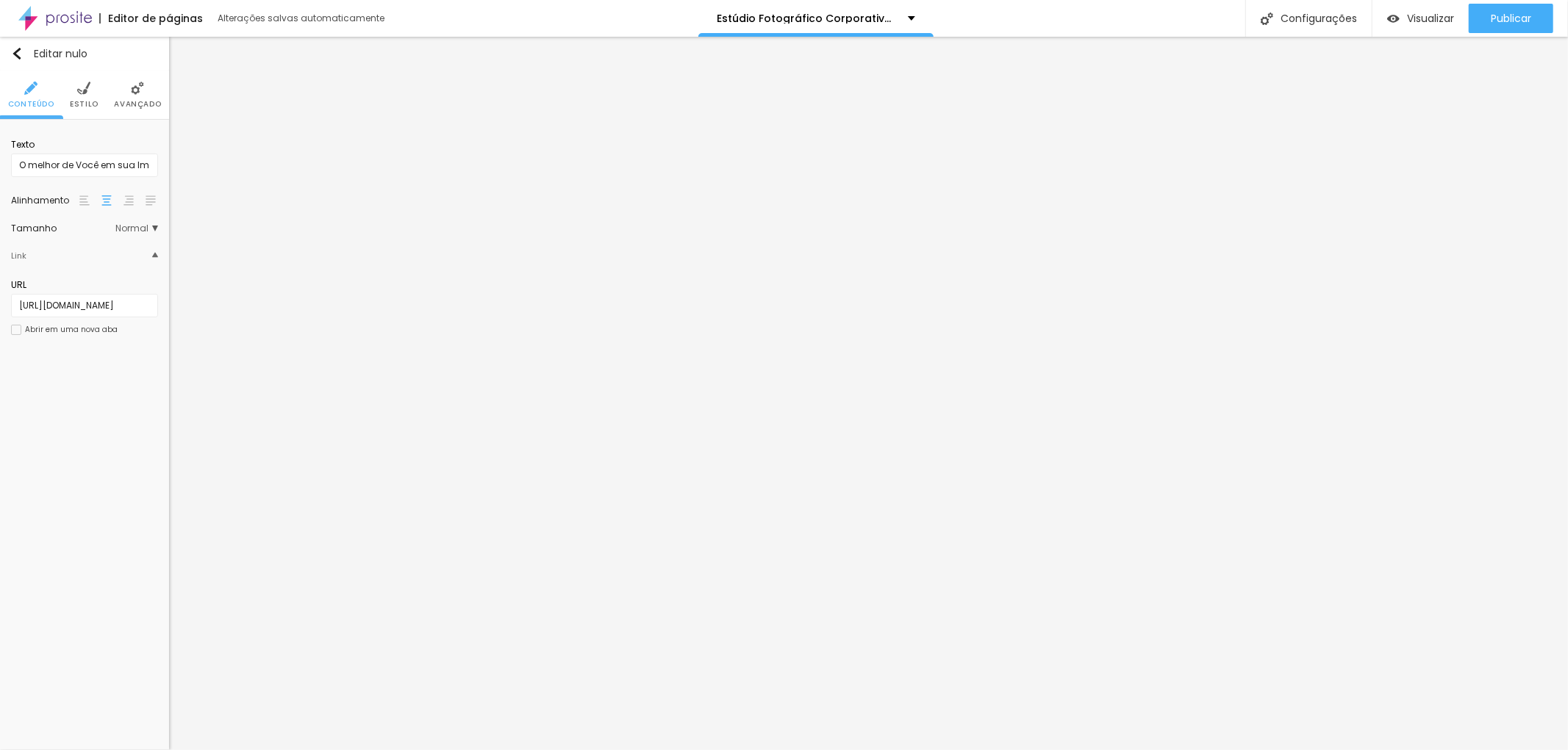
click at [70, 94] on li "Estilo" at bounding box center [83, 94] width 29 height 49
click at [147, 218] on icon "button" at bounding box center [148, 218] width 6 height 6
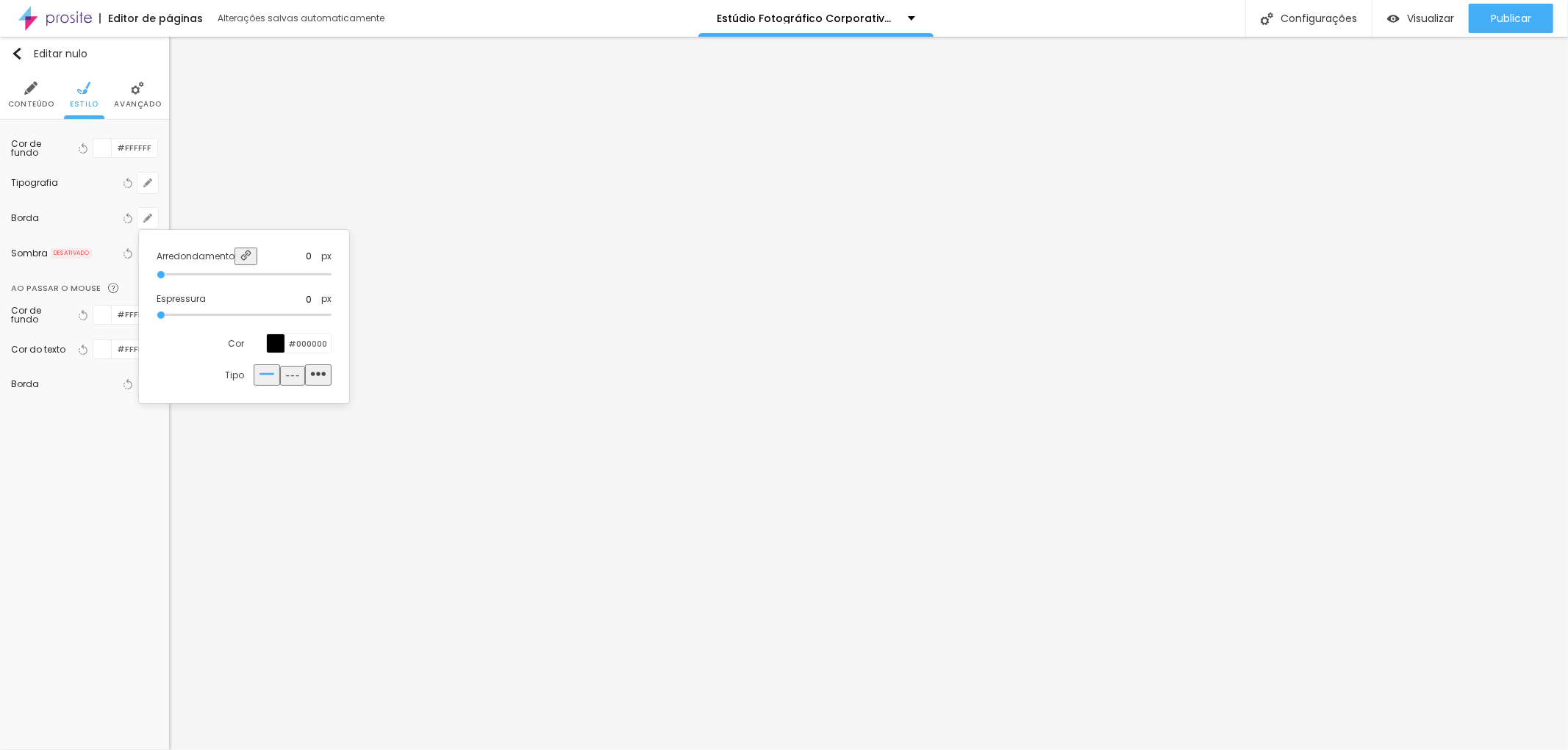
click at [273, 339] on div at bounding box center [276, 343] width 19 height 19
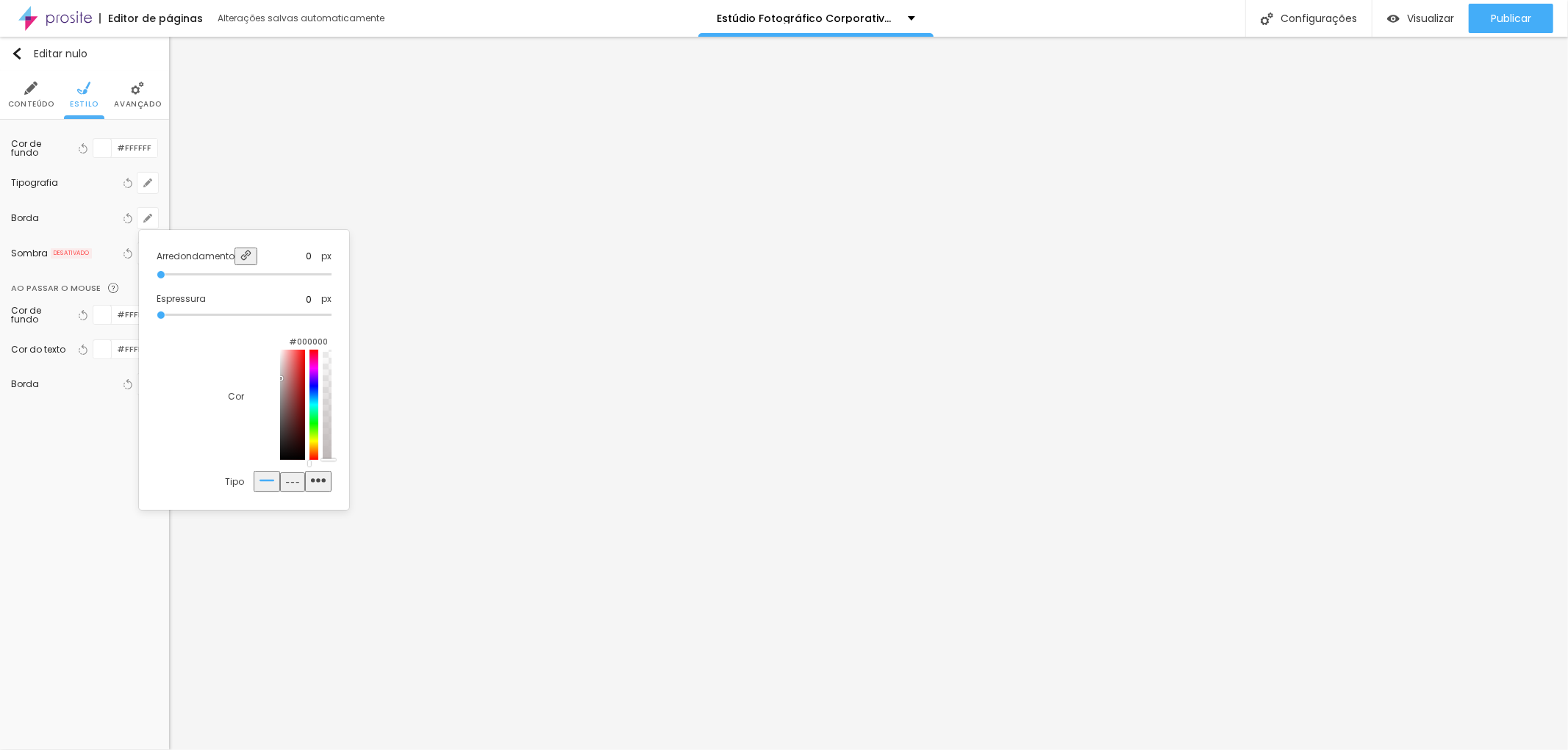
click at [280, 386] on div at bounding box center [292, 405] width 25 height 110
click at [384, 311] on div at bounding box center [784, 375] width 1568 height 750
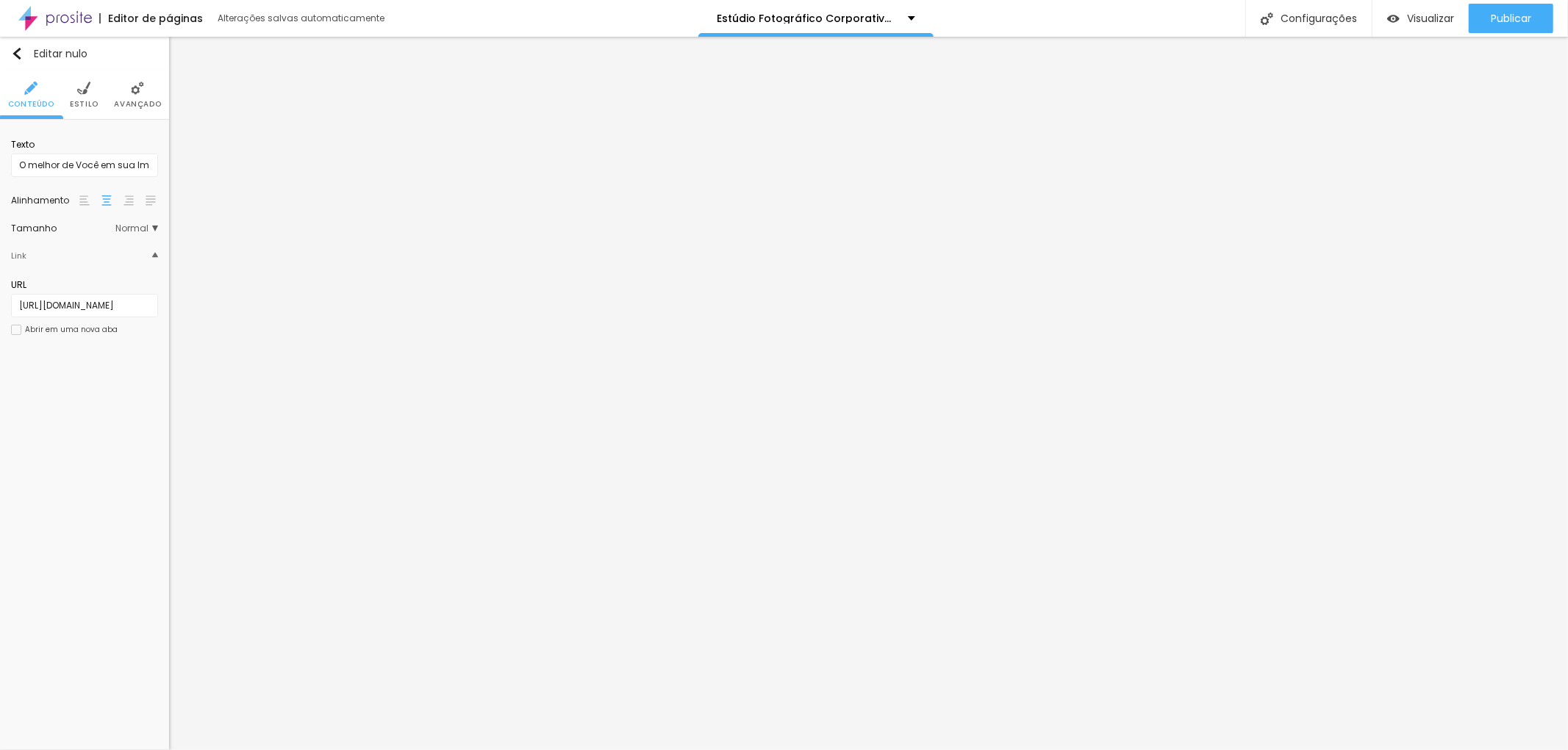
click at [84, 81] on img at bounding box center [83, 87] width 13 height 13
click at [151, 182] on icon "button" at bounding box center [147, 183] width 9 height 9
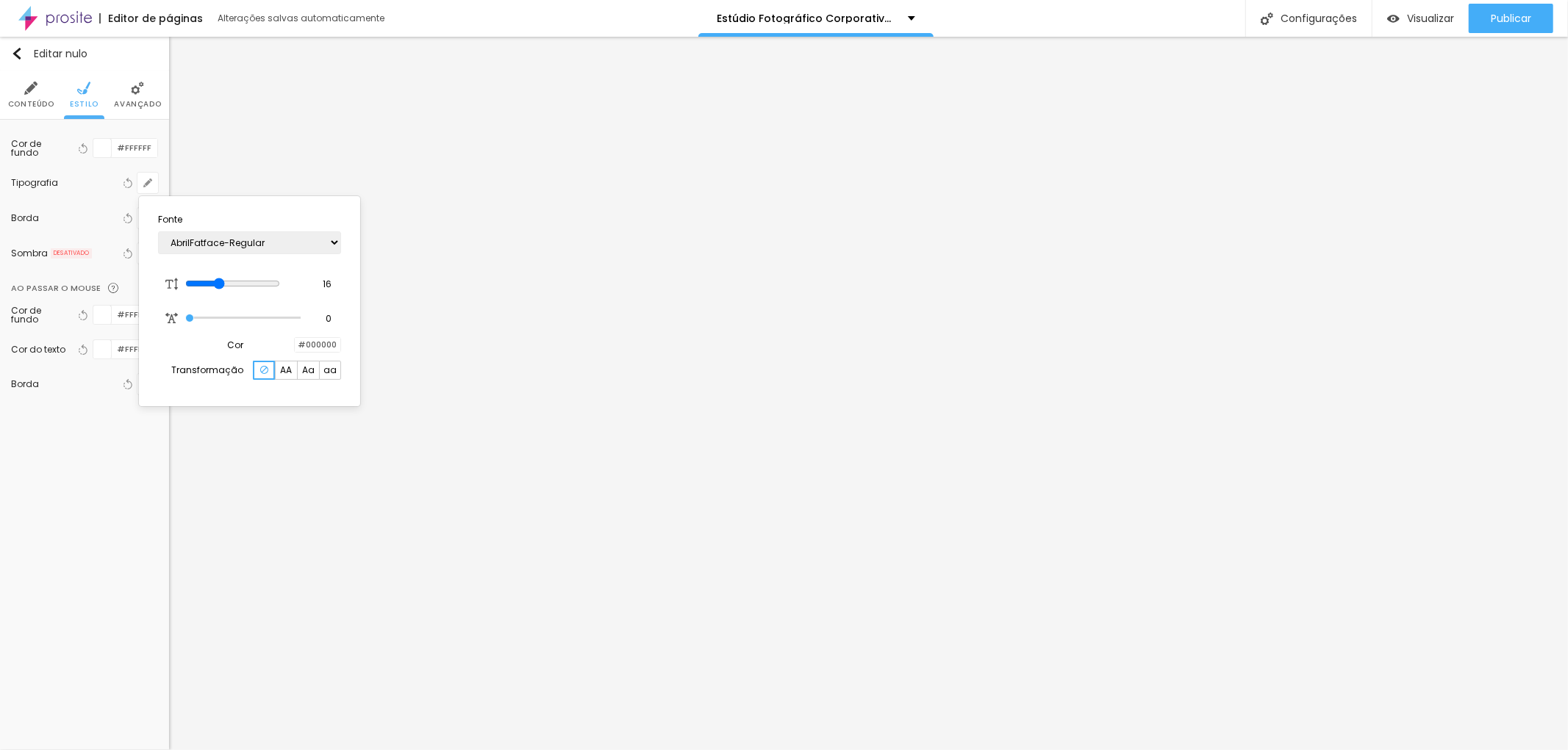
click at [238, 461] on div at bounding box center [784, 375] width 1568 height 750
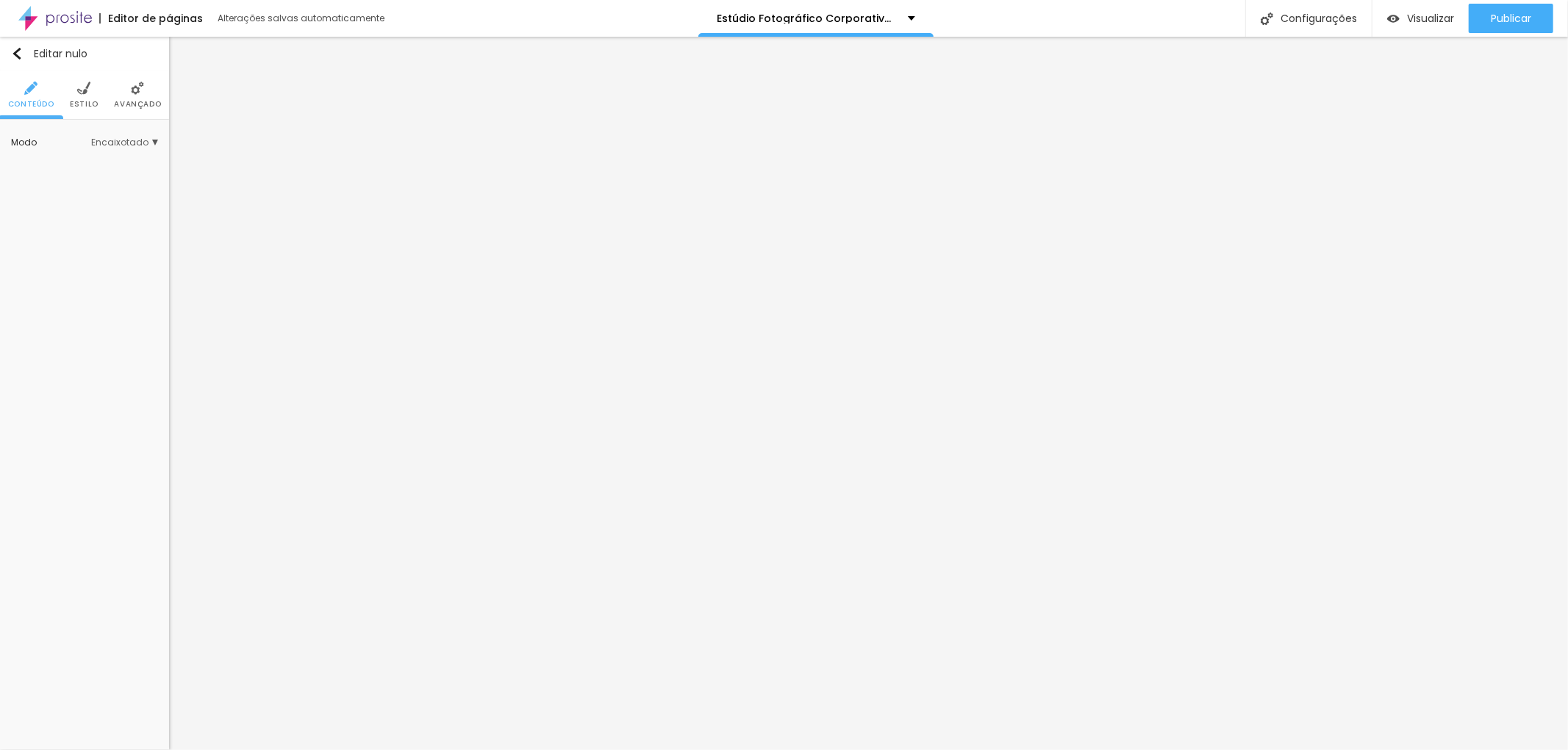
click at [79, 85] on img at bounding box center [83, 87] width 13 height 13
click at [135, 88] on img at bounding box center [137, 87] width 13 height 13
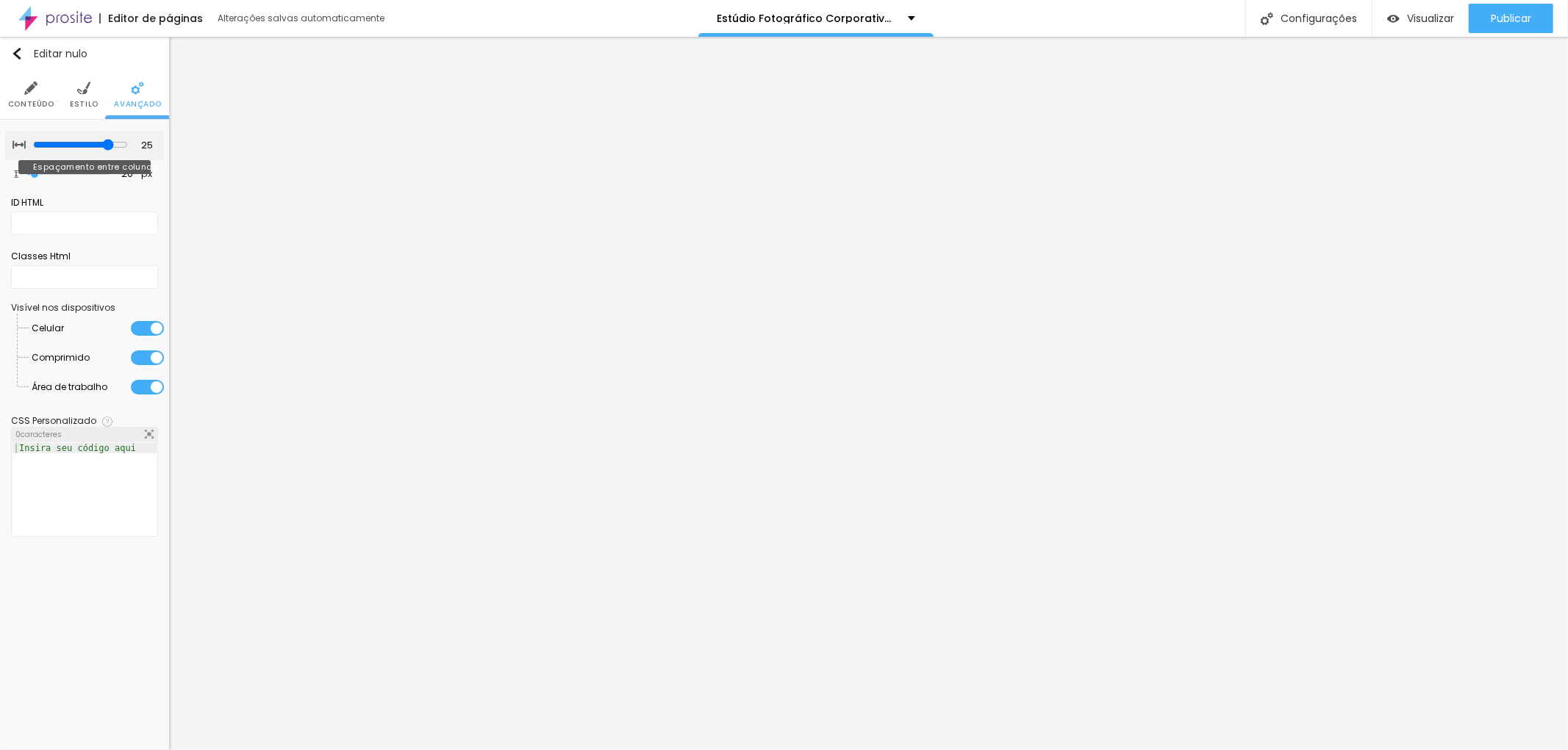
drag, startPoint x: 97, startPoint y: 143, endPoint x: 106, endPoint y: 144, distance: 9.1
click at [106, 144] on input "range" at bounding box center [80, 145] width 95 height 12
drag, startPoint x: 33, startPoint y: 169, endPoint x: 43, endPoint y: 177, distance: 12.8
click at [43, 177] on input "range" at bounding box center [66, 174] width 80 height 7
drag, startPoint x: 111, startPoint y: 141, endPoint x: 103, endPoint y: 143, distance: 8.2
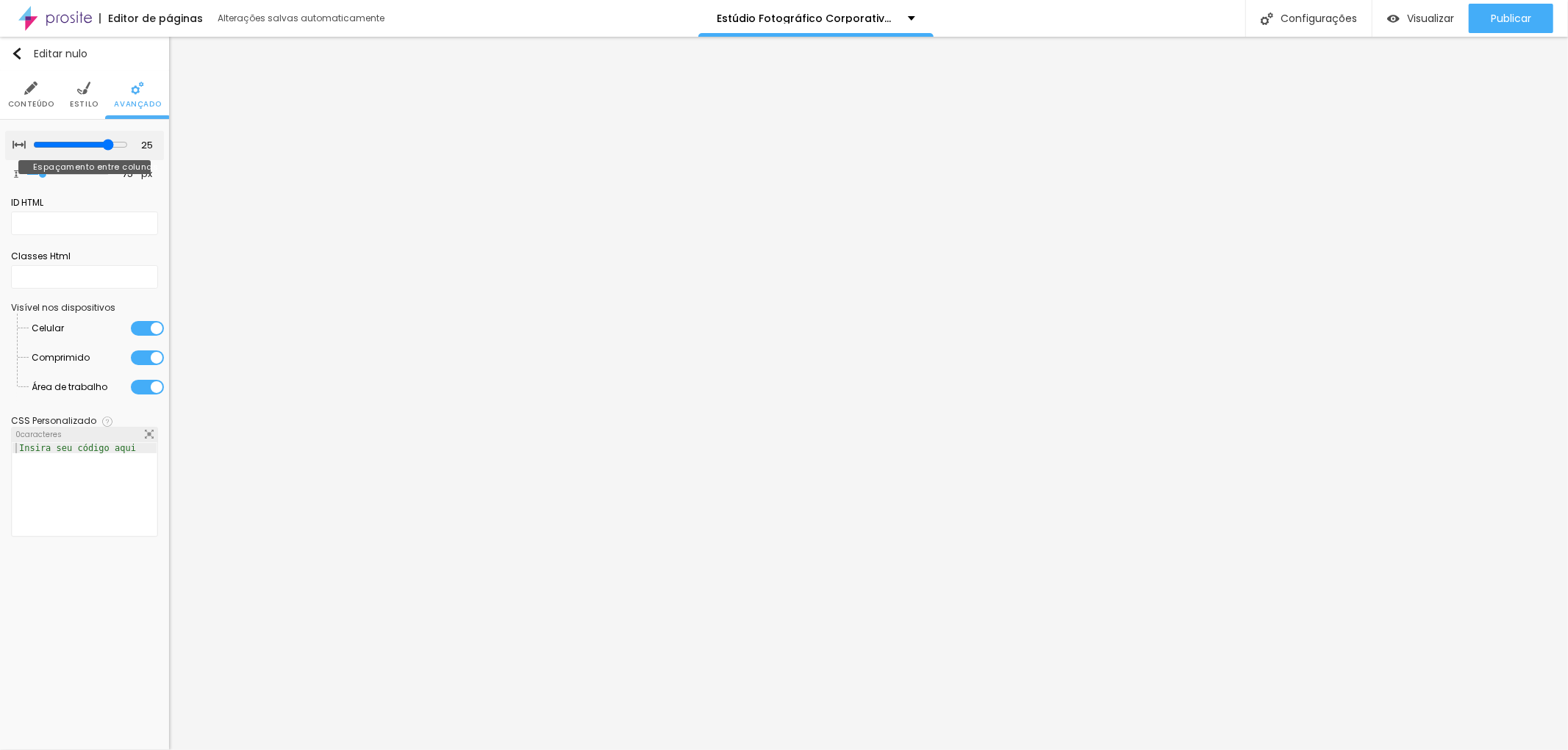
click at [103, 143] on input "range" at bounding box center [80, 145] width 95 height 12
click at [77, 93] on img at bounding box center [83, 87] width 13 height 13
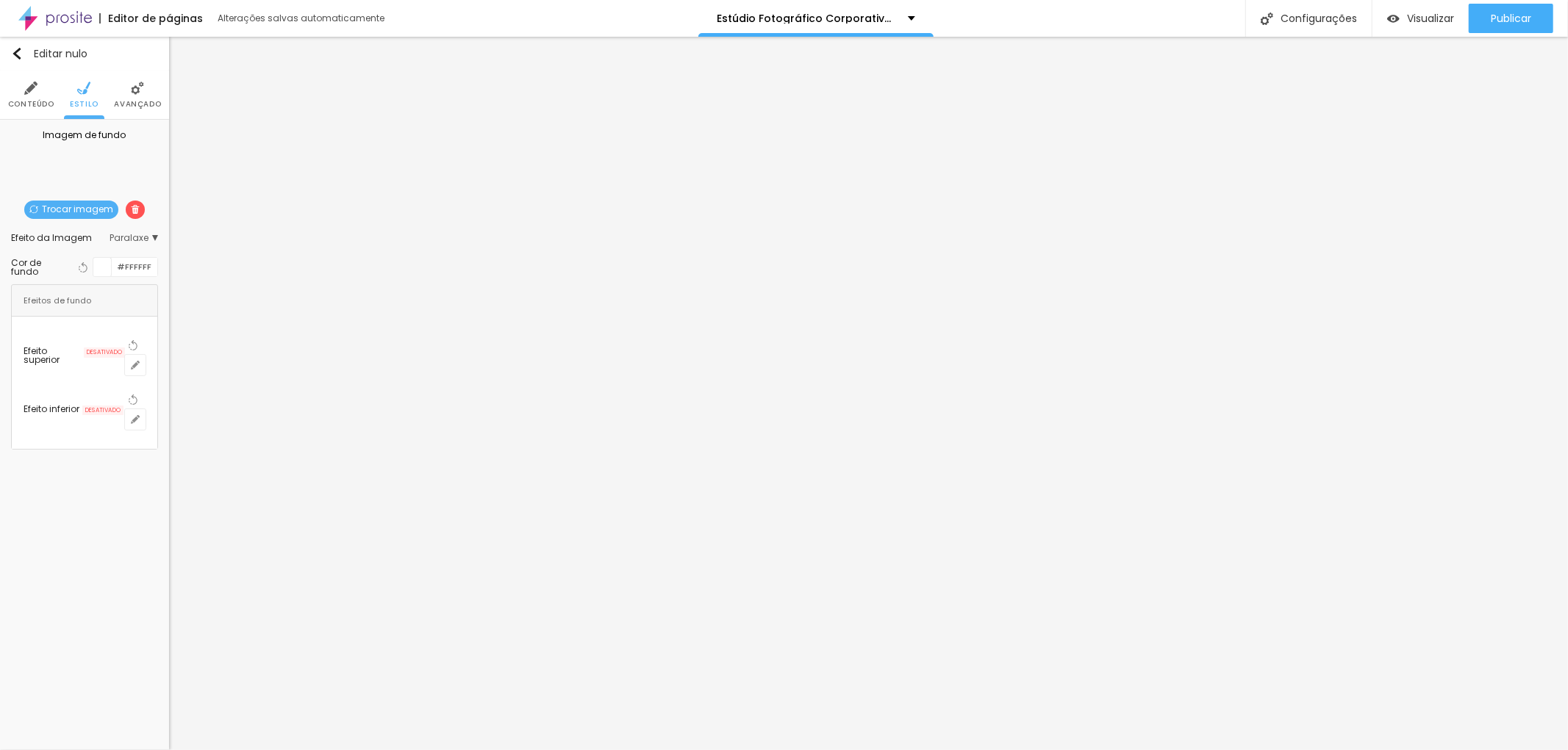
click at [135, 90] on img at bounding box center [137, 87] width 13 height 13
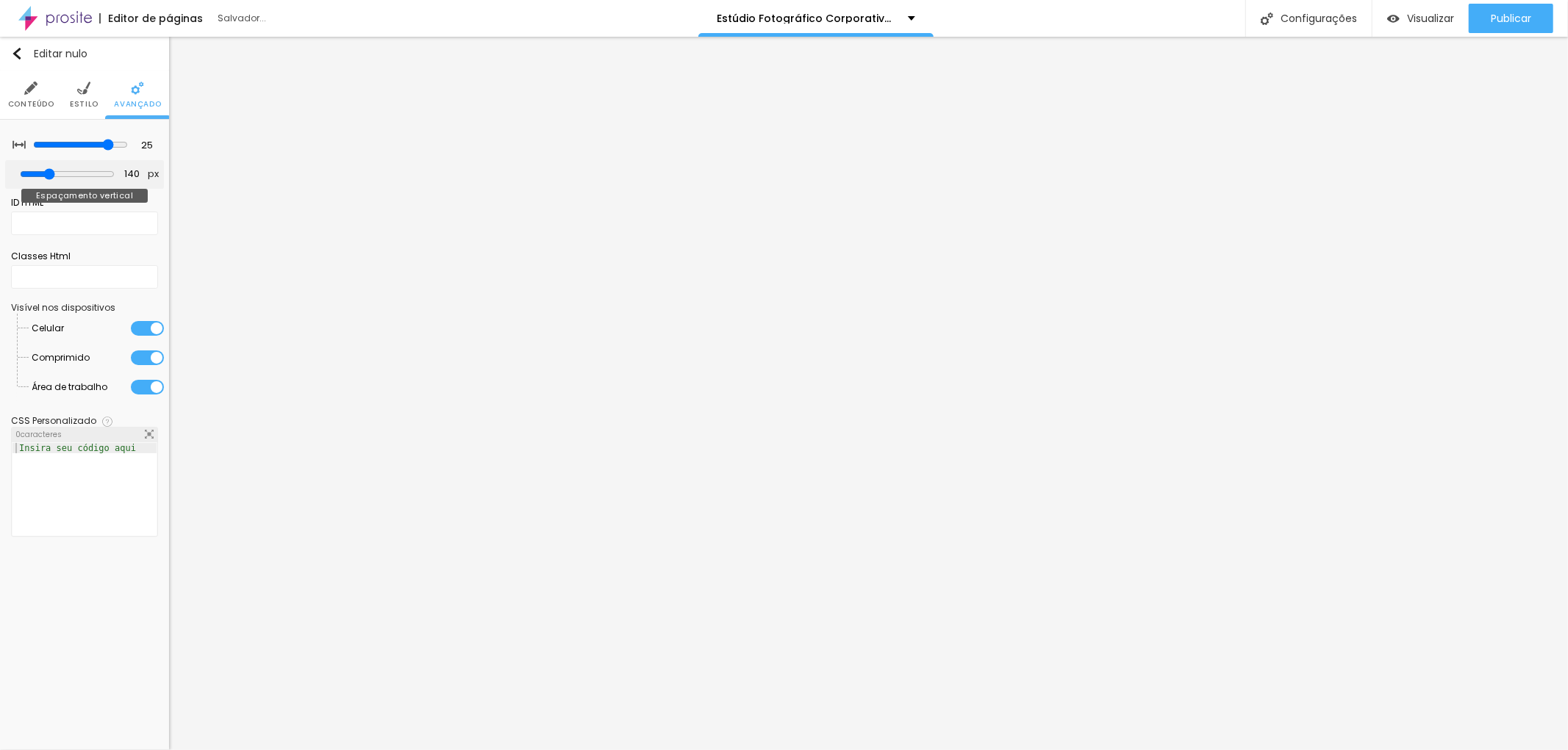
drag, startPoint x: 44, startPoint y: 175, endPoint x: 53, endPoint y: 177, distance: 9.2
click at [53, 177] on input "range" at bounding box center [67, 175] width 95 height 12
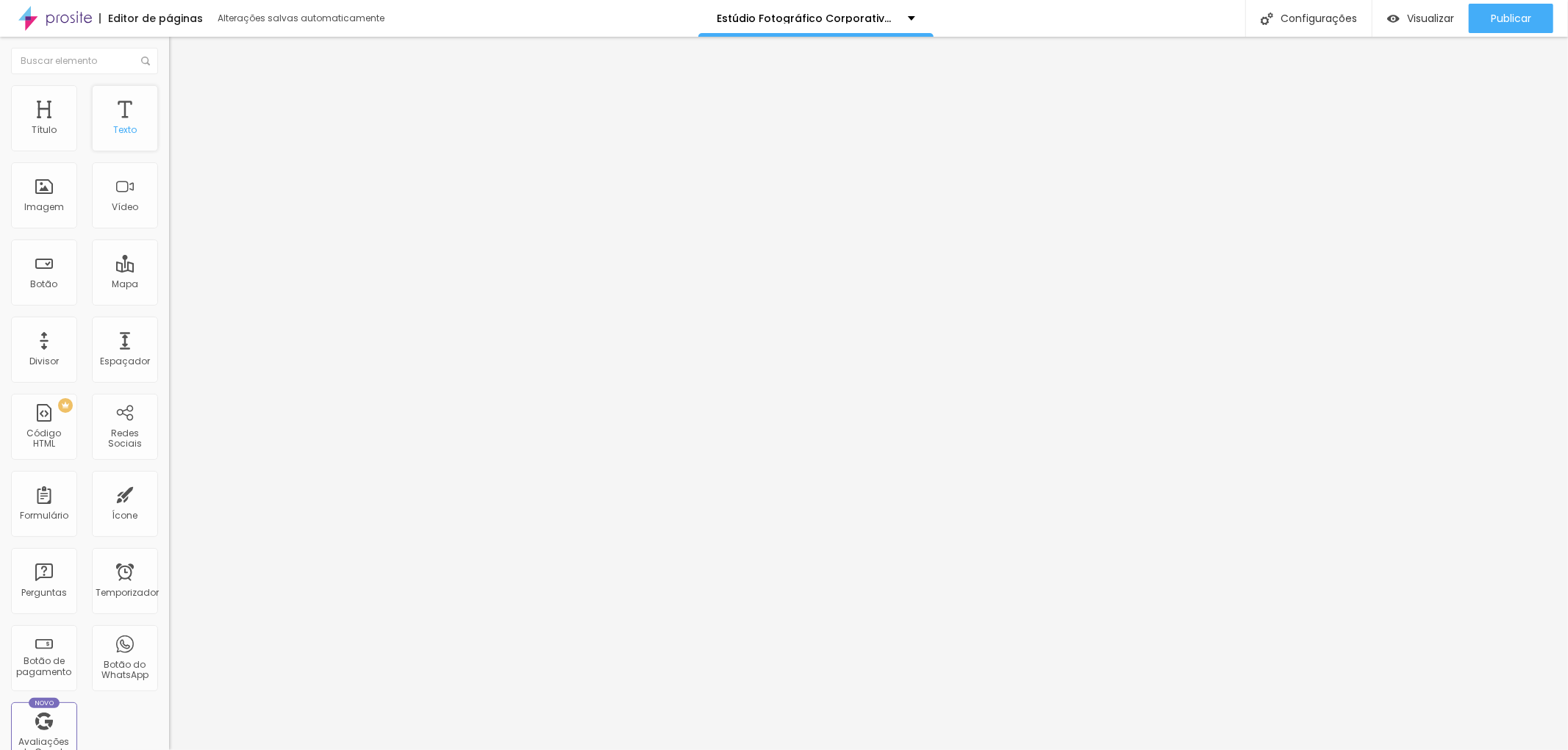
click at [122, 127] on font "Texto" at bounding box center [125, 129] width 24 height 13
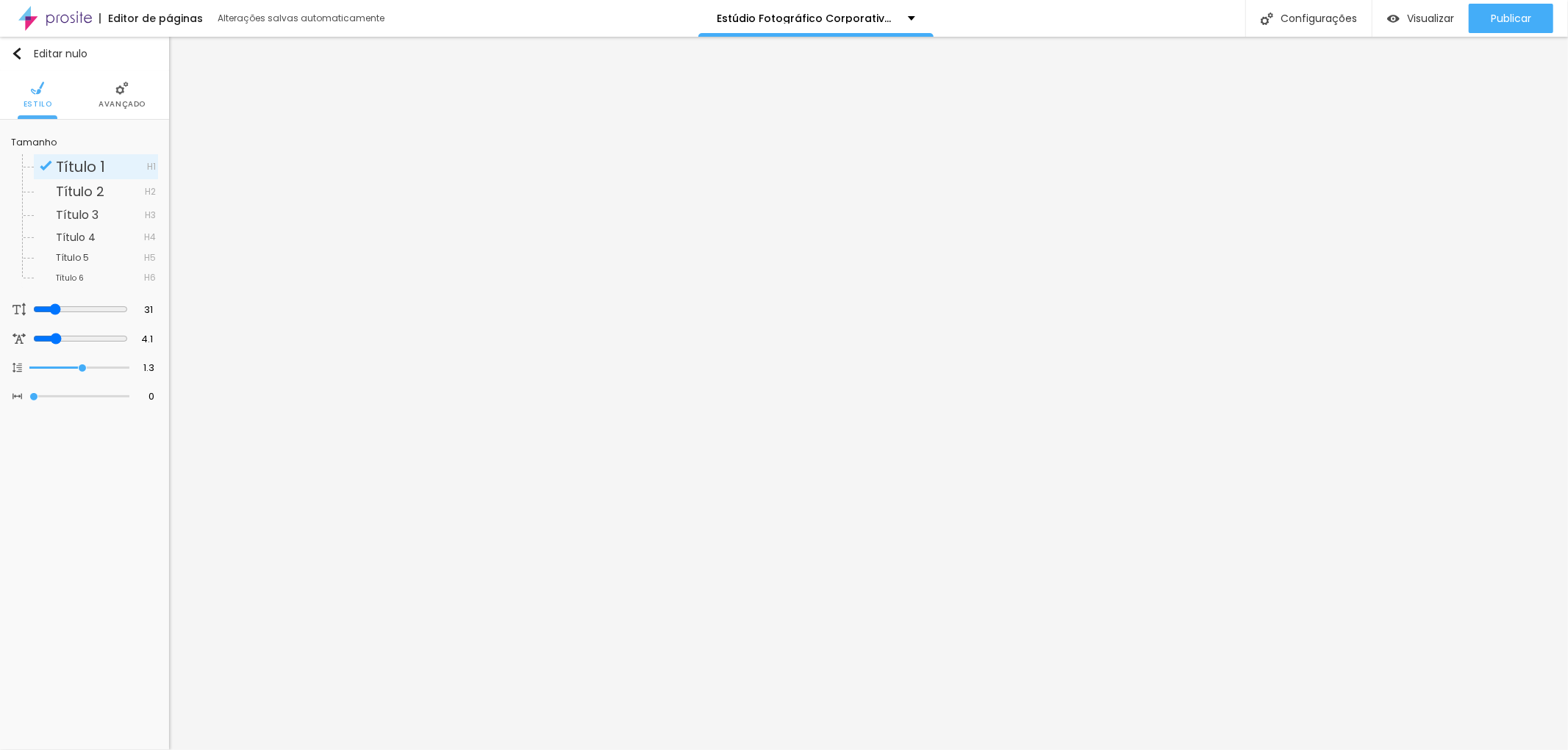
click at [128, 97] on li "Avançado" at bounding box center [121, 94] width 47 height 49
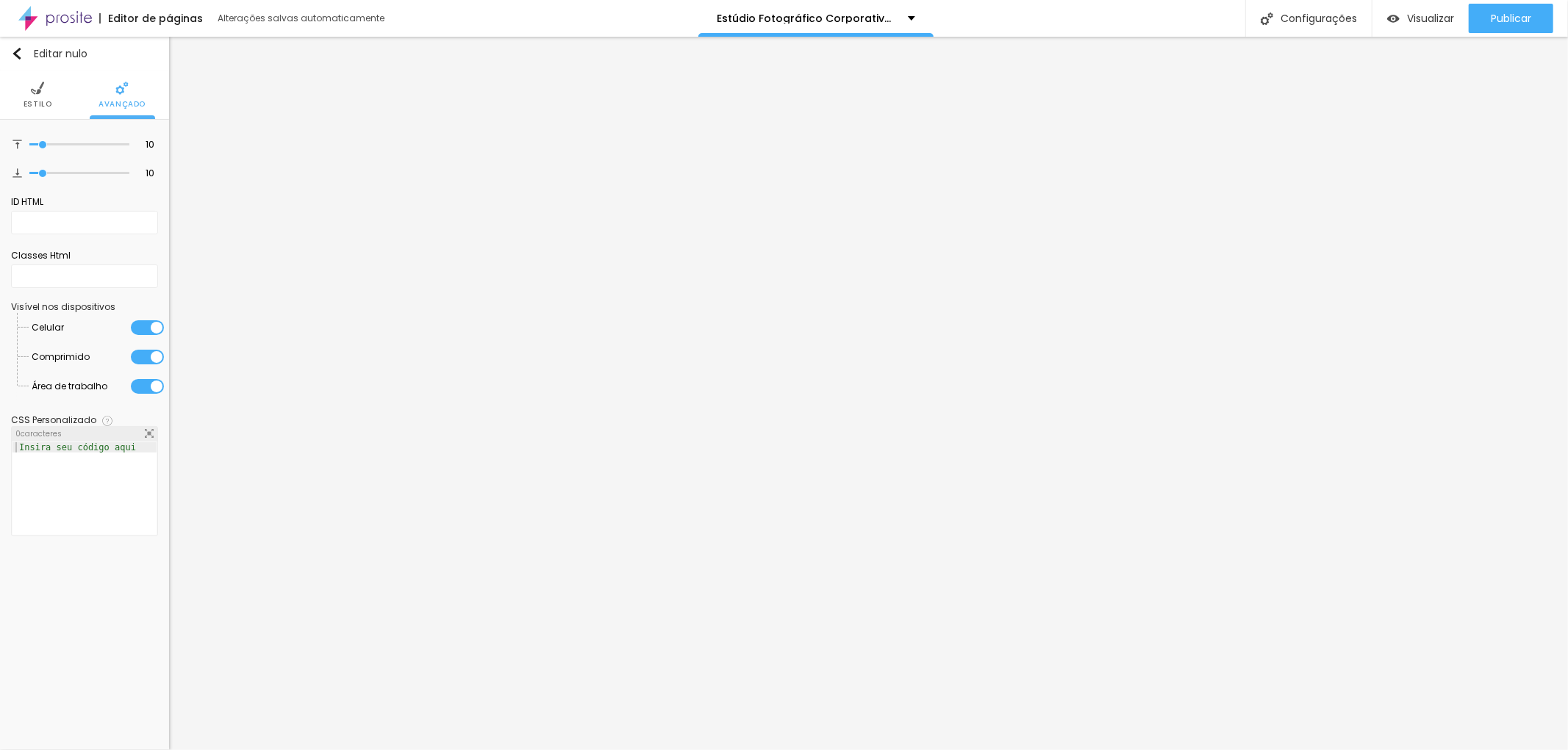
click at [28, 100] on font "Estilo" at bounding box center [38, 103] width 29 height 11
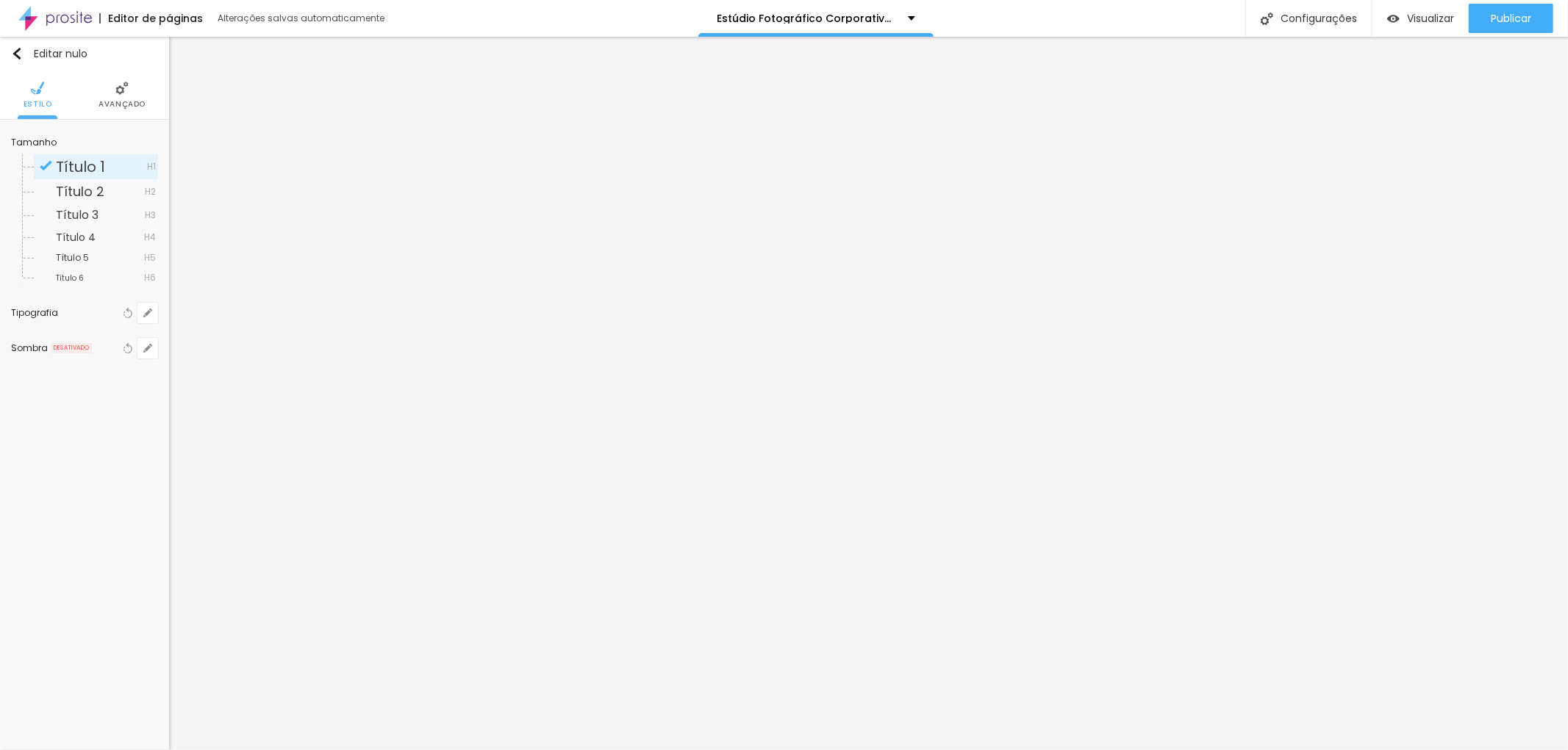
click at [122, 106] on font "Avançado" at bounding box center [121, 103] width 47 height 11
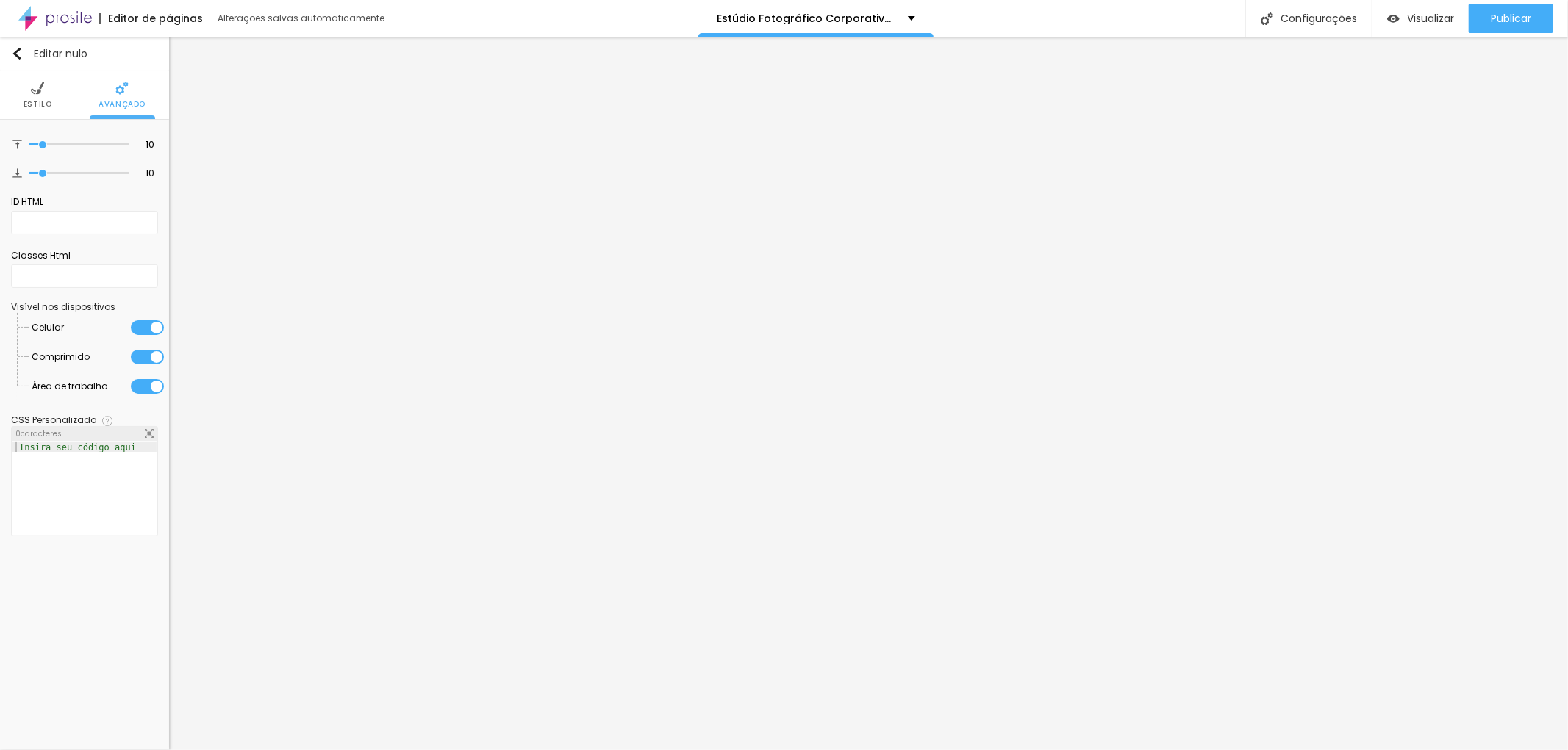
click at [24, 107] on font "Estilo" at bounding box center [38, 103] width 29 height 11
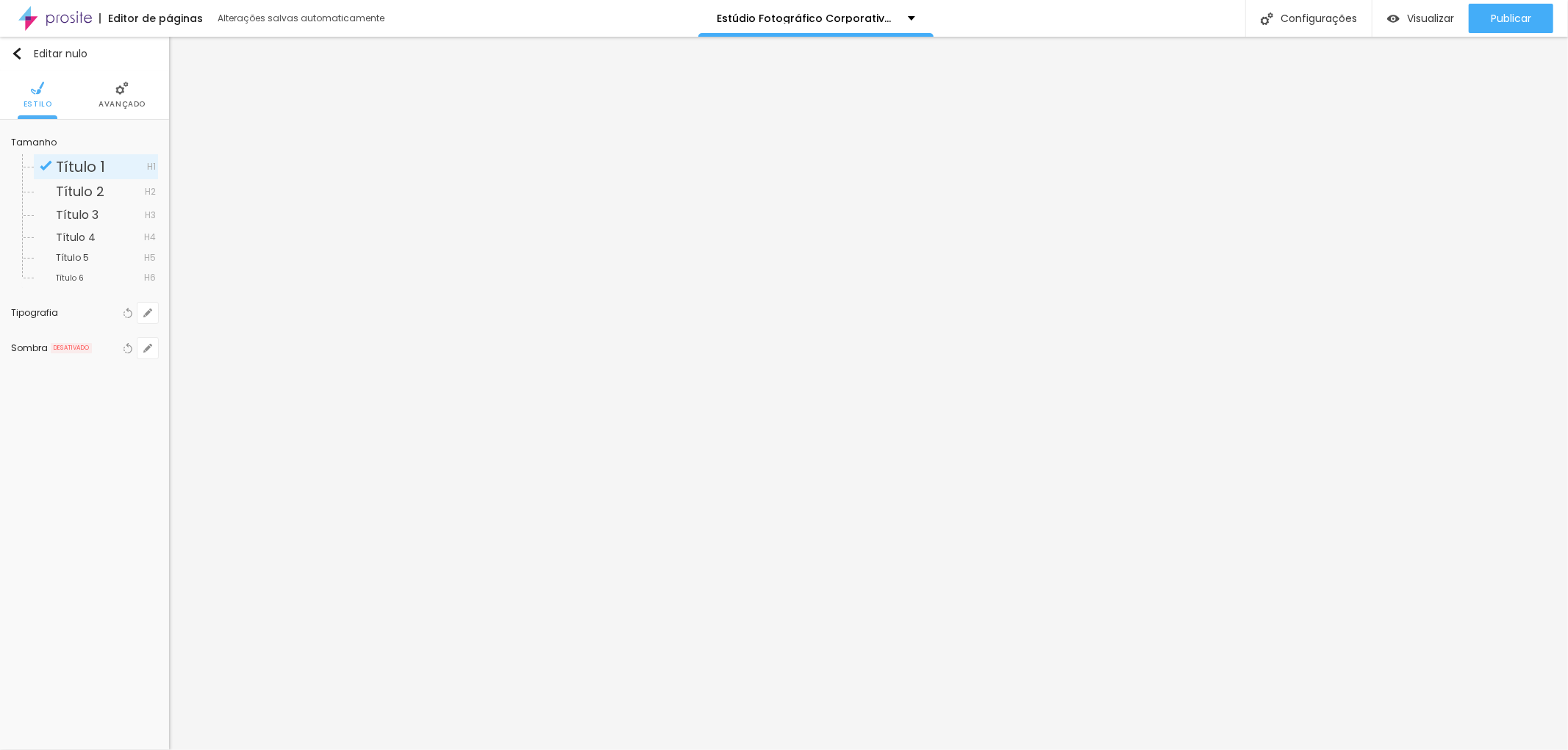
click at [108, 92] on li "Avançado" at bounding box center [121, 94] width 47 height 49
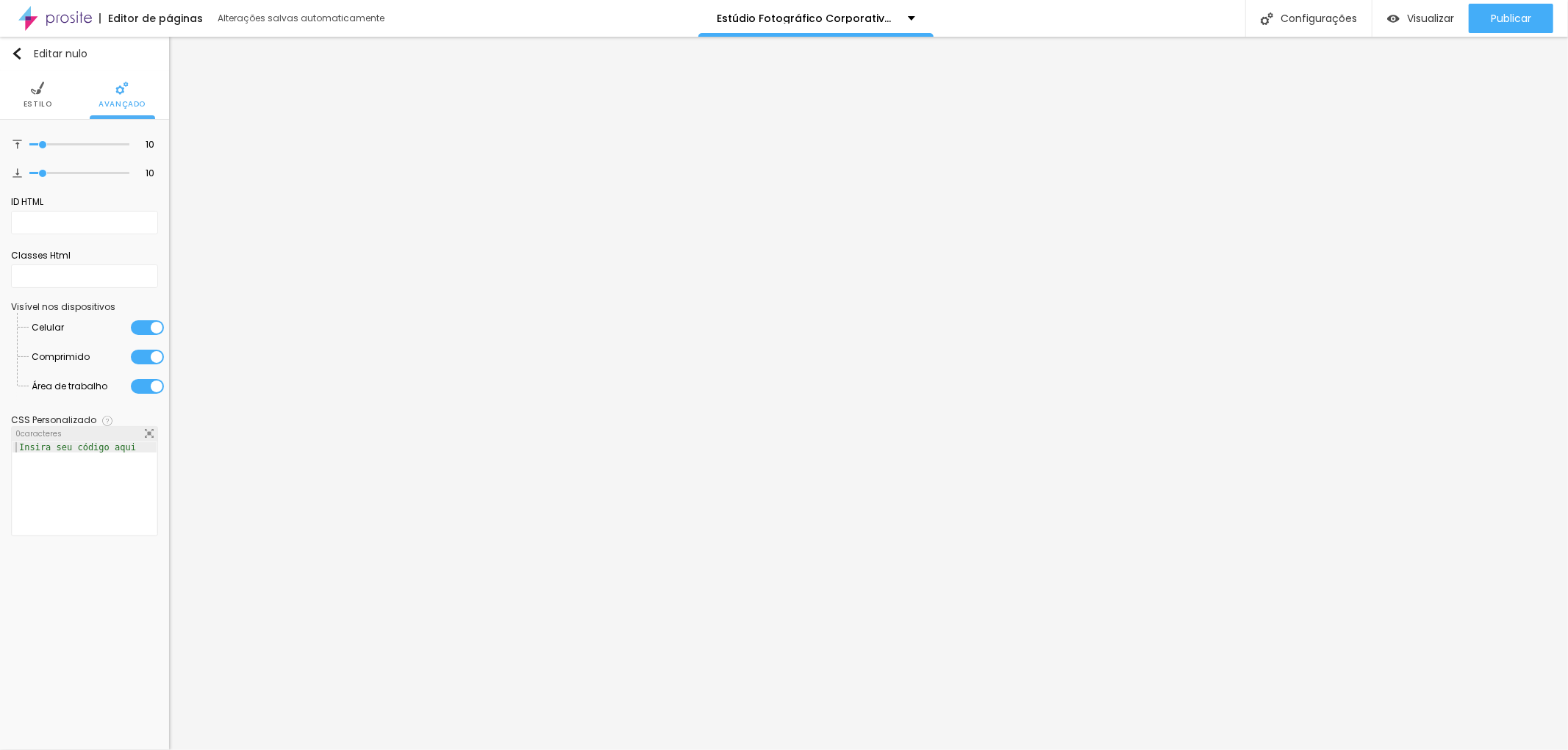
click at [50, 101] on font "Estilo" at bounding box center [38, 103] width 29 height 11
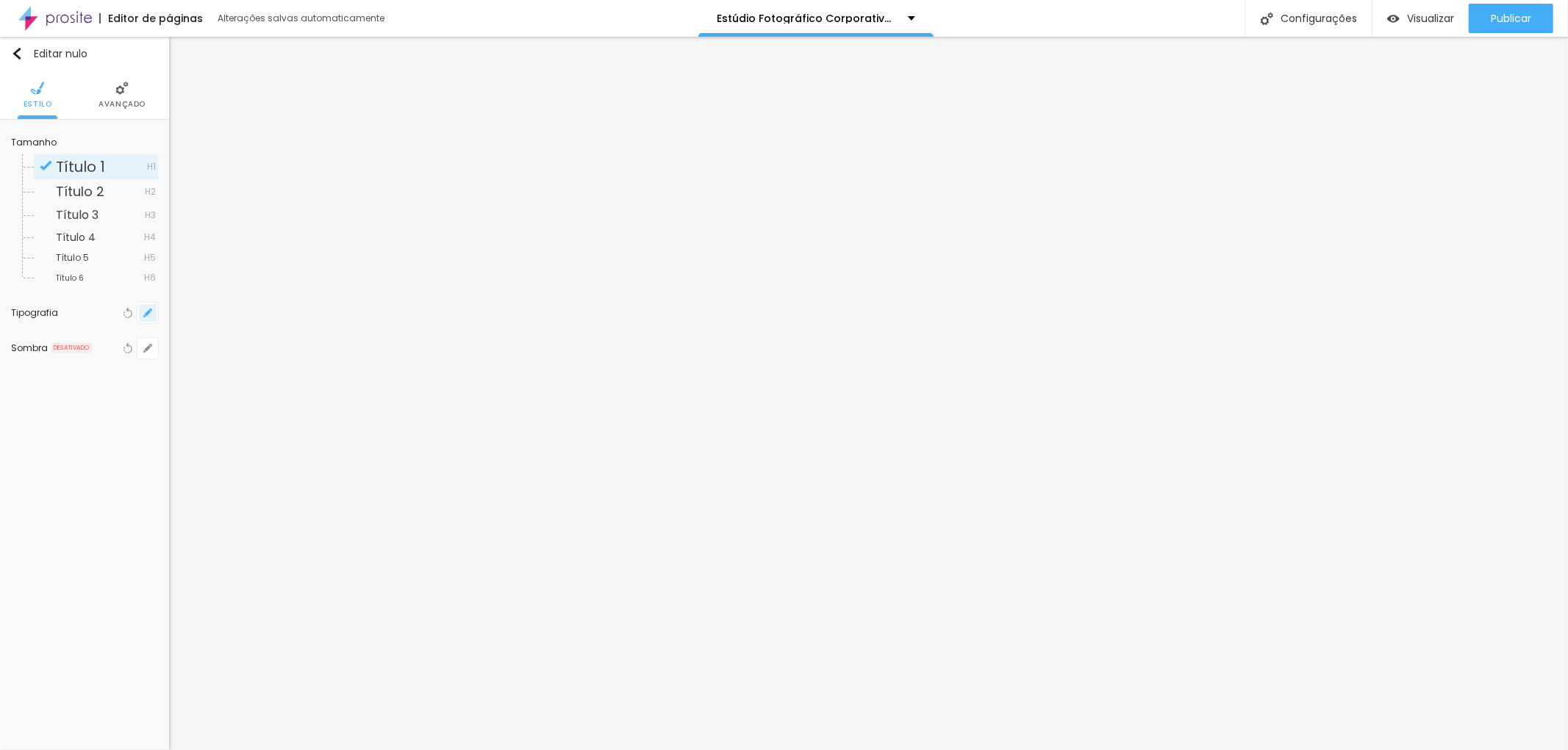
click at [152, 314] on icon "button" at bounding box center [147, 312] width 9 height 9
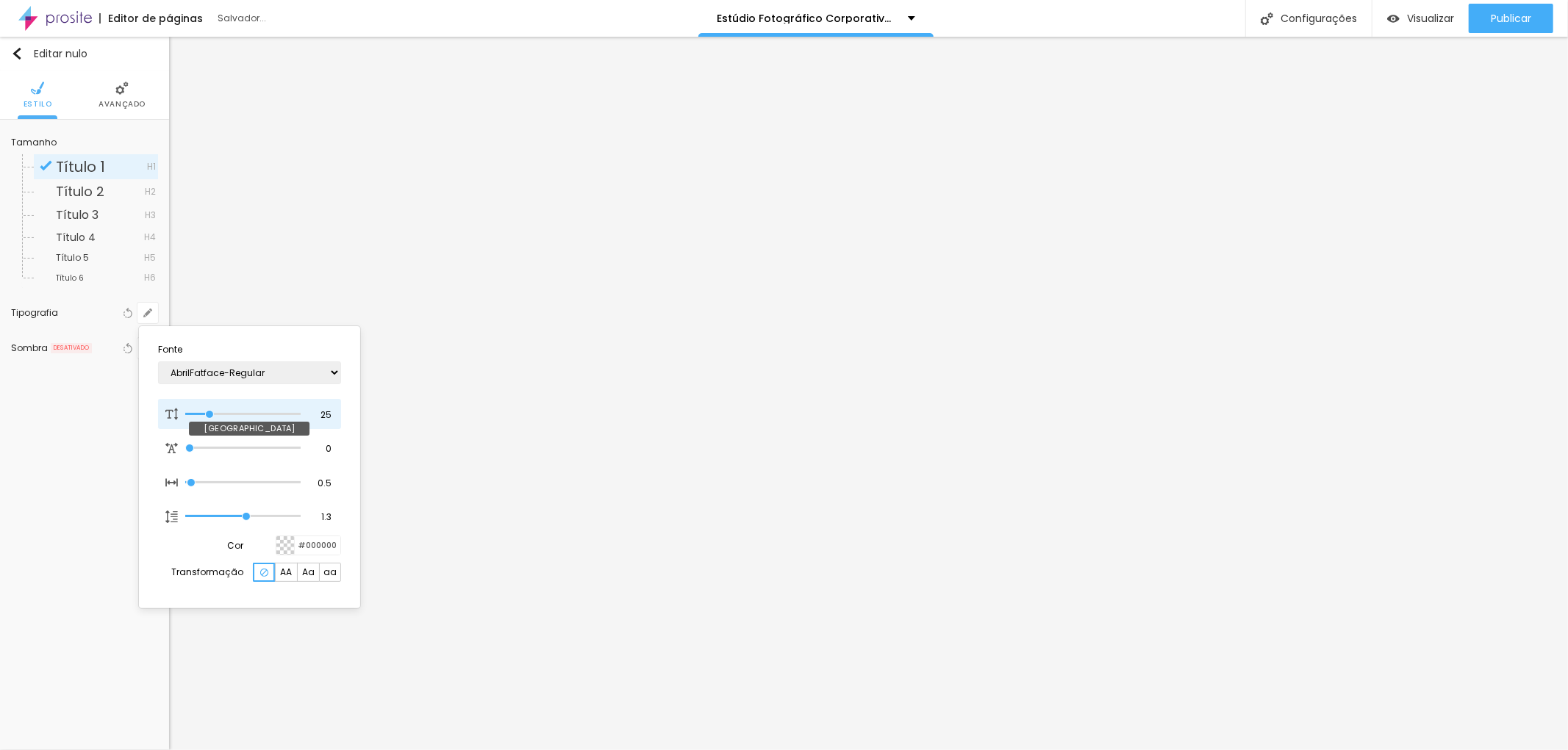
click at [209, 411] on input "range" at bounding box center [243, 414] width 115 height 7
drag, startPoint x: 211, startPoint y: 413, endPoint x: 226, endPoint y: 412, distance: 15.0
click at [226, 412] on input "range" at bounding box center [233, 415] width 95 height 12
click at [451, 425] on div at bounding box center [784, 375] width 1568 height 750
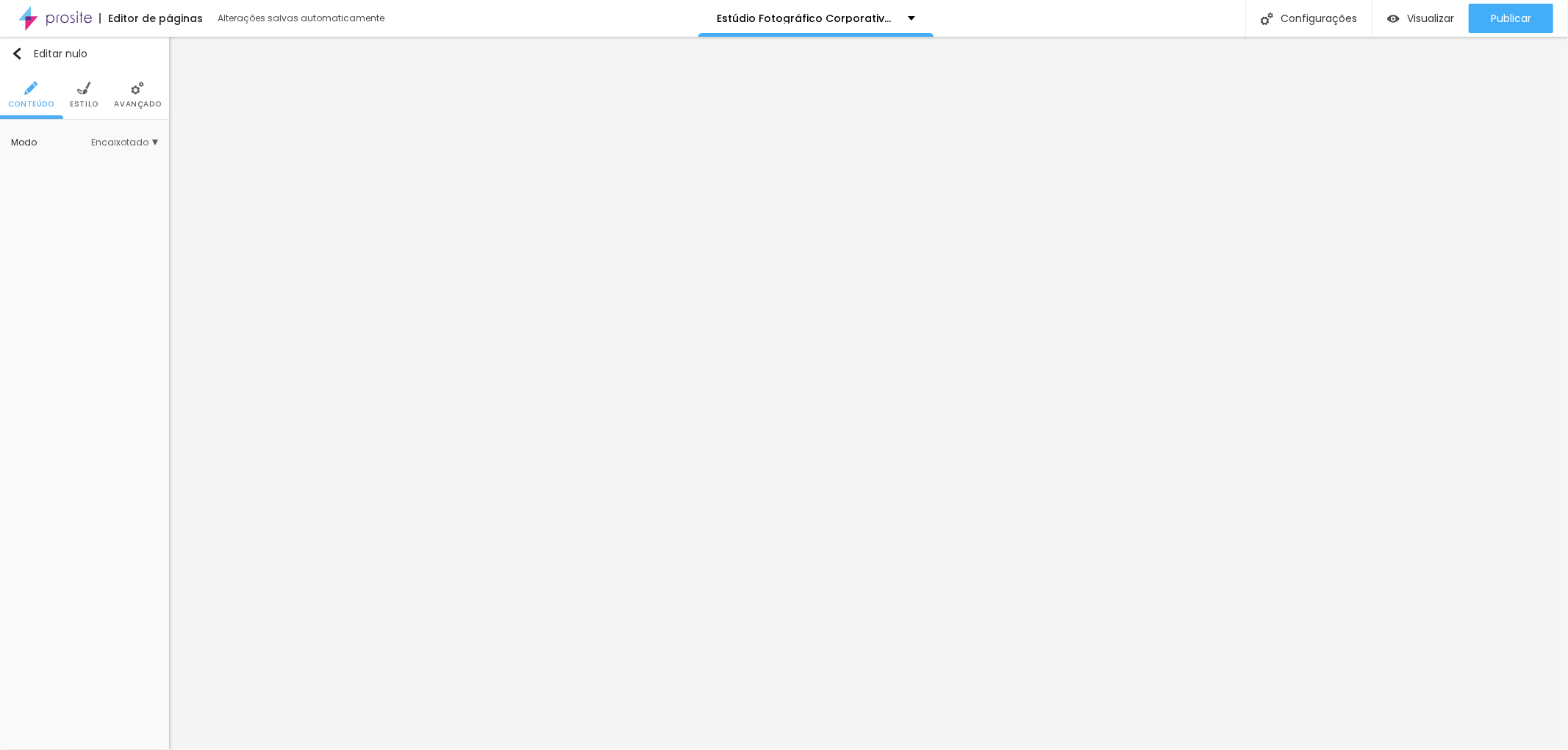
click at [85, 91] on img at bounding box center [83, 87] width 13 height 13
click at [72, 202] on font "Trocar imagem" at bounding box center [77, 208] width 71 height 13
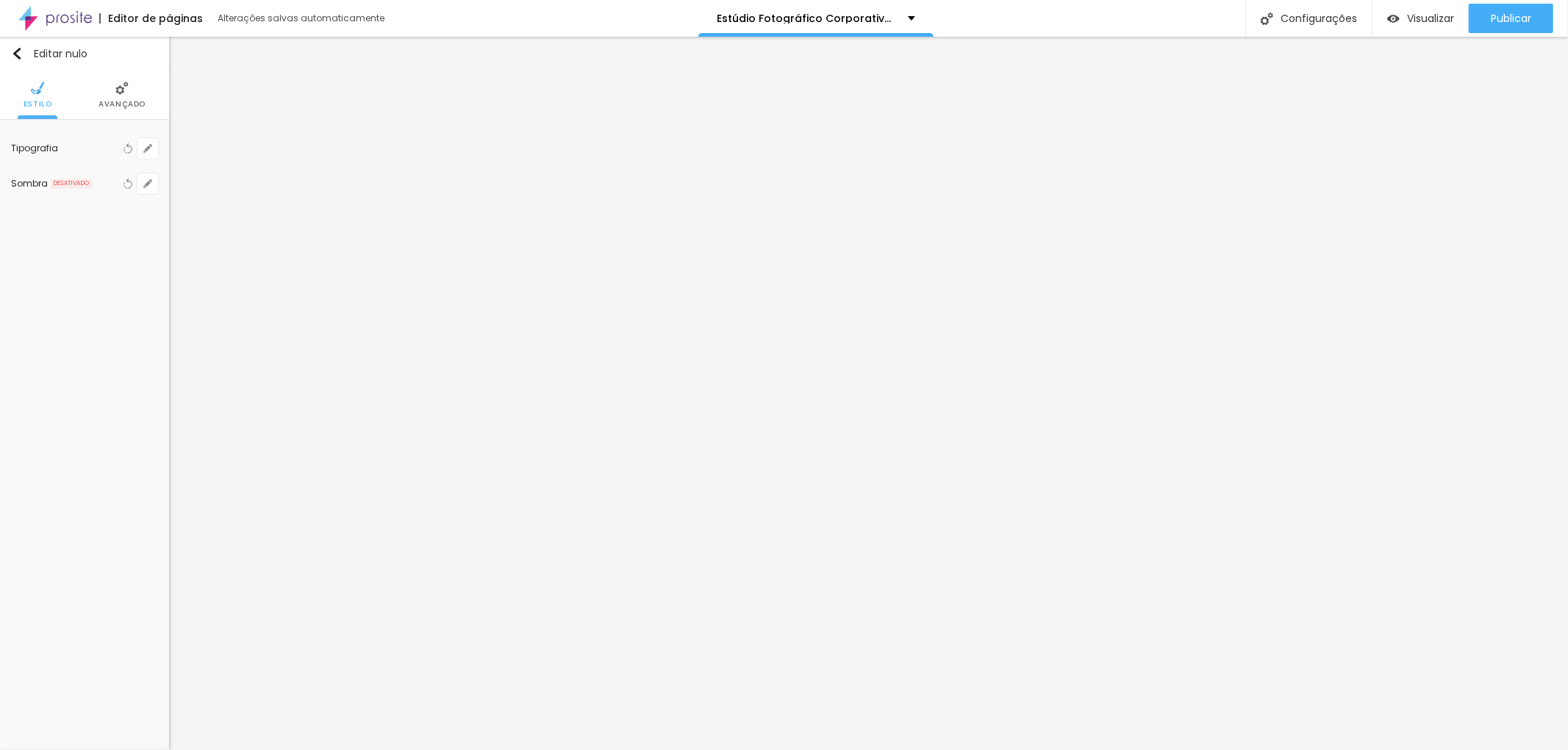
click at [113, 92] on li "Avançado" at bounding box center [121, 94] width 47 height 49
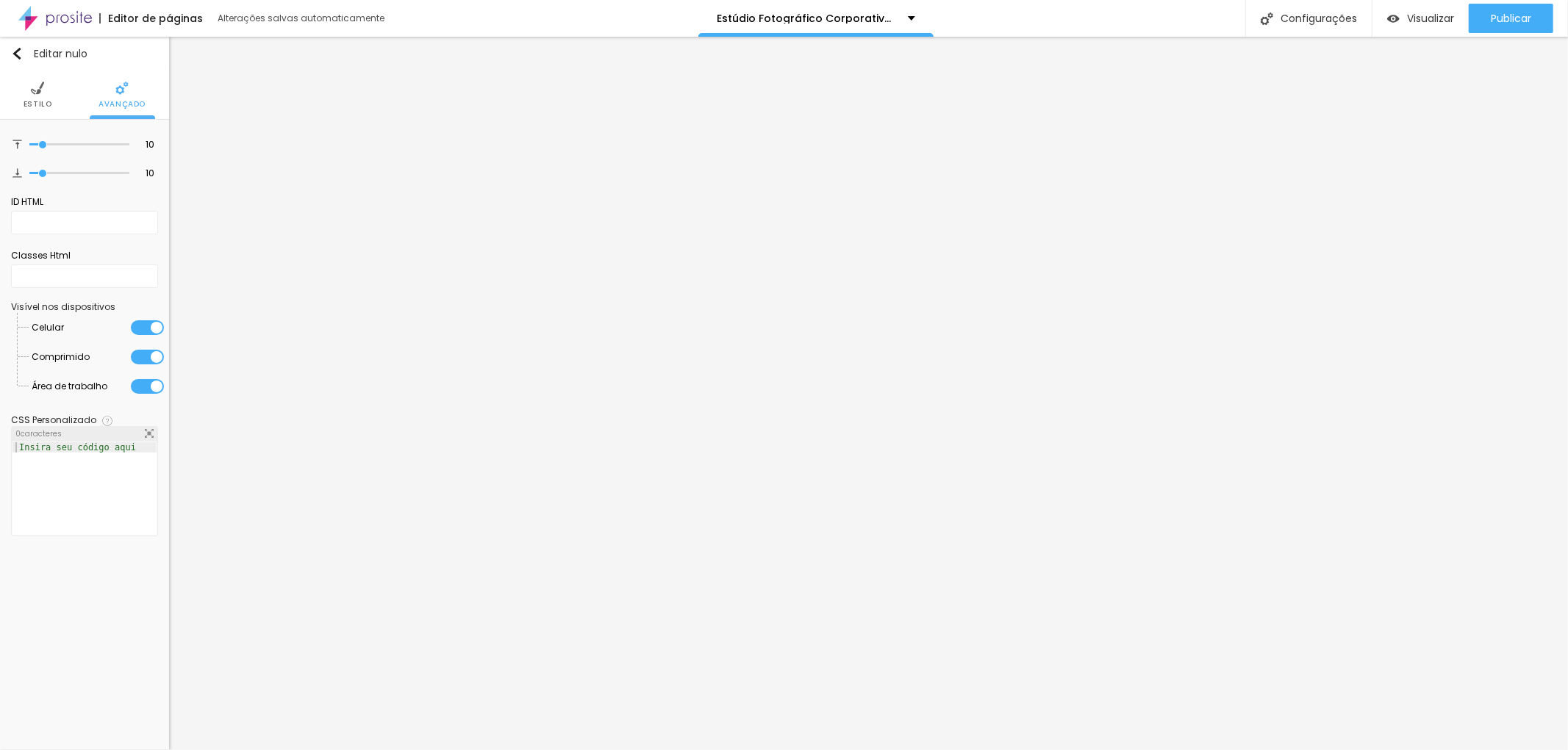
click at [36, 88] on img at bounding box center [37, 87] width 13 height 13
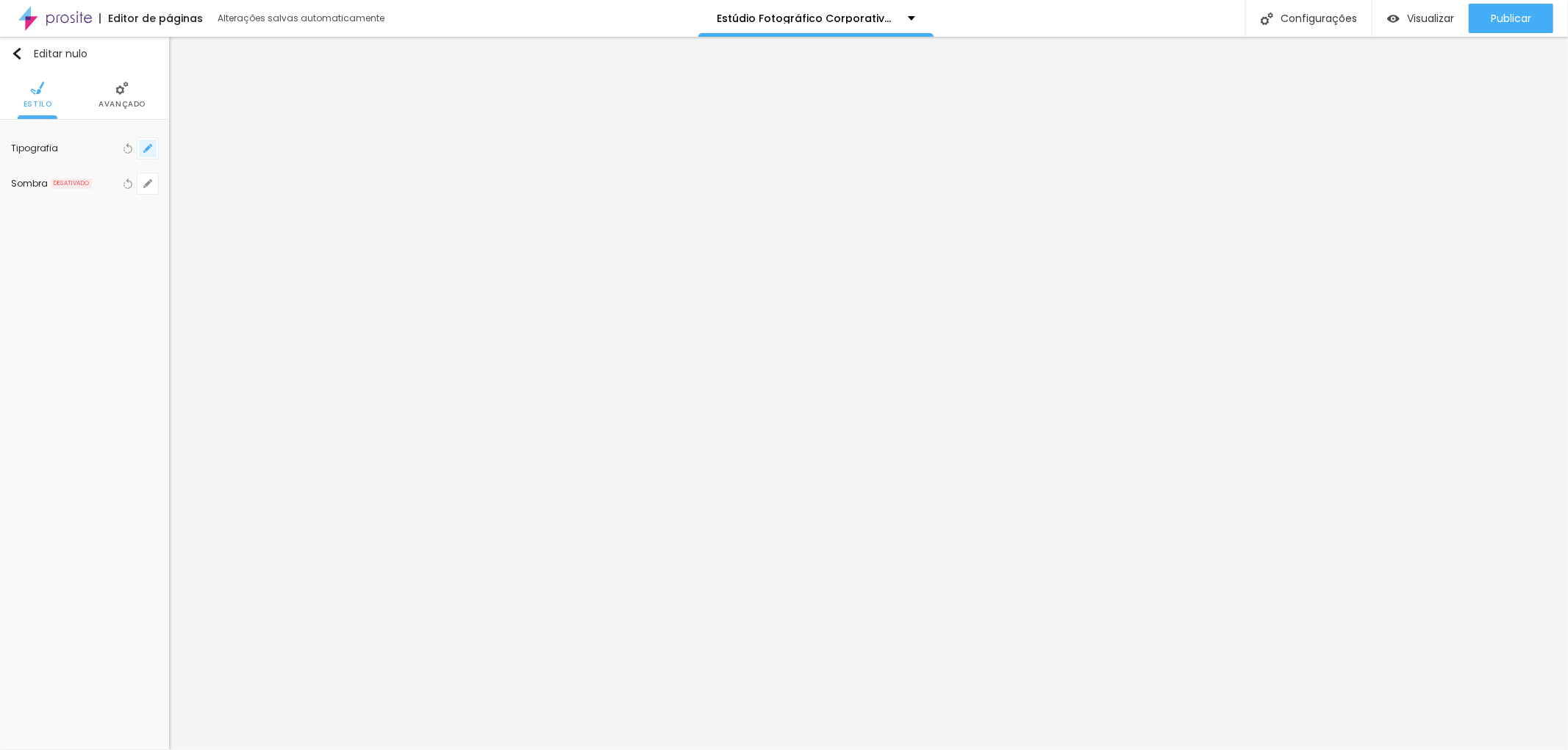
click at [145, 149] on icon "button" at bounding box center [147, 148] width 9 height 9
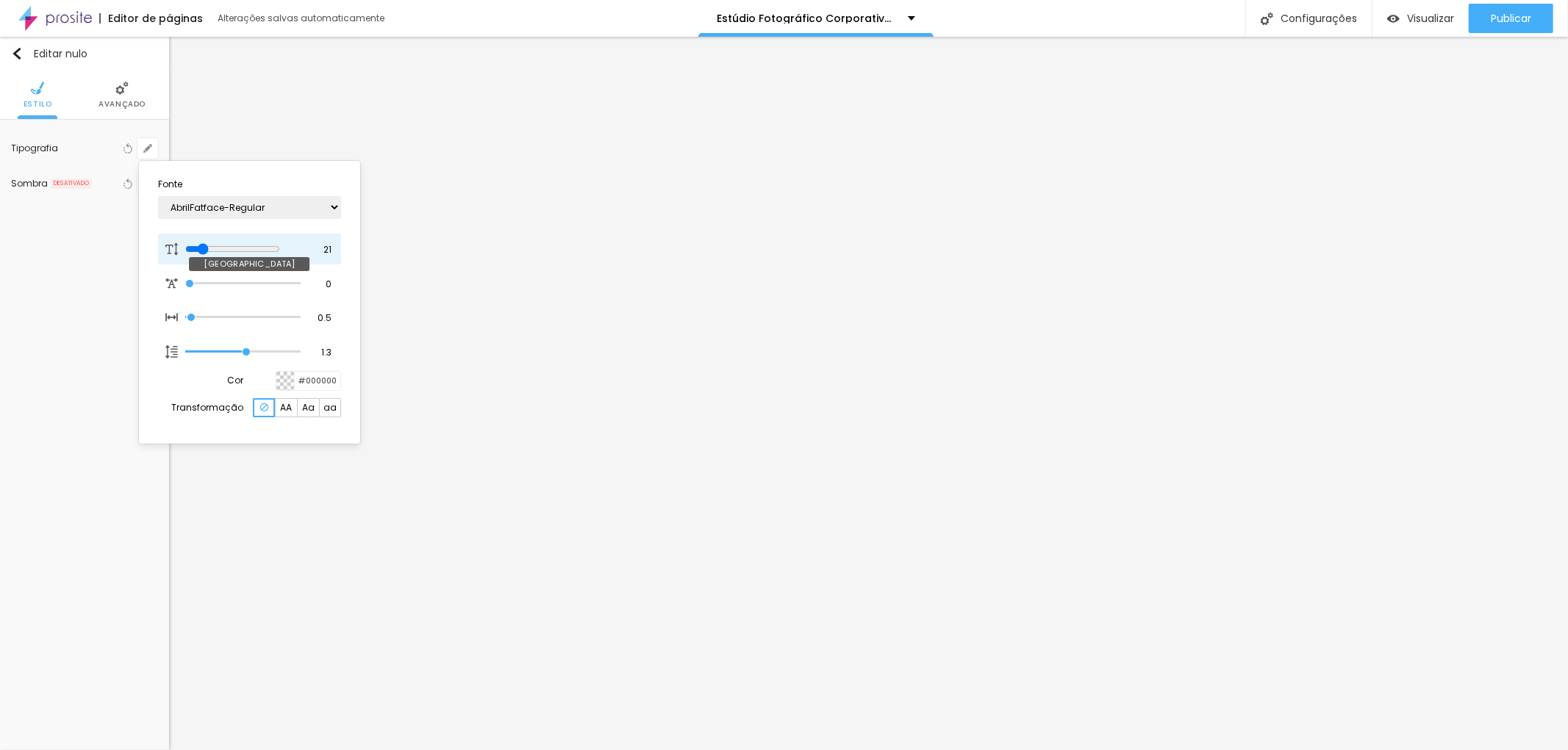
drag, startPoint x: 202, startPoint y: 248, endPoint x: 205, endPoint y: 241, distance: 7.6
click at [205, 243] on input "range" at bounding box center [233, 249] width 95 height 12
click at [440, 265] on div at bounding box center [784, 375] width 1568 height 750
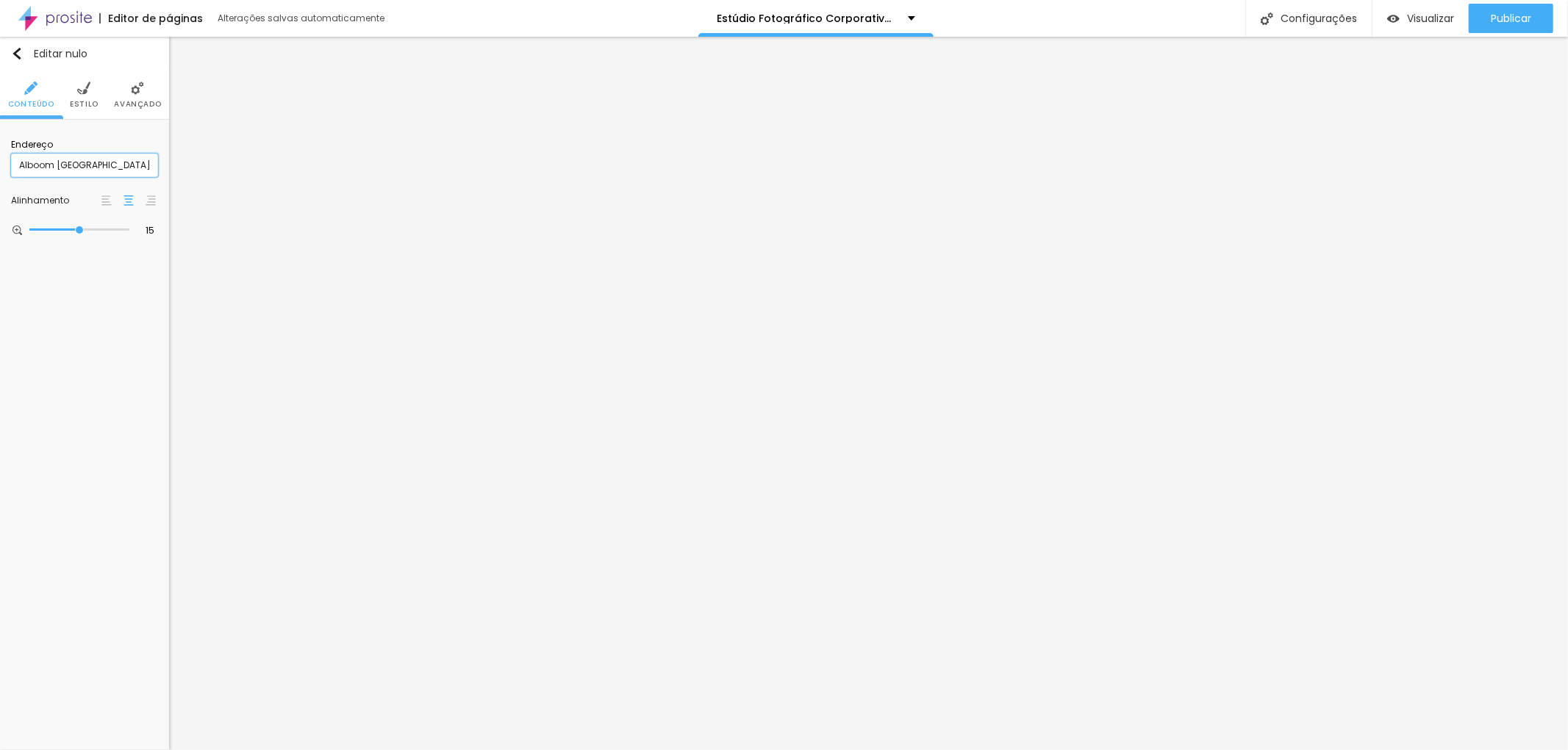
scroll to position [1, 0]
drag, startPoint x: 98, startPoint y: 163, endPoint x: 0, endPoint y: 206, distance: 107.0
click at [0, 206] on div "Endereço Alboom [GEOGRAPHIC_DATA] [GEOGRAPHIC_DATA] 15 Ampliação" at bounding box center [84, 188] width 169 height 137
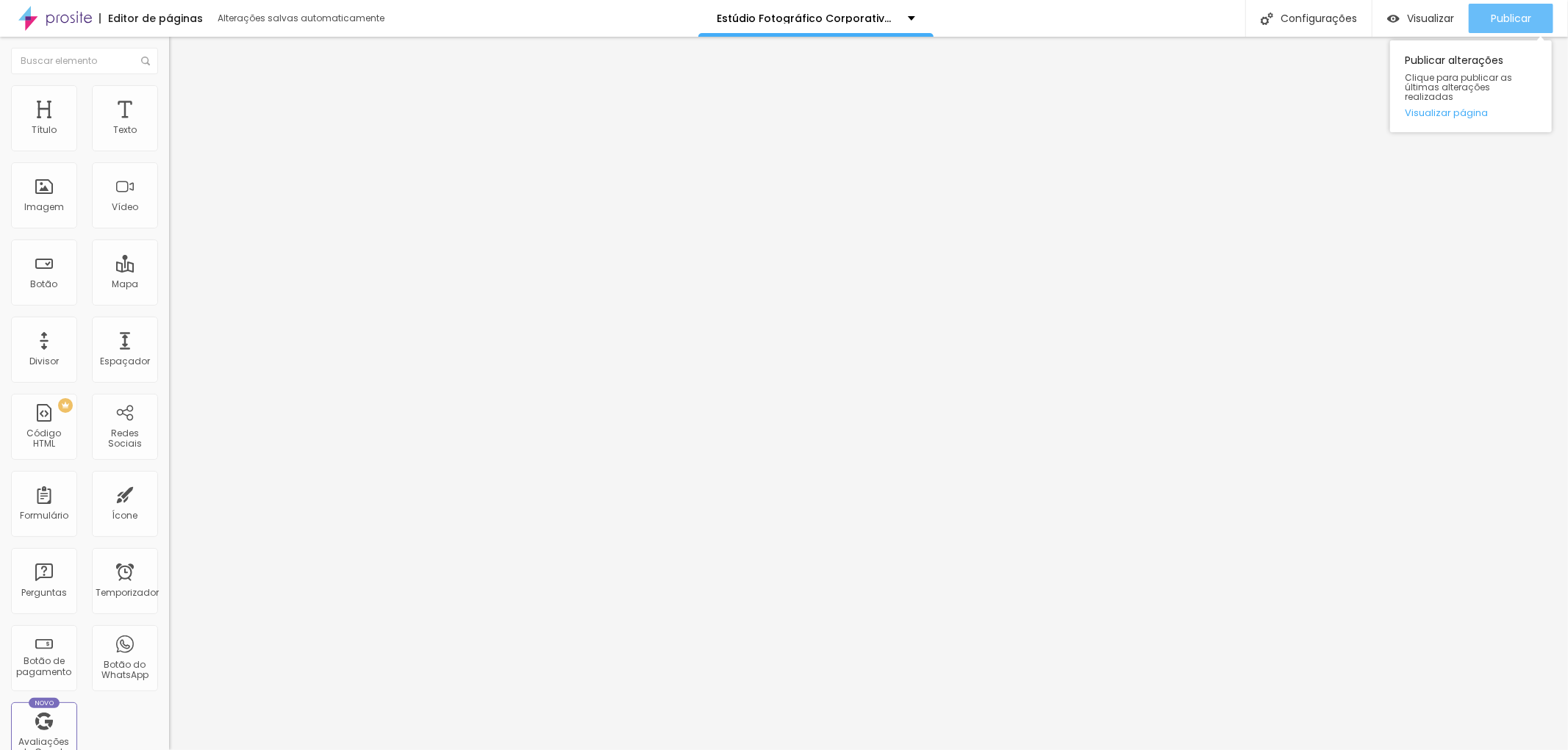
click at [1517, 7] on div "Publicar" at bounding box center [1510, 19] width 41 height 30
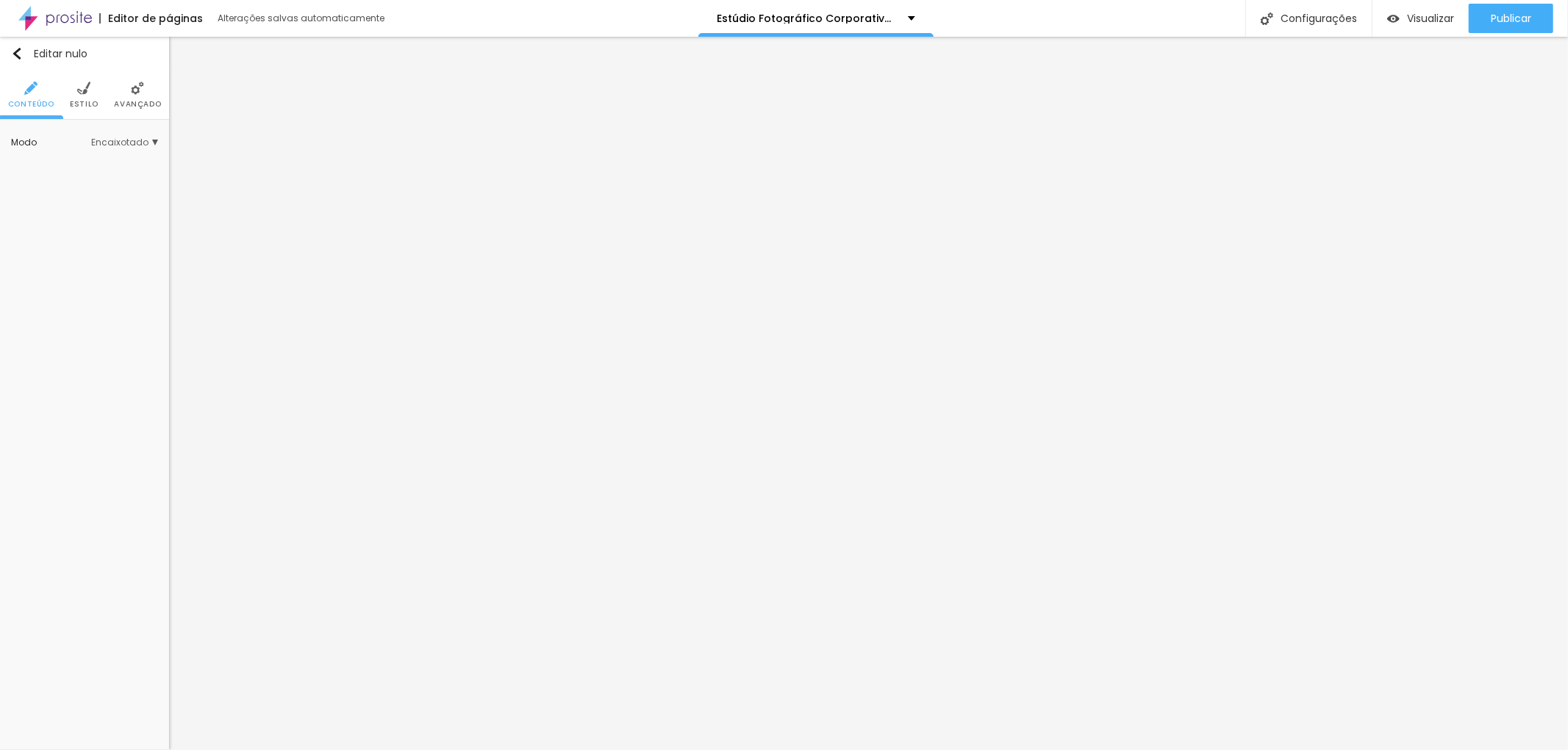
click at [86, 101] on font "Estilo" at bounding box center [83, 103] width 29 height 11
click at [136, 94] on img at bounding box center [137, 87] width 13 height 13
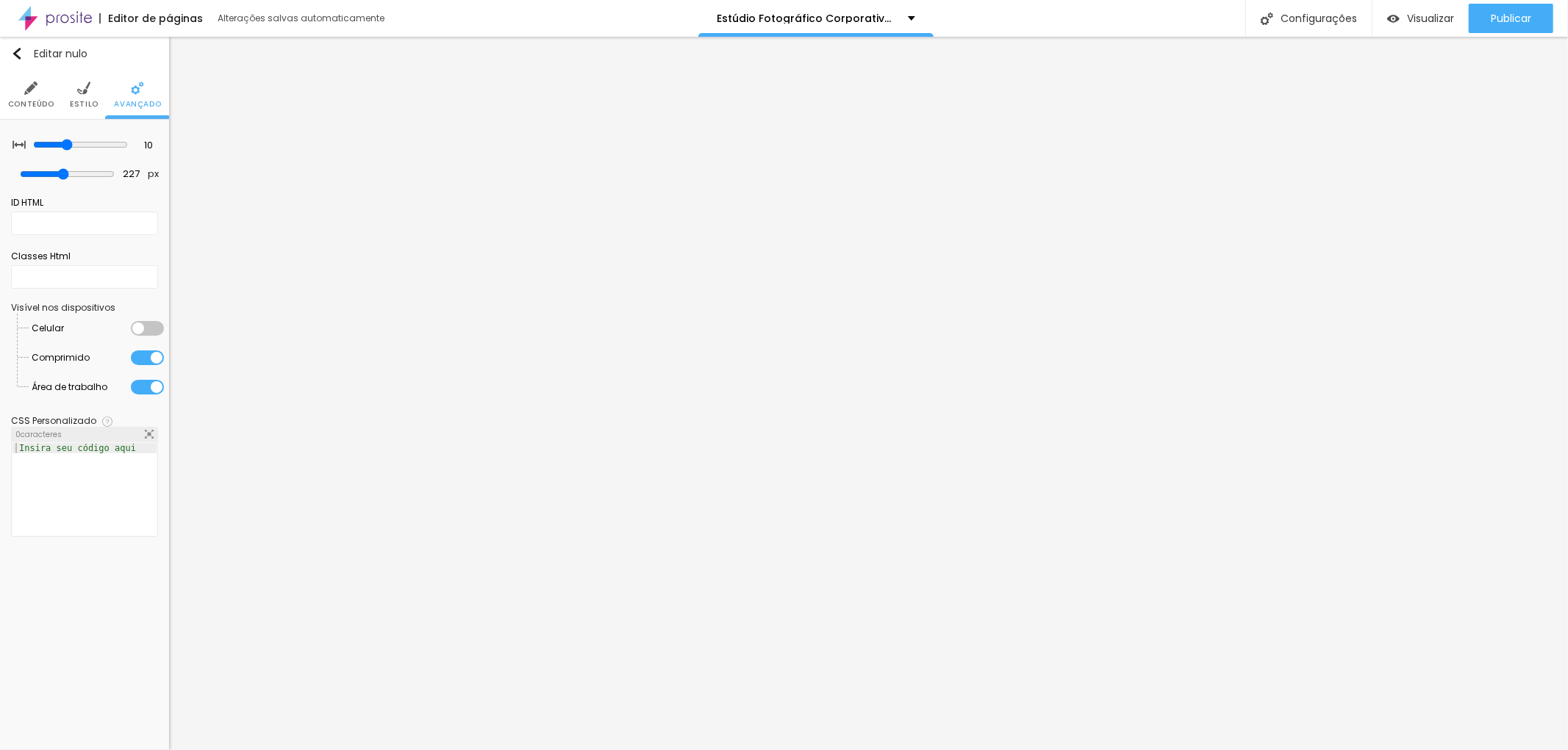
click at [158, 326] on div at bounding box center [147, 328] width 33 height 15
click at [1505, 13] on font "Publicar" at bounding box center [1510, 18] width 41 height 15
